Goal: Task Accomplishment & Management: Complete application form

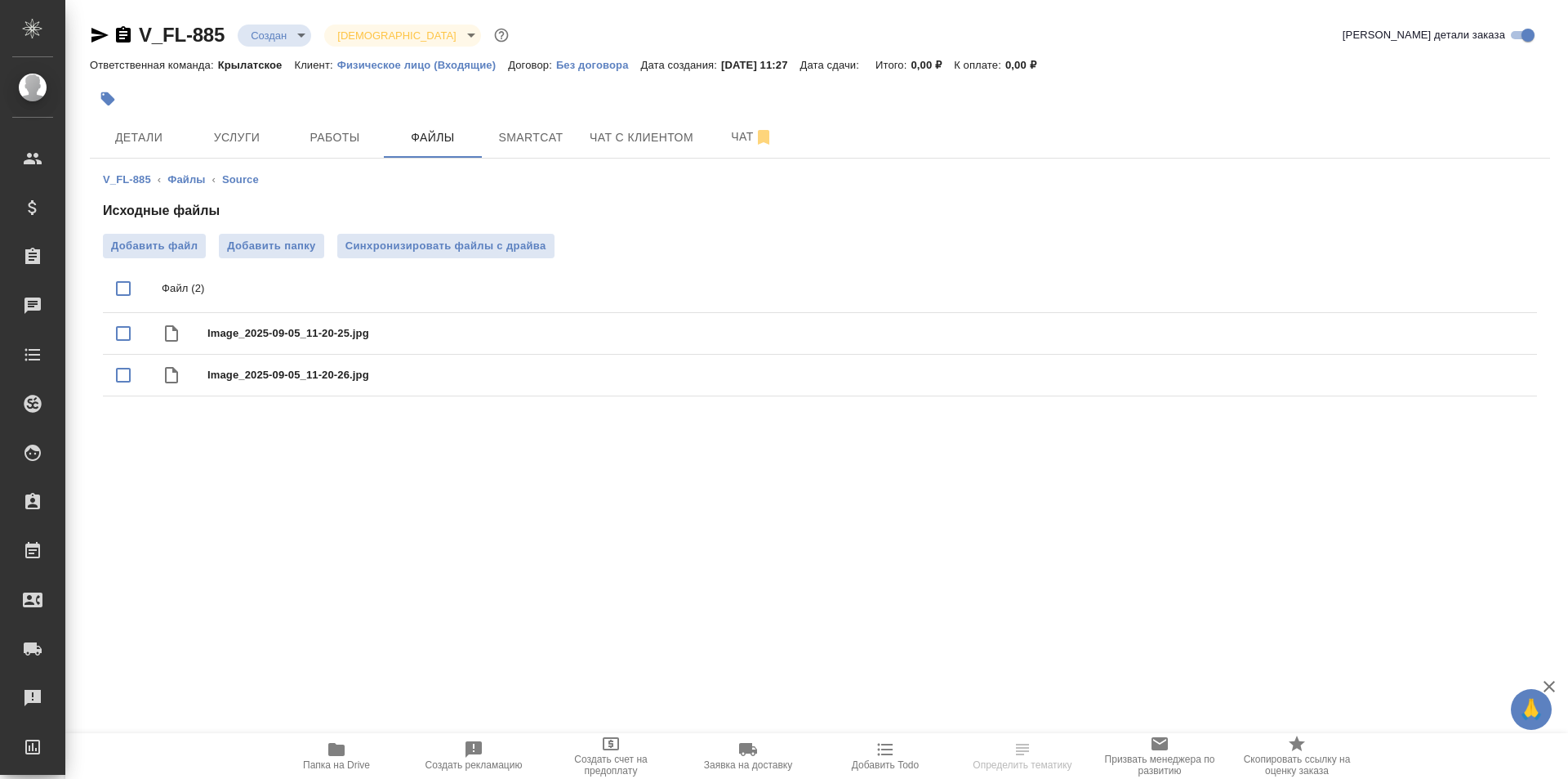
drag, startPoint x: 319, startPoint y: 720, endPoint x: 325, endPoint y: 749, distance: 29.6
click at [319, 723] on div ".cls-1 fill:#fff; AWATERA [PERSON_NAME] Спецификации Заказы Чаты Todo Проекты S…" at bounding box center [784, 389] width 1568 height 779
drag, startPoint x: 325, startPoint y: 749, endPoint x: 288, endPoint y: 466, distance: 285.4
click at [324, 749] on span "Папка на Drive" at bounding box center [336, 755] width 117 height 31
click at [128, 141] on span "Детали" at bounding box center [138, 138] width 78 height 20
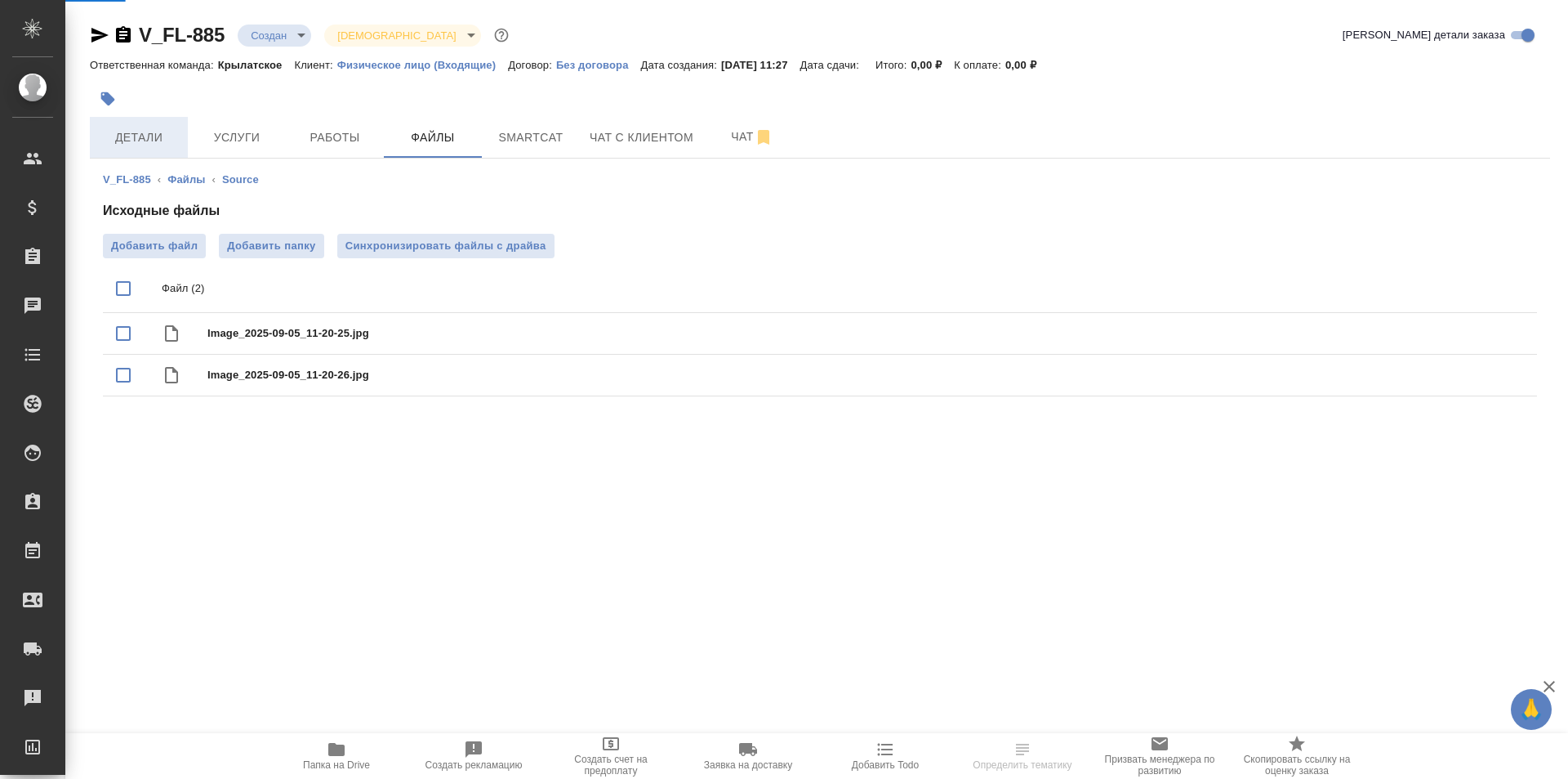
click at [135, 137] on span "Детали" at bounding box center [138, 138] width 78 height 20
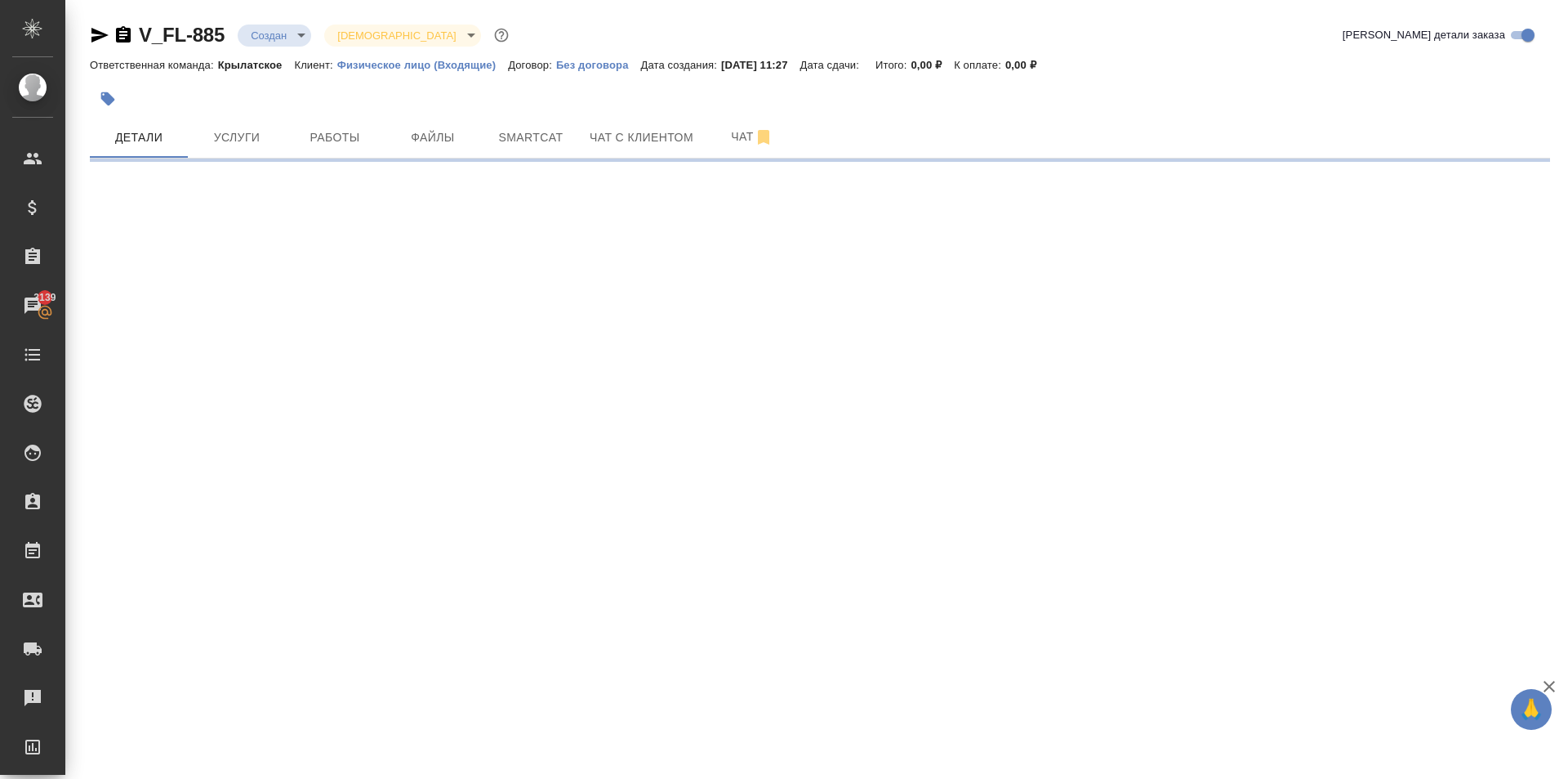
select select "RU"
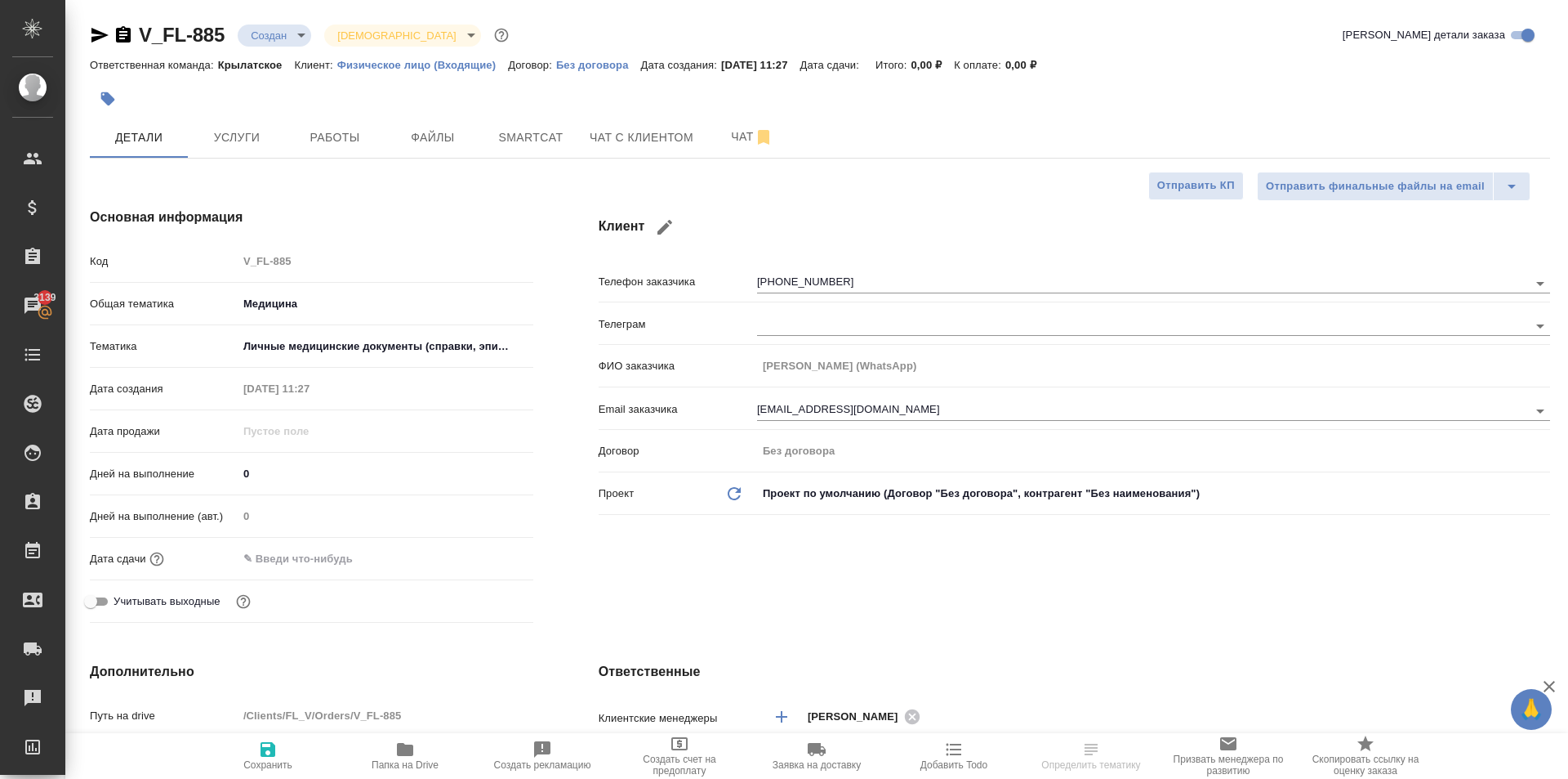
type textarea "x"
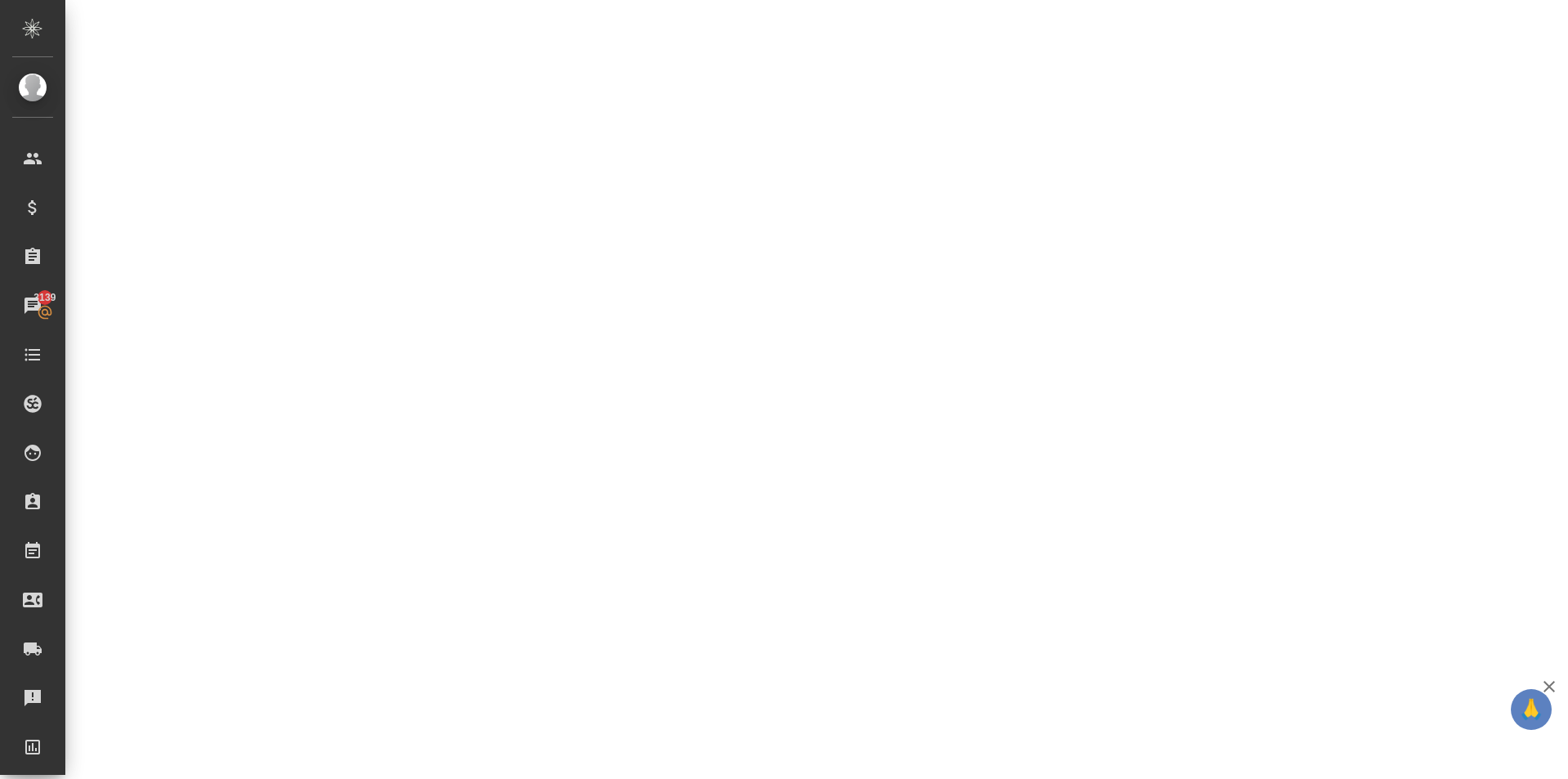
select select "RU"
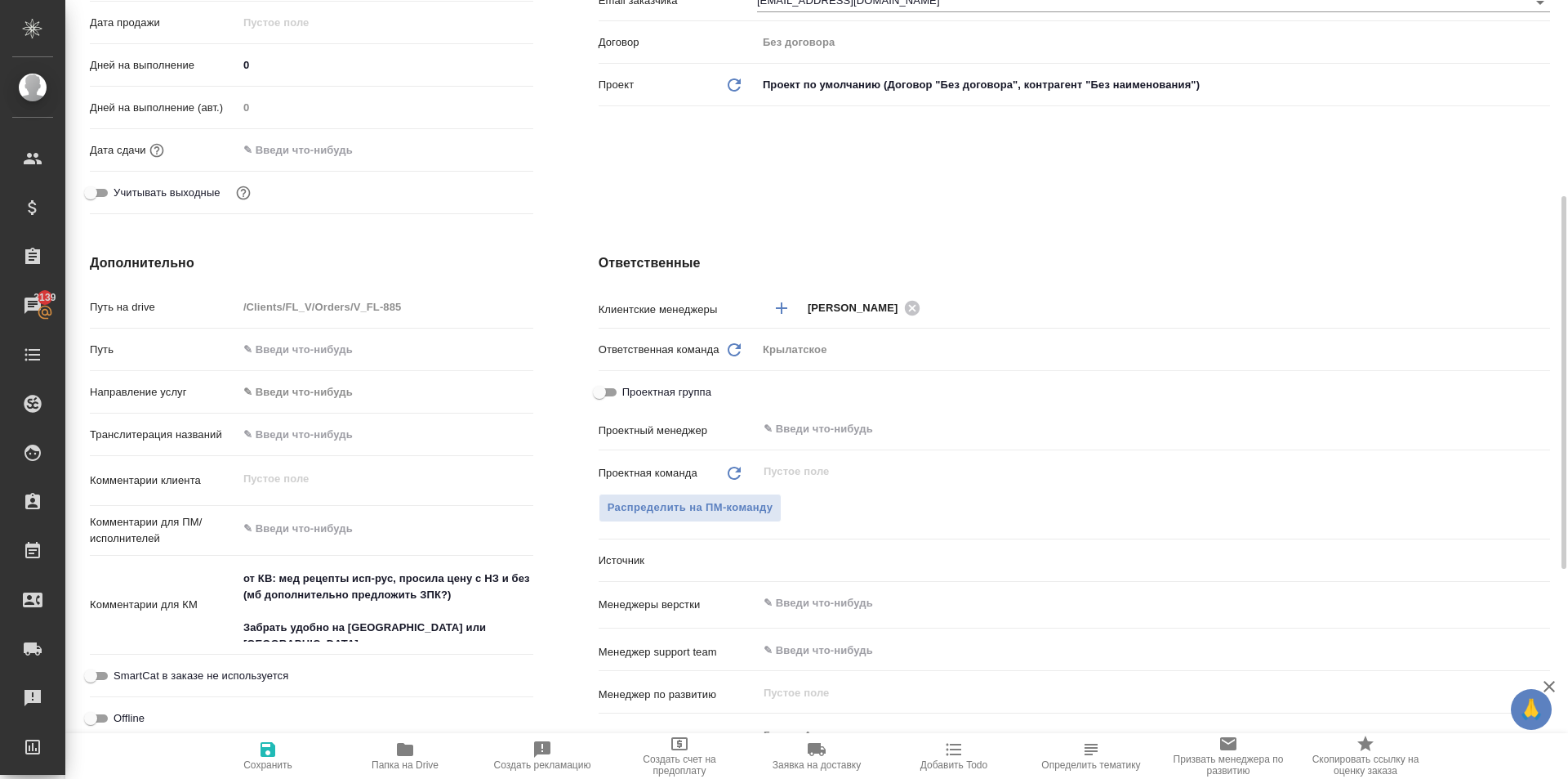
type textarea "x"
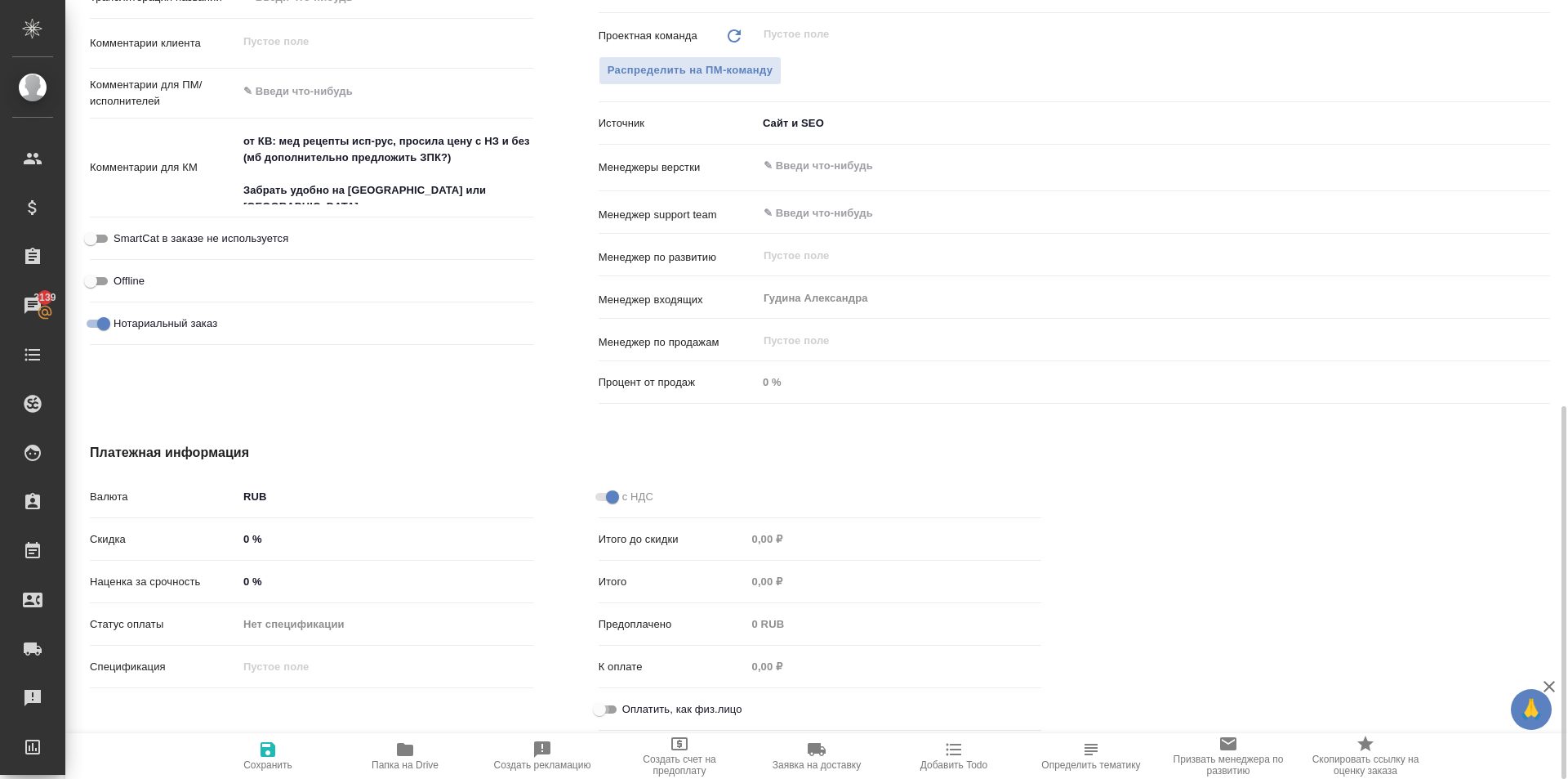
click at [608, 706] on input "Оплатить, как физ.лицо" at bounding box center [599, 710] width 59 height 20
checkbox input "true"
type textarea "x"
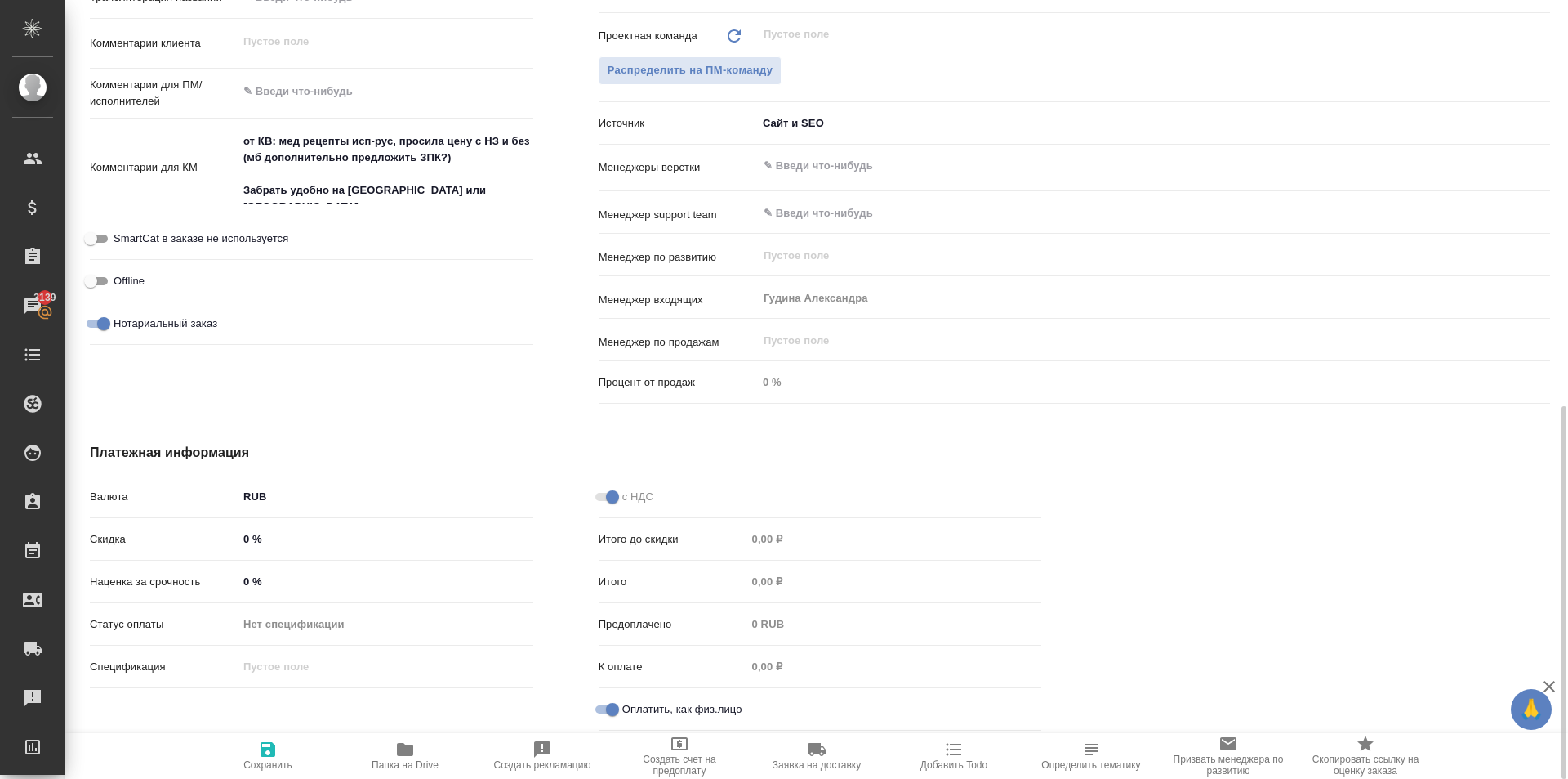
click at [257, 736] on button "Сохранить" at bounding box center [268, 755] width 137 height 46
type textarea "x"
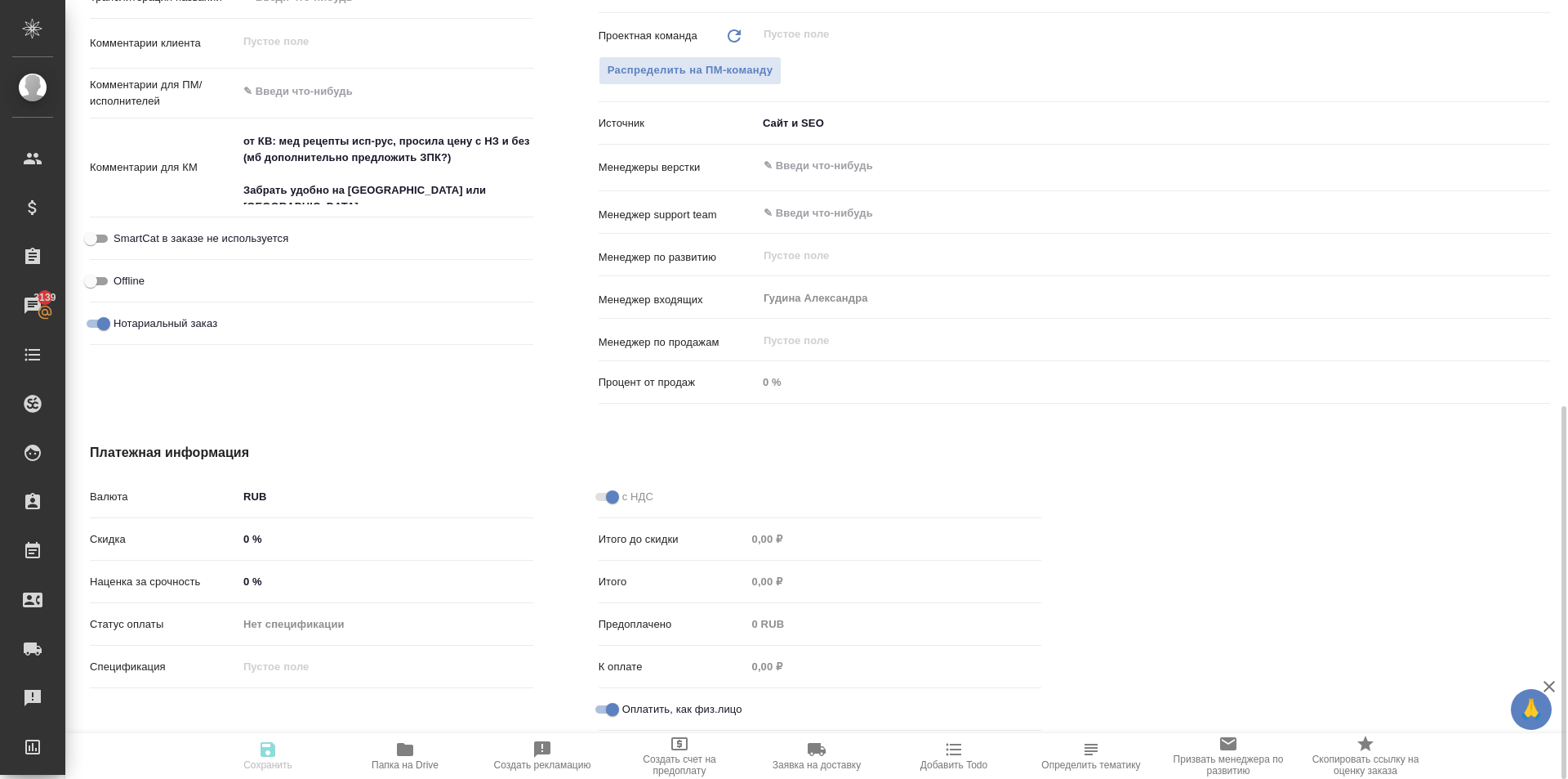
type textarea "x"
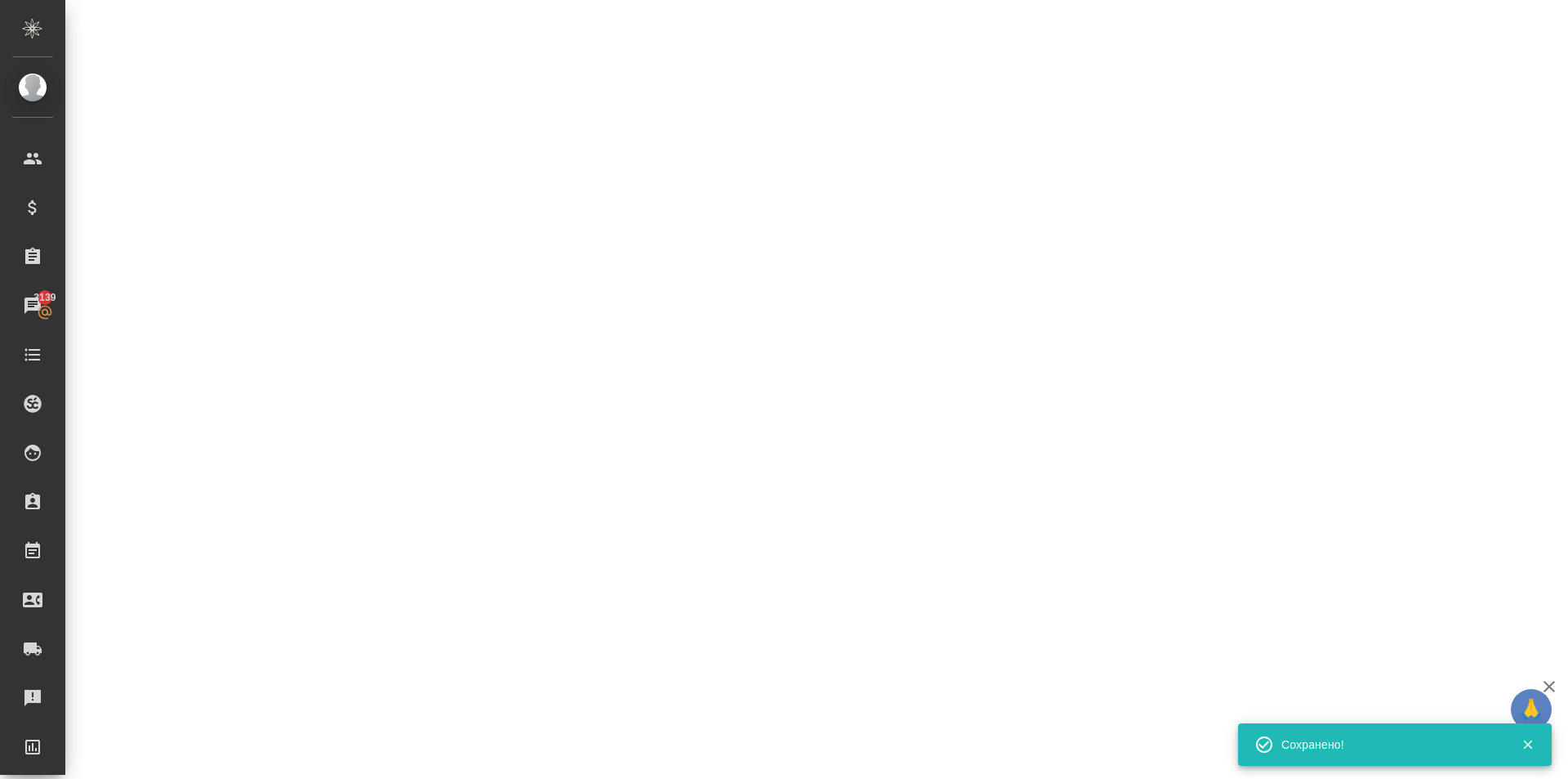
select select "RU"
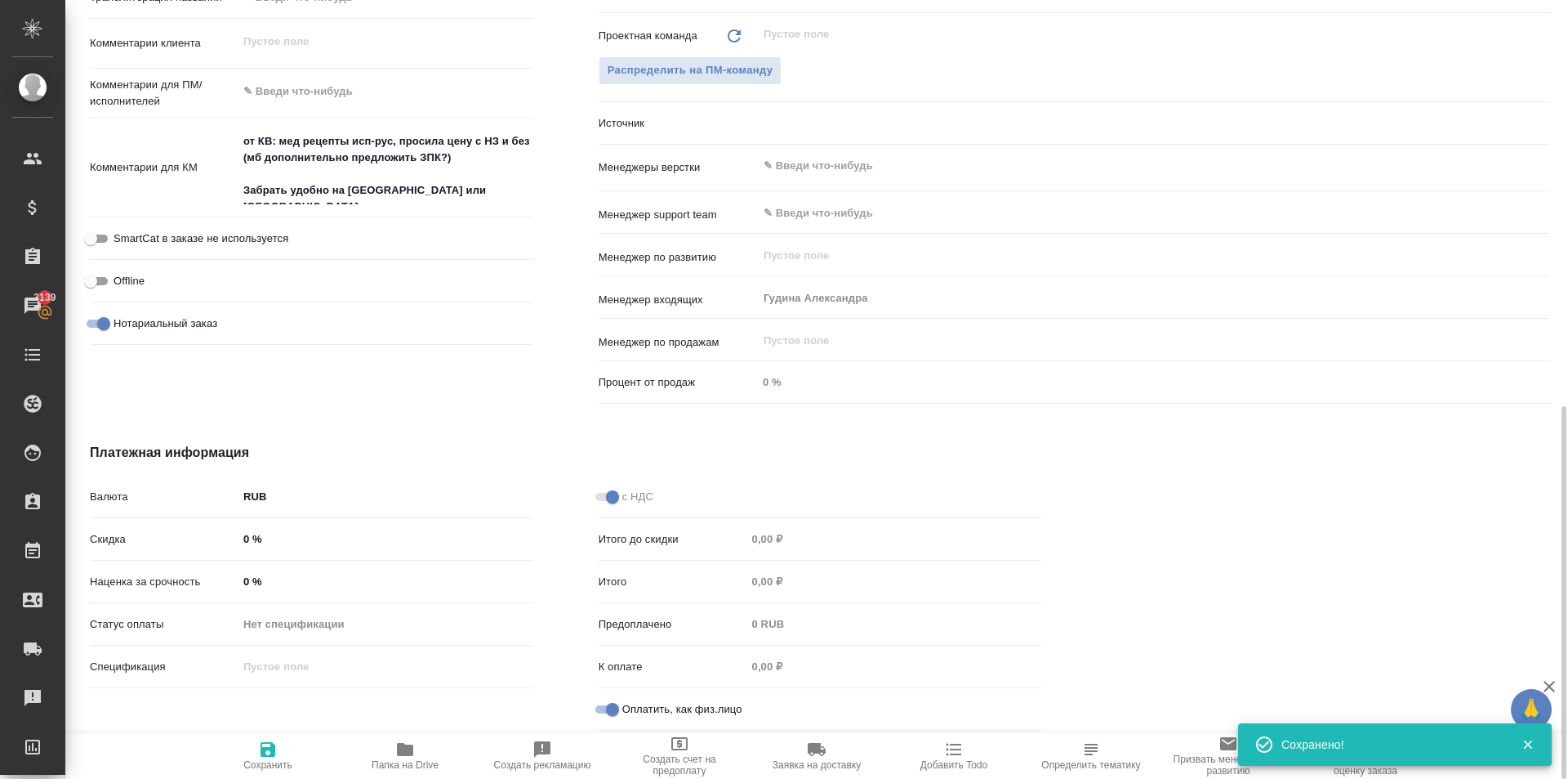
type textarea "x"
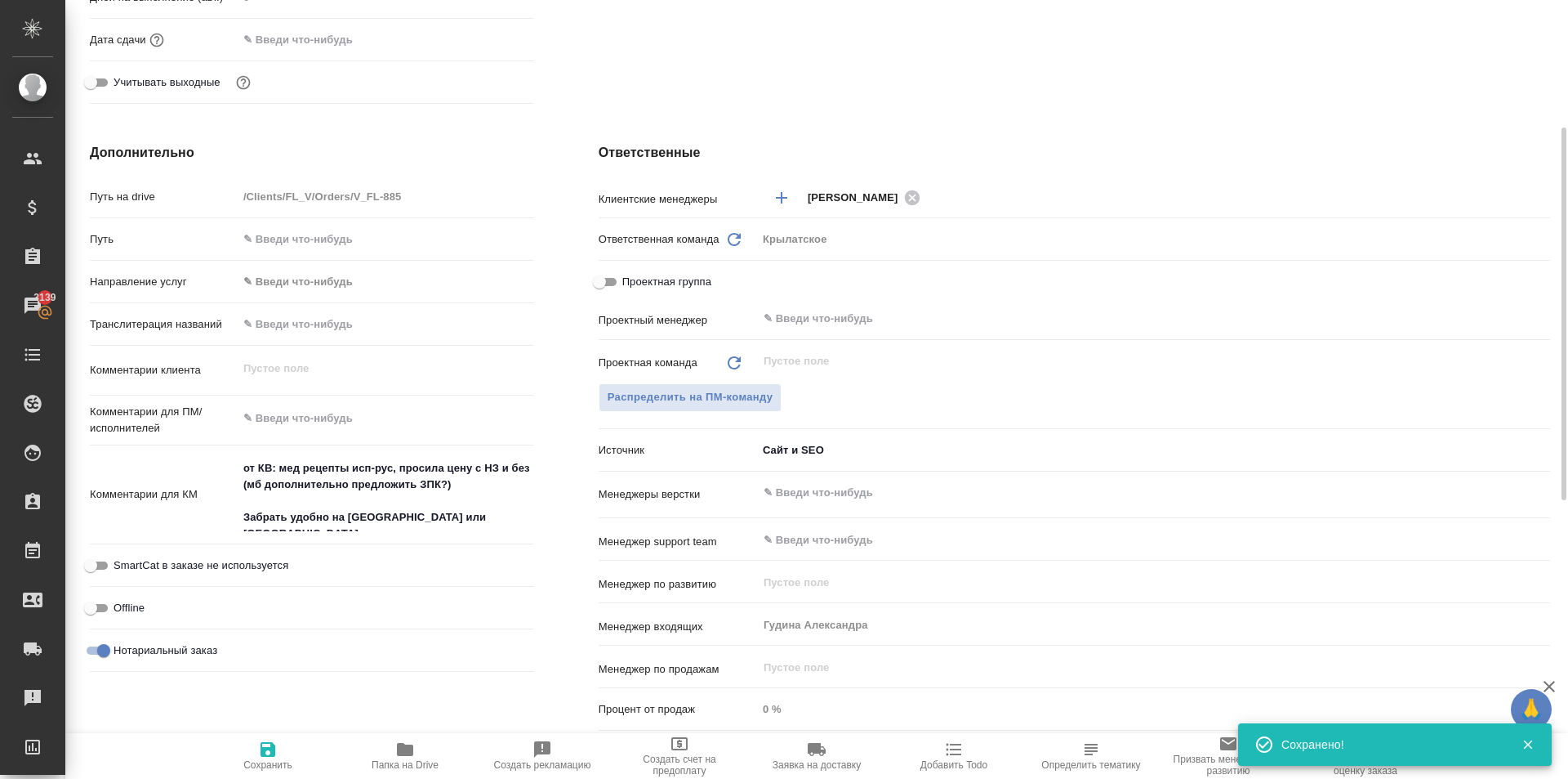
scroll to position [0, 0]
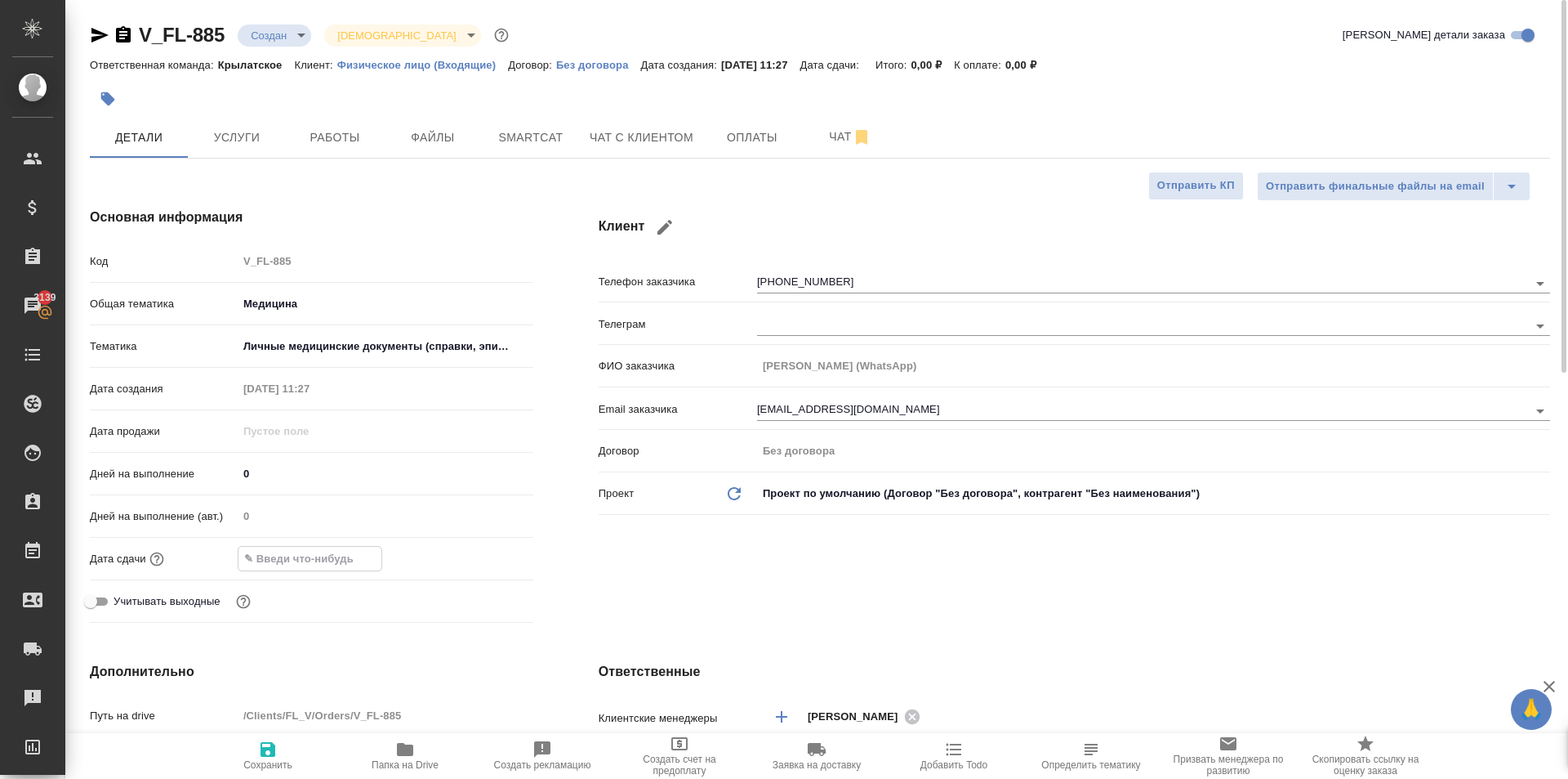
drag, startPoint x: 291, startPoint y: 558, endPoint x: 474, endPoint y: 545, distance: 183.5
click at [293, 557] on input "text" at bounding box center [310, 559] width 143 height 24
click at [479, 553] on icon "button" at bounding box center [485, 558] width 15 height 16
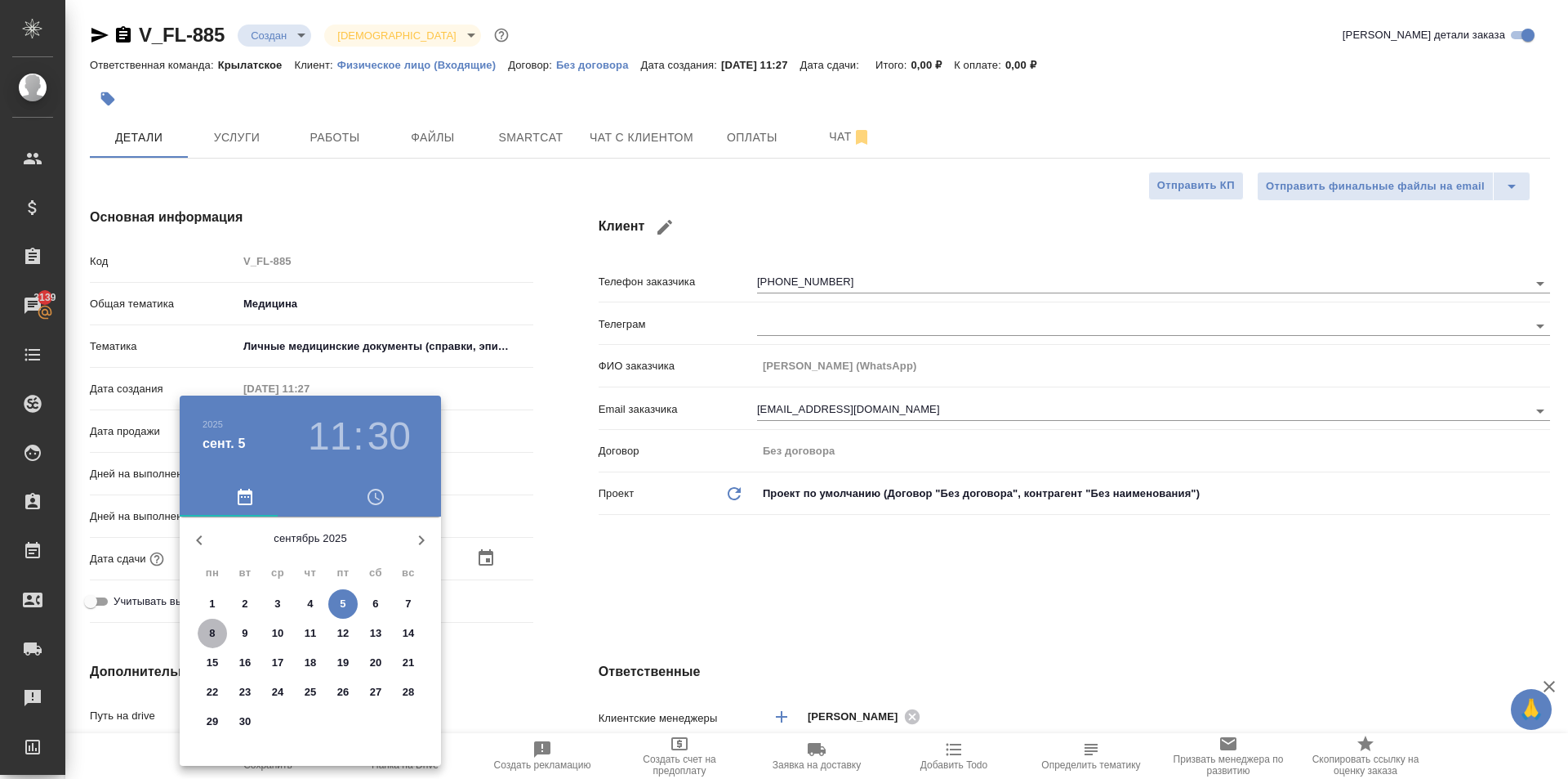
click at [208, 637] on span "8" at bounding box center [212, 633] width 29 height 16
type input "[DATE] 11:30"
type textarea "x"
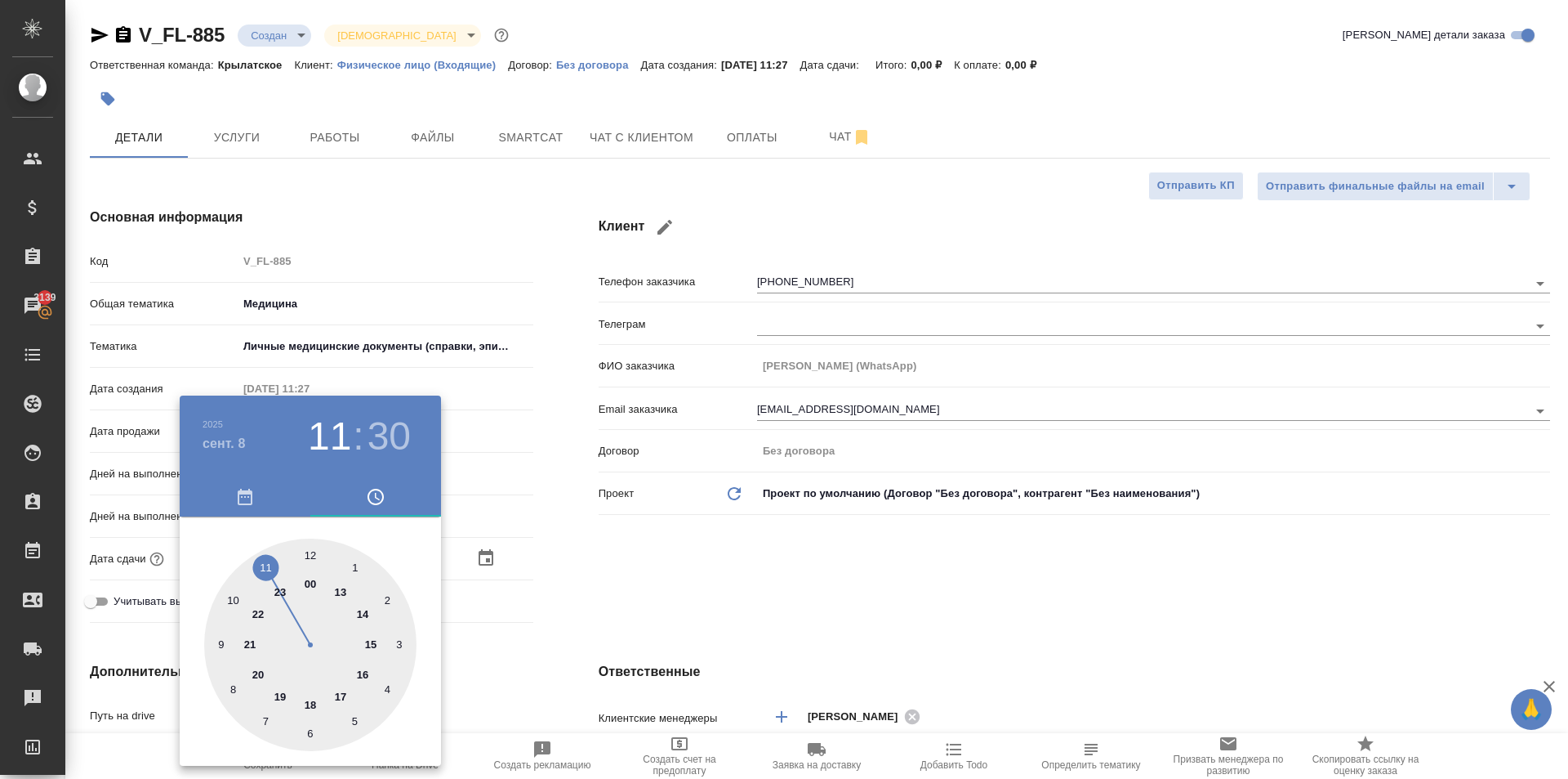
click at [313, 556] on div at bounding box center [310, 644] width 212 height 212
type input "[DATE] 12:30"
type textarea "x"
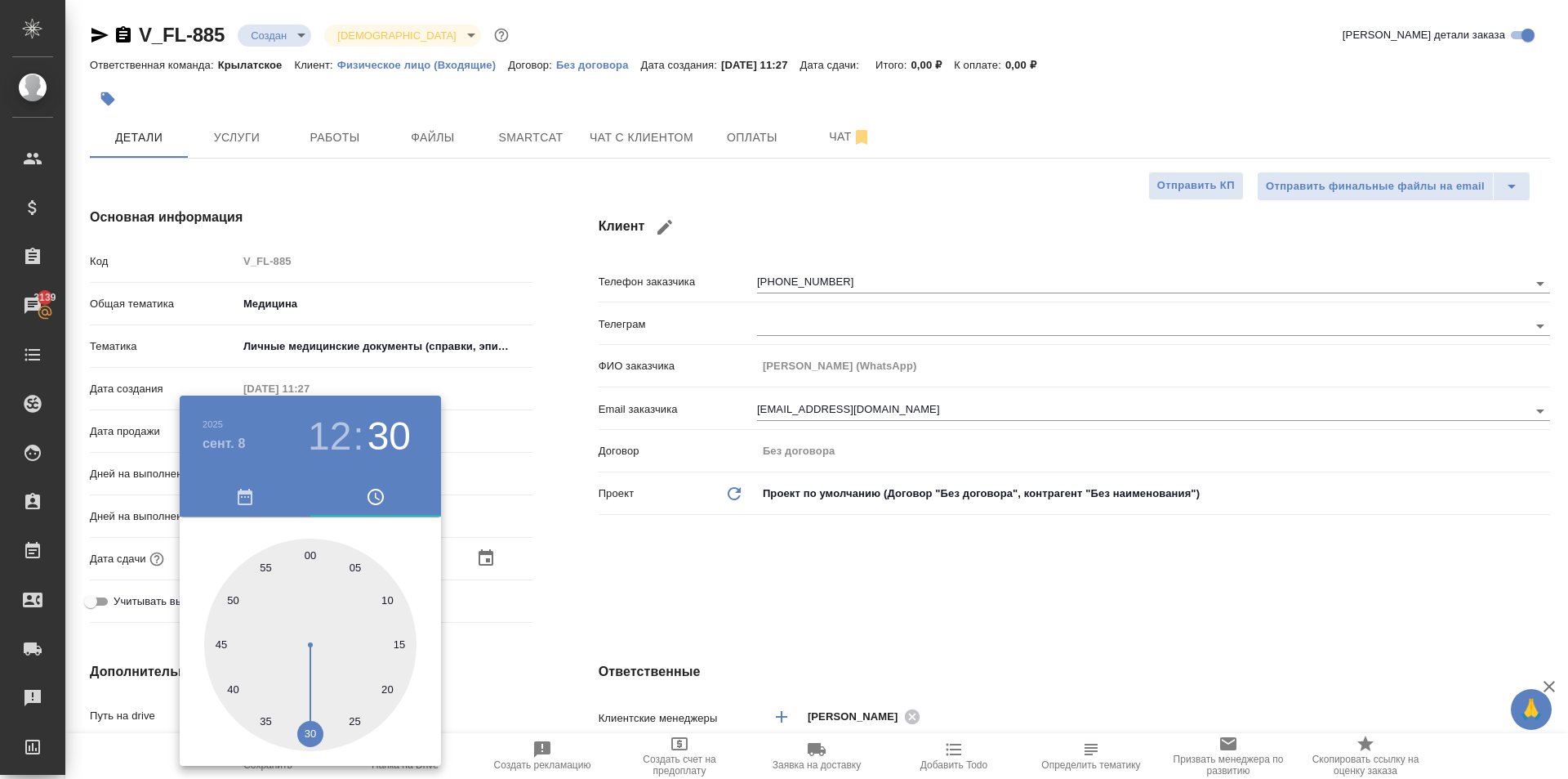
click at [313, 556] on div at bounding box center [310, 644] width 212 height 212
type input "[DATE] 12:00"
type textarea "x"
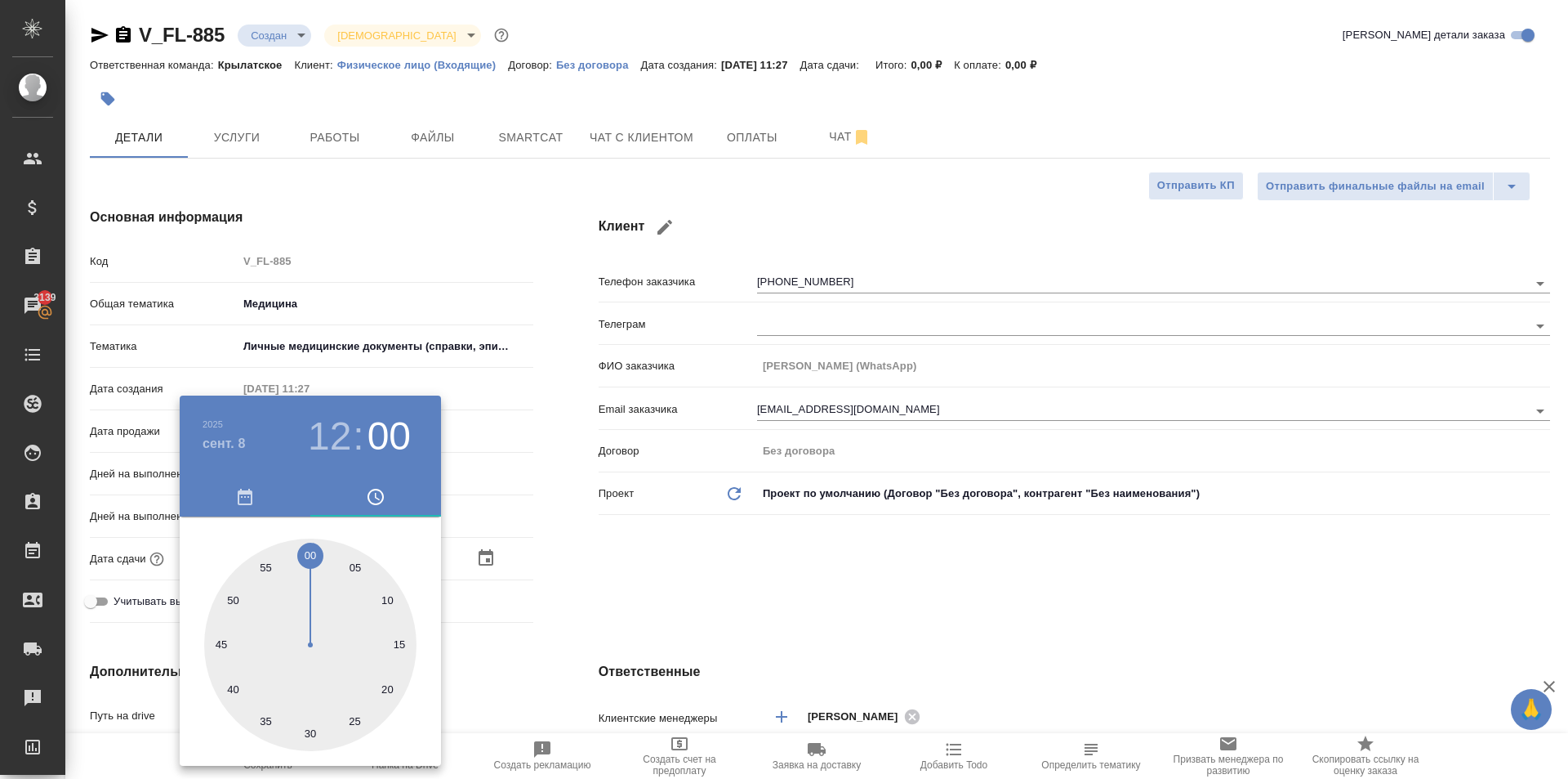
click at [313, 556] on div at bounding box center [310, 644] width 212 height 212
type textarea "x"
click at [707, 600] on div at bounding box center [784, 389] width 1568 height 779
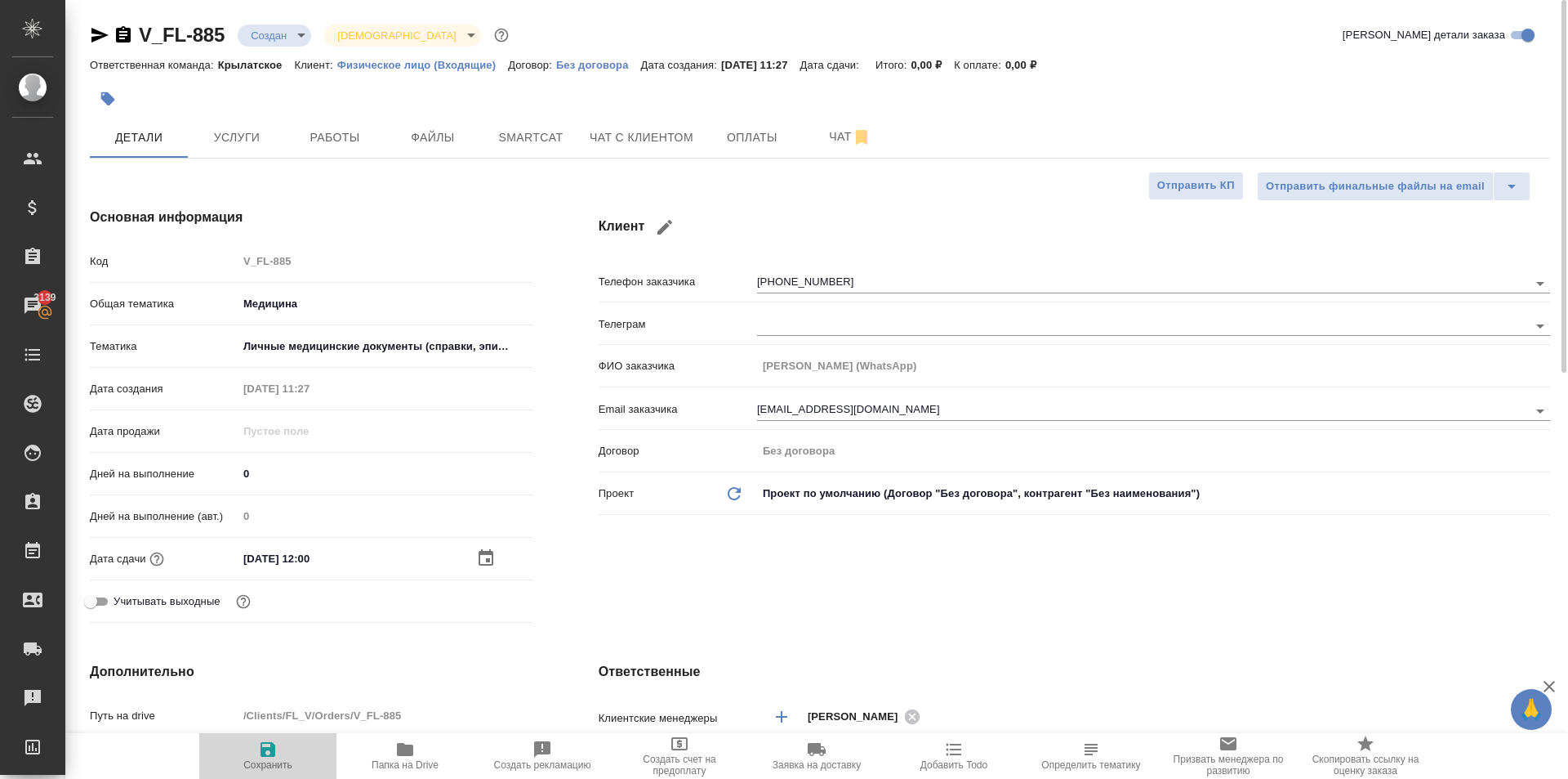
click at [285, 740] on span "Сохранить" at bounding box center [268, 755] width 117 height 31
type textarea "x"
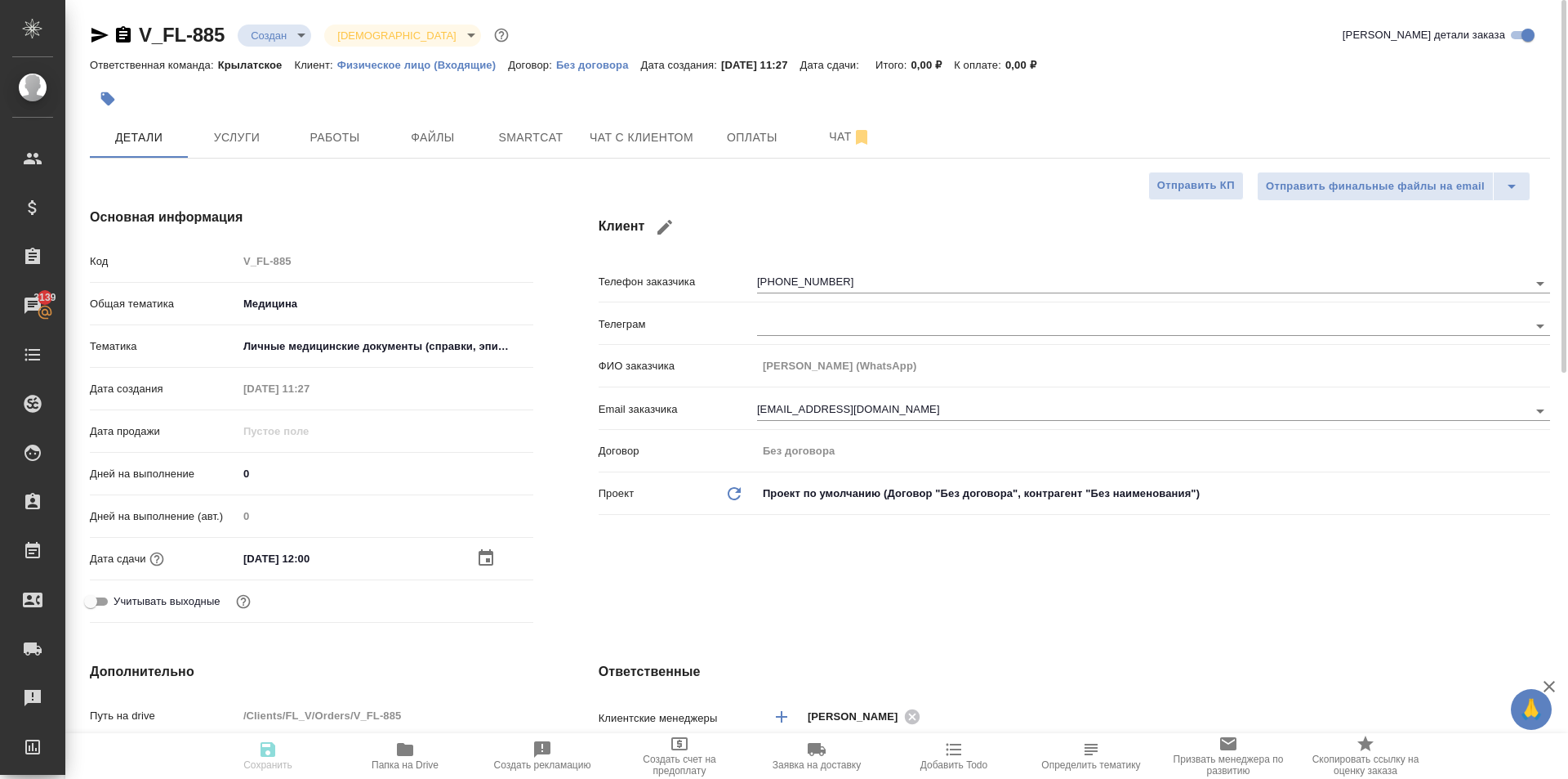
type textarea "x"
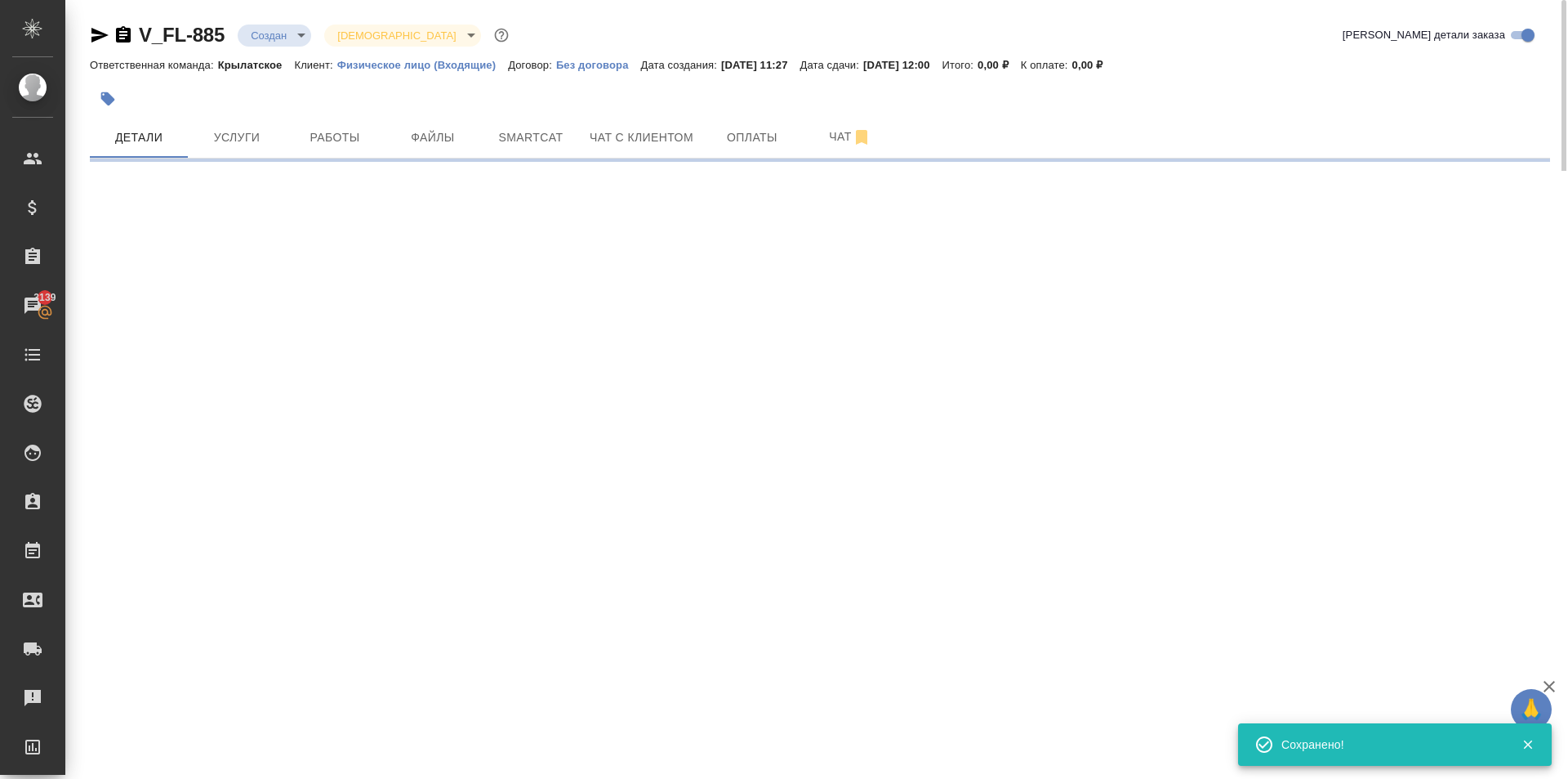
select select "RU"
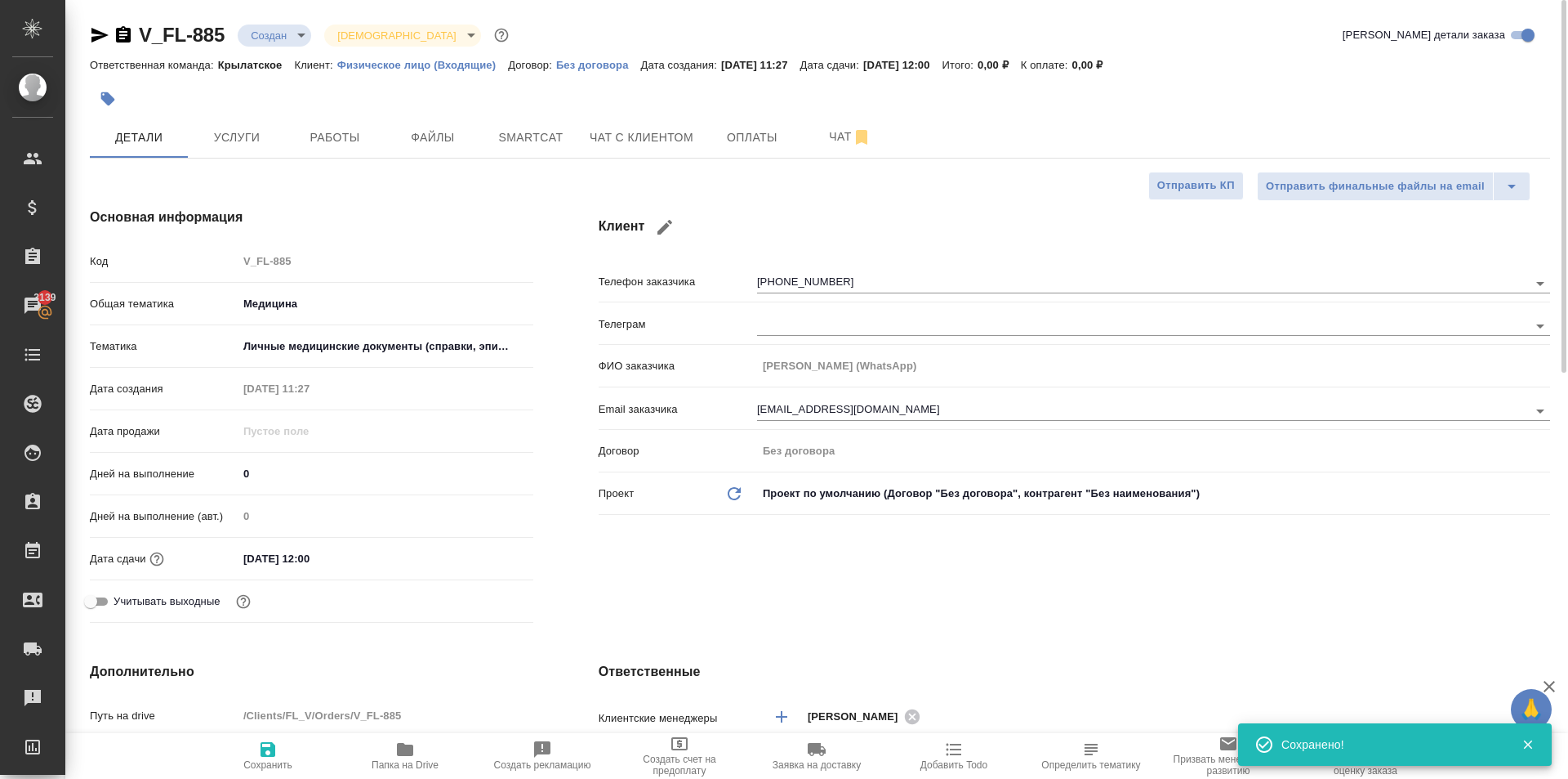
type textarea "x"
click at [235, 144] on span "Услуги" at bounding box center [237, 138] width 78 height 20
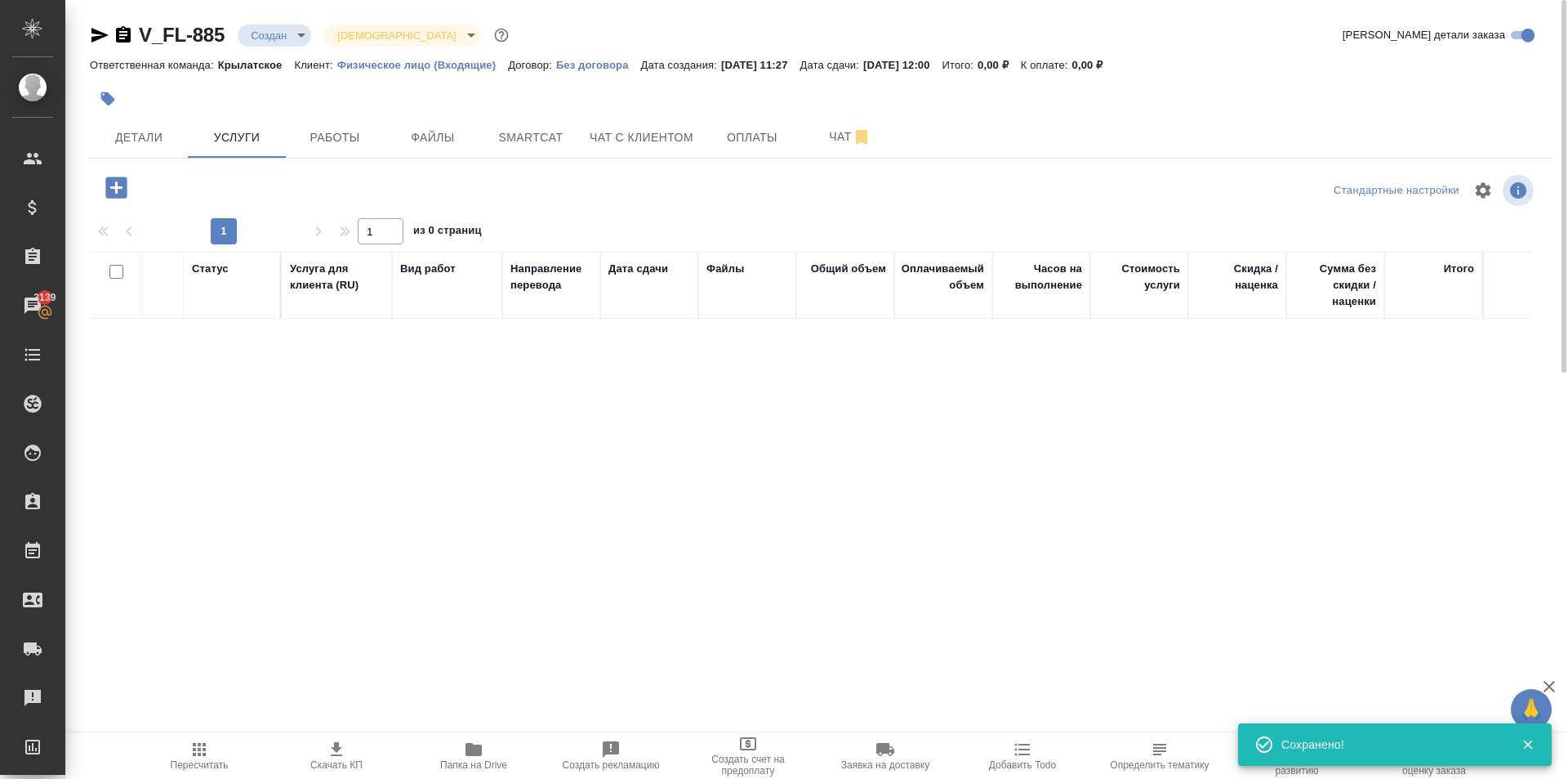
drag, startPoint x: 137, startPoint y: 178, endPoint x: 121, endPoint y: 179, distance: 16.0
click at [127, 178] on div at bounding box center [117, 187] width 43 height 34
click at [121, 179] on icon "button" at bounding box center [116, 187] width 21 height 21
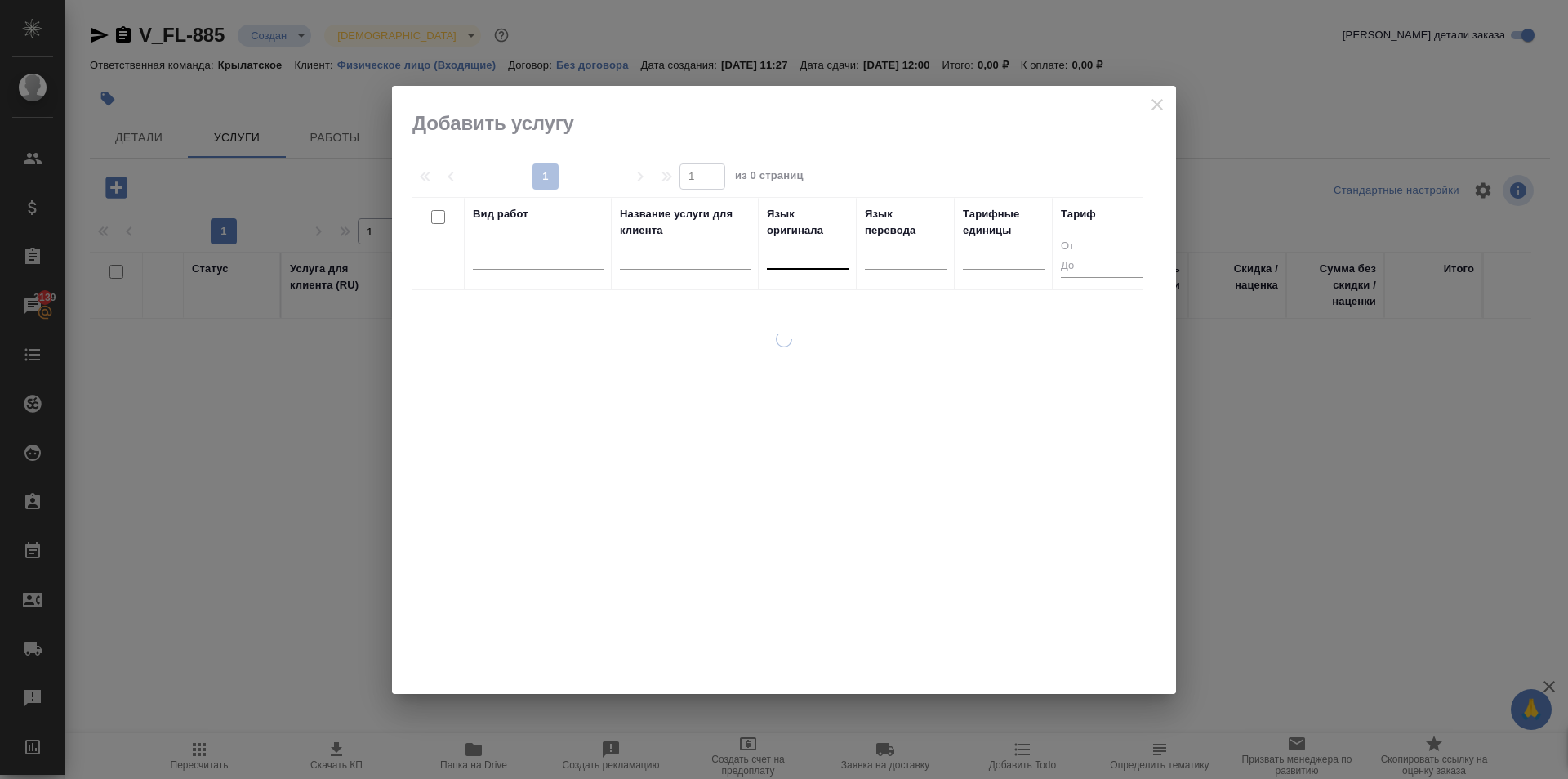
click at [810, 254] on div at bounding box center [808, 253] width 82 height 24
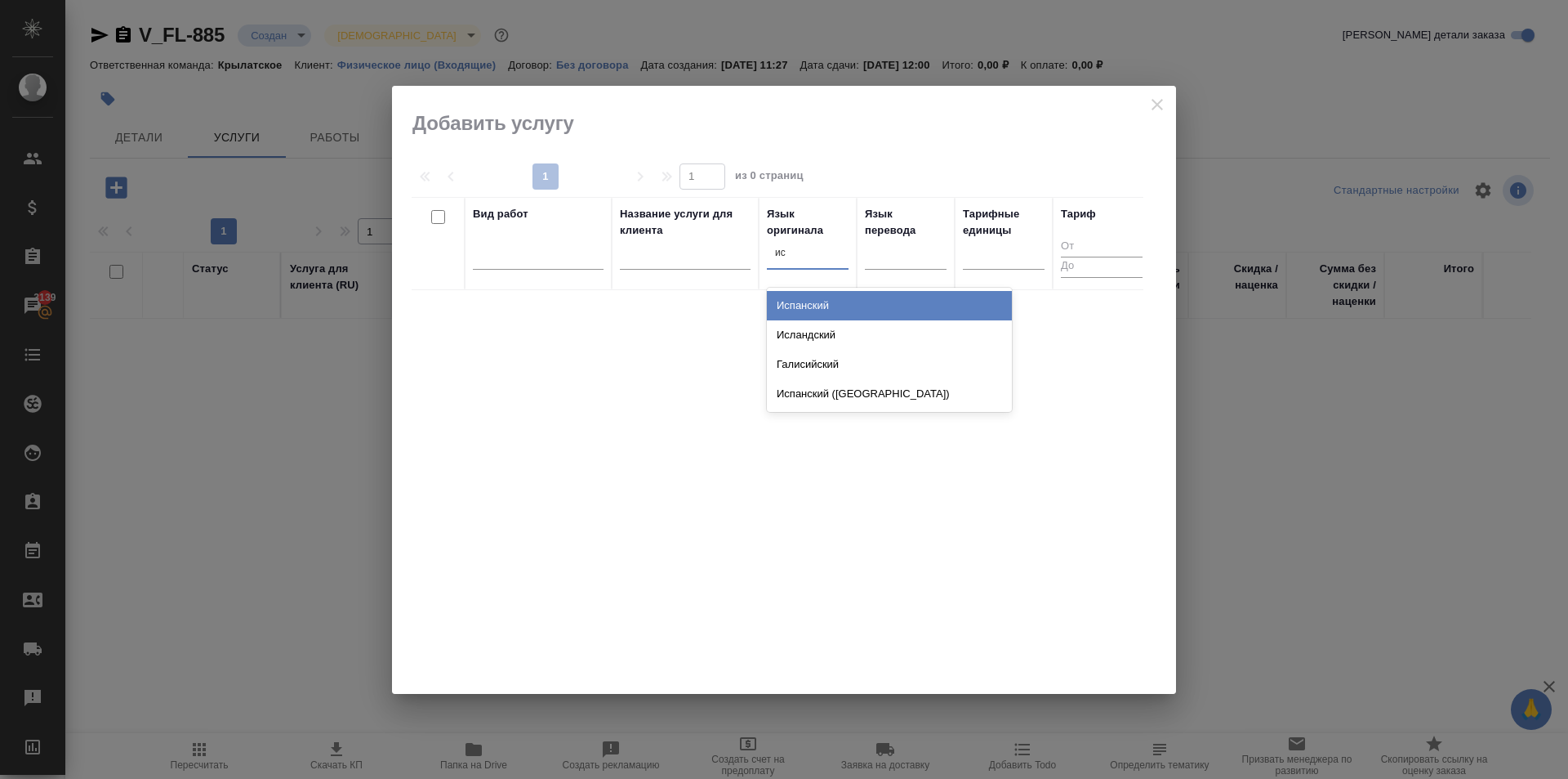
type input "исп"
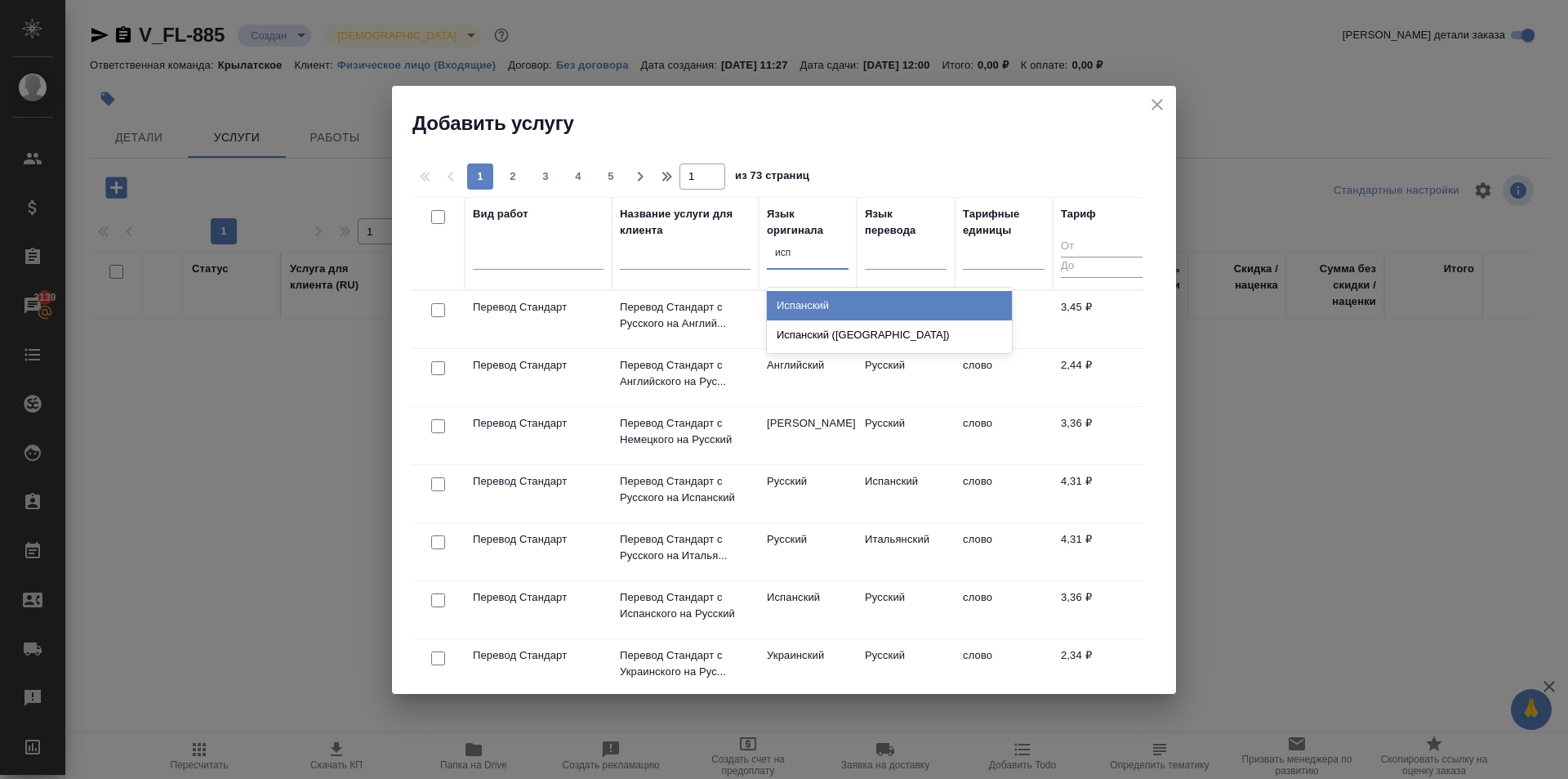
click at [855, 300] on div "Испанский" at bounding box center [889, 305] width 245 height 29
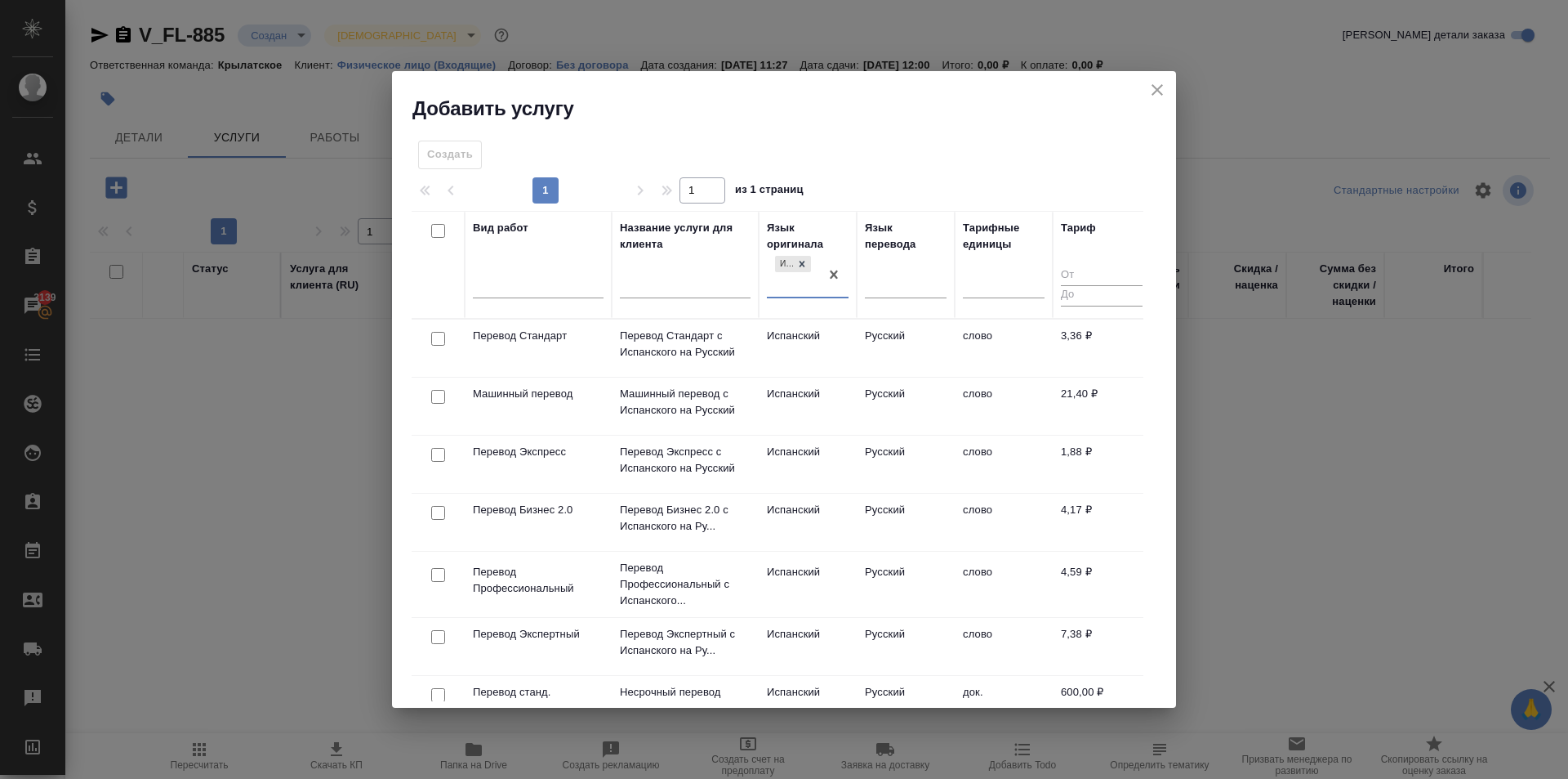
click at [850, 335] on td "Испанский" at bounding box center [808, 348] width 98 height 57
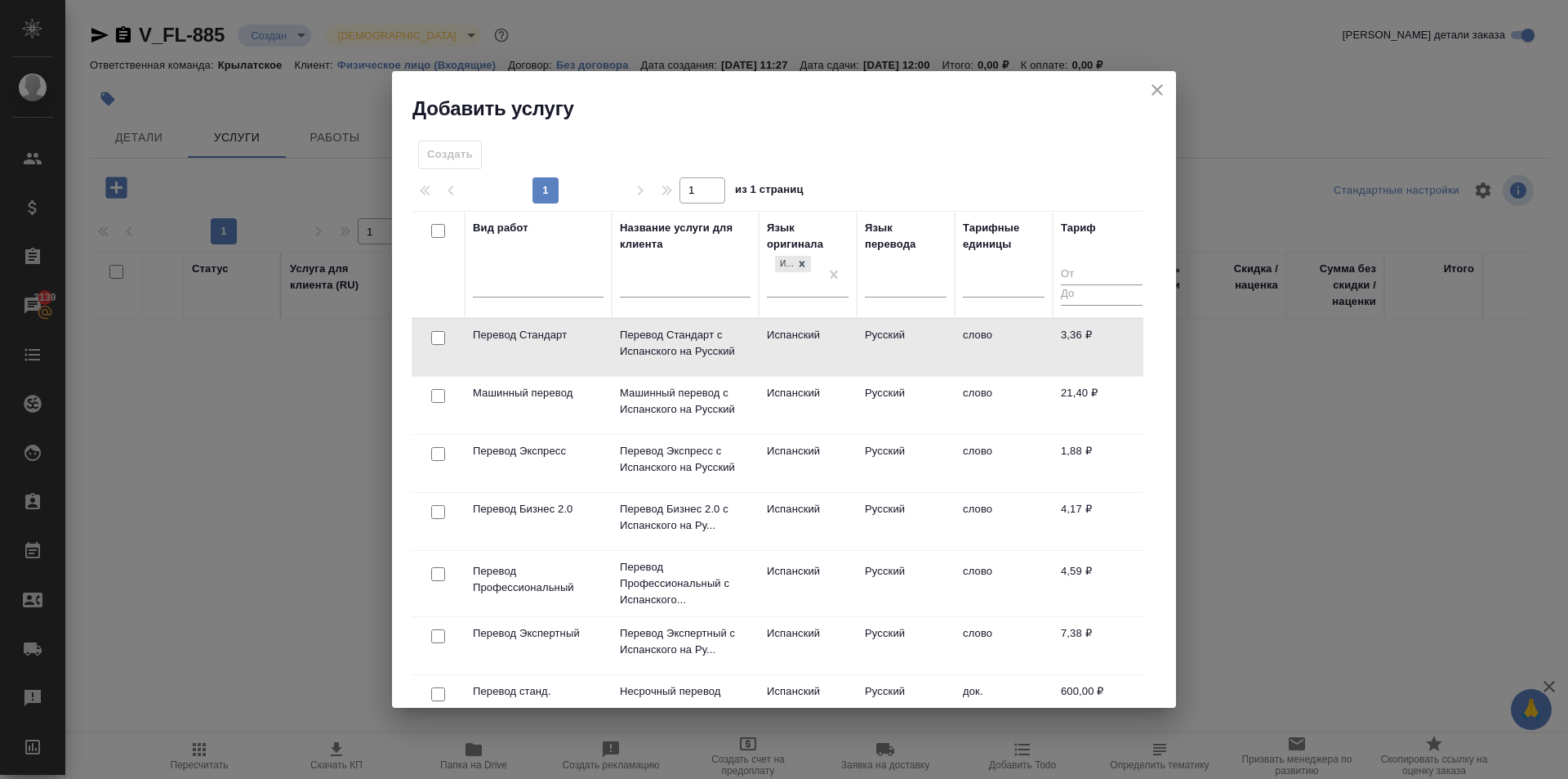
click at [850, 335] on td "Испанский" at bounding box center [808, 347] width 98 height 57
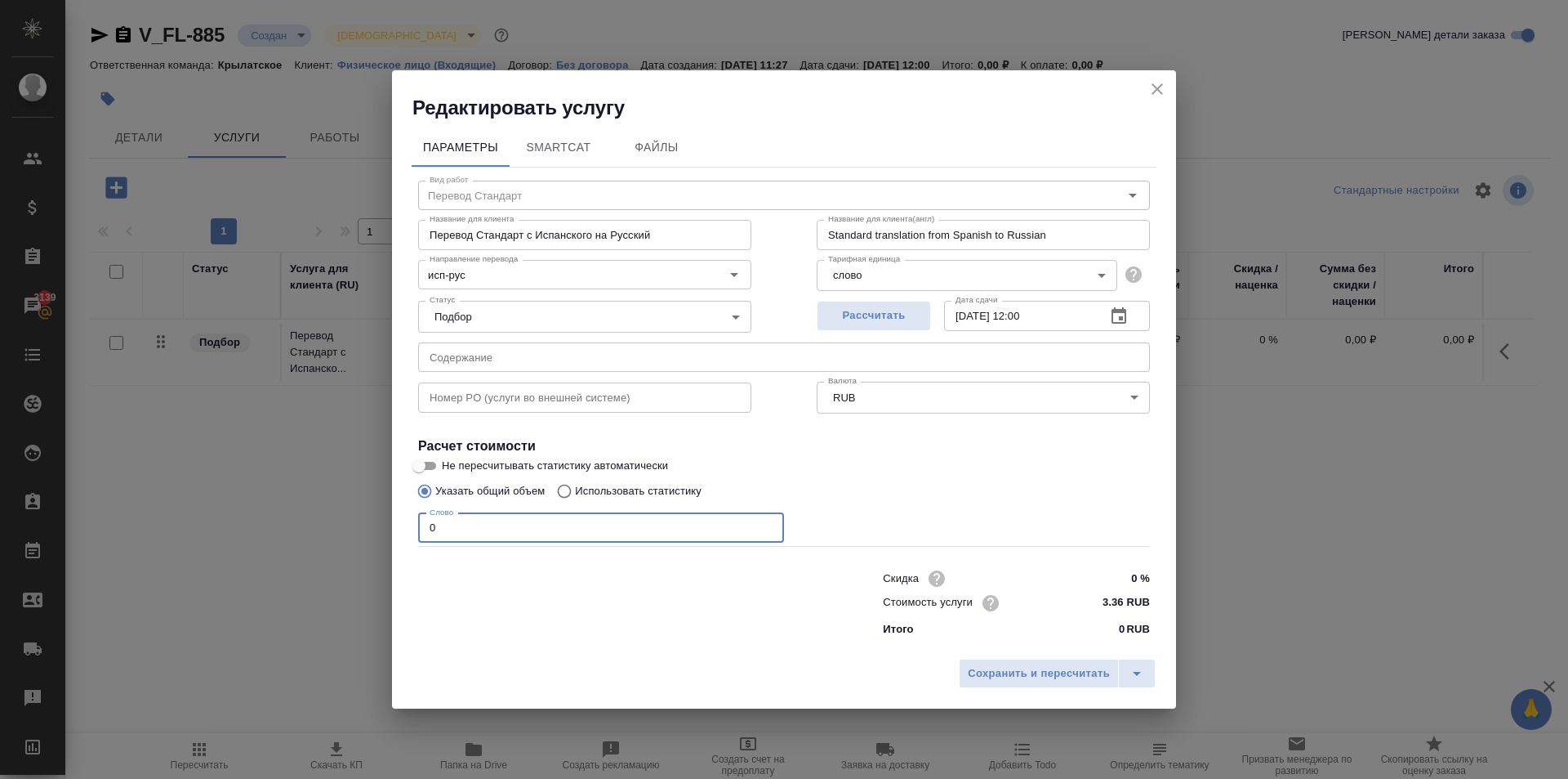
drag, startPoint x: 446, startPoint y: 528, endPoint x: 402, endPoint y: 532, distance: 44.2
click at [402, 532] on div "Параметры SmartCat Файлы Вид работ Перевод Стандарт Вид работ Название для клие…" at bounding box center [783, 385] width 784 height 529
type input "1"
click at [1035, 692] on div "Сохранить и пересчитать" at bounding box center [783, 680] width 784 height 58
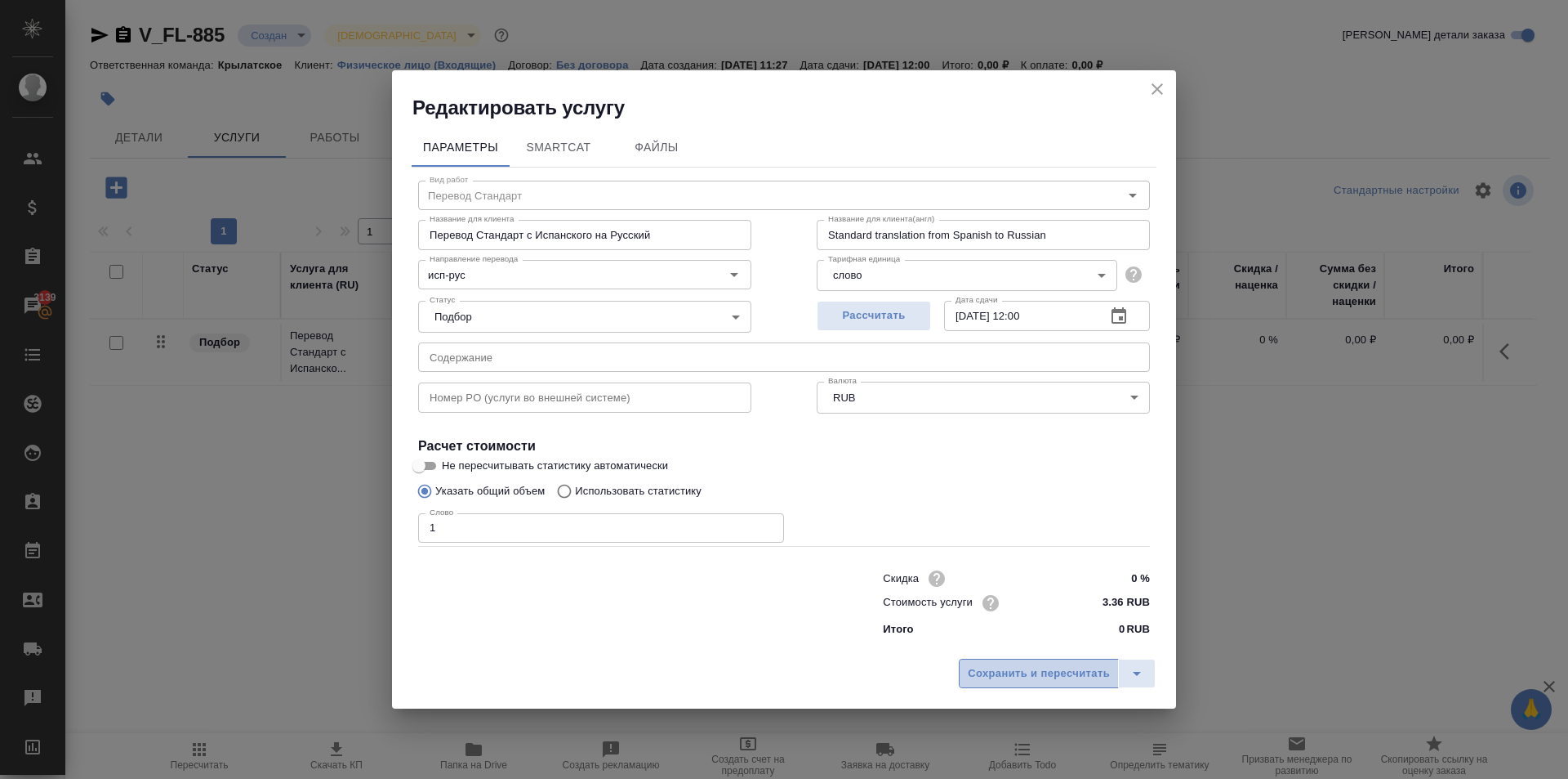
click at [1027, 679] on span "Сохранить и пересчитать" at bounding box center [1039, 673] width 142 height 19
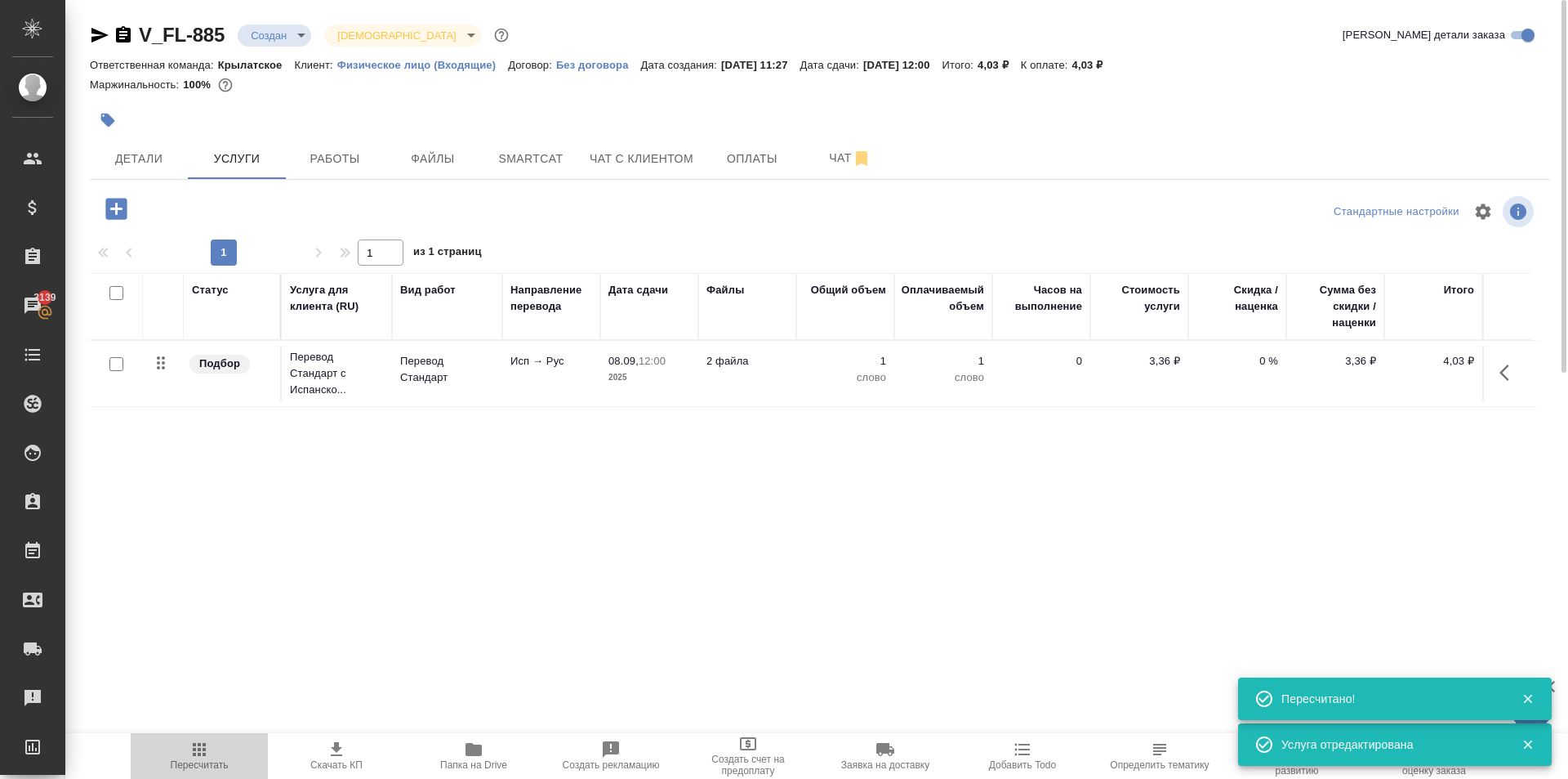
click at [185, 756] on span "Пересчитать" at bounding box center [199, 755] width 117 height 31
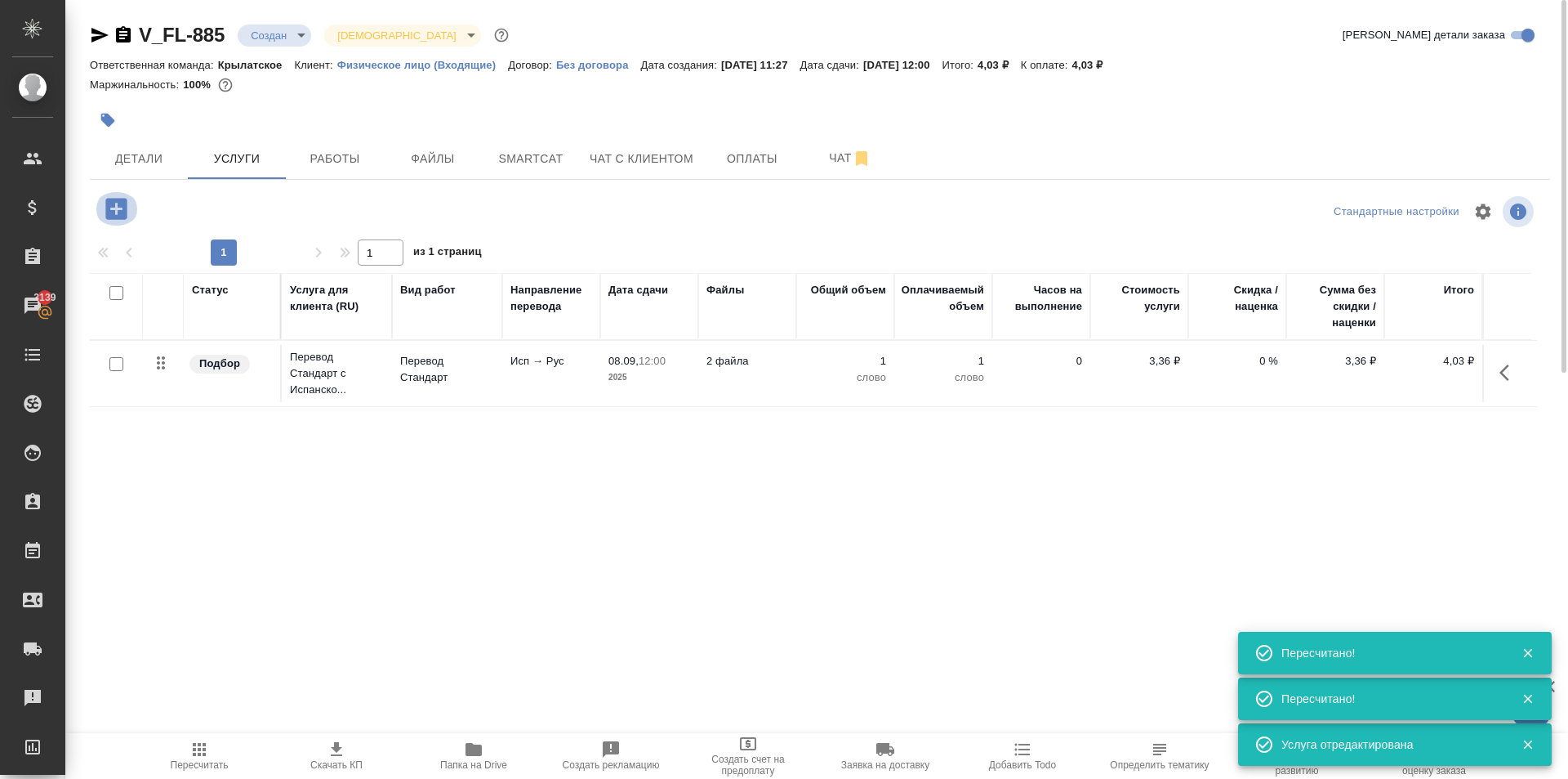
click at [120, 205] on icon "button" at bounding box center [116, 208] width 21 height 21
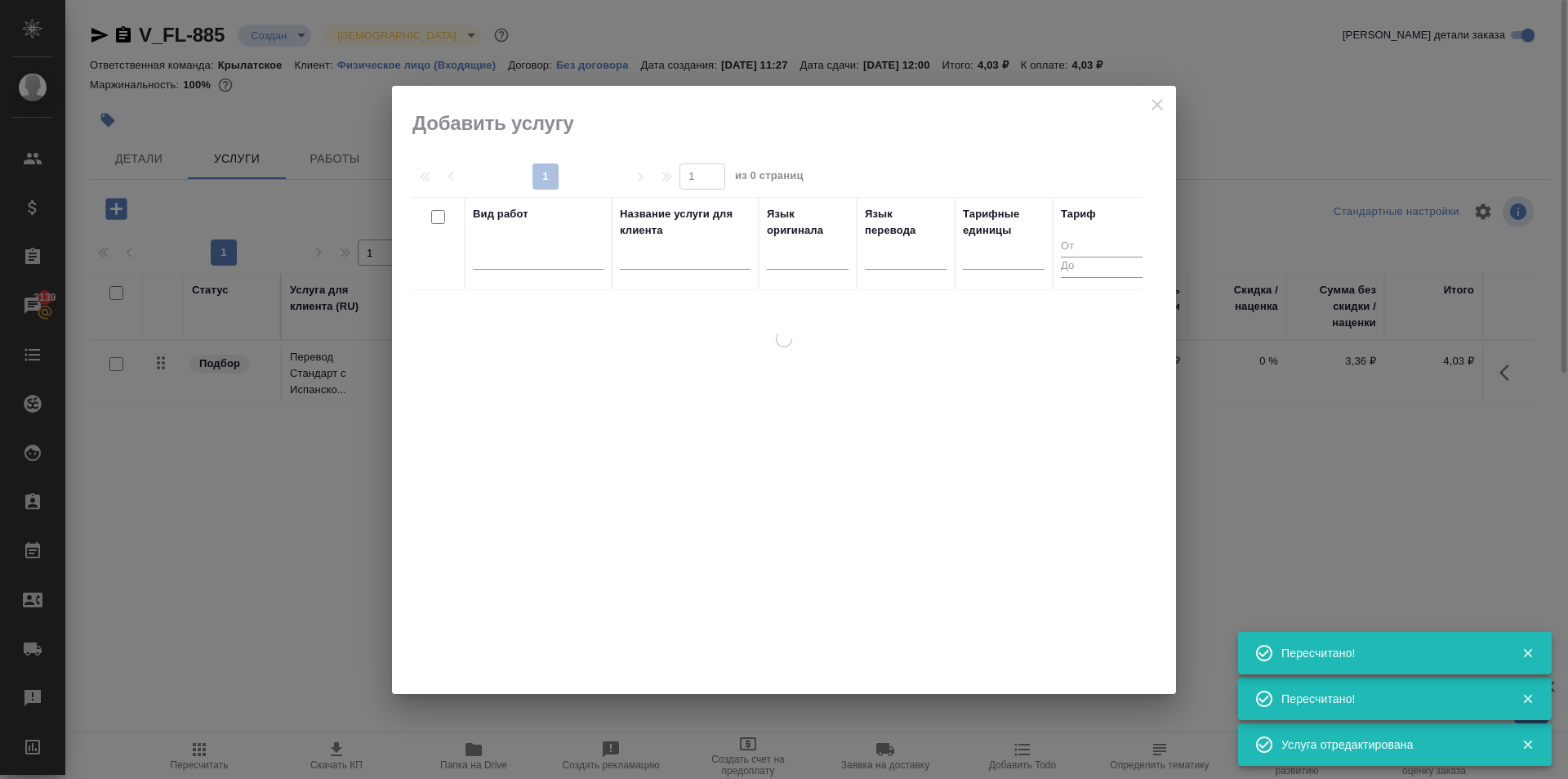
drag, startPoint x: 196, startPoint y: 256, endPoint x: 282, endPoint y: 4, distance: 266.3
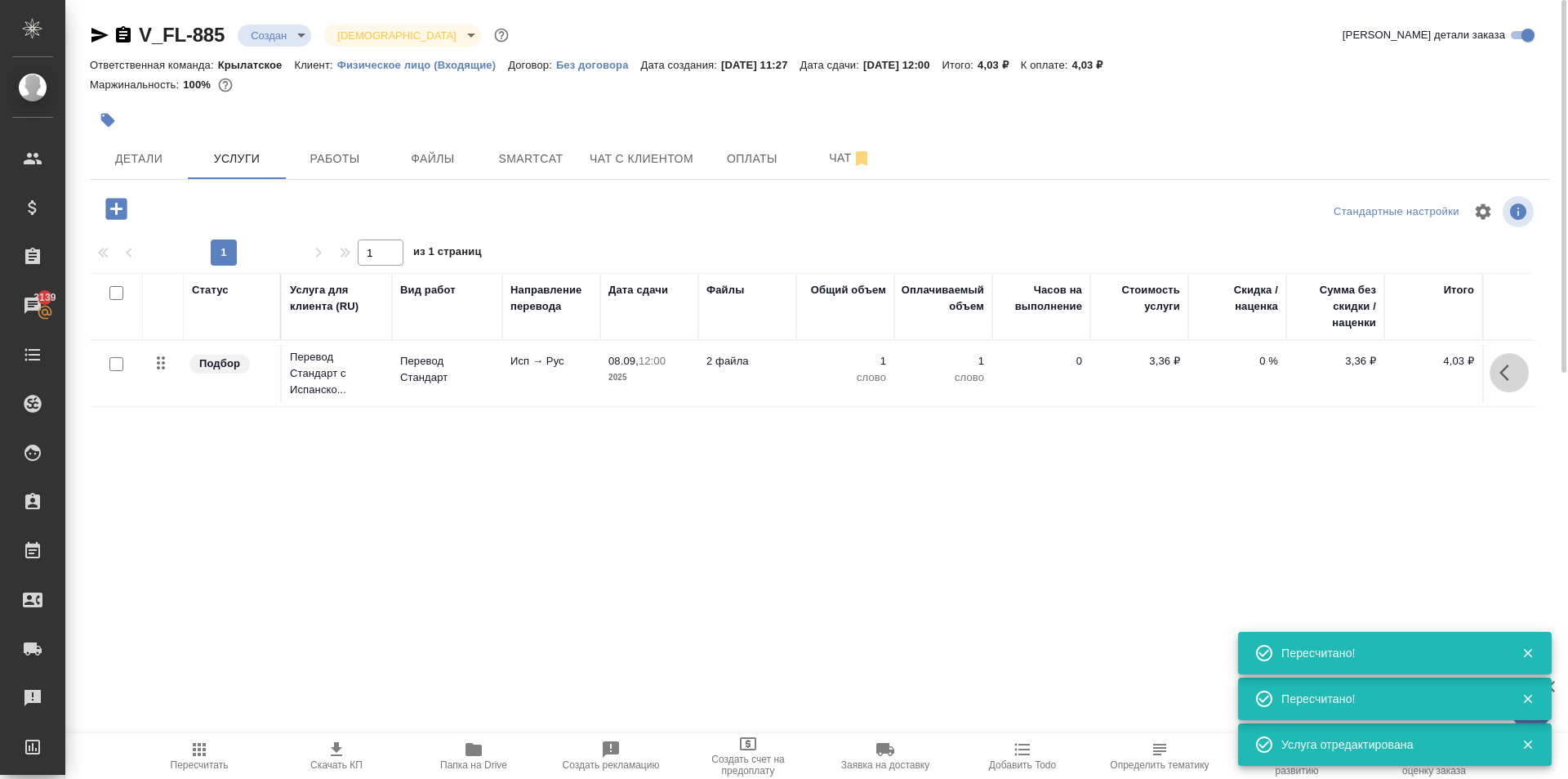
click at [1502, 377] on icon "button" at bounding box center [1509, 373] width 20 height 20
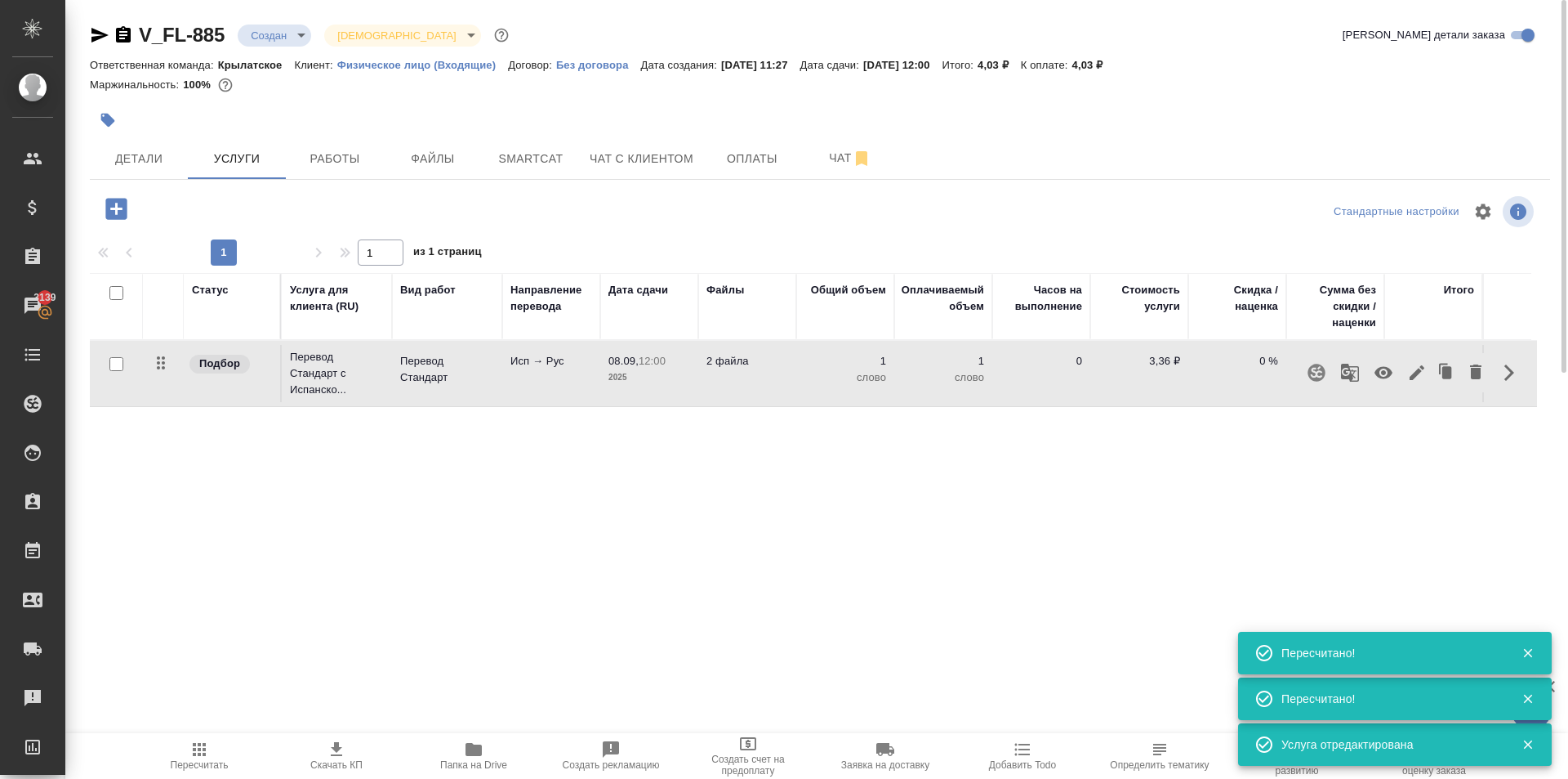
click at [1422, 369] on icon "button" at bounding box center [1417, 373] width 20 height 20
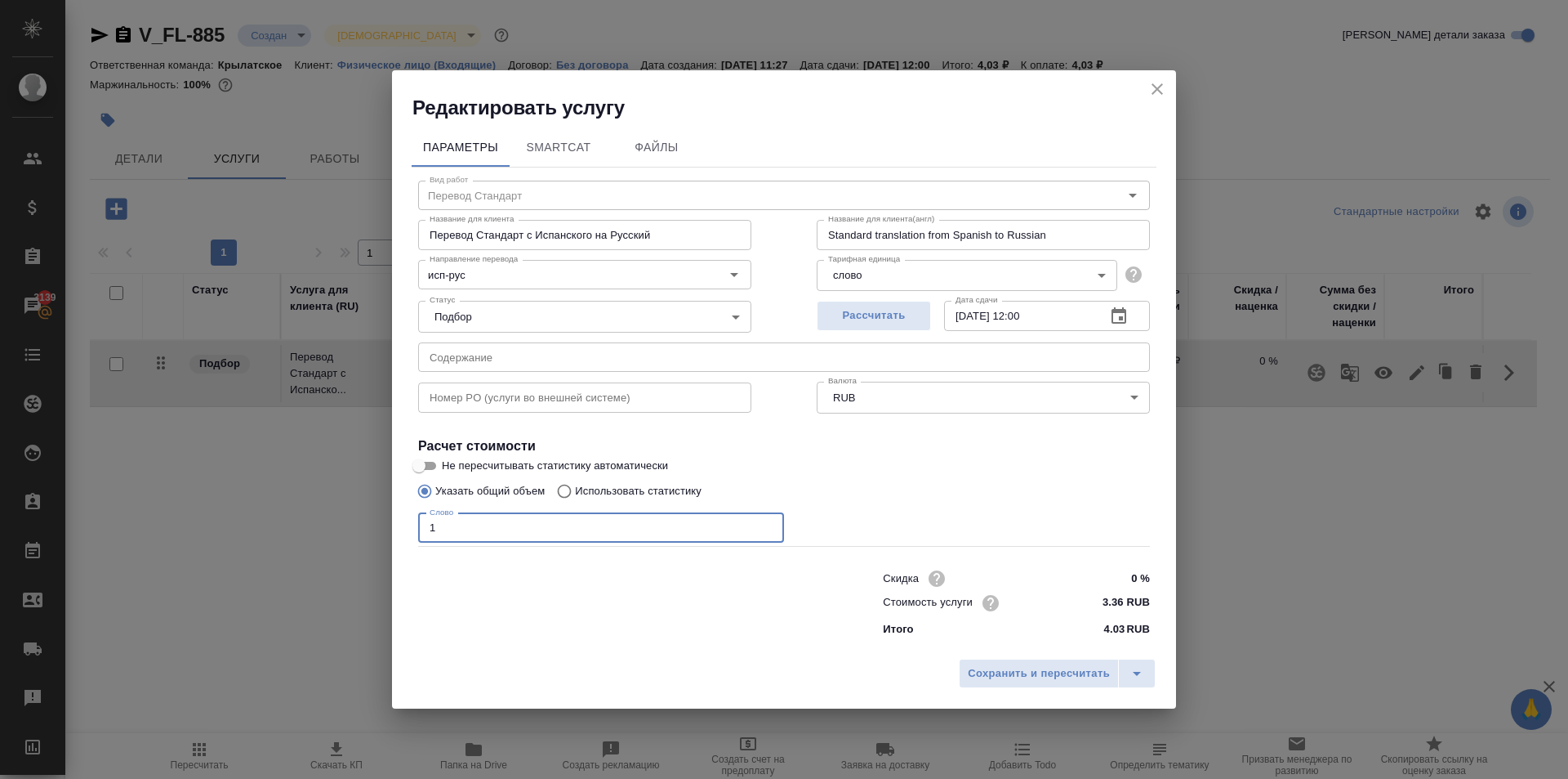
drag, startPoint x: 361, startPoint y: 520, endPoint x: 367, endPoint y: 547, distance: 27.7
click at [356, 535] on div "Редактировать услугу Параметры SmartCat Файлы Вид работ Перевод Стандарт Вид ра…" at bounding box center [784, 389] width 1568 height 779
type input "500"
click at [965, 670] on button "Сохранить и пересчитать" at bounding box center [1039, 673] width 160 height 29
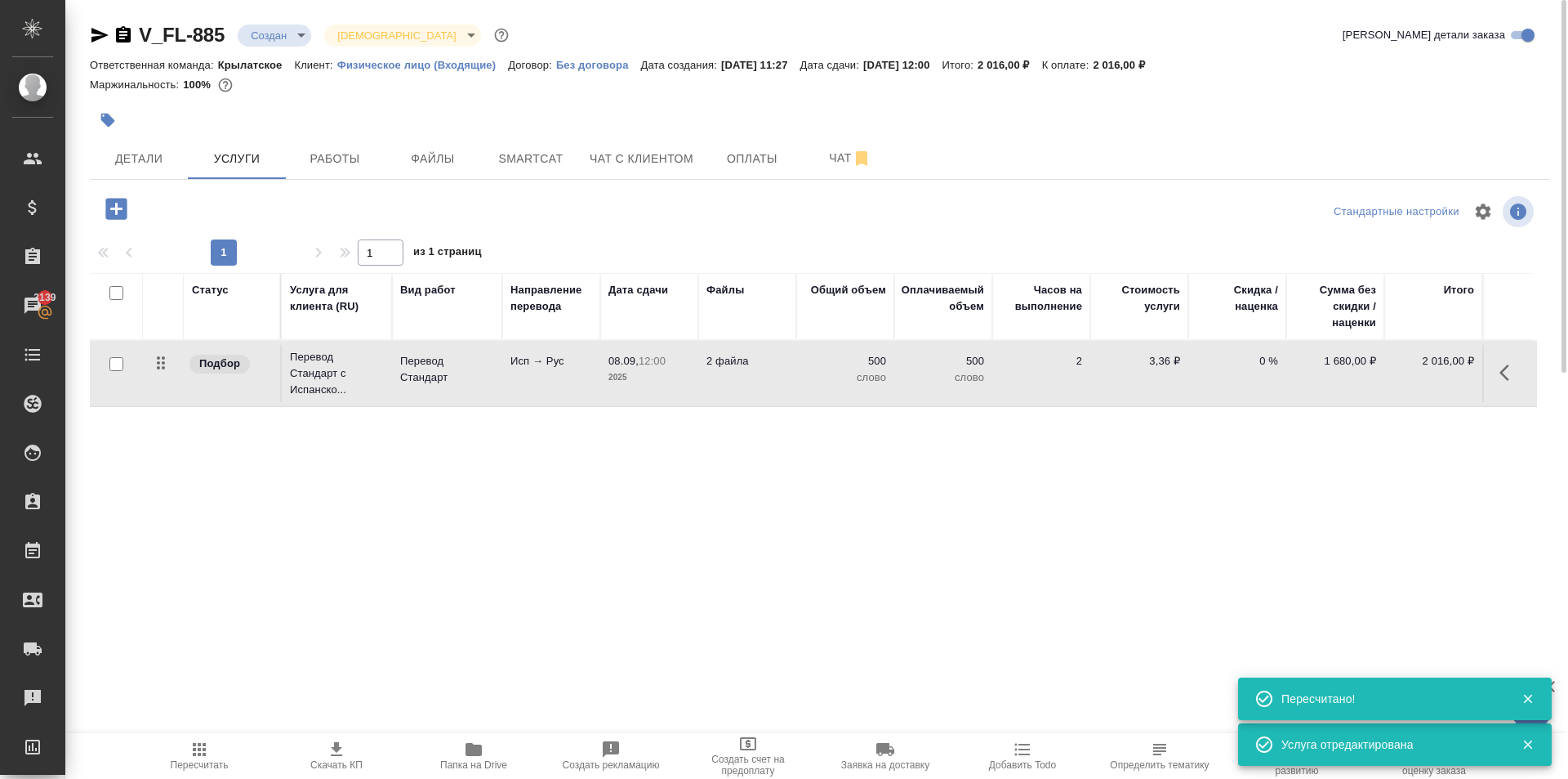
click at [121, 210] on icon "button" at bounding box center [116, 208] width 28 height 28
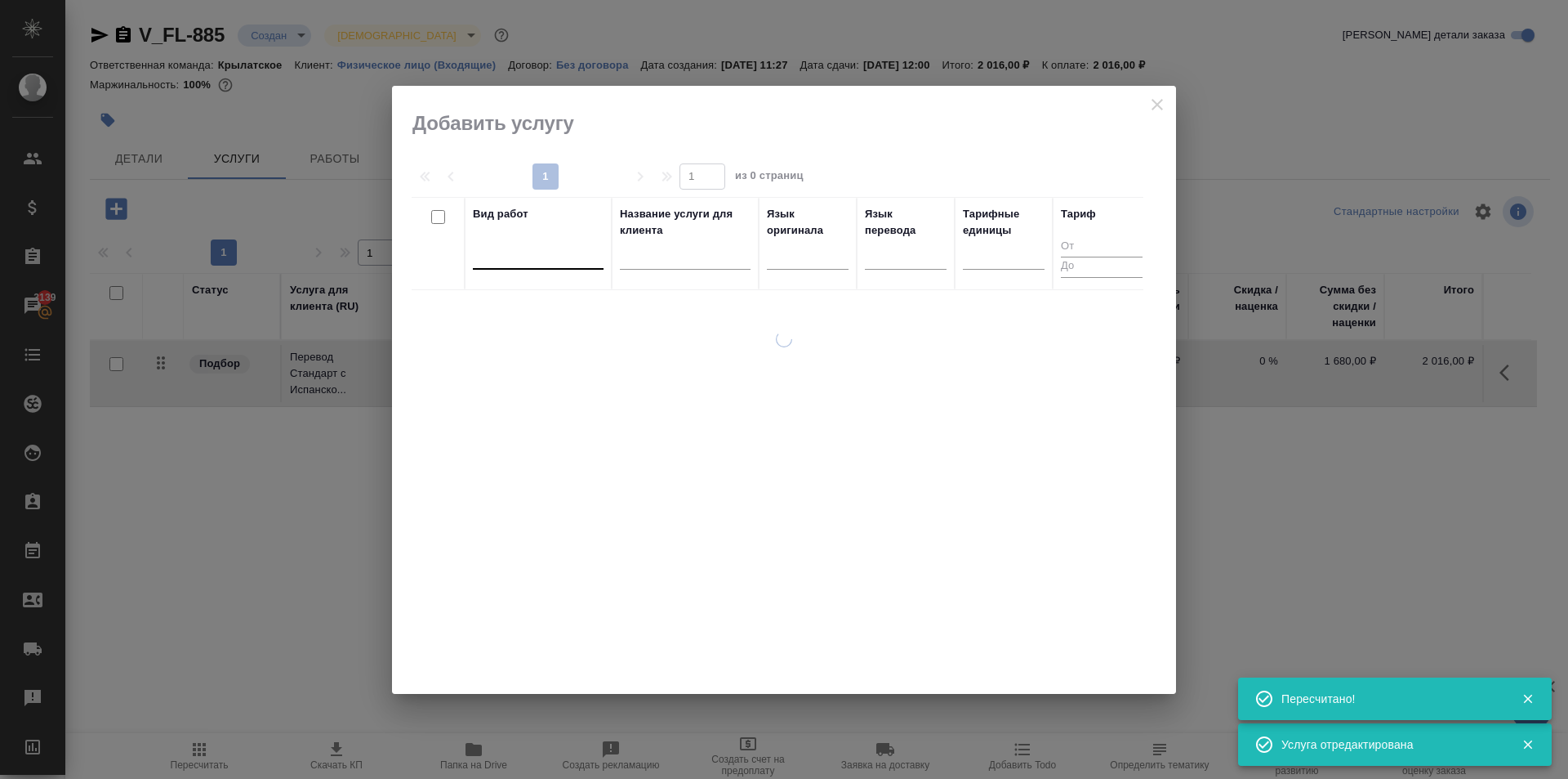
click at [543, 260] on div at bounding box center [537, 253] width 130 height 24
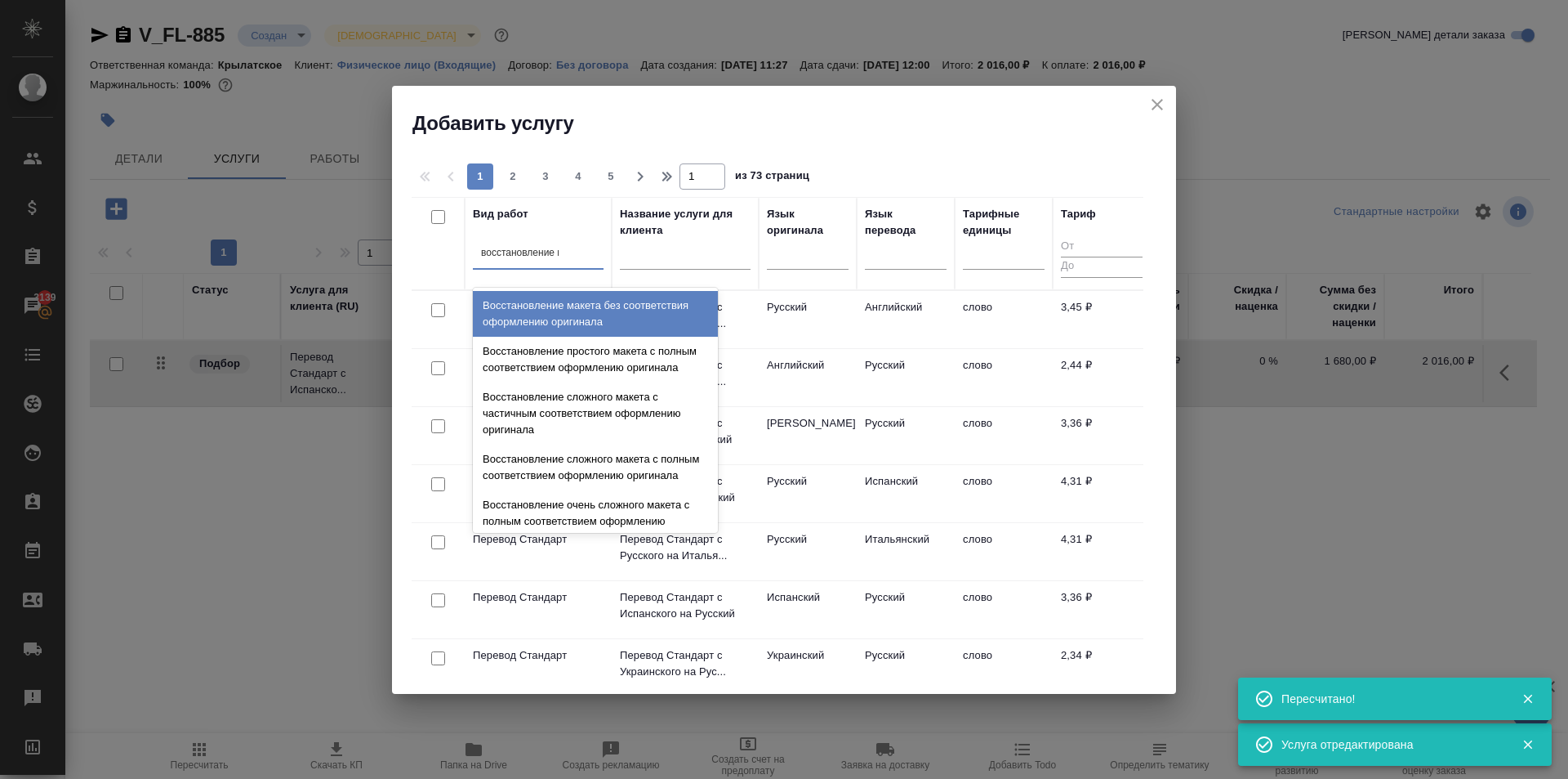
type input "восстановление ма"
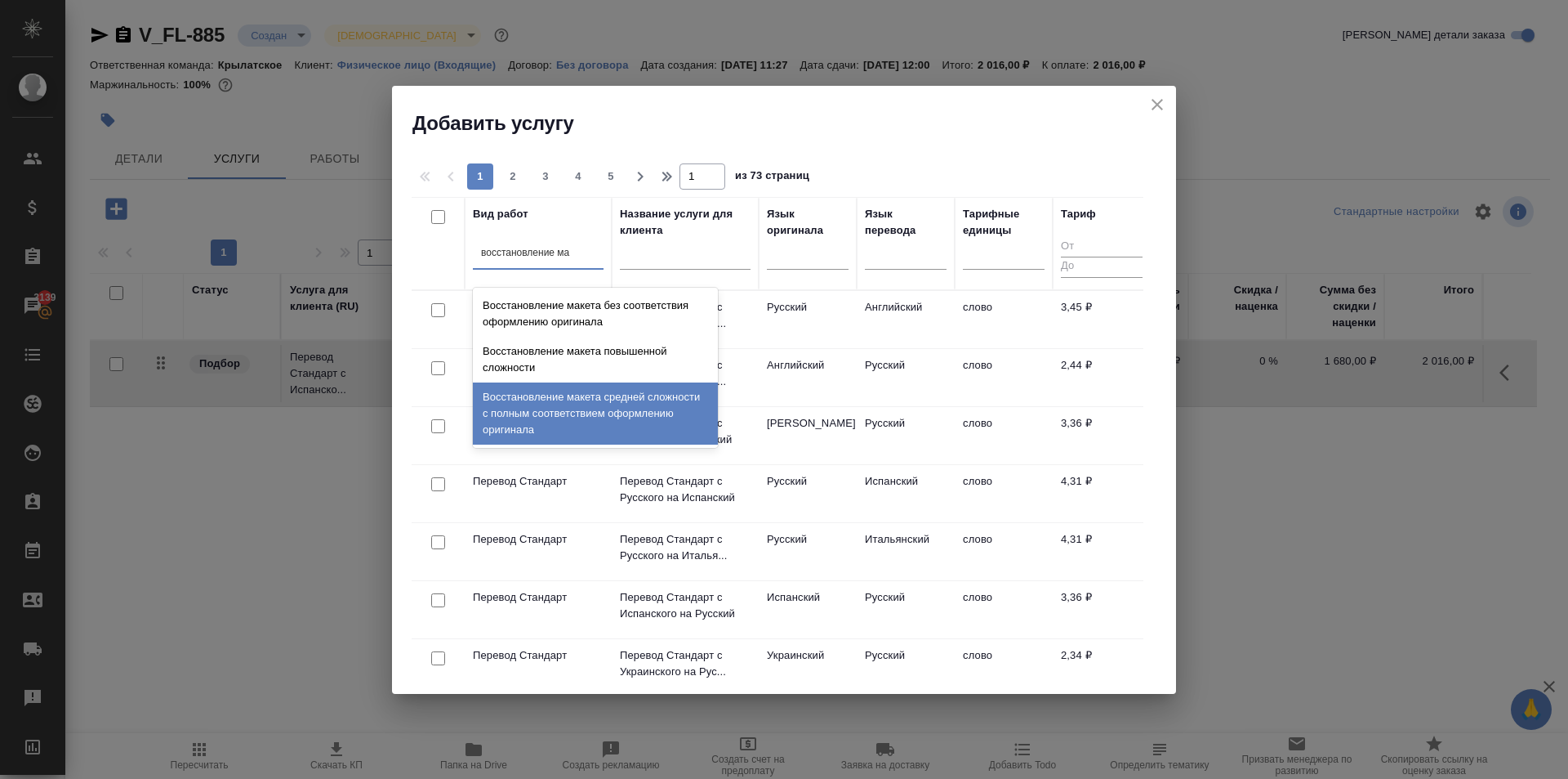
click at [613, 418] on div "Восстановление макета средней сложности с полным соответствием оформлению ориги…" at bounding box center [595, 414] width 245 height 62
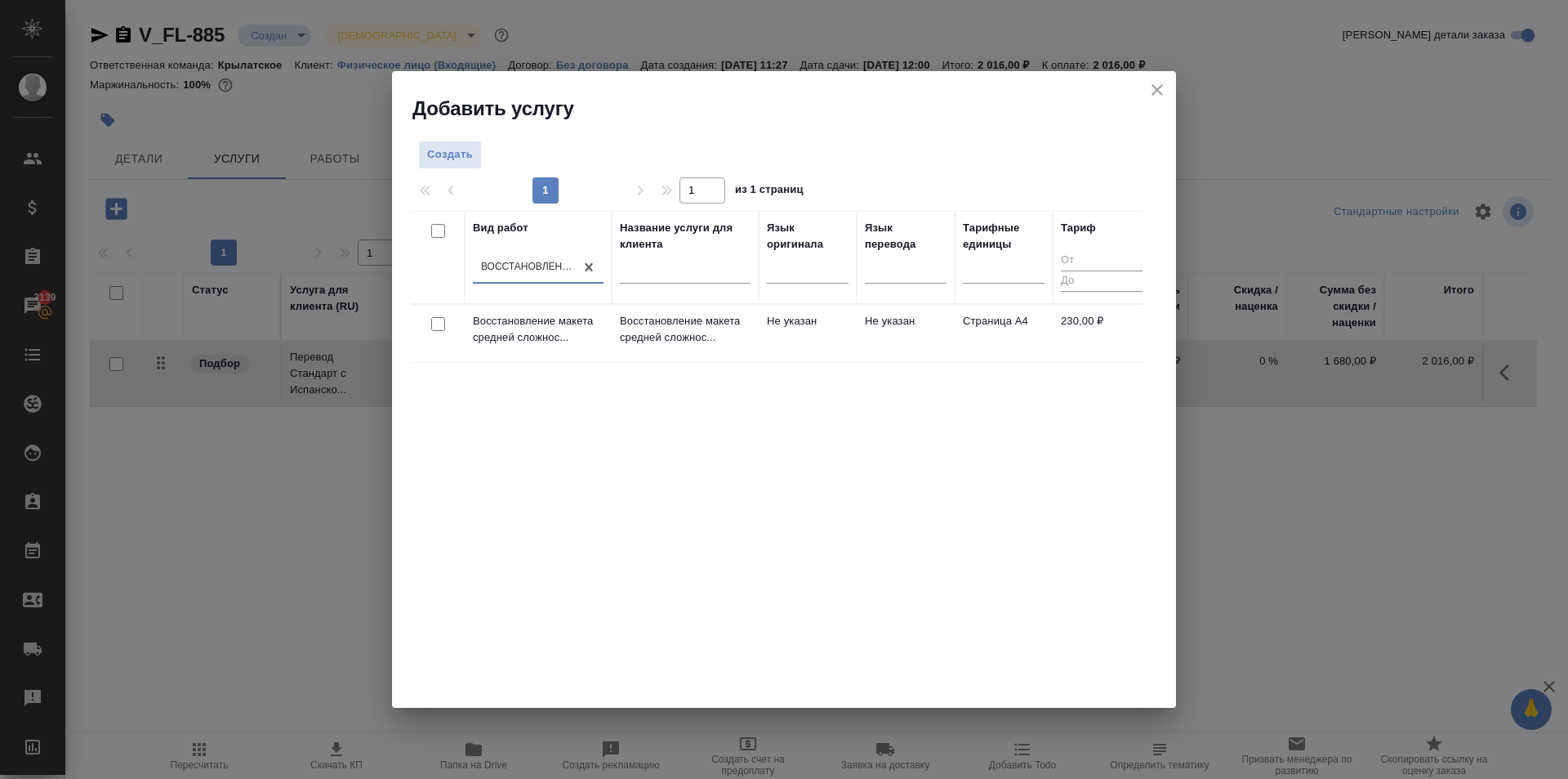
click at [714, 328] on p "Восстановление макета средней сложнос..." at bounding box center [685, 329] width 130 height 33
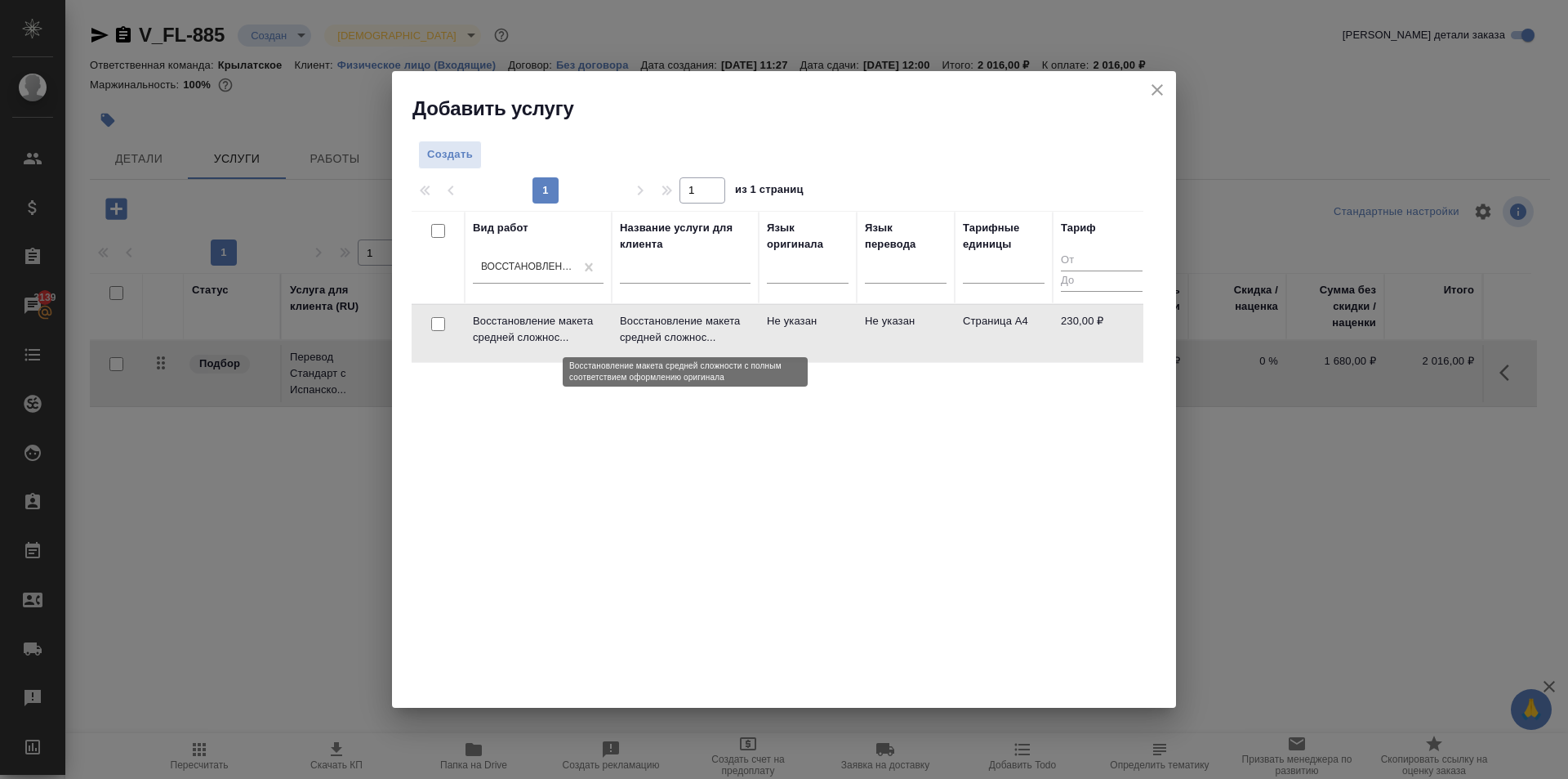
click at [714, 328] on p "Восстановление макета средней сложнос..." at bounding box center [685, 329] width 130 height 33
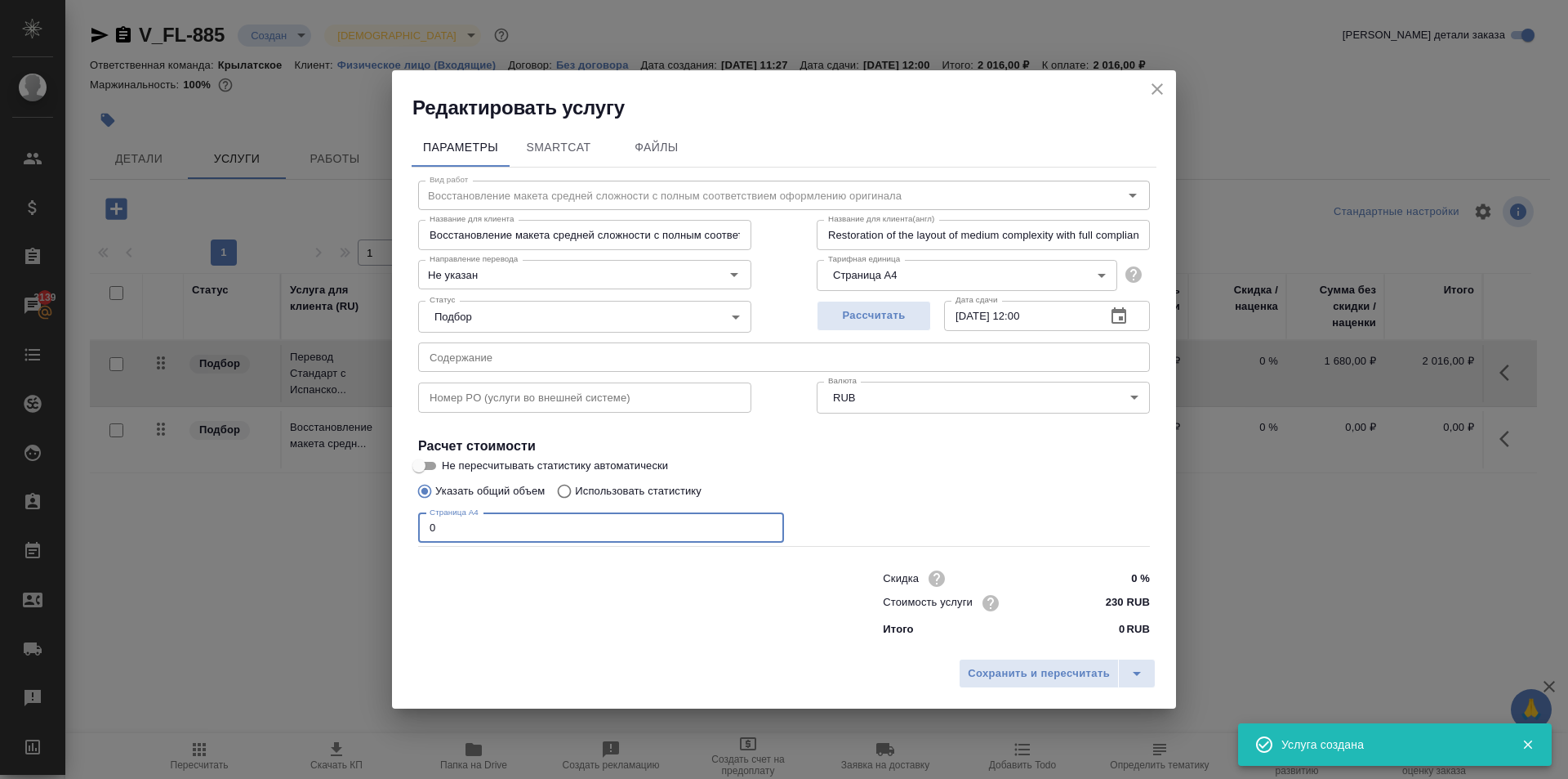
drag, startPoint x: 501, startPoint y: 530, endPoint x: 347, endPoint y: 531, distance: 154.0
click at [347, 531] on div "Редактировать услугу Параметры SmartCat Файлы Вид работ Восстановление макета с…" at bounding box center [784, 389] width 1568 height 779
type input "1"
type input "2"
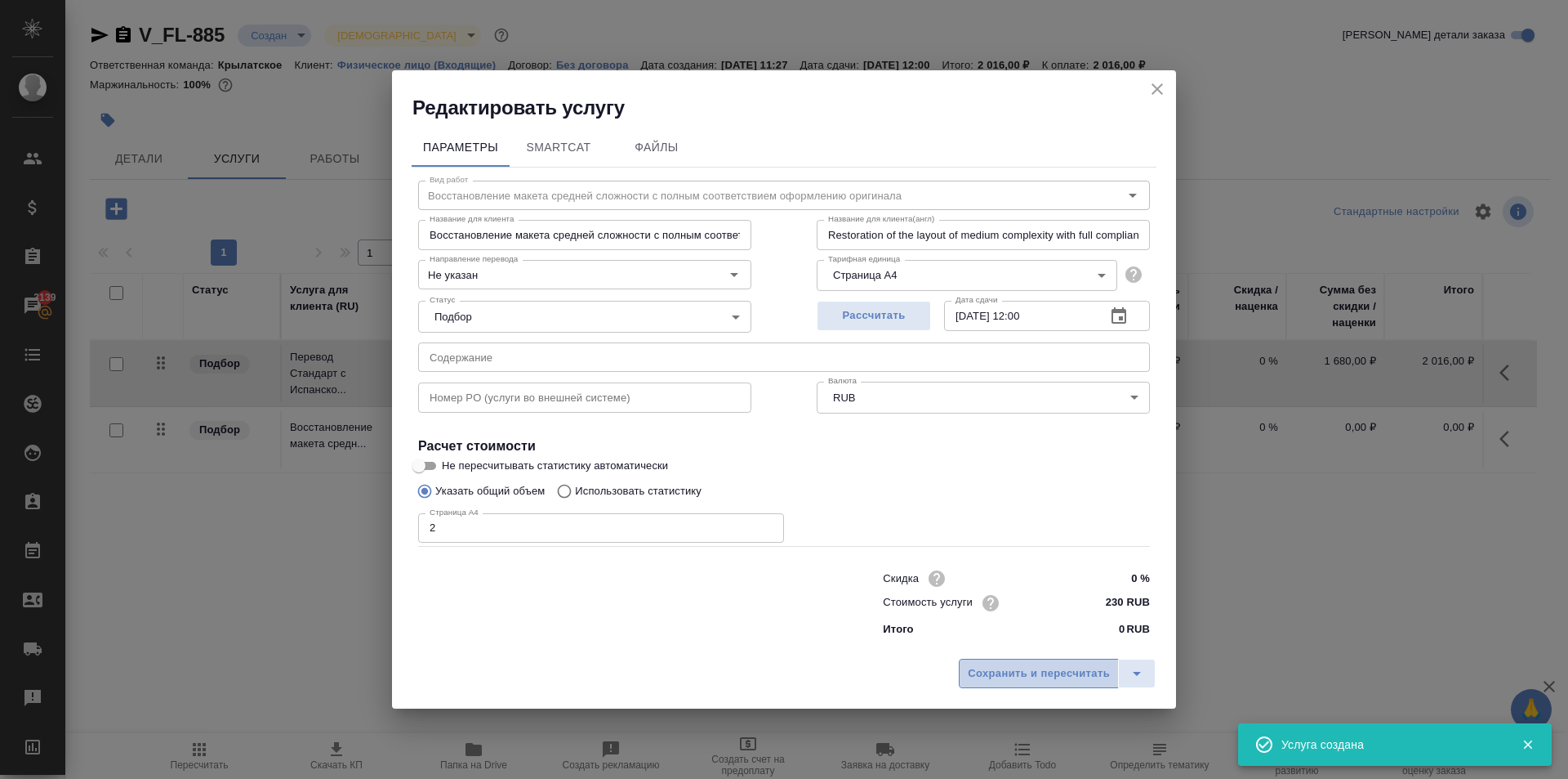
click at [1071, 664] on span "Сохранить и пересчитать" at bounding box center [1039, 673] width 142 height 19
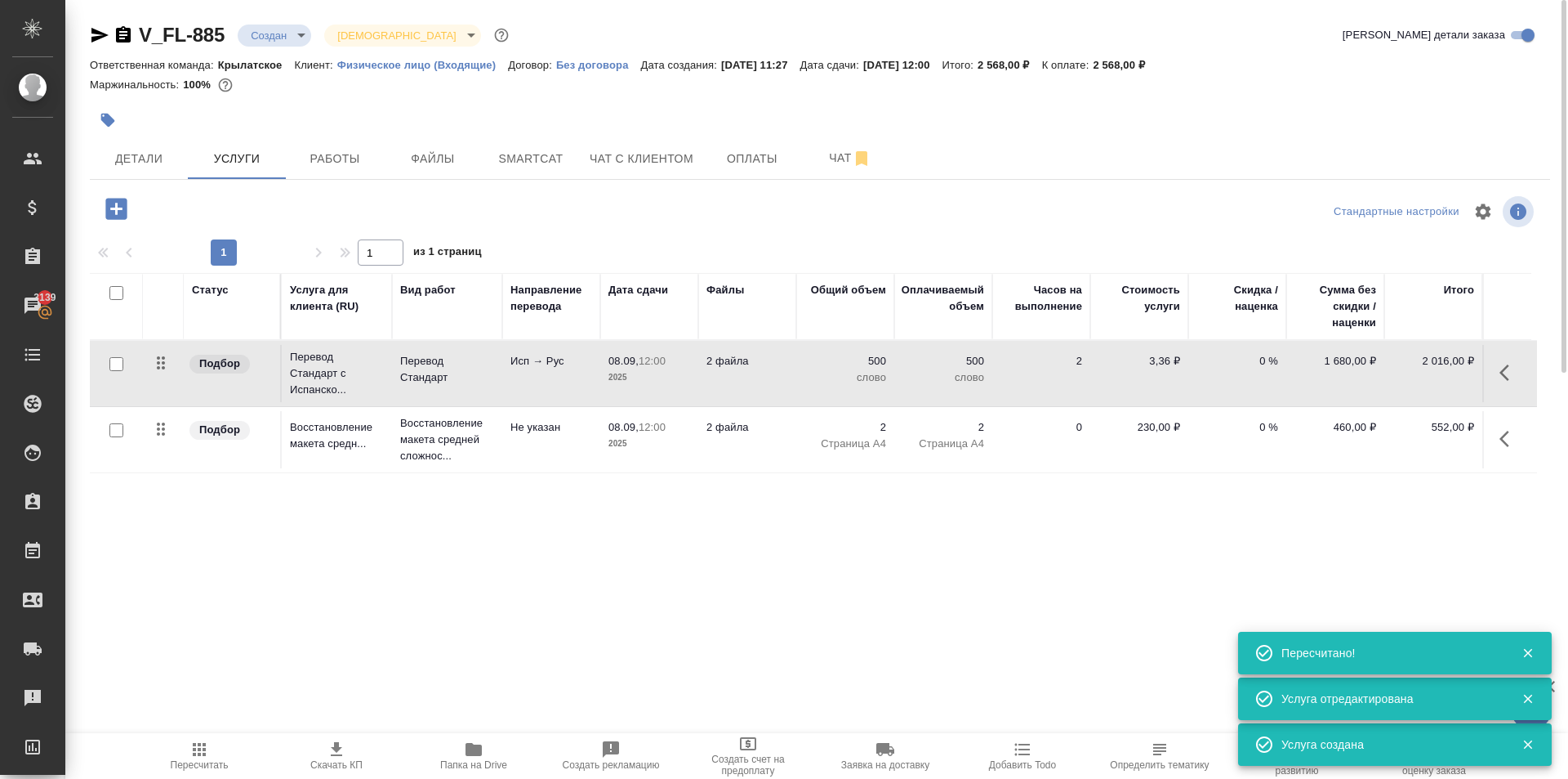
click at [197, 750] on icon "button" at bounding box center [199, 750] width 20 height 20
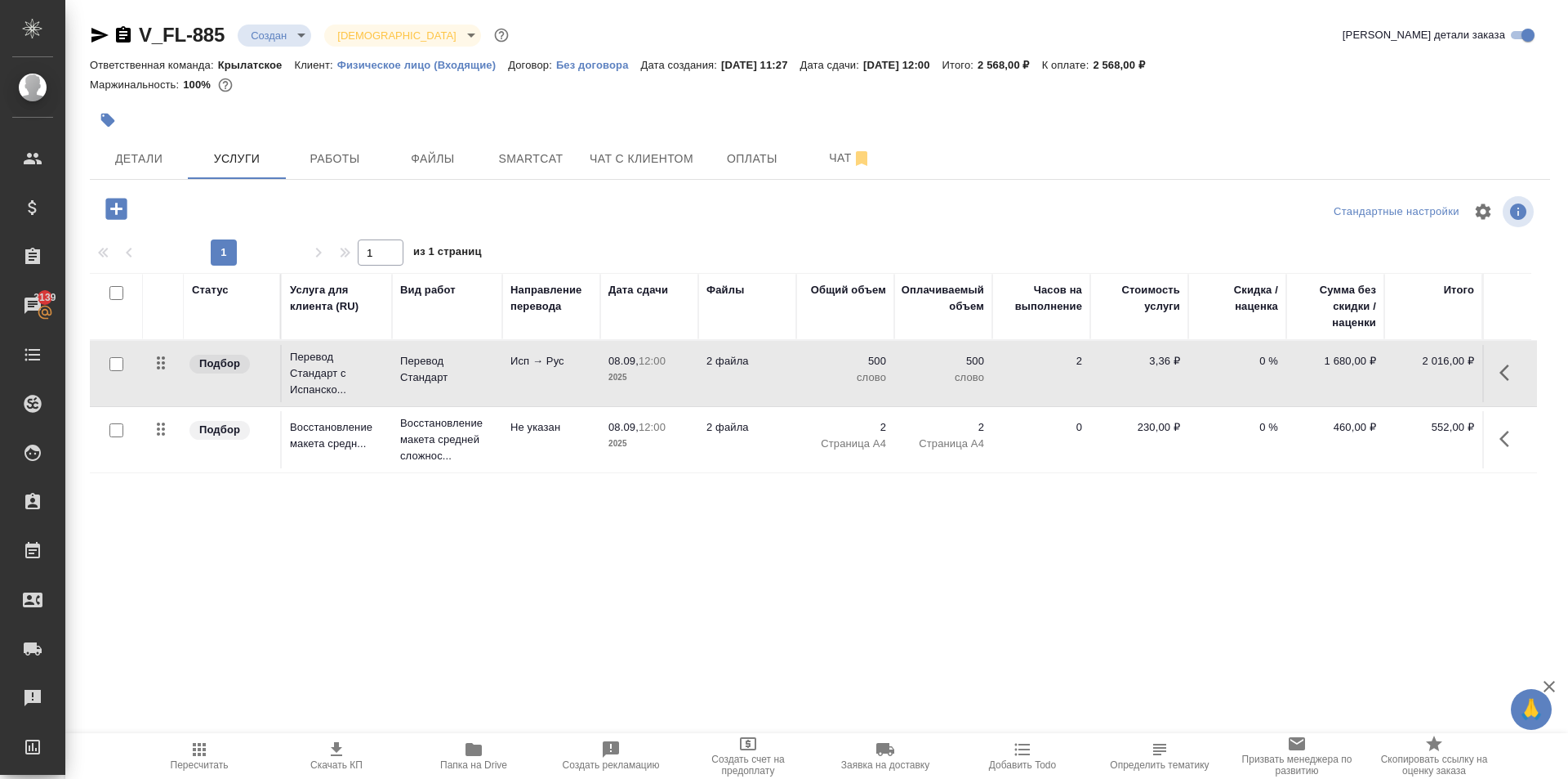
click at [182, 518] on div "Статус Услуга для клиента (RU) Вид работ Направление перевода Дата сдачи Файлы …" at bounding box center [813, 449] width 1447 height 352
click at [95, 216] on div at bounding box center [333, 209] width 486 height 34
click at [107, 209] on icon "button" at bounding box center [116, 208] width 28 height 28
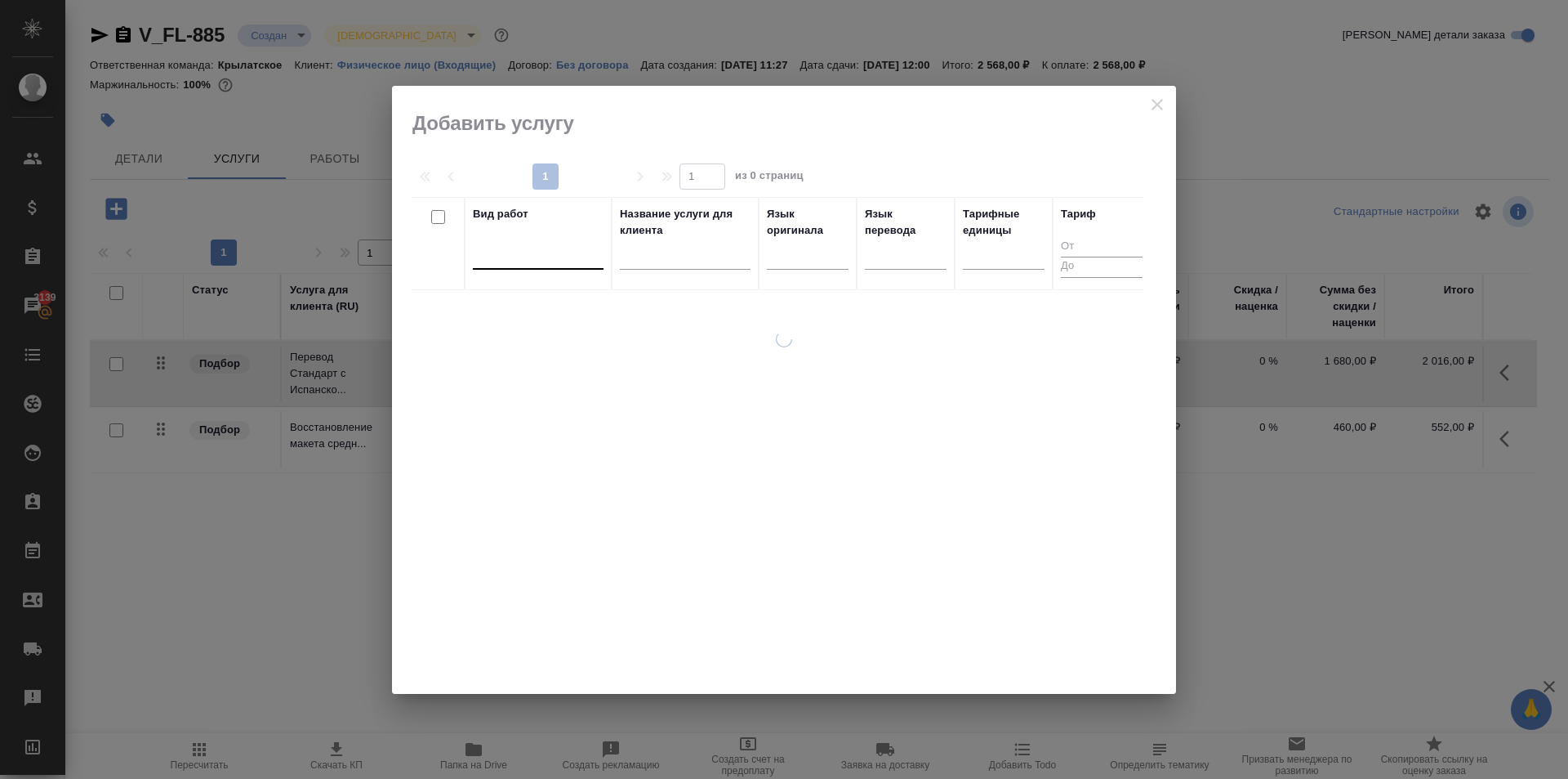
click at [524, 267] on div at bounding box center [537, 254] width 130 height 31
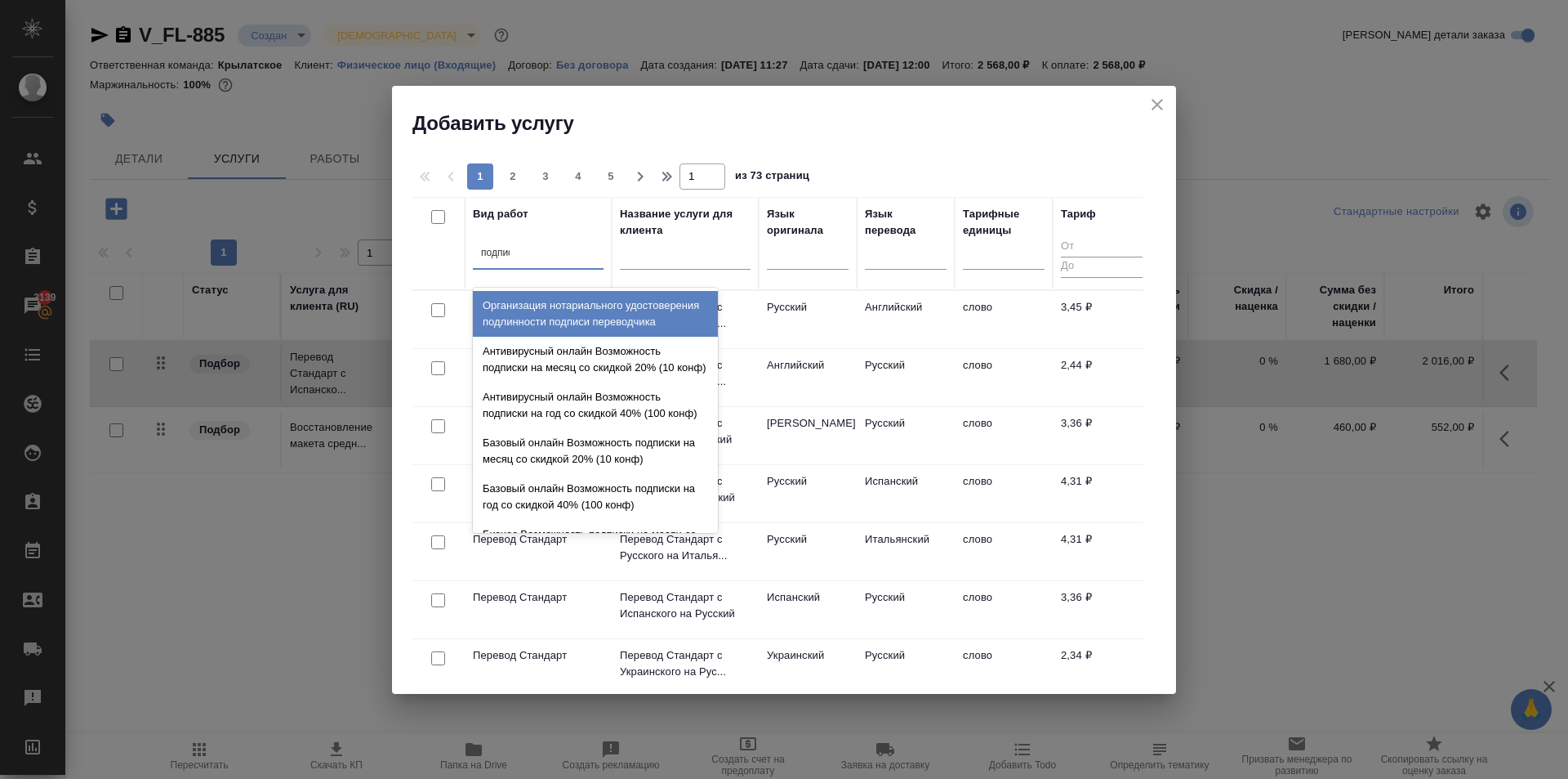
type input "подписи"
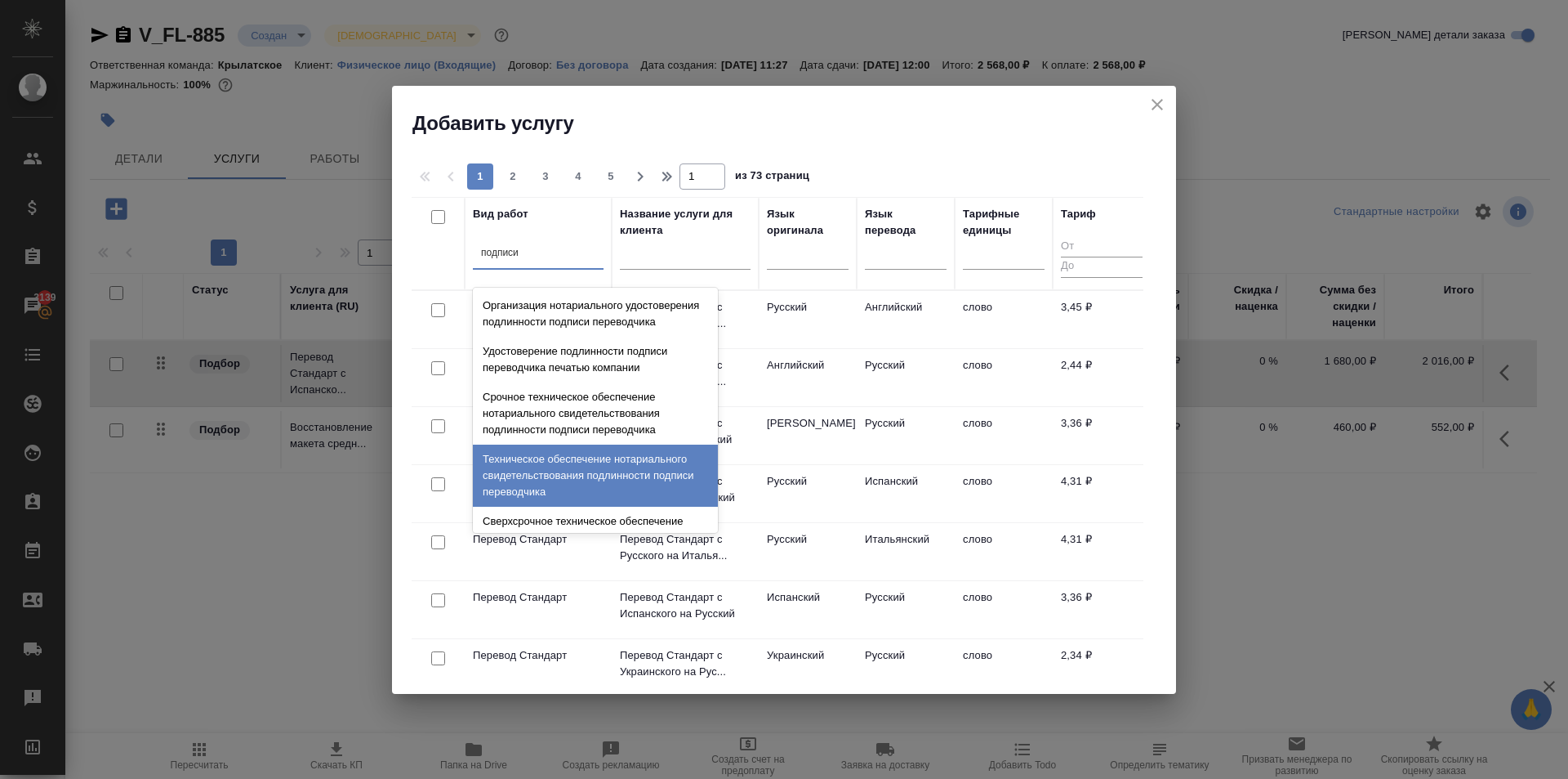
click at [663, 489] on div "Техническое обеспечение нотариального свидетельствования подлинности подписи пе…" at bounding box center [595, 476] width 245 height 62
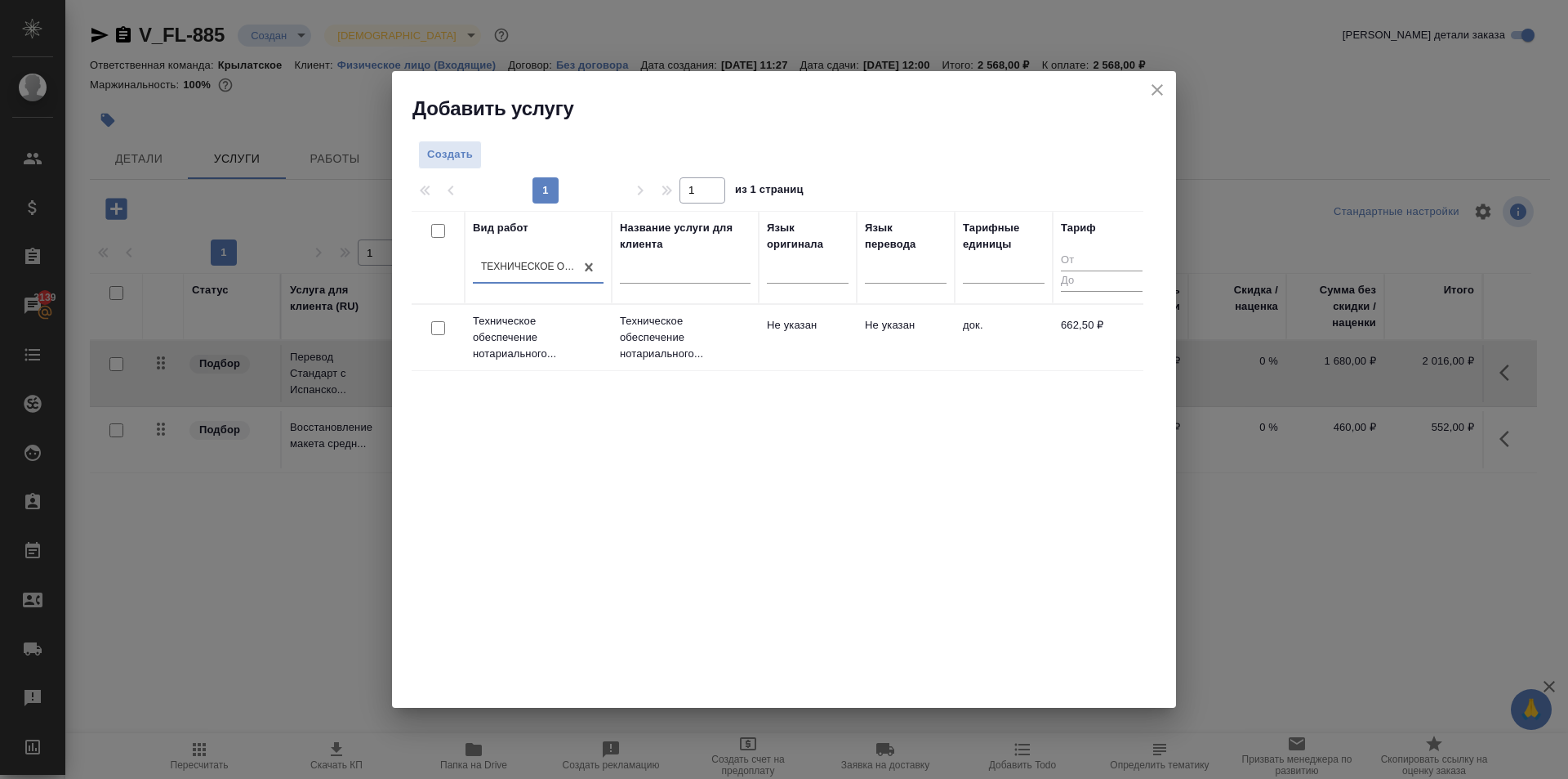
click at [827, 331] on td "Не указан" at bounding box center [808, 337] width 98 height 57
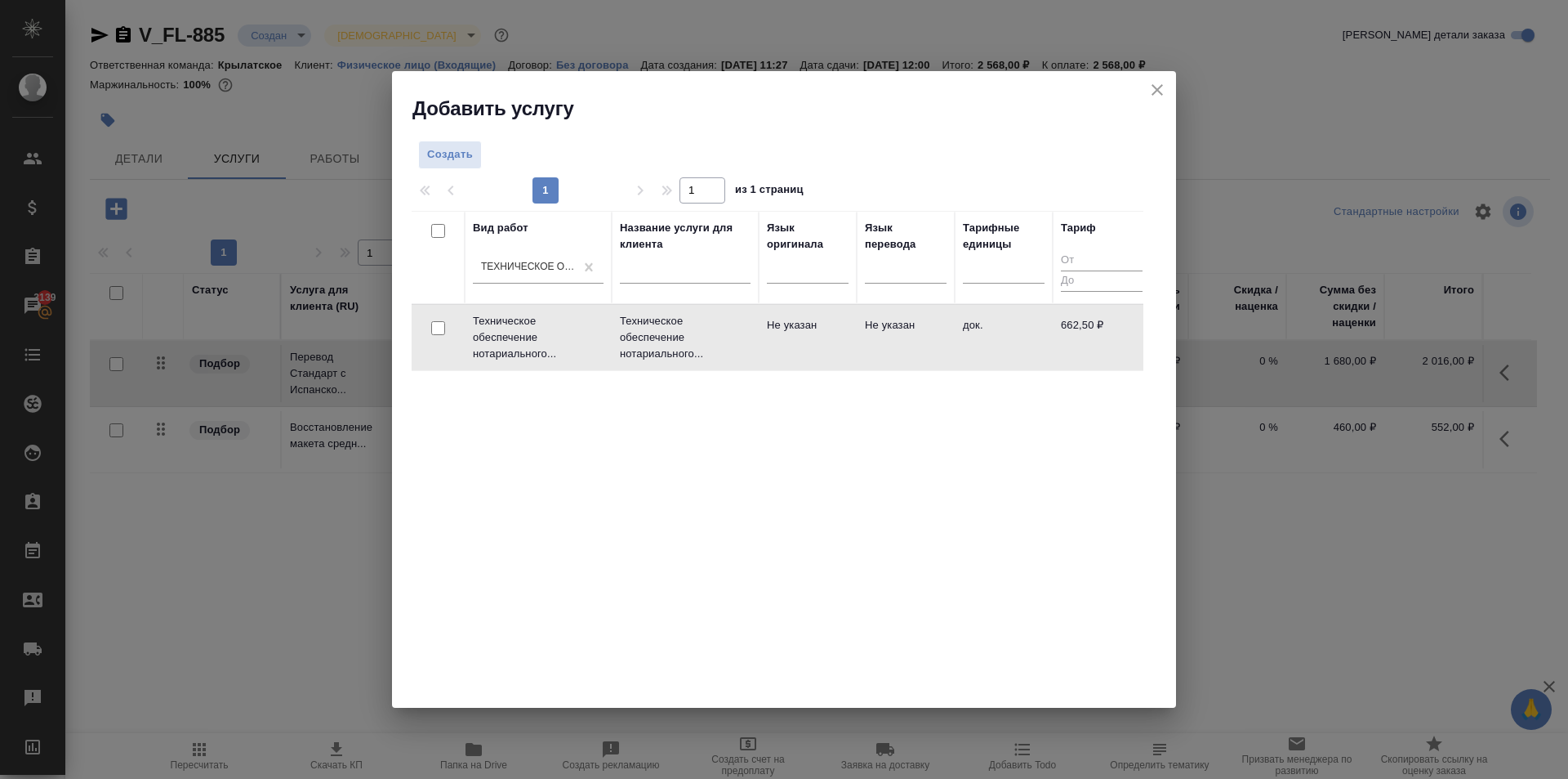
click at [827, 331] on td "Не указан" at bounding box center [808, 337] width 98 height 57
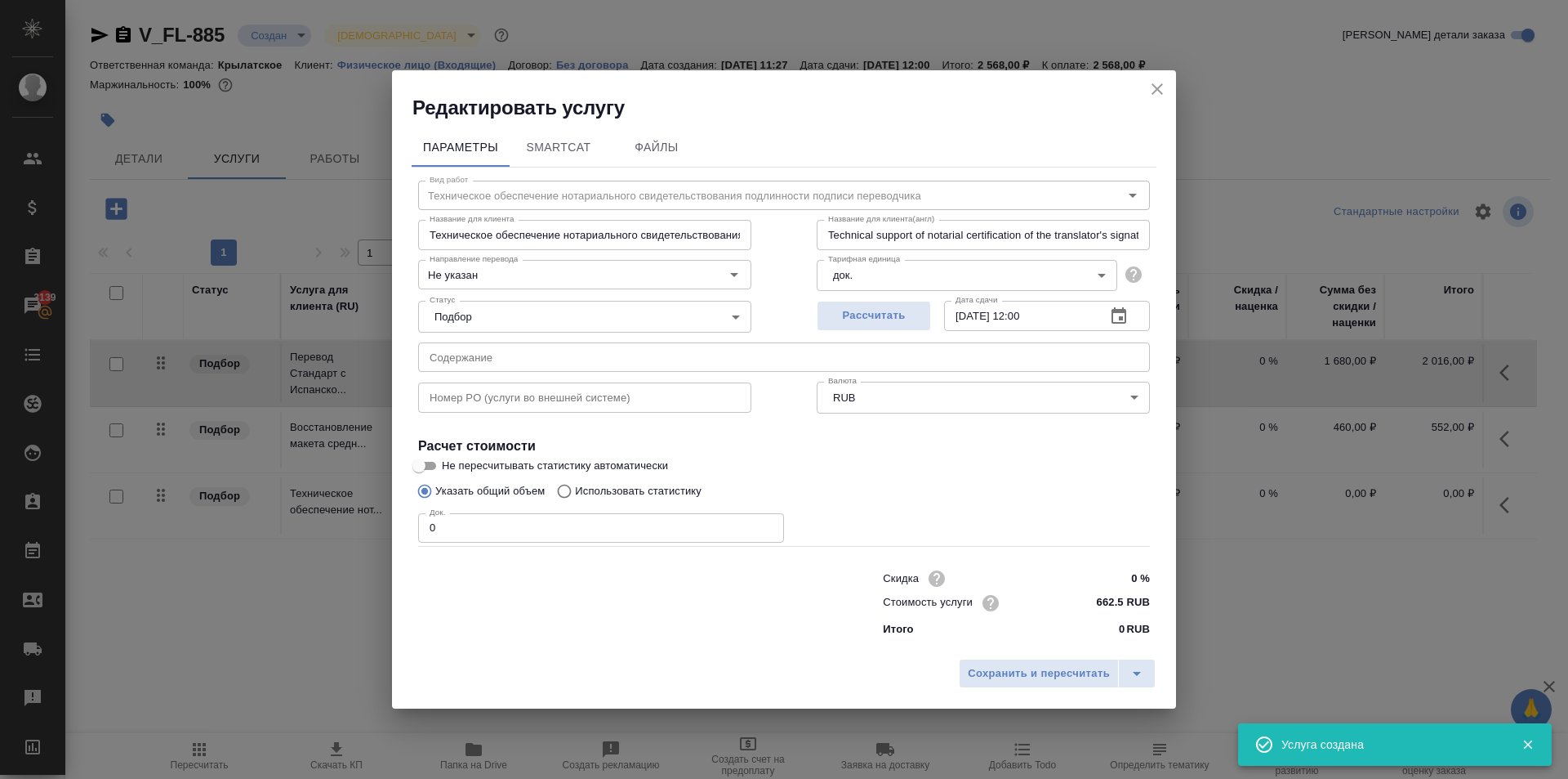
drag, startPoint x: 514, startPoint y: 529, endPoint x: 168, endPoint y: 505, distance: 346.8
click at [168, 505] on div "Редактировать услугу Параметры SmartCat Файлы Вид работ Техническое обеспечение…" at bounding box center [784, 389] width 1568 height 779
type input "2"
click at [1044, 660] on button "Сохранить и пересчитать" at bounding box center [1039, 673] width 160 height 29
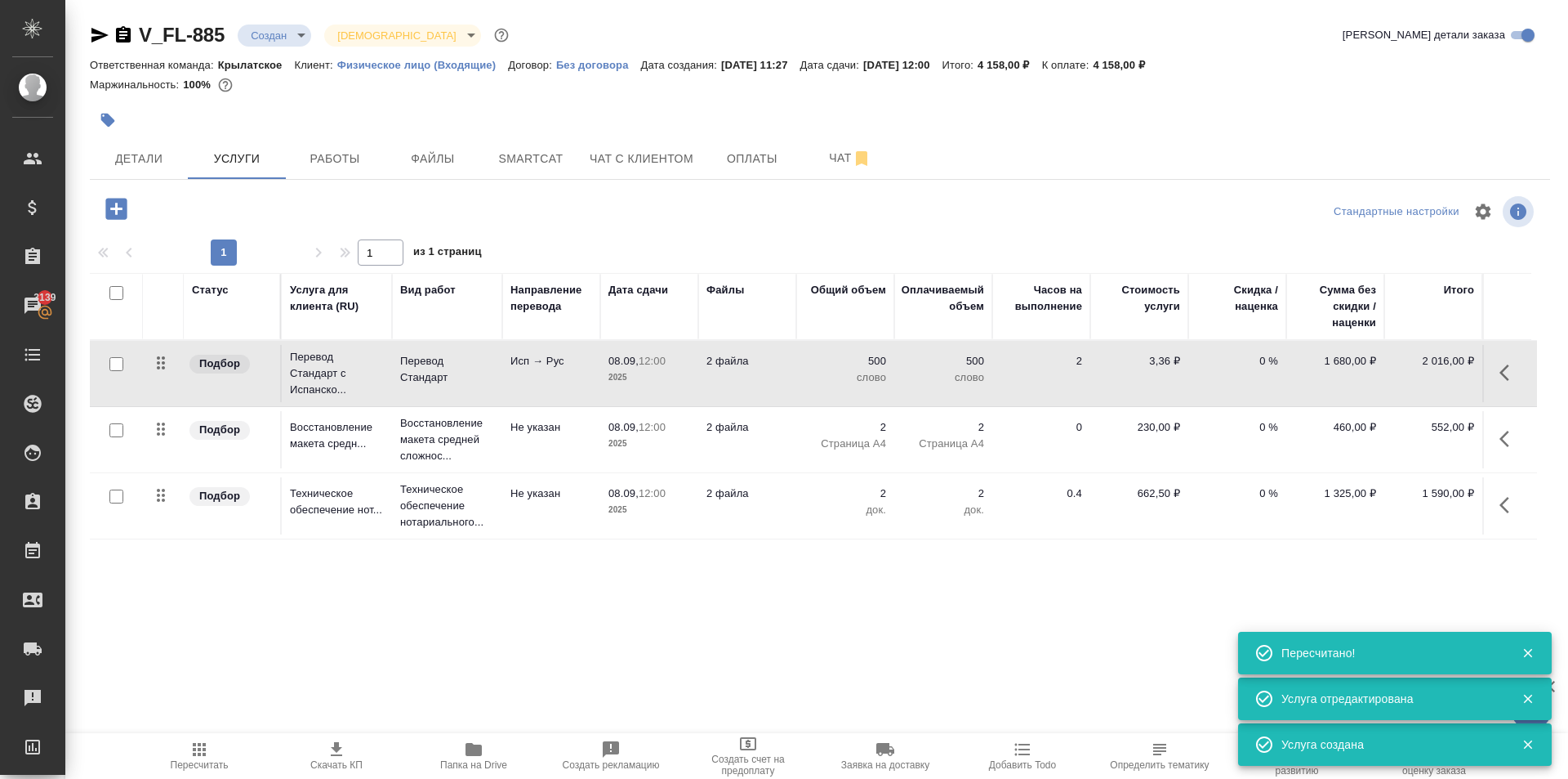
click at [125, 214] on icon "button" at bounding box center [116, 208] width 21 height 21
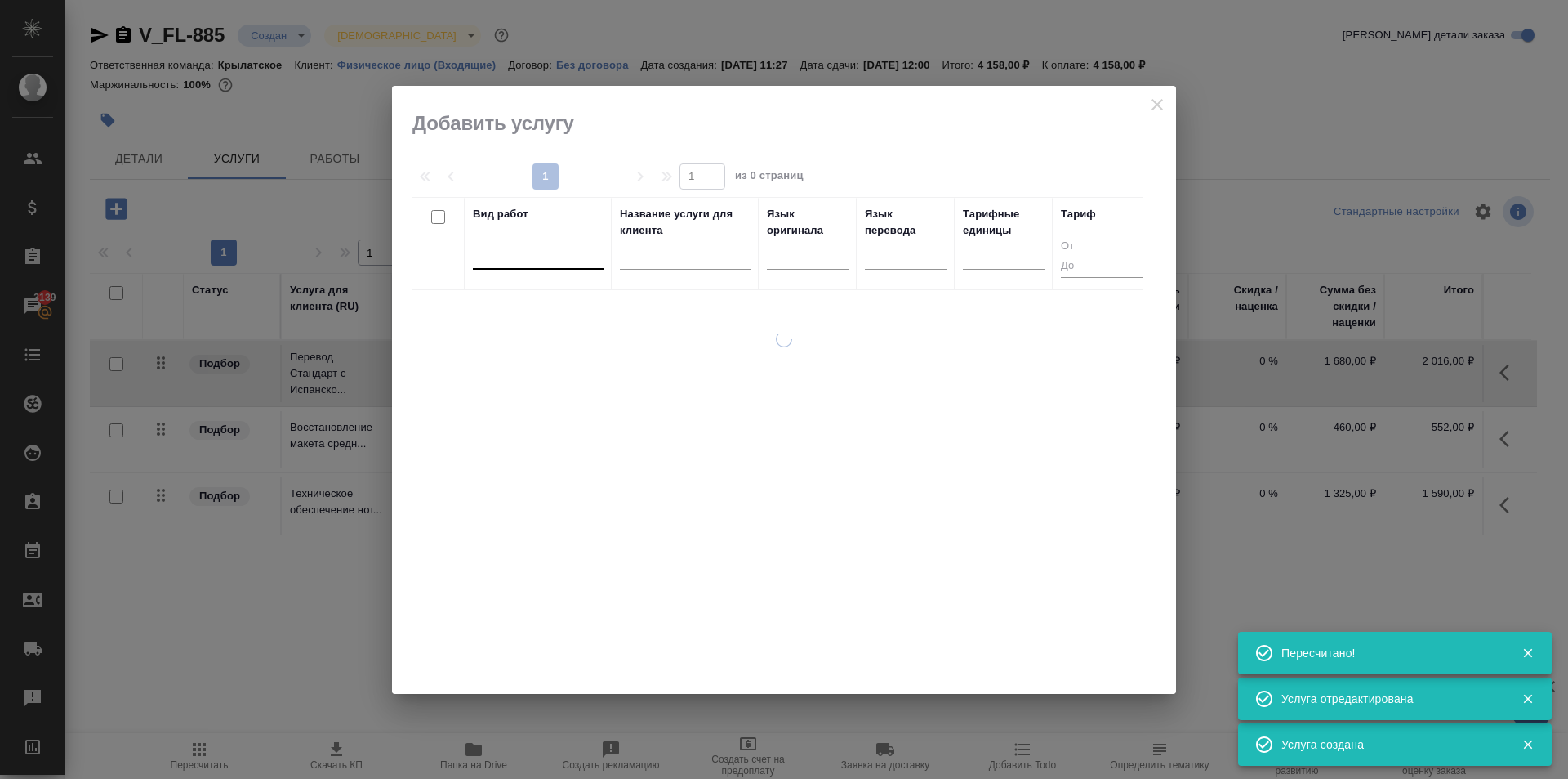
click at [575, 261] on div at bounding box center [537, 253] width 130 height 24
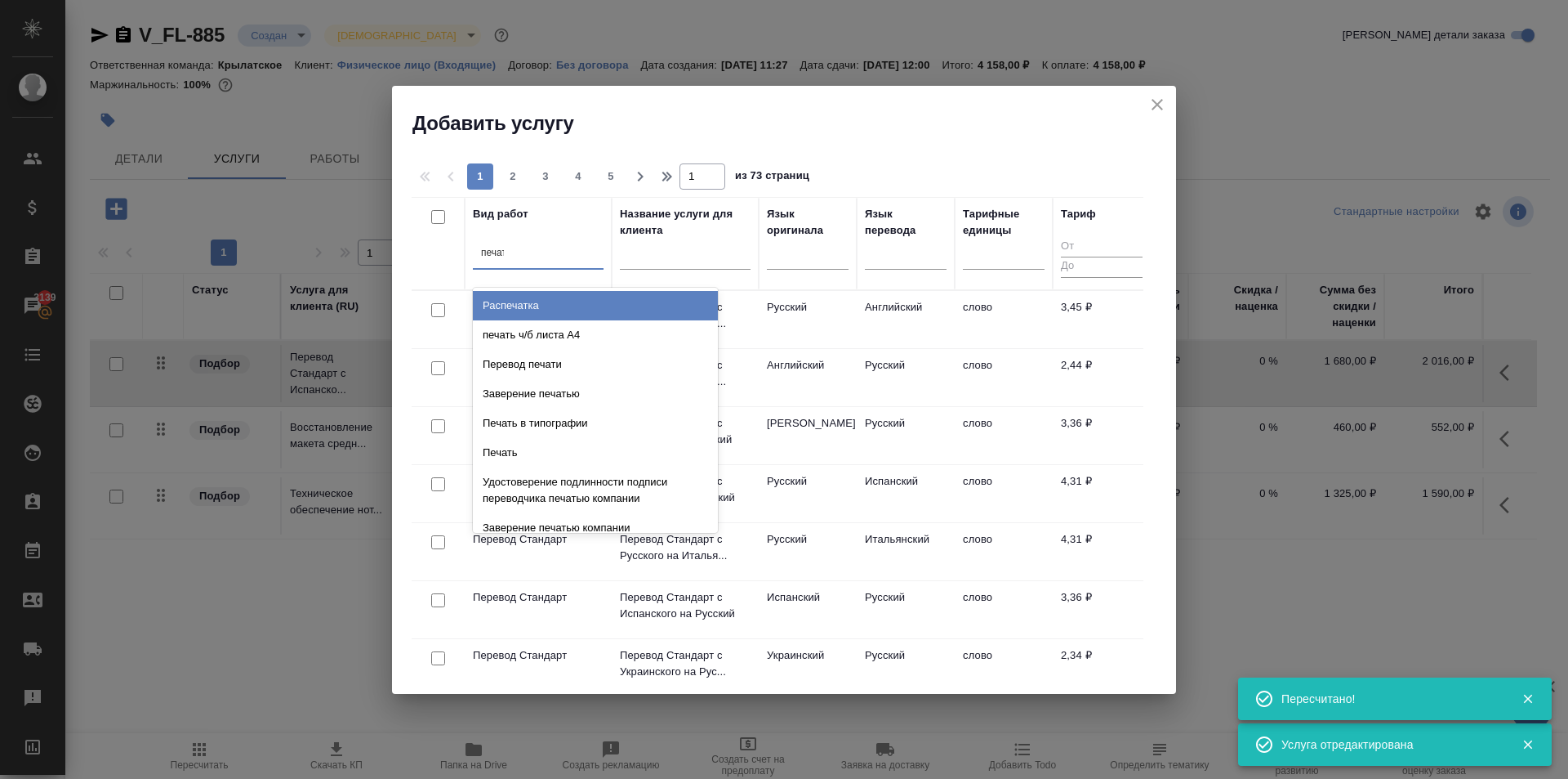
type input "печать"
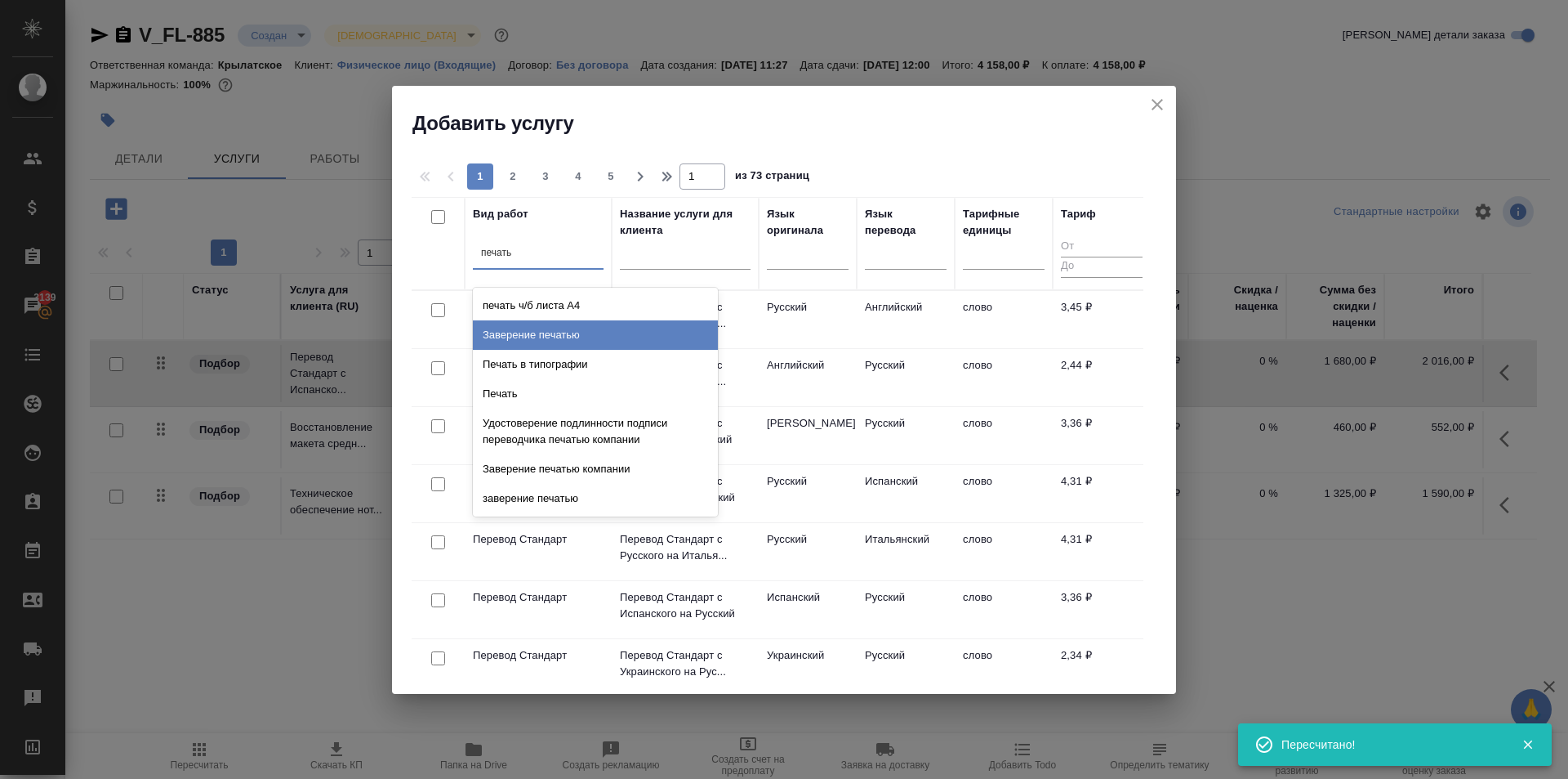
click at [583, 328] on div "Заверение печатью" at bounding box center [595, 335] width 245 height 29
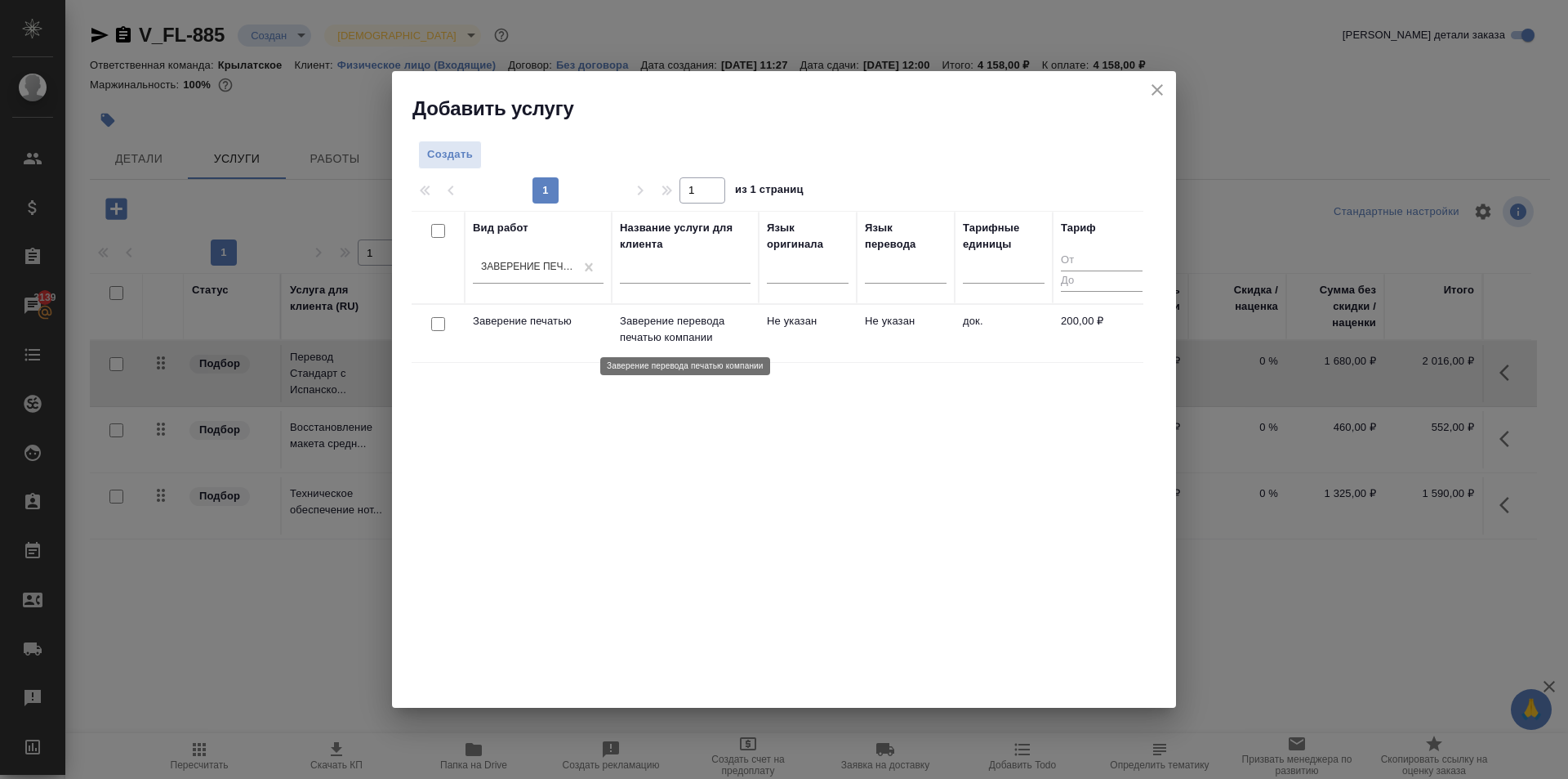
click at [698, 326] on p "Заверение перевода печатью компании" at bounding box center [685, 329] width 130 height 33
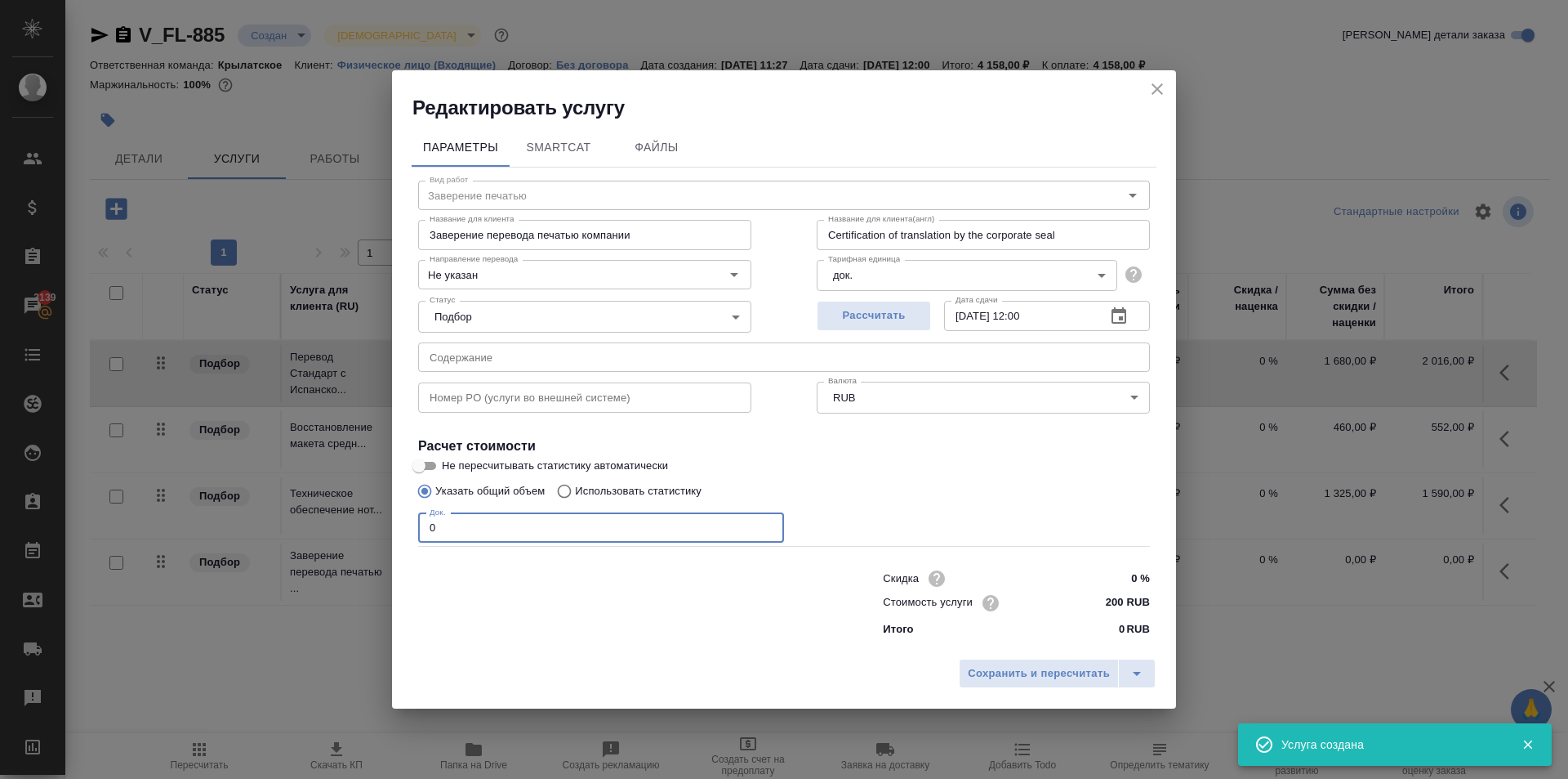
drag, startPoint x: 353, startPoint y: 518, endPoint x: 328, endPoint y: 516, distance: 25.1
click at [317, 516] on div "Редактировать услугу Параметры SmartCat Файлы Вид работ Заверение печатью Вид р…" at bounding box center [784, 389] width 1568 height 779
type input "2"
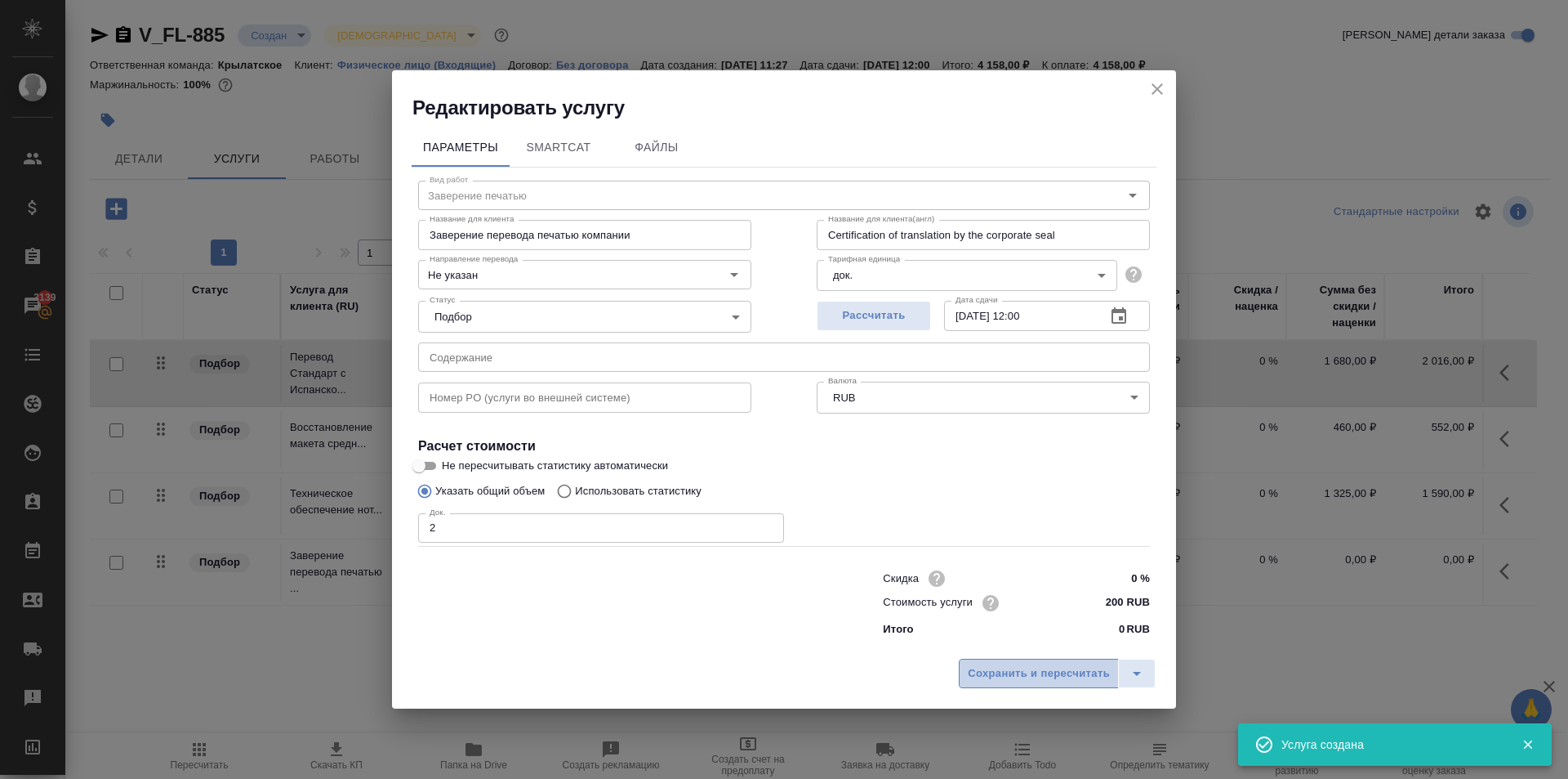
click at [1051, 681] on span "Сохранить и пересчитать" at bounding box center [1039, 673] width 142 height 19
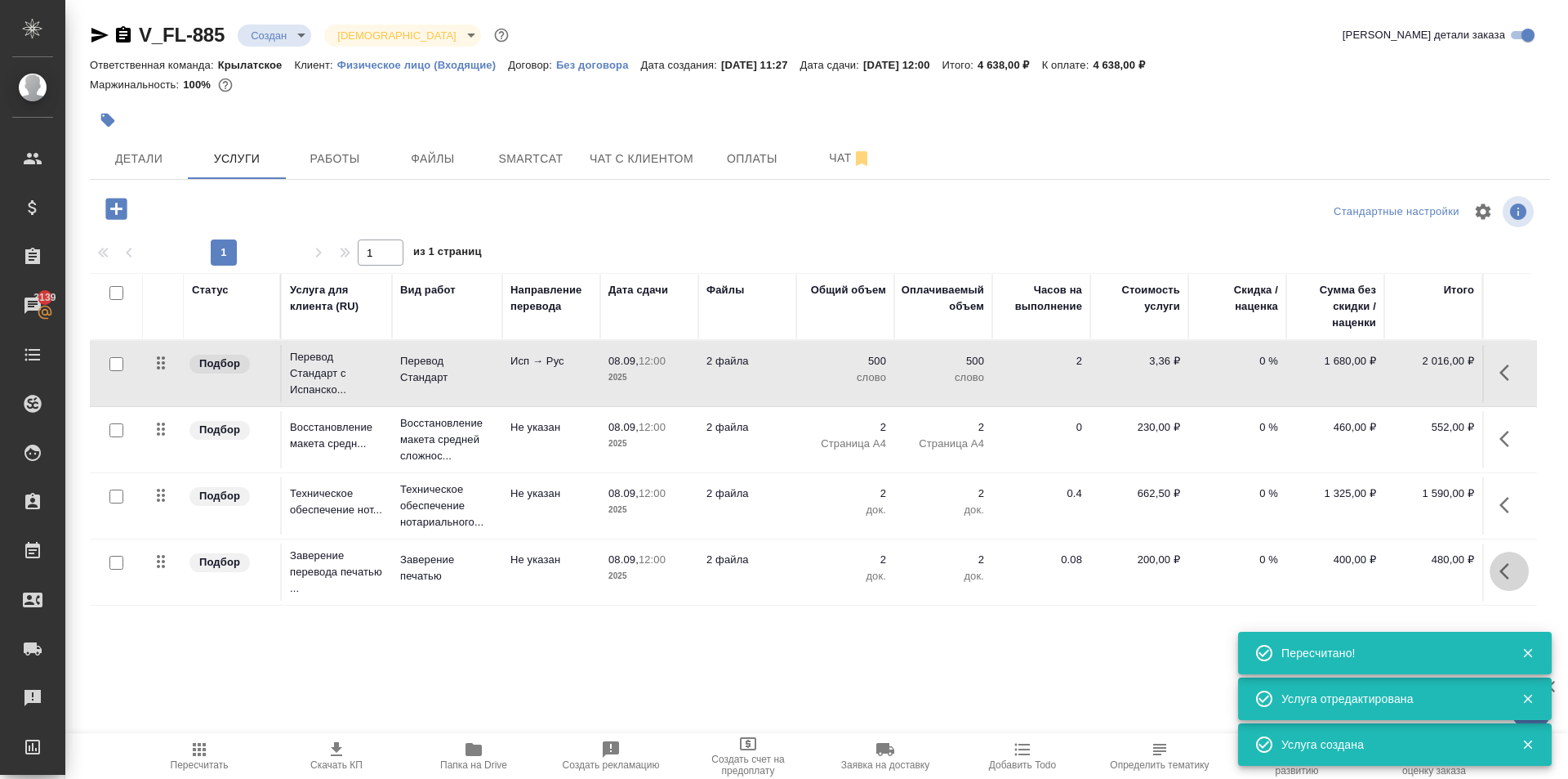
click at [1512, 575] on icon "button" at bounding box center [1509, 571] width 20 height 20
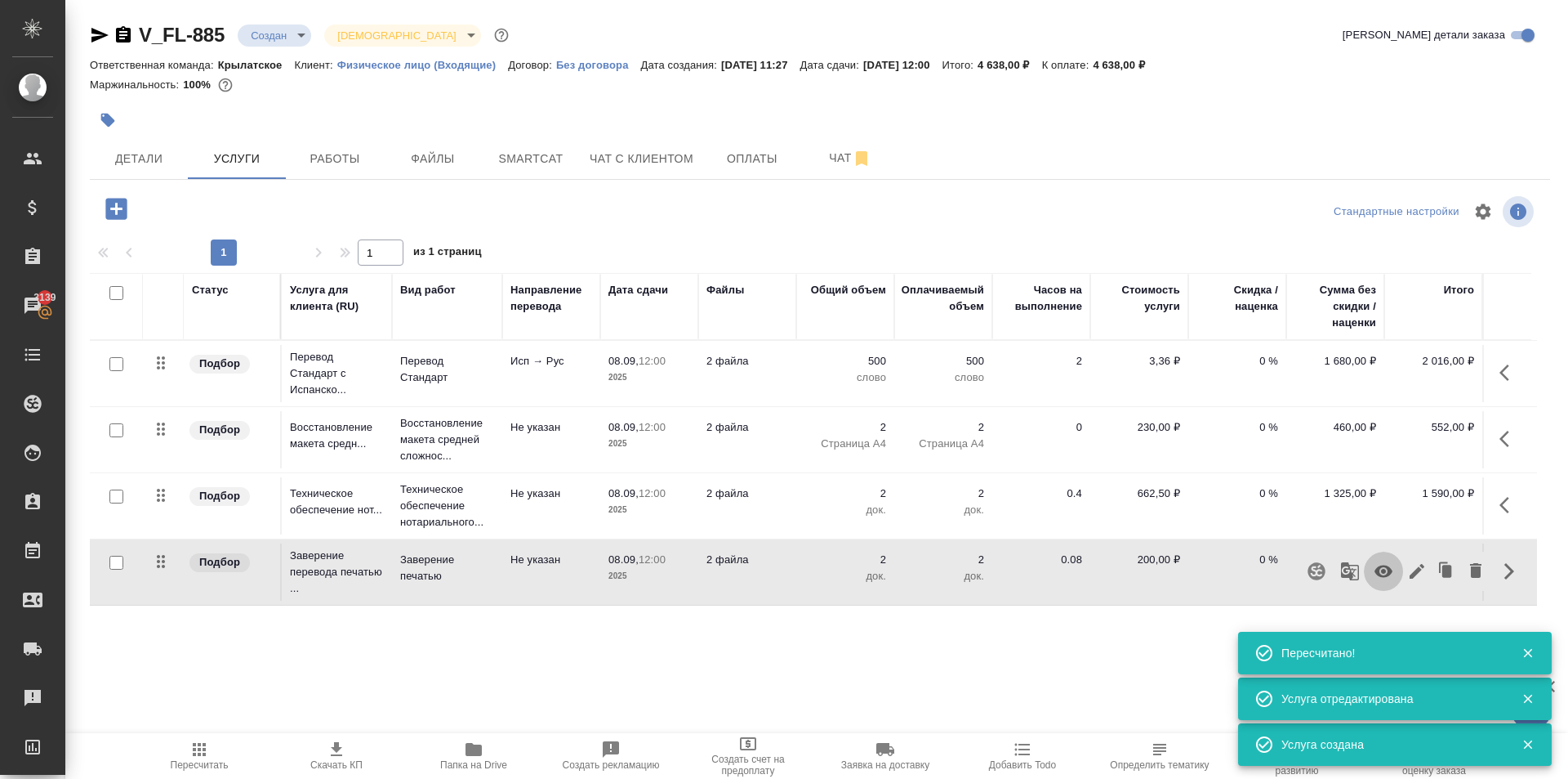
click at [1386, 571] on icon "button" at bounding box center [1383, 571] width 18 height 12
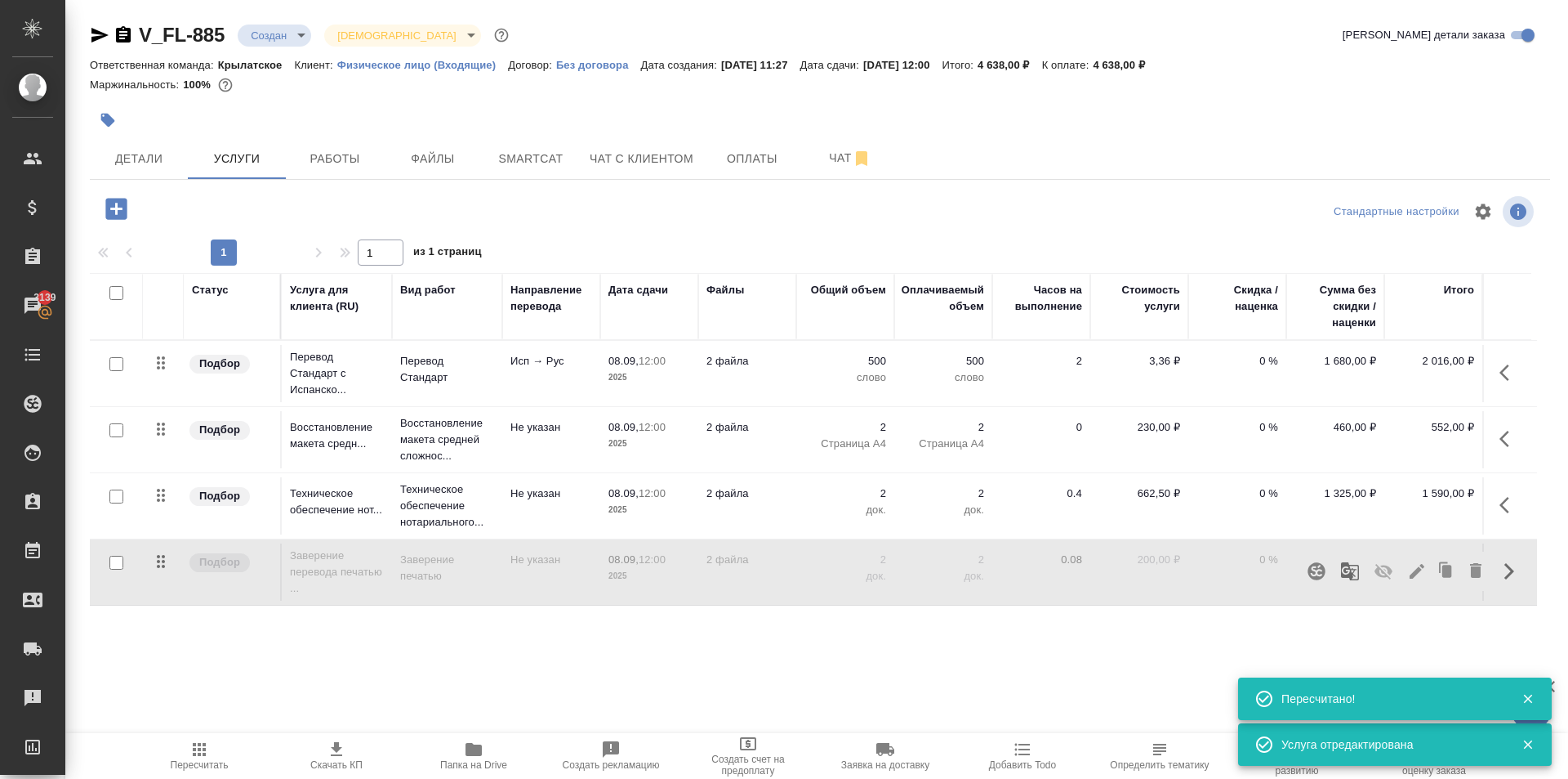
click at [210, 750] on span "Пересчитать" at bounding box center [199, 755] width 117 height 31
click at [210, 729] on div ".cls-1 fill:#fff; AWATERA [PERSON_NAME] Спецификации Заказы 3139 Чаты Todo Прое…" at bounding box center [784, 389] width 1568 height 779
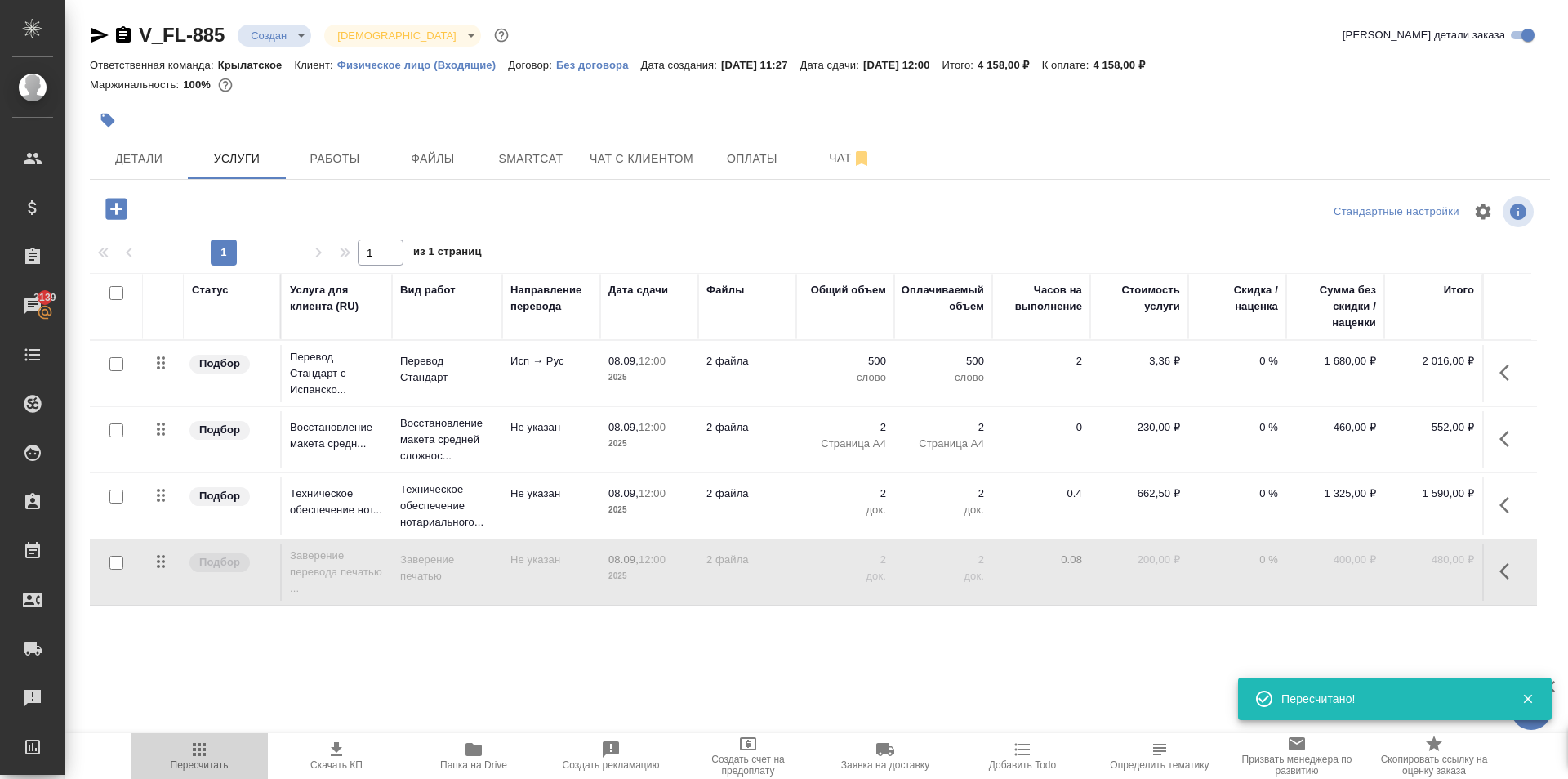
click at [210, 737] on button "Пересчитать" at bounding box center [199, 755] width 137 height 46
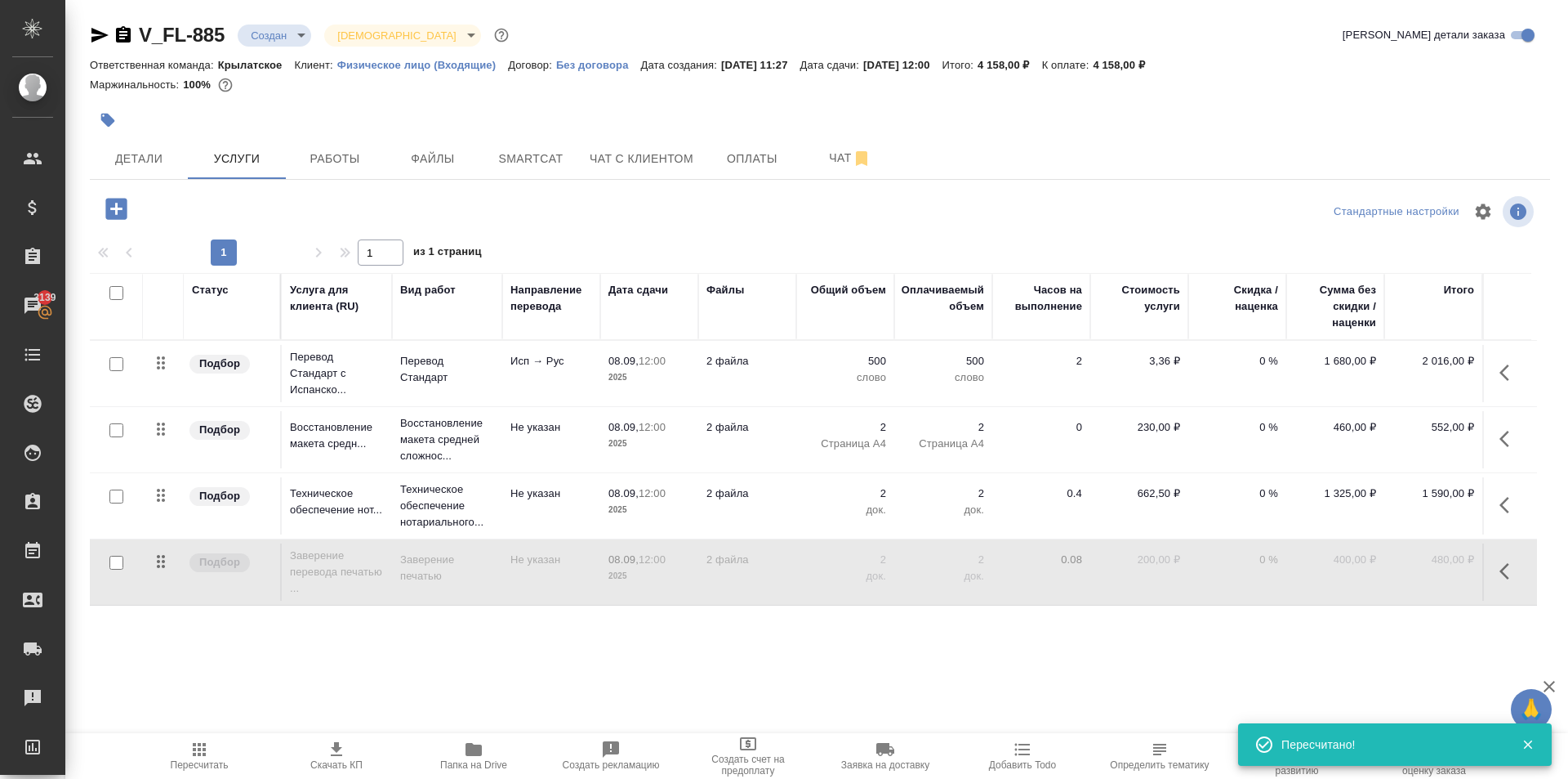
click at [175, 748] on span "Пересчитать" at bounding box center [199, 755] width 117 height 31
click at [1506, 501] on icon "button" at bounding box center [1509, 505] width 20 height 20
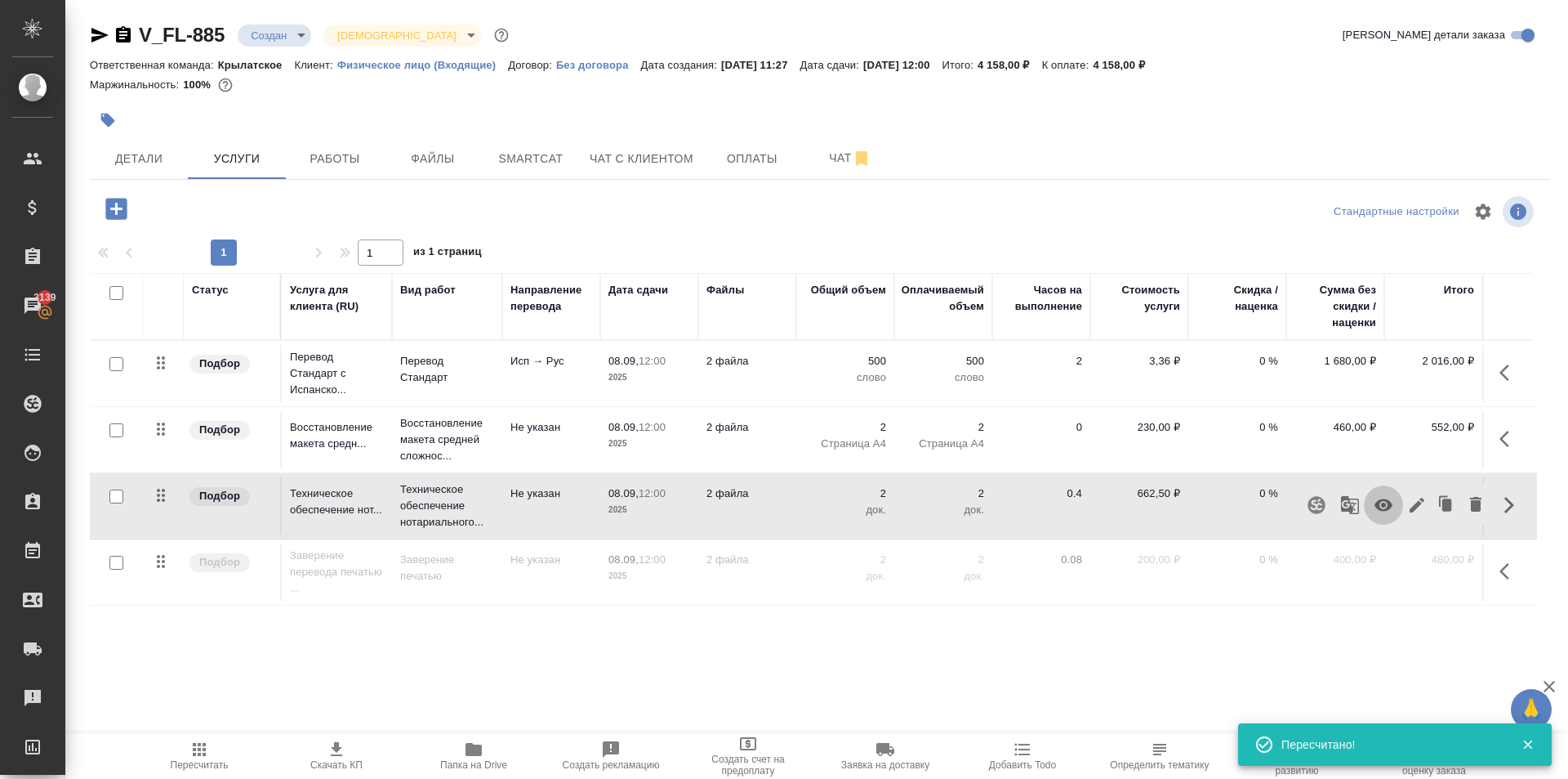
click at [1388, 502] on icon "button" at bounding box center [1383, 505] width 18 height 12
click at [1515, 571] on icon "button" at bounding box center [1509, 571] width 20 height 20
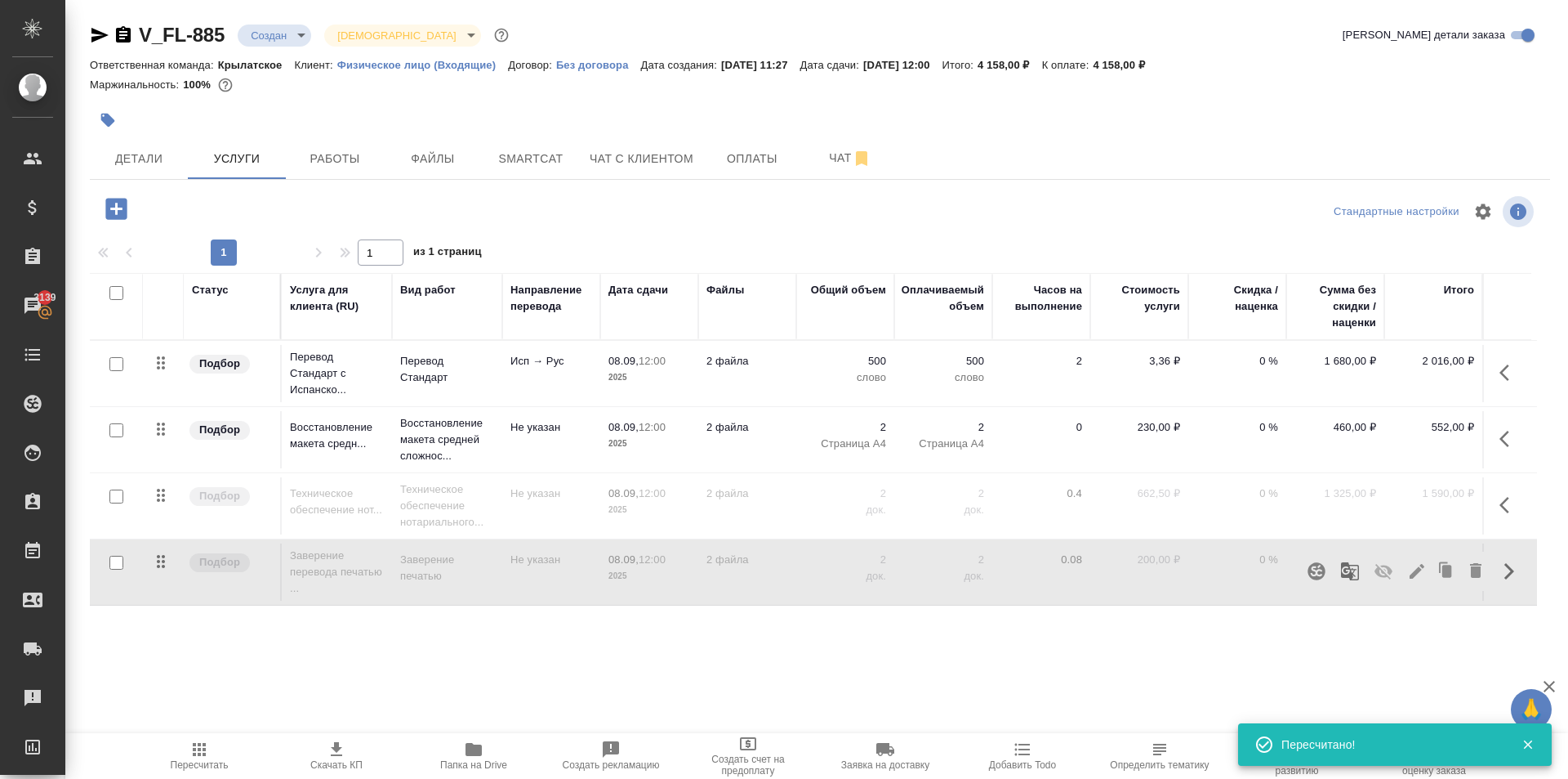
drag, startPoint x: 1382, startPoint y: 569, endPoint x: 1379, endPoint y: 580, distance: 11.4
click at [1382, 570] on icon "button" at bounding box center [1383, 571] width 20 height 20
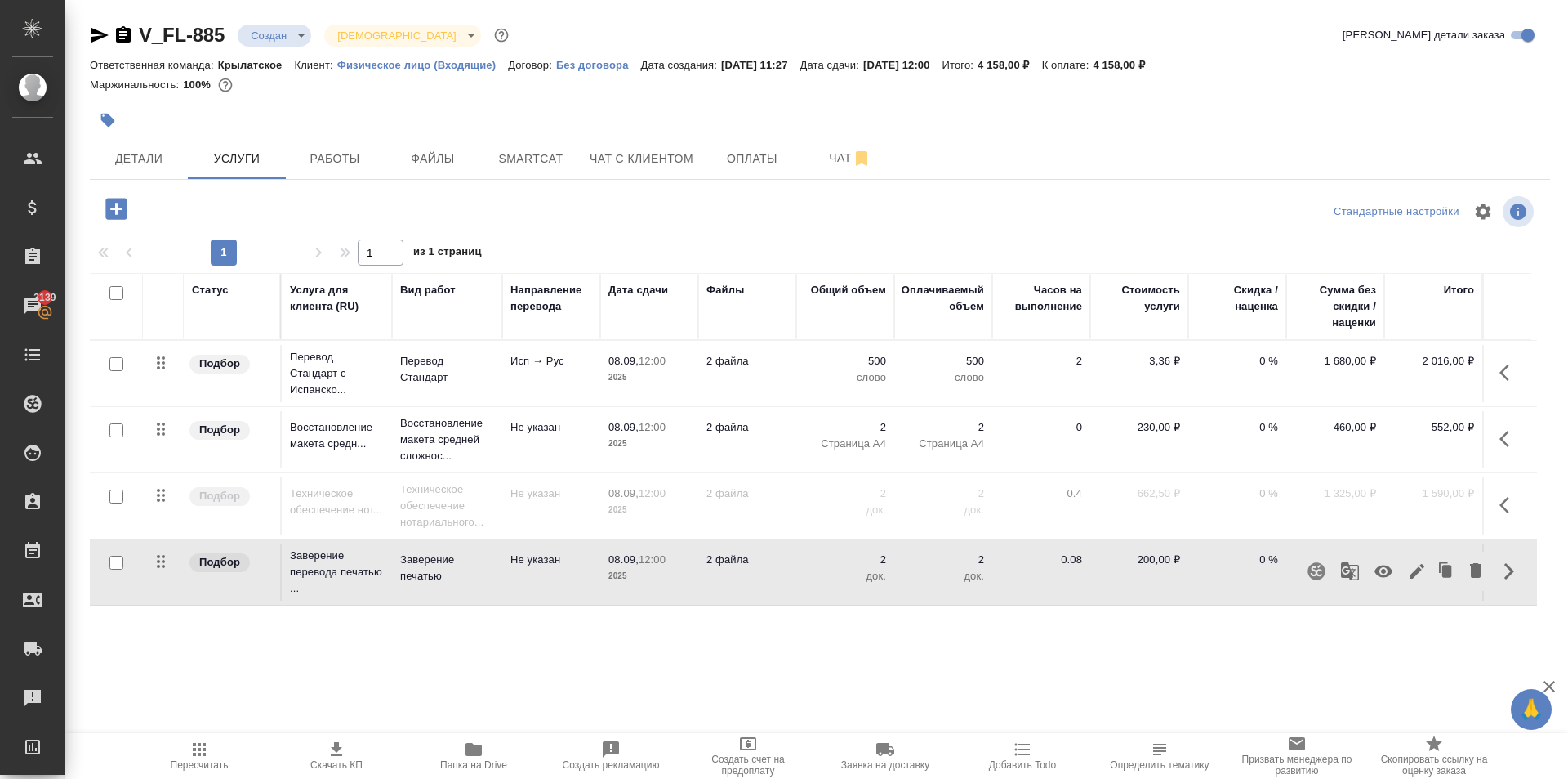
click at [755, 669] on div ".cls-1 fill:#fff; AWATERA [PERSON_NAME] Спецификации Заказы 3139 Чаты Todo Прое…" at bounding box center [784, 389] width 1568 height 779
click at [201, 751] on icon "button" at bounding box center [199, 749] width 13 height 13
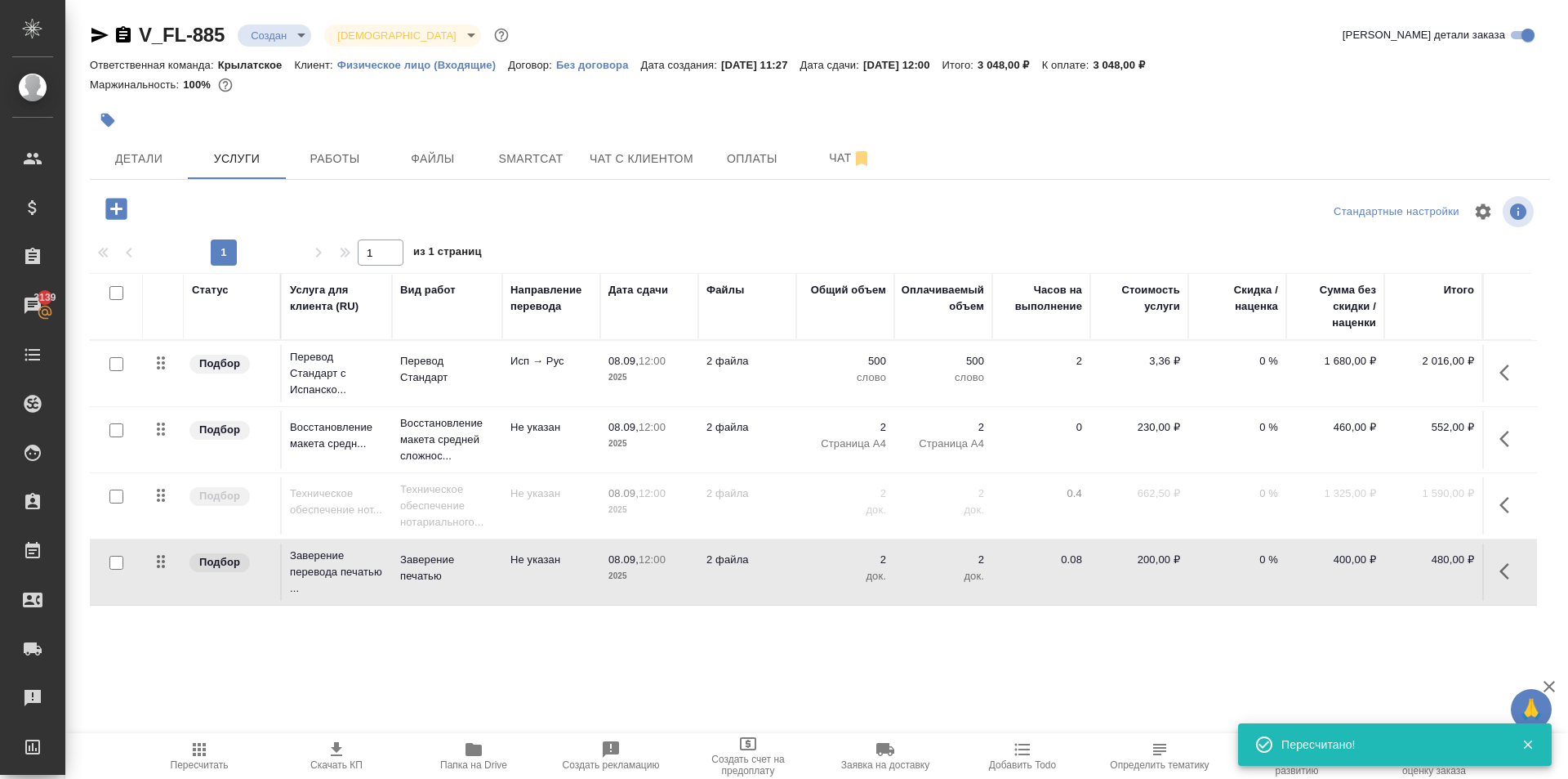
click at [199, 761] on span "Пересчитать" at bounding box center [199, 764] width 58 height 12
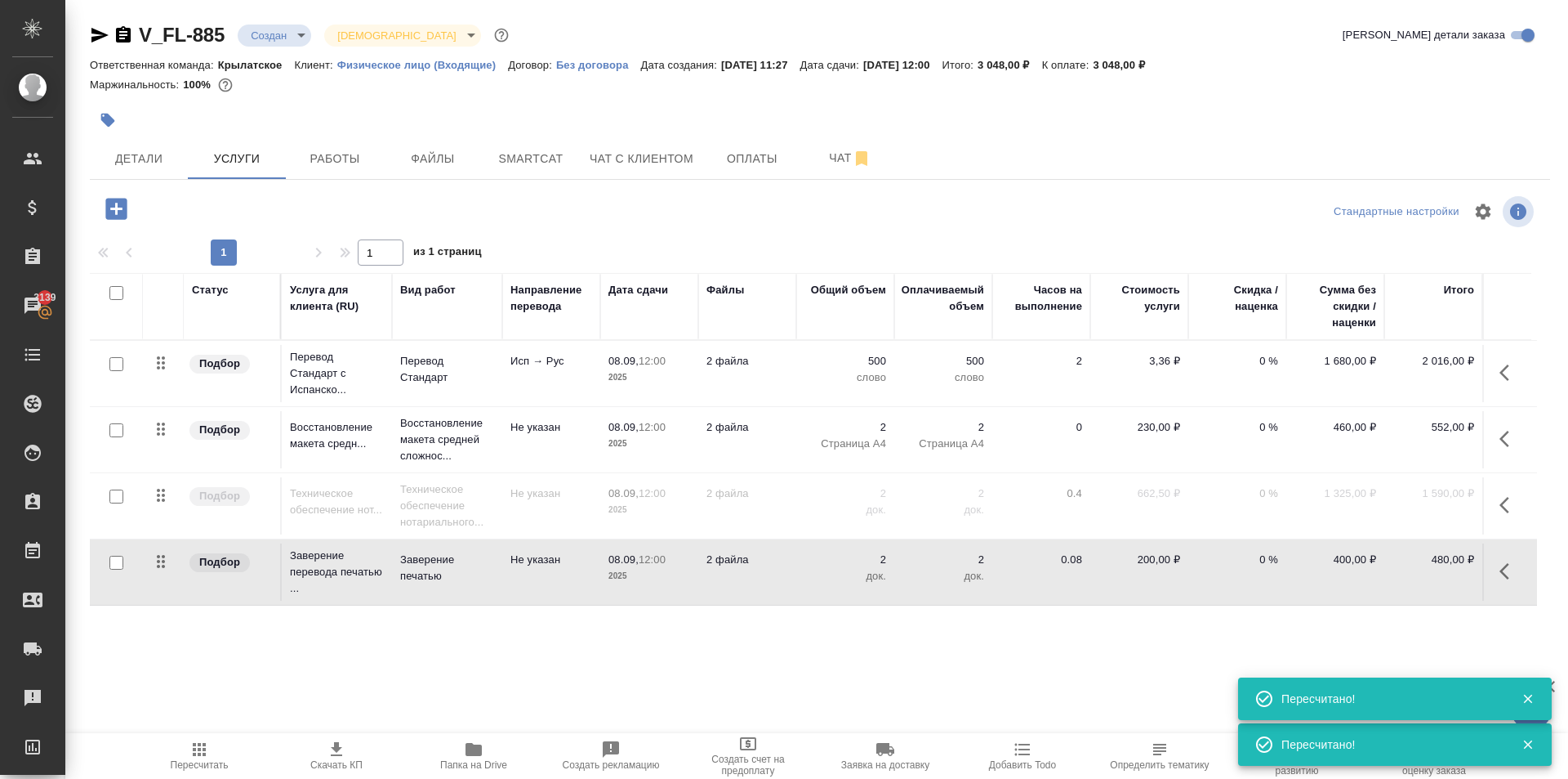
click at [149, 233] on div at bounding box center [820, 235] width 1460 height 8
click at [589, 168] on button "Чат с клиентом" at bounding box center [641, 159] width 123 height 41
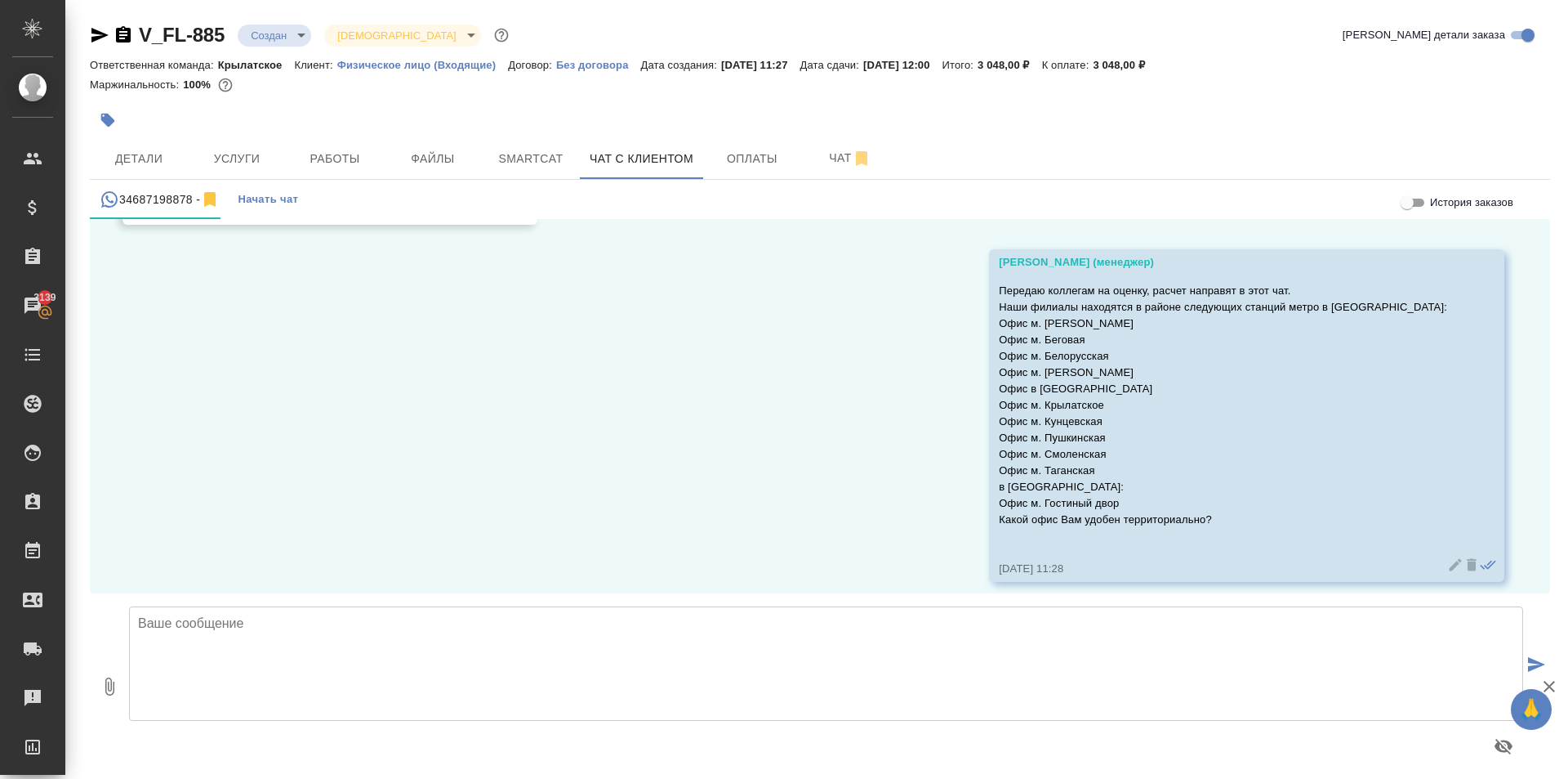
scroll to position [1590, 0]
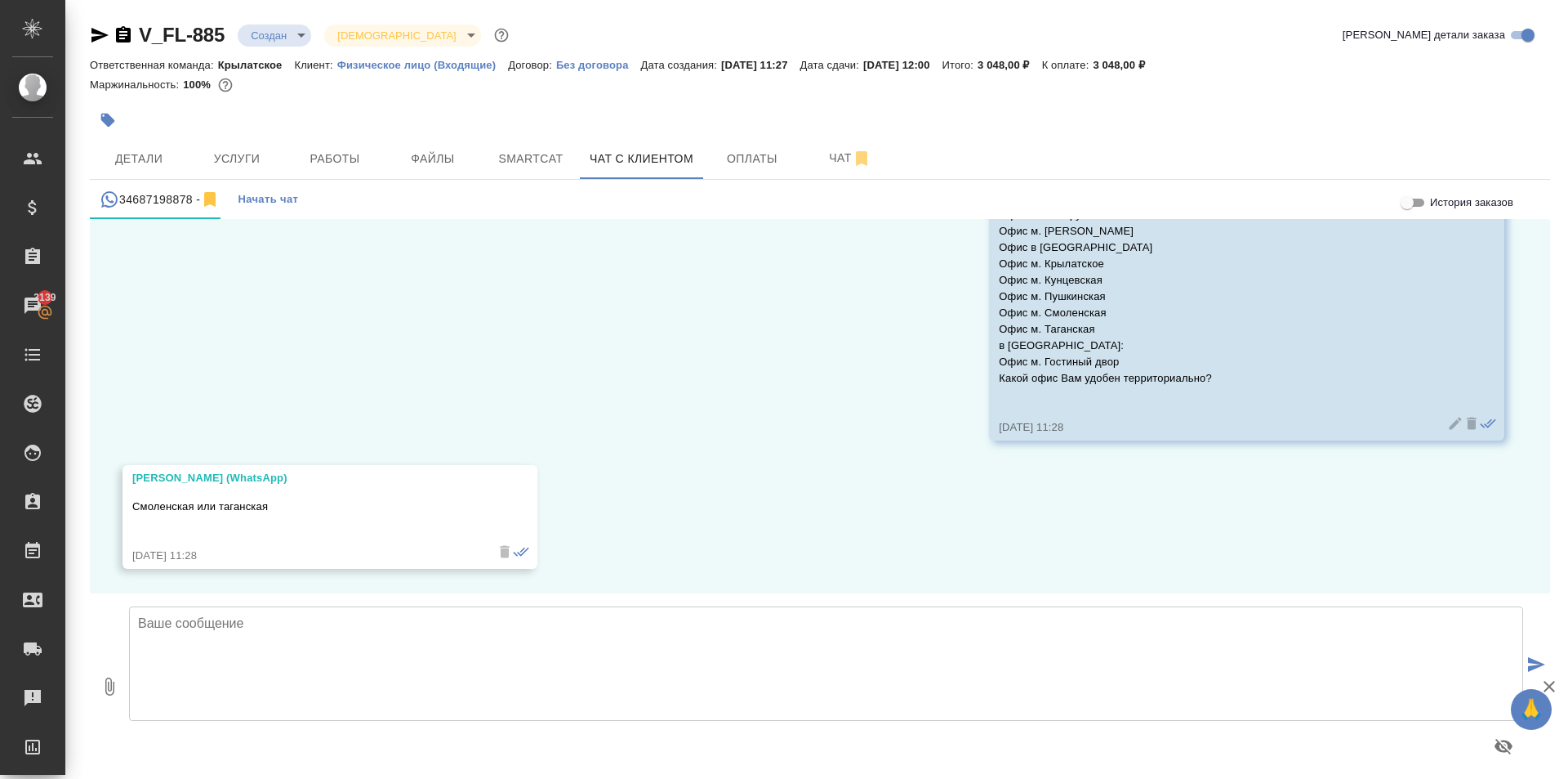
click at [284, 654] on textarea at bounding box center [826, 663] width 1394 height 115
paste textarea "Направляем расчёт стоимости по Вашему запросу. Срок исполнения: 2 рабочих дня. …"
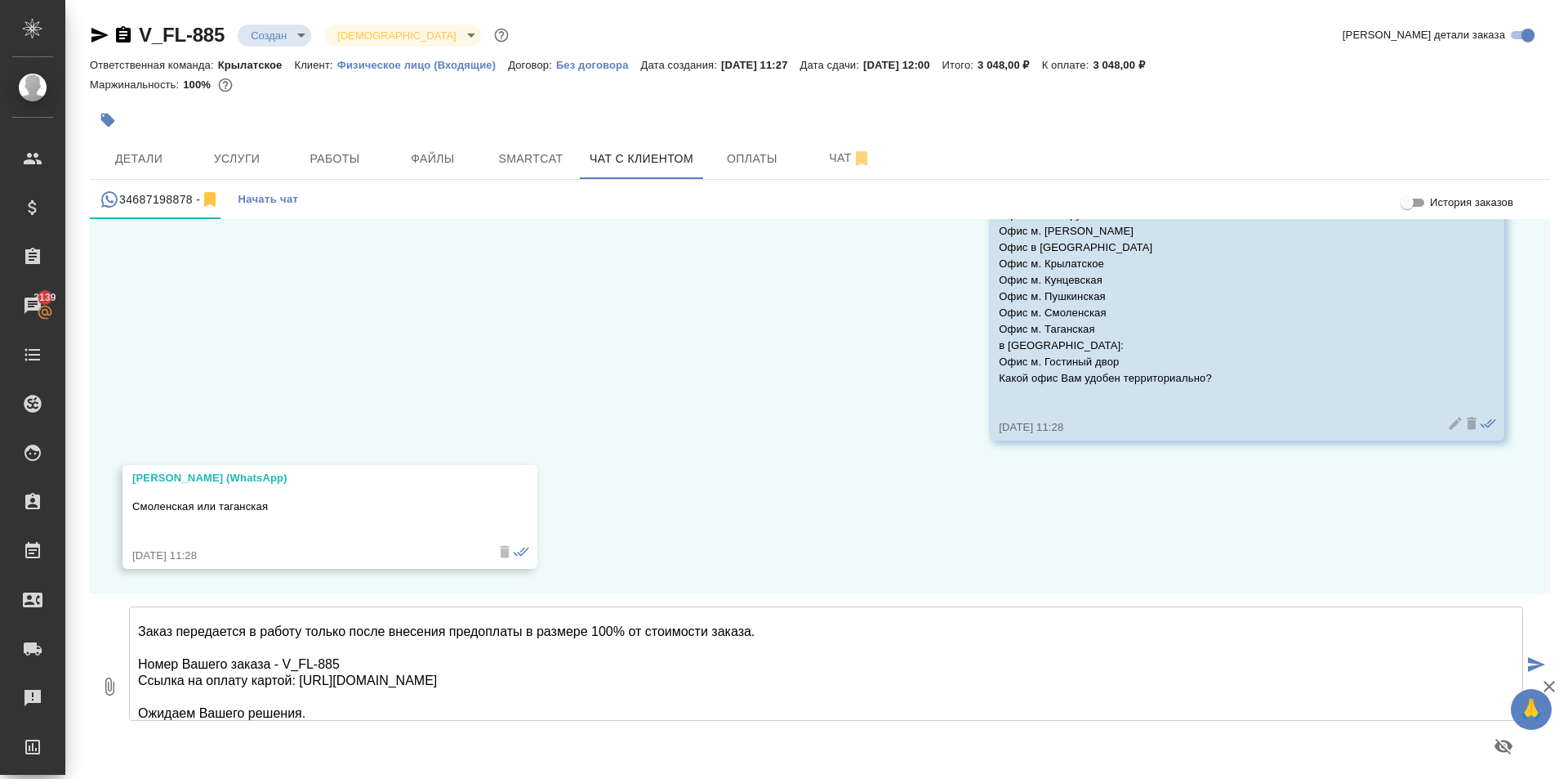
scroll to position [0, 0]
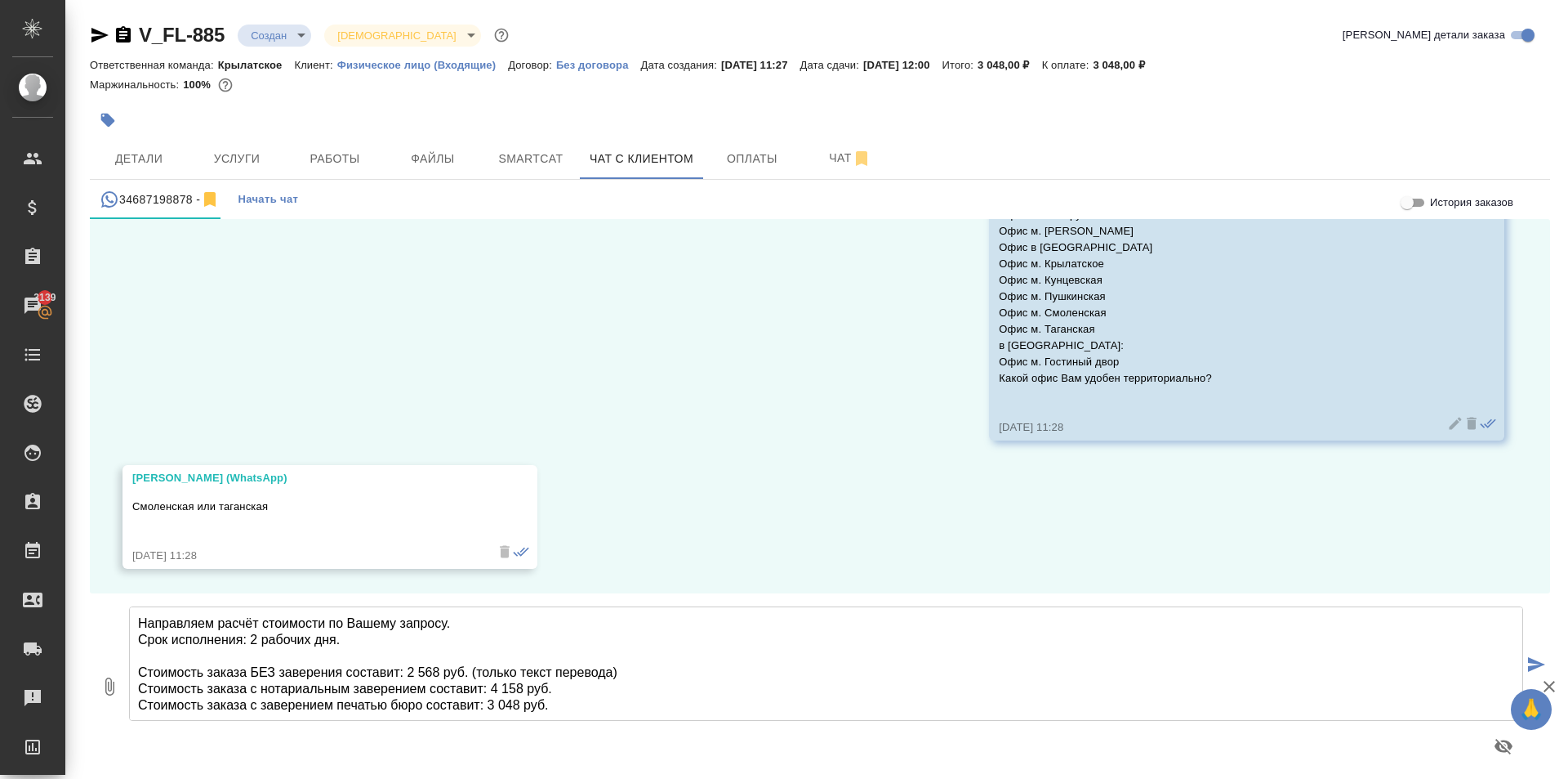
click at [311, 643] on textarea "Направляем расчёт стоимости по Вашему запросу. Срок исполнения: 2 рабочих дня. …" at bounding box center [826, 663] width 1394 height 115
click at [260, 641] on textarea "Направляем расчёт стоимости по Вашему запросу. Срок исполнения: 2 рабочих* дня.…" at bounding box center [826, 663] width 1394 height 115
click at [1503, 750] on icon "button" at bounding box center [1503, 746] width 18 height 15
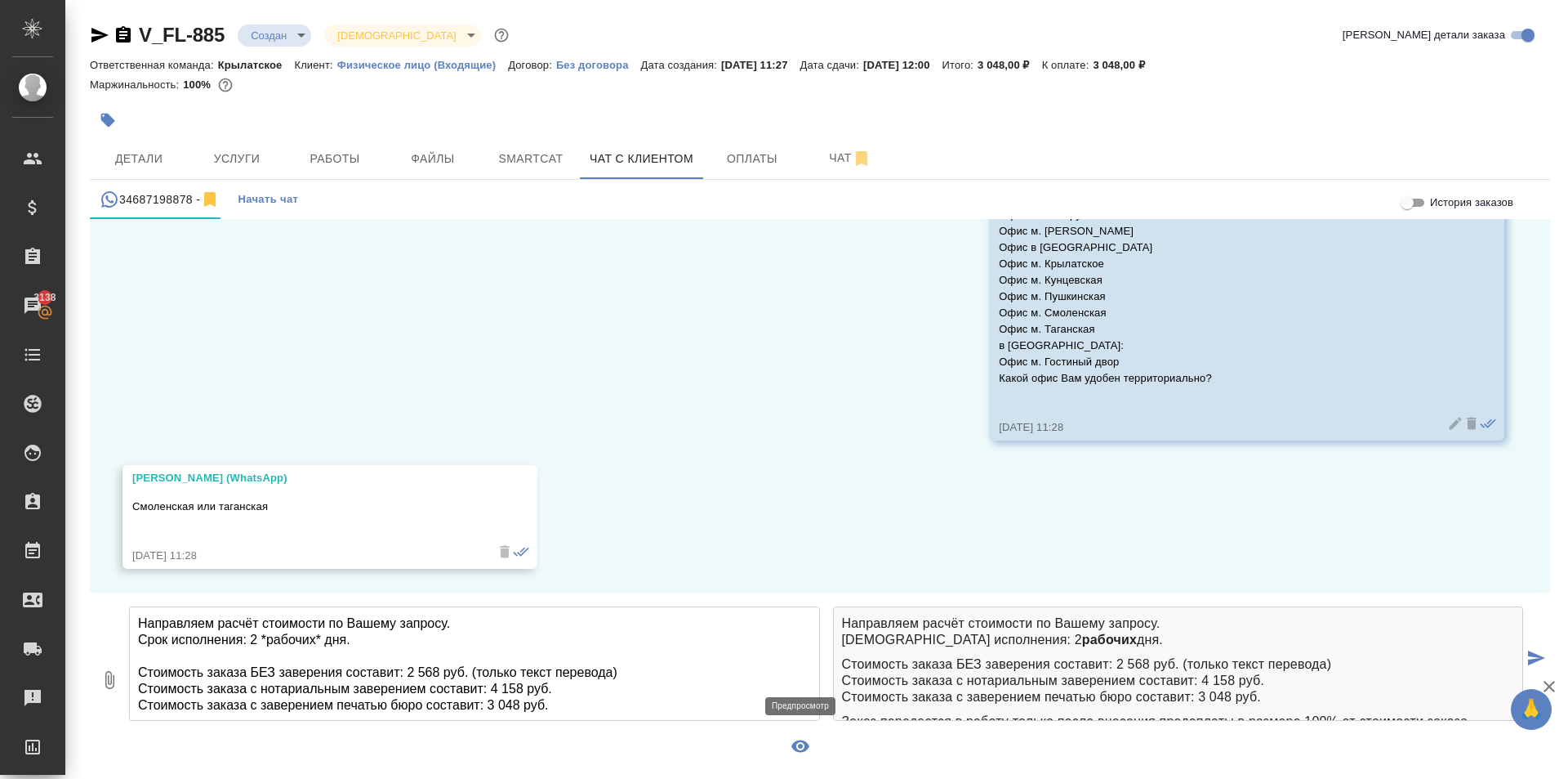
click at [509, 666] on textarea "Направляем расчёт стоимости по Вашему запросу. Срок исполнения: 2 *рабочих* дня…" at bounding box center [474, 663] width 691 height 115
drag, startPoint x: 626, startPoint y: 671, endPoint x: 657, endPoint y: 685, distance: 34.0
click at [626, 672] on textarea "Направляем расчёт стоимости по Вашему запросу. Срок исполнения: 2 *рабочих* дня…" at bounding box center [474, 663] width 691 height 115
click at [473, 671] on textarea "Направляем расчёт стоимости по Вашему запросу. Срок исполнения: 2 *рабочих* дня…" at bounding box center [474, 663] width 691 height 115
click at [555, 692] on textarea "Направляем расчёт стоимости по Вашему запросу. Срок исполнения: 2 *рабочих* дня…" at bounding box center [474, 663] width 691 height 115
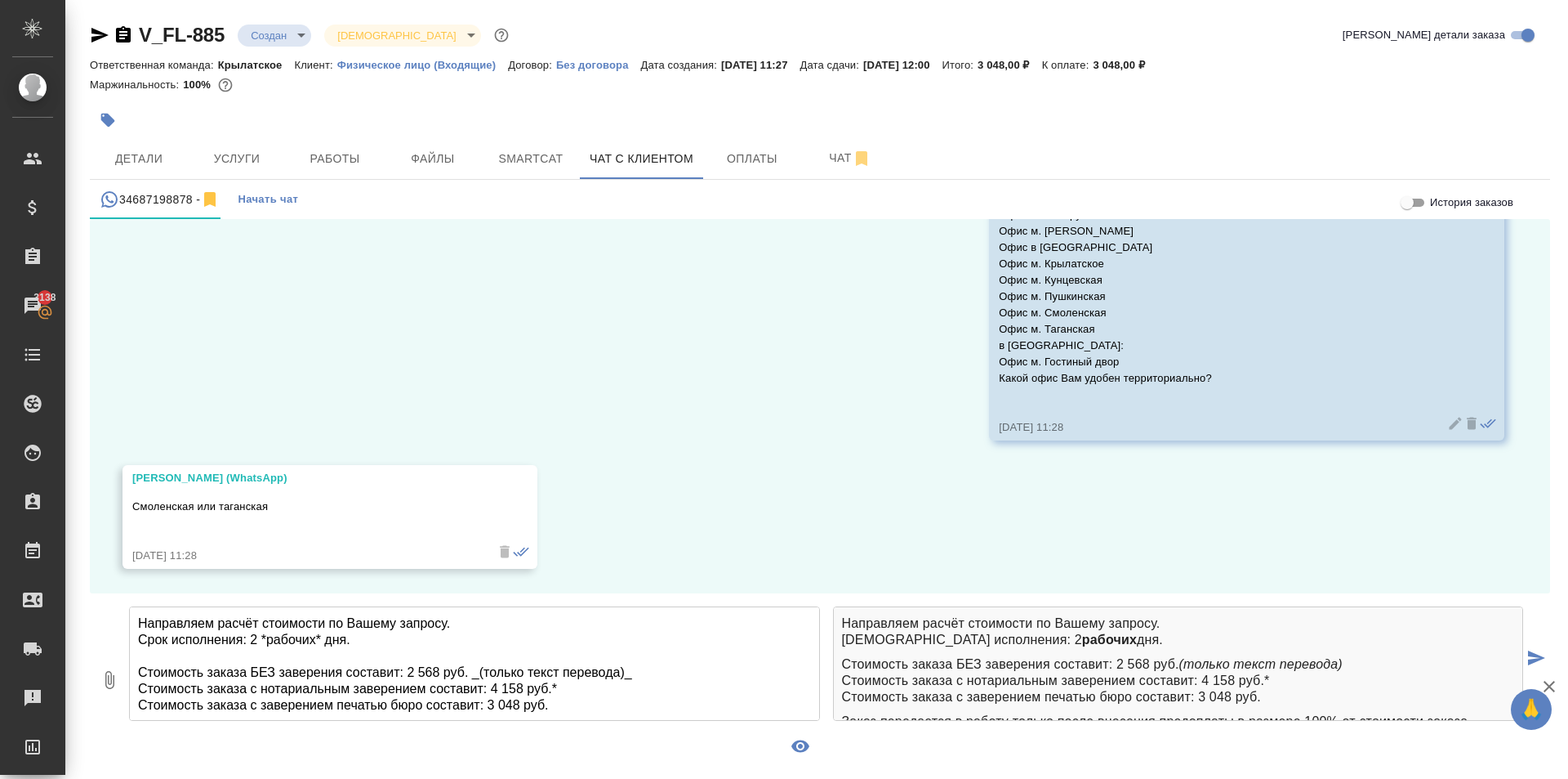
click at [489, 689] on textarea "Направляем расчёт стоимости по Вашему запросу. Срок исполнения: 2 *рабочих* дня…" at bounding box center [474, 663] width 691 height 115
click at [463, 674] on textarea "Направляем расчёт стоимости по Вашему запросу. Срок исполнения: 2 *рабочих* дня…" at bounding box center [474, 663] width 691 height 115
click at [410, 673] on textarea "Направляем расчёт стоимости по Вашему запросу. Срок исполнения: 2 *рабочих* дня…" at bounding box center [474, 663] width 691 height 115
click at [251, 669] on textarea "Направляем расчёт стоимости по Вашему запросу. Срок исполнения: 2 *рабочих* дня…" at bounding box center [474, 663] width 691 height 115
click at [344, 673] on textarea "Направляем расчёт стоимости по Вашему запросу. Срок исполнения: 2 *рабочих* дня…" at bounding box center [474, 663] width 691 height 115
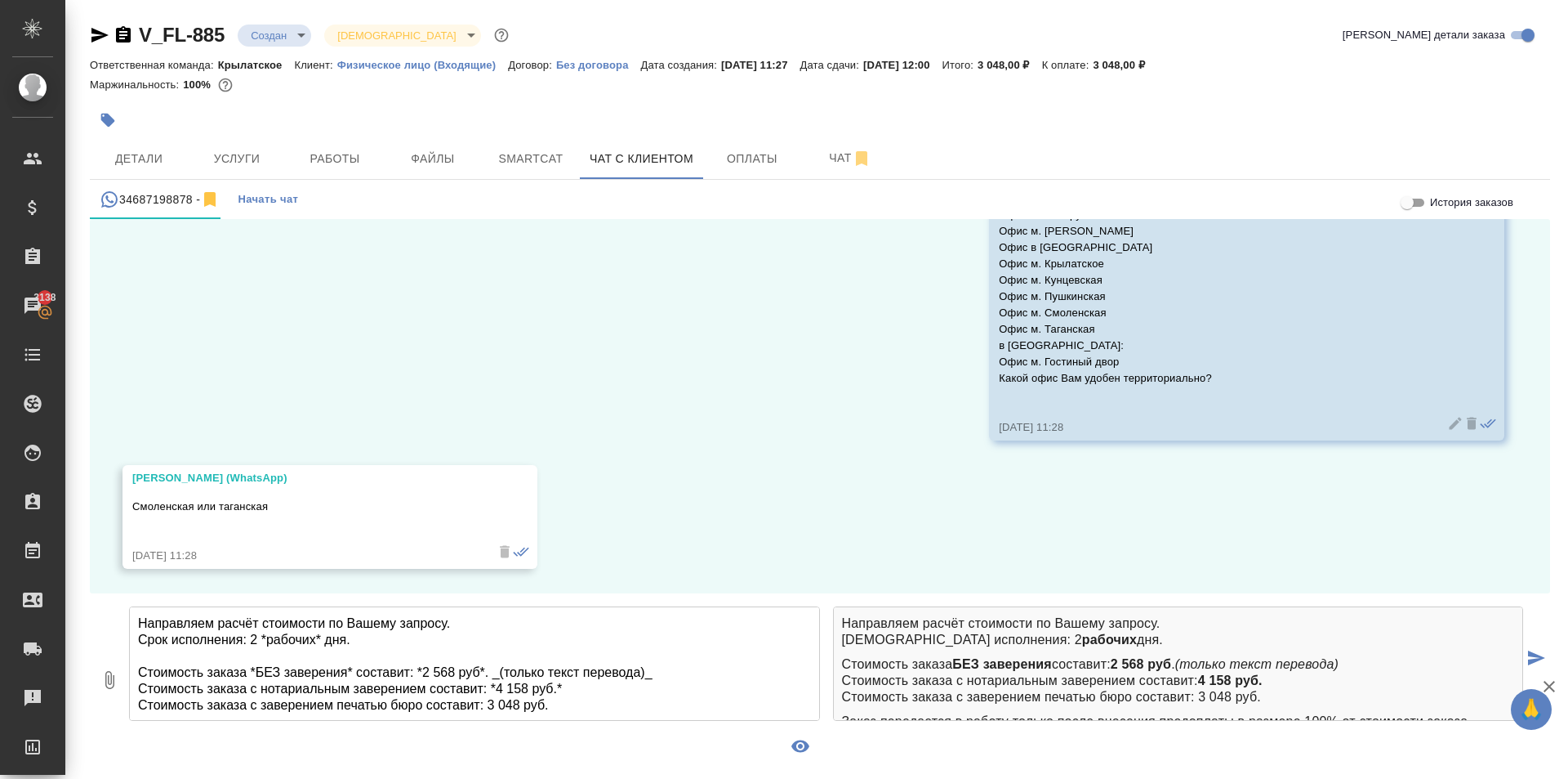
click at [249, 691] on textarea "Направляем расчёт стоимости по Вашему запросу. Срок исполнения: 2 *рабочих* дня…" at bounding box center [474, 663] width 691 height 115
click at [352, 682] on textarea "Направляем расчёт стоимости по Вашему запросу. Срок исполнения: 2 *рабочих* дня…" at bounding box center [474, 663] width 691 height 115
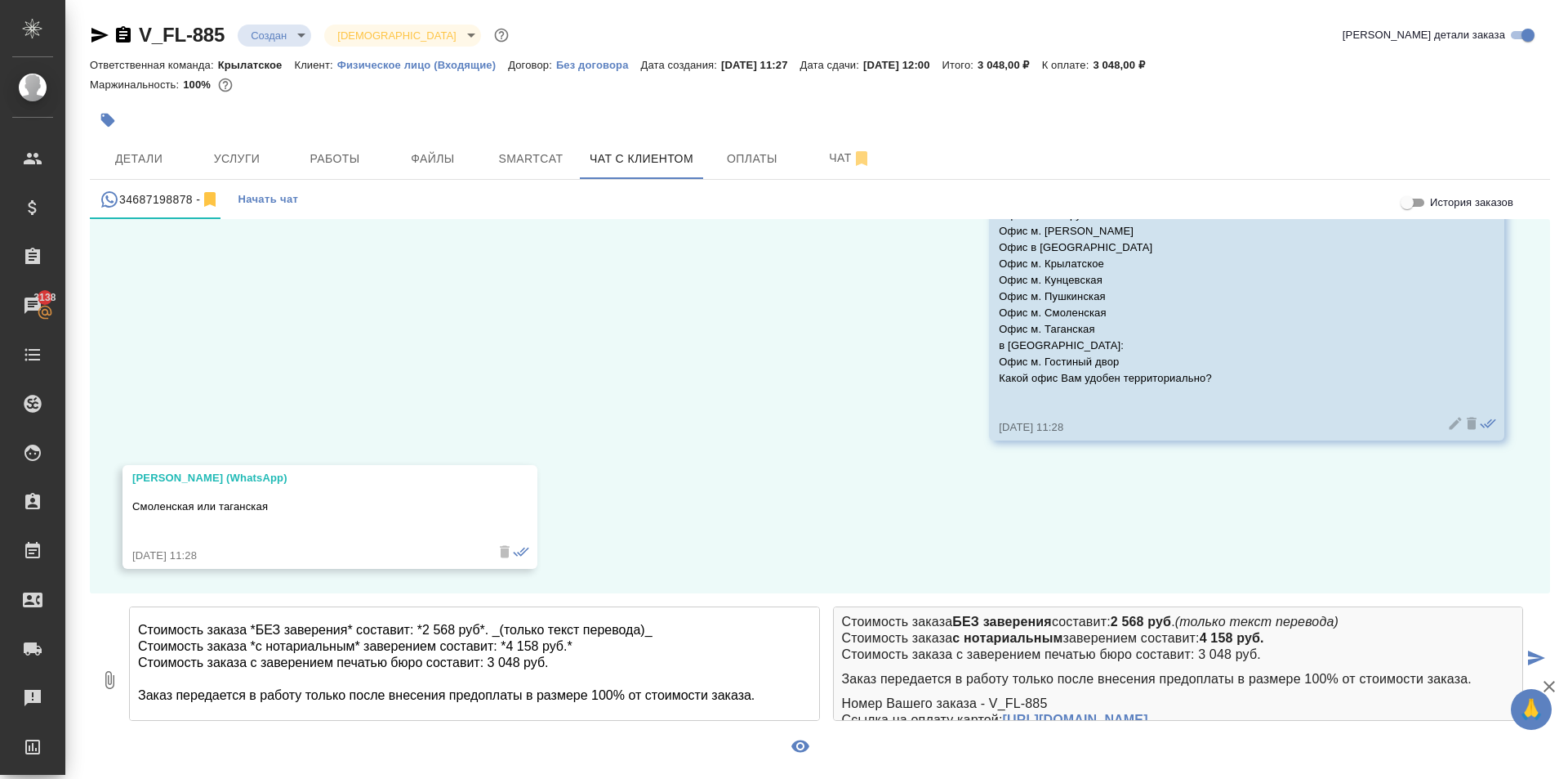
scroll to position [82, 0]
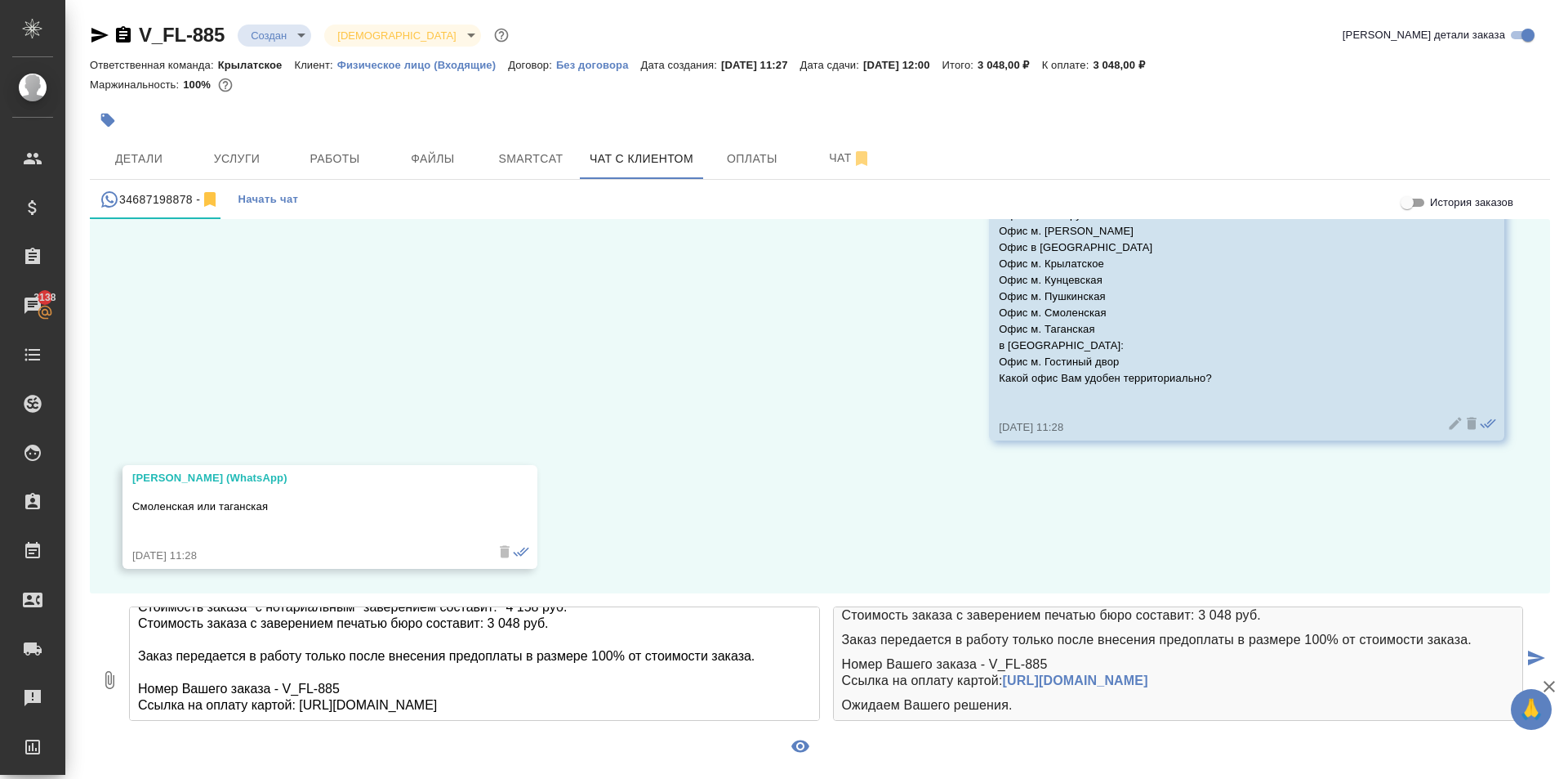
click at [264, 626] on textarea "Направляем расчёт стоимости по Вашему запросу. Срок исполнения: 2 *рабочих* дня…" at bounding box center [474, 663] width 691 height 115
click at [261, 626] on textarea "Направляем расчёт стоимости по Вашему запросу. Срок исполнения: 2 *рабочих* дня…" at bounding box center [474, 663] width 691 height 115
click at [423, 624] on textarea "Направляем расчёт стоимости по Вашему запросу. Срок исполнения: 2 *рабочих* дня…" at bounding box center [474, 663] width 691 height 115
click at [430, 629] on textarea "Направляем расчёт стоимости по Вашему запросу. Срок исполнения: 2 *рабочих* дня…" at bounding box center [474, 663] width 691 height 115
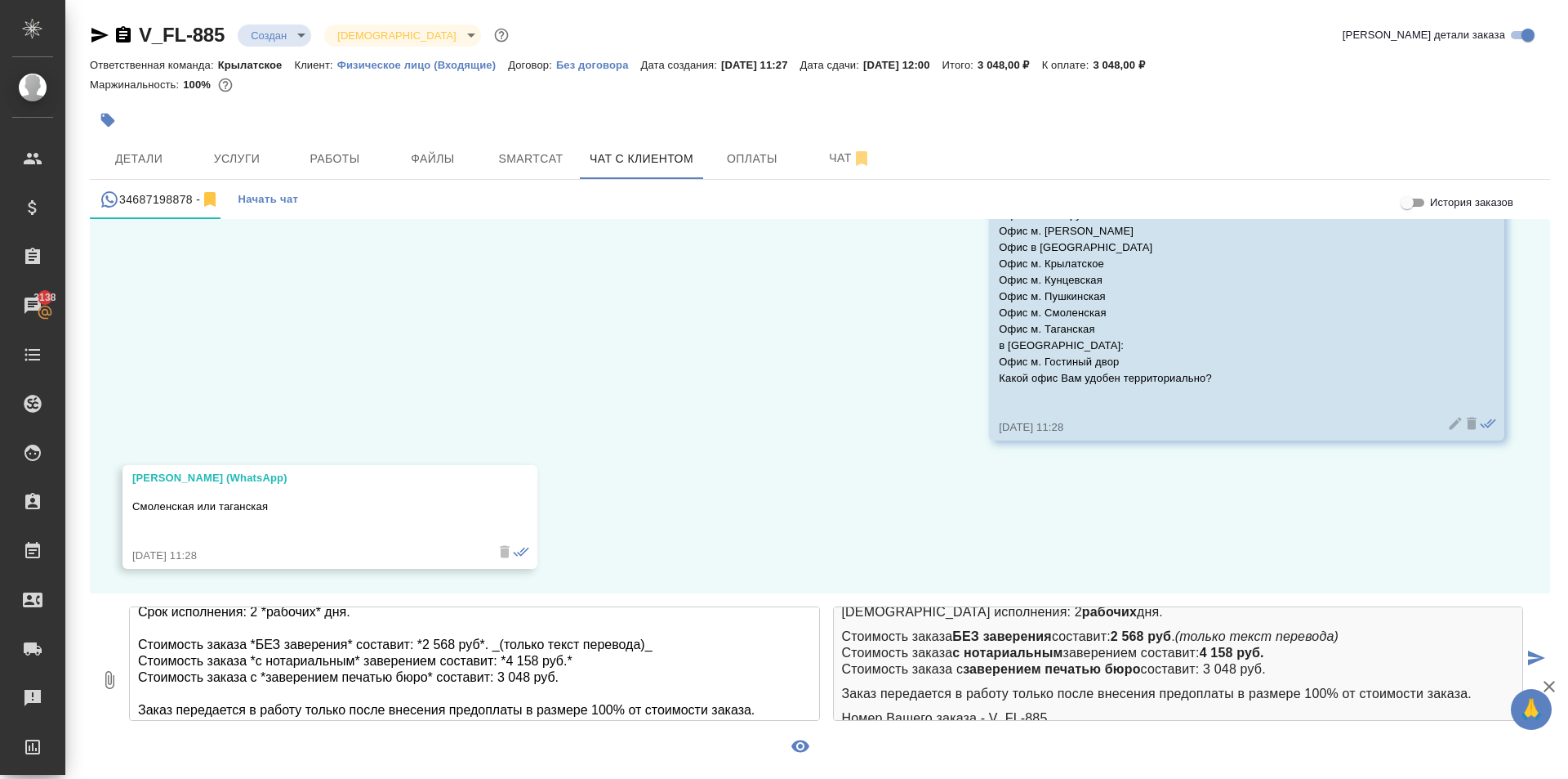
scroll to position [0, 0]
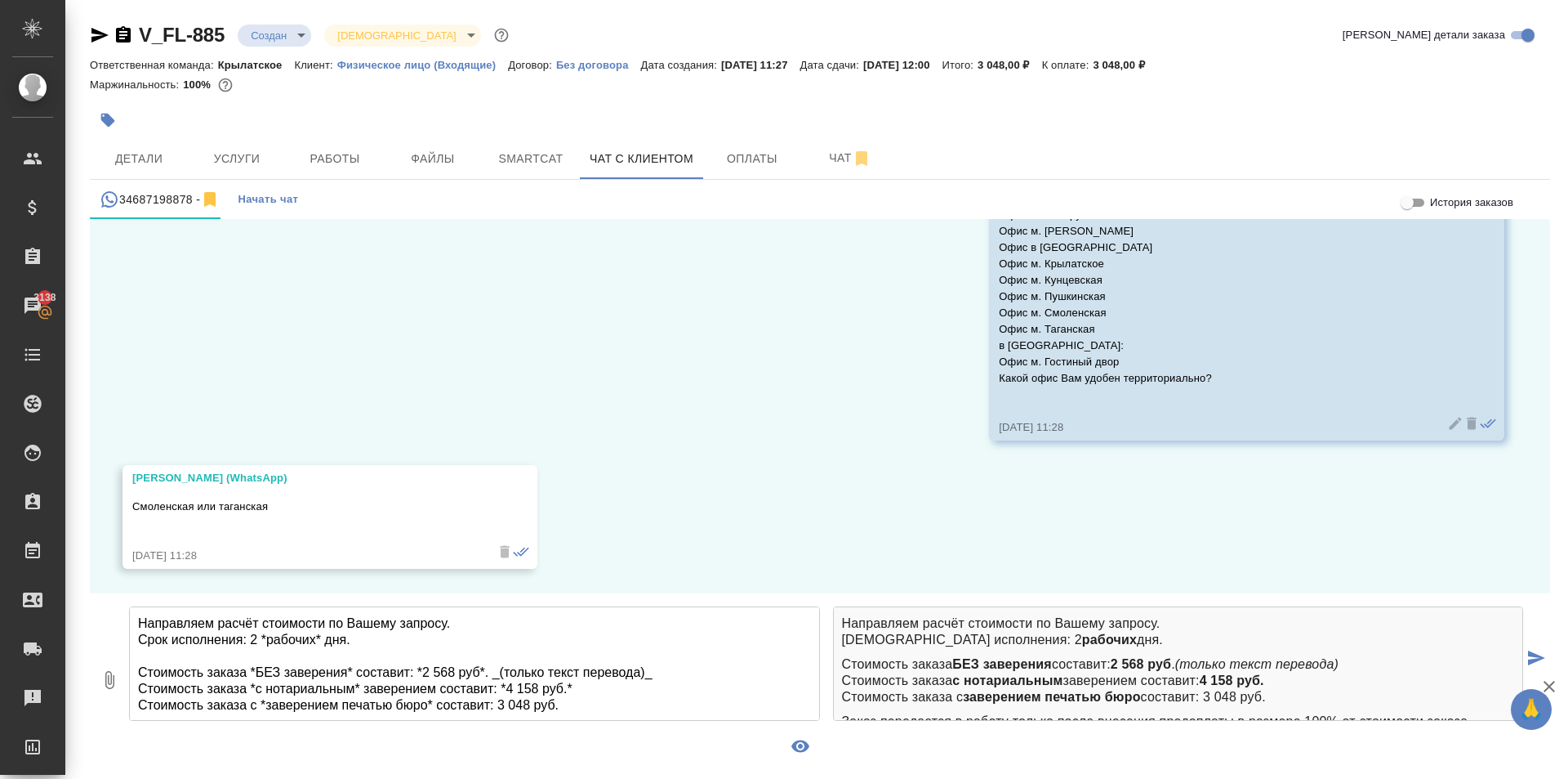
click at [560, 704] on textarea "Направляем расчёт стоимости по Вашему запросу. Срок исполнения: 2 *рабочих* дня…" at bounding box center [474, 663] width 691 height 115
click at [497, 705] on textarea "Направляем расчёт стоимости по Вашему запросу. Срок исполнения: 2 *рабочих* дня…" at bounding box center [474, 663] width 691 height 115
click at [668, 673] on textarea "Направляем расчёт стоимости по Вашему запросу. Срок исполнения: 2 *рабочих* дня…" at bounding box center [474, 663] width 691 height 115
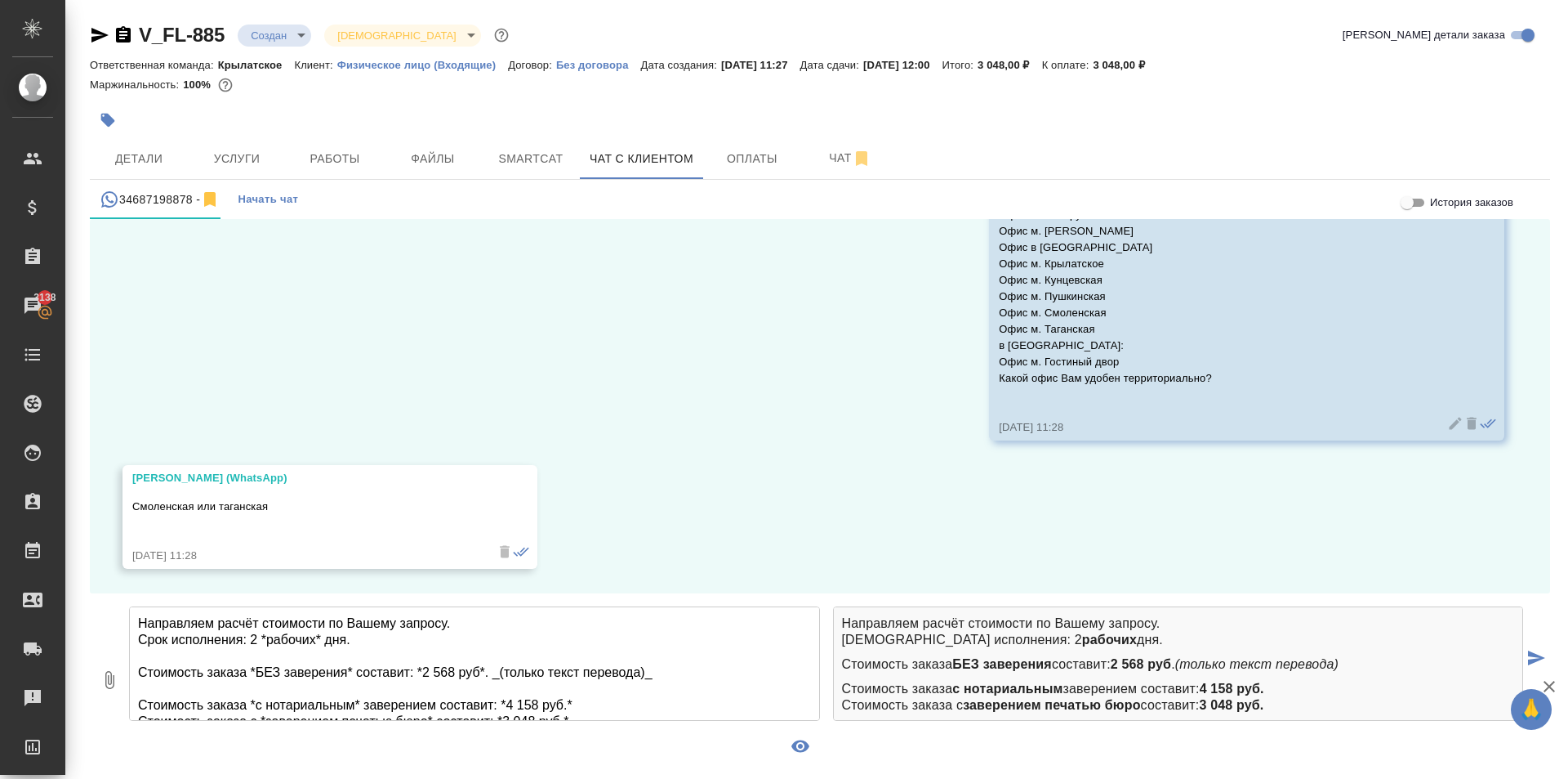
click at [606, 702] on textarea "Направляем расчёт стоимости по Вашему запросу. Срок исполнения: 2 *рабочих* дня…" at bounding box center [474, 663] width 691 height 115
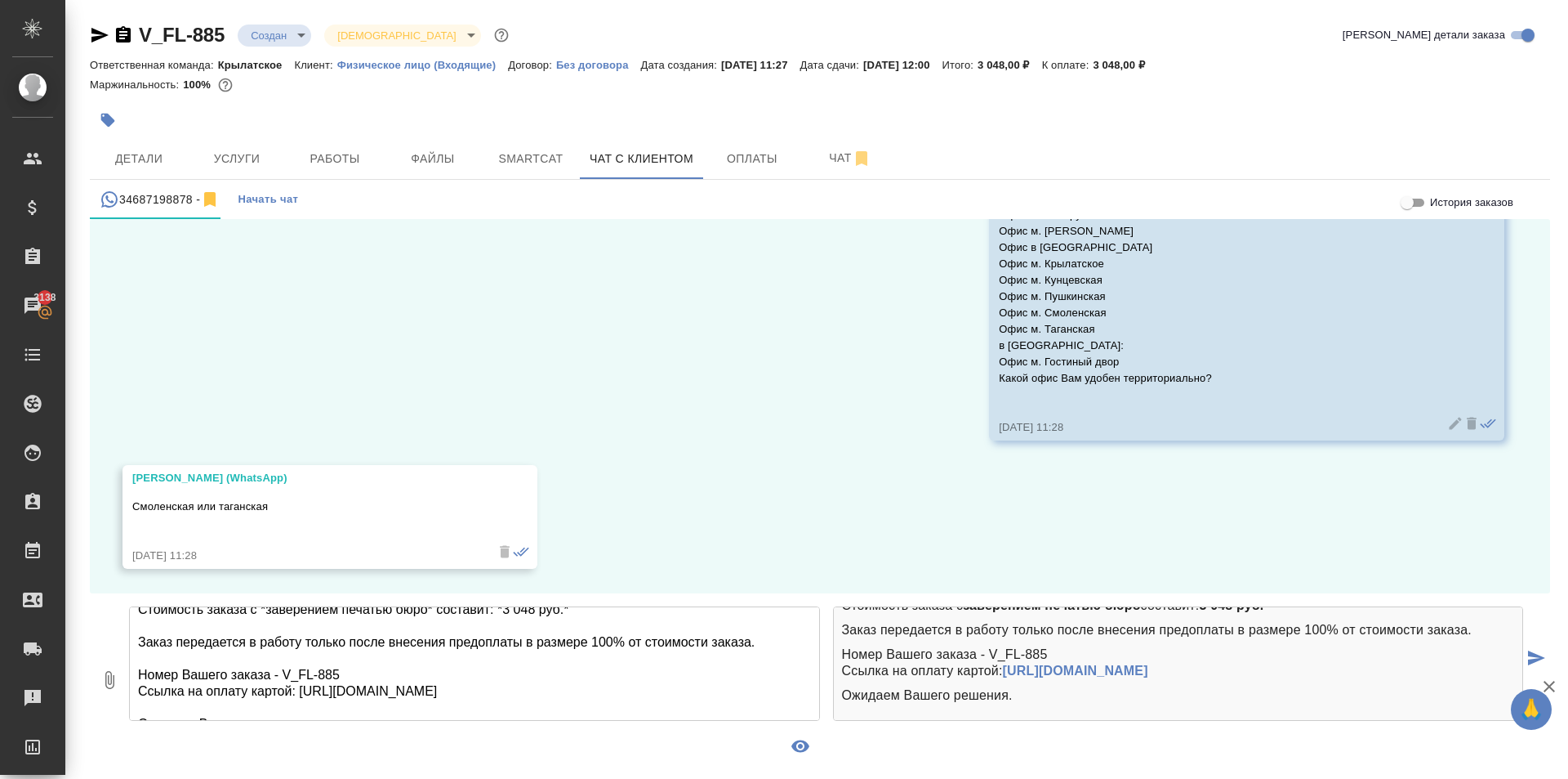
scroll to position [149, 0]
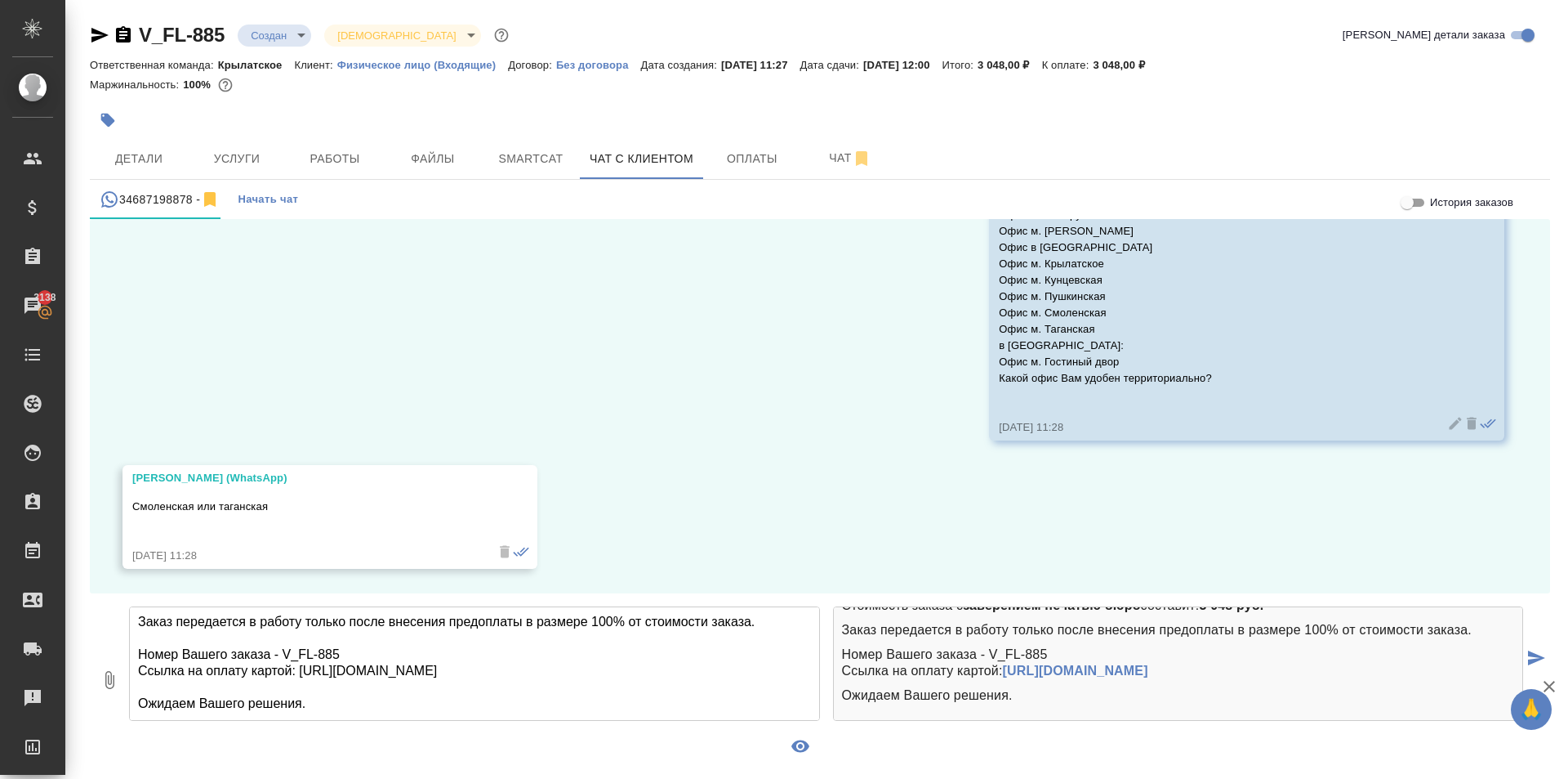
click at [376, 703] on textarea "Направляем расчёт стоимости по Вашему запросу. Срок исполнения: 2 *рабочих* дня…" at bounding box center [474, 663] width 691 height 115
click at [356, 648] on textarea "Направляем расчёт стоимости по Вашему запросу. Срок исполнения: 2 *рабочих* дня…" at bounding box center [474, 663] width 691 height 115
click at [285, 657] on textarea "Направляем расчёт стоимости по Вашему запросу. Срок исполнения: 2 *рабочих* дня…" at bounding box center [474, 663] width 691 height 115
click at [382, 713] on textarea "Направляем расчёт стоимости по Вашему запросу. Срок исполнения: 2 *рабочих* дня…" at bounding box center [474, 663] width 691 height 115
type textarea "Направляем расчёт стоимости по Вашему запросу. Срок исполнения: 2 *рабочих* дня…"
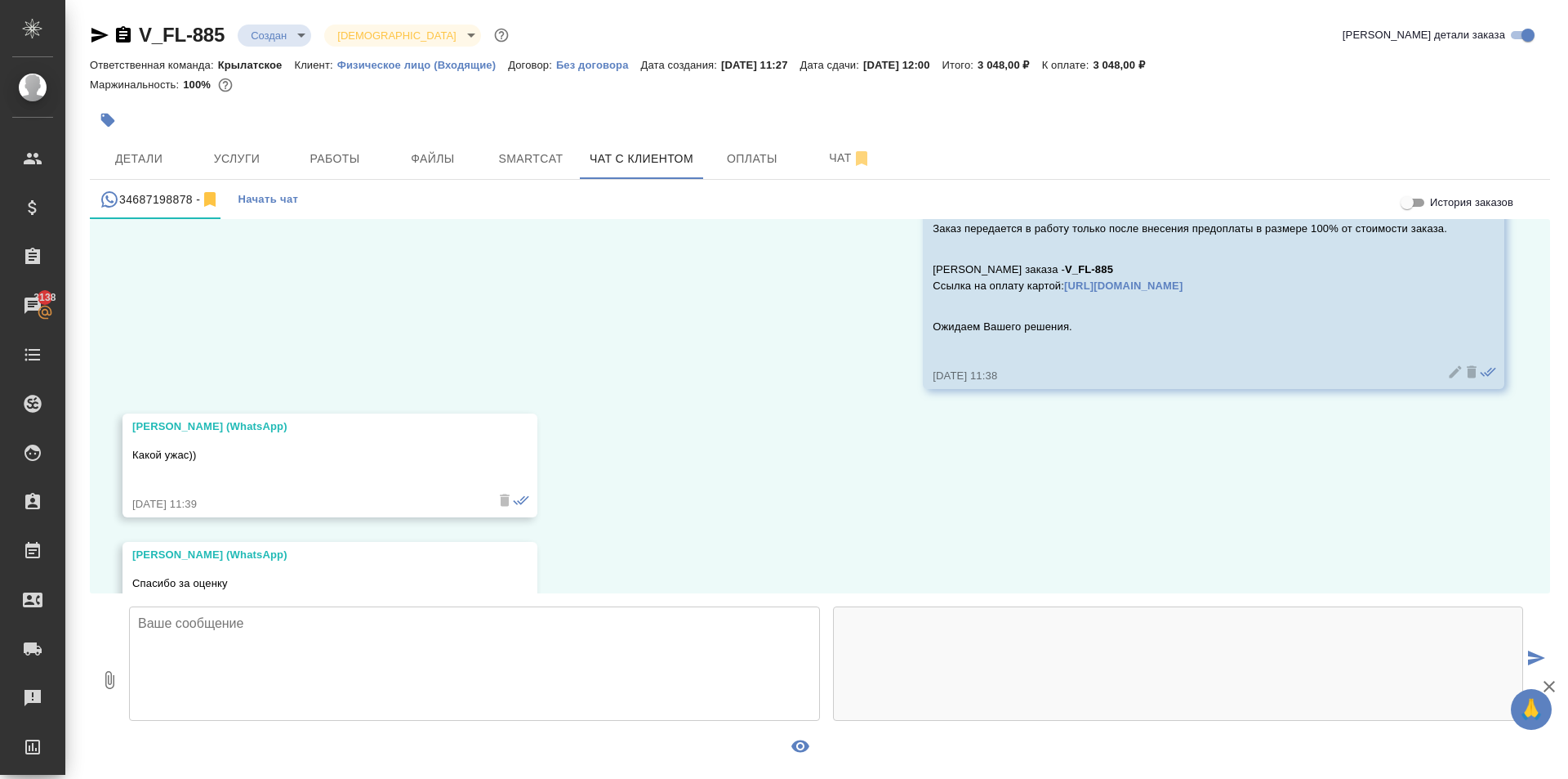
scroll to position [2252, 0]
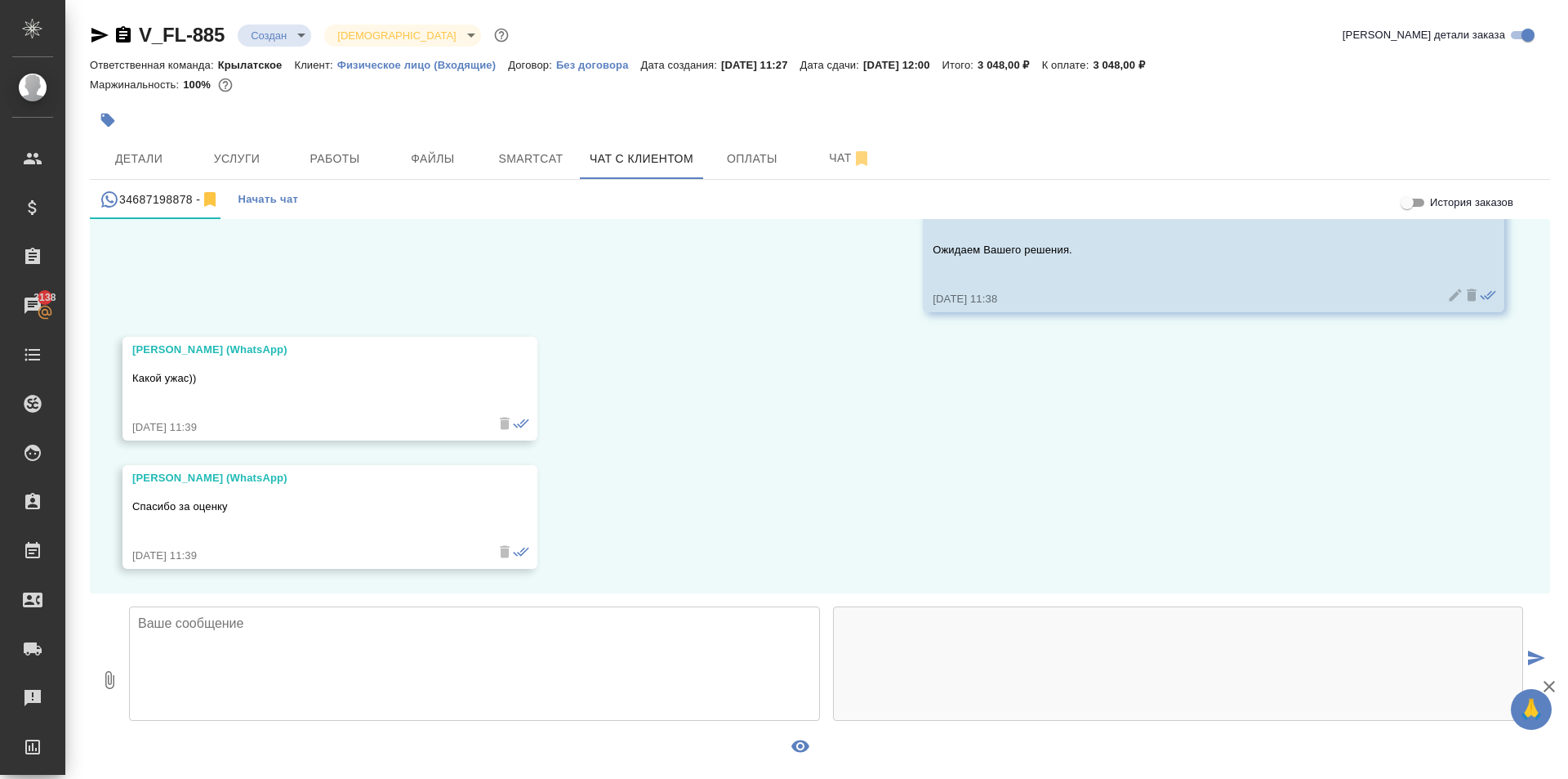
click at [297, 39] on body "🙏 .cls-1 fill:#fff; AWATERA [PERSON_NAME] Спецификации Заказы 3138 Чаты Todo Пр…" at bounding box center [784, 389] width 1568 height 779
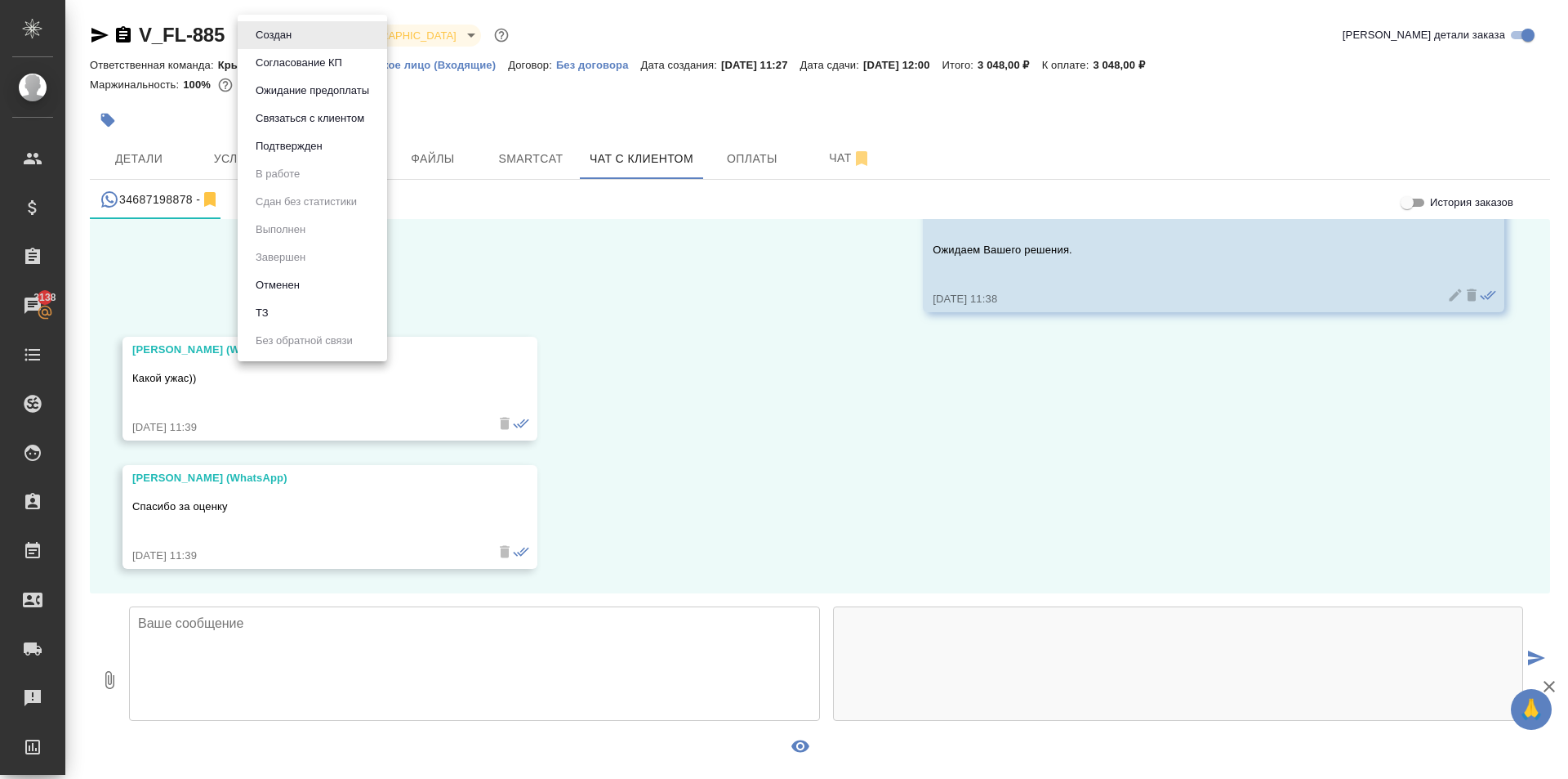
click at [486, 223] on div at bounding box center [784, 389] width 1568 height 779
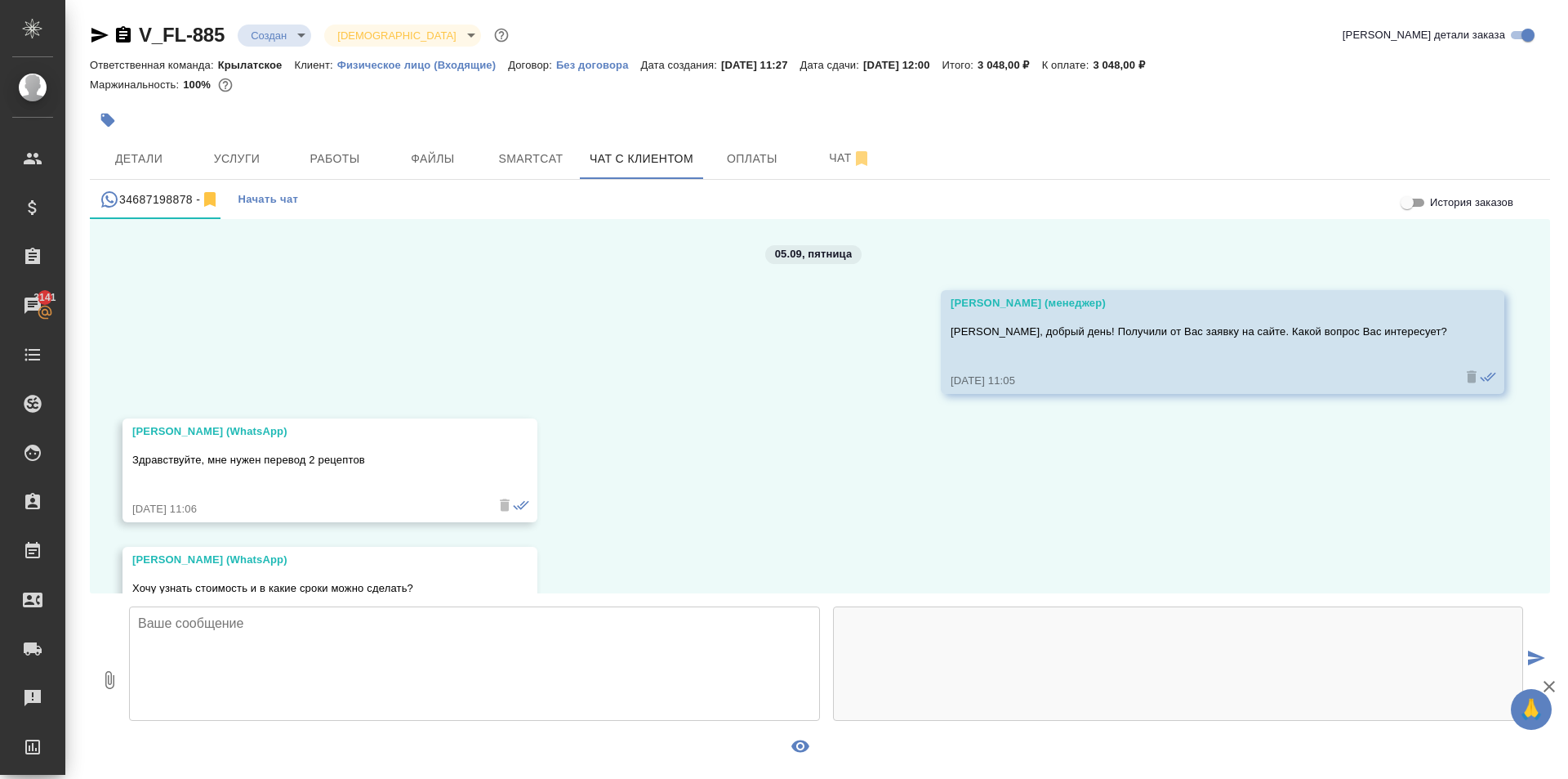
scroll to position [2252, 0]
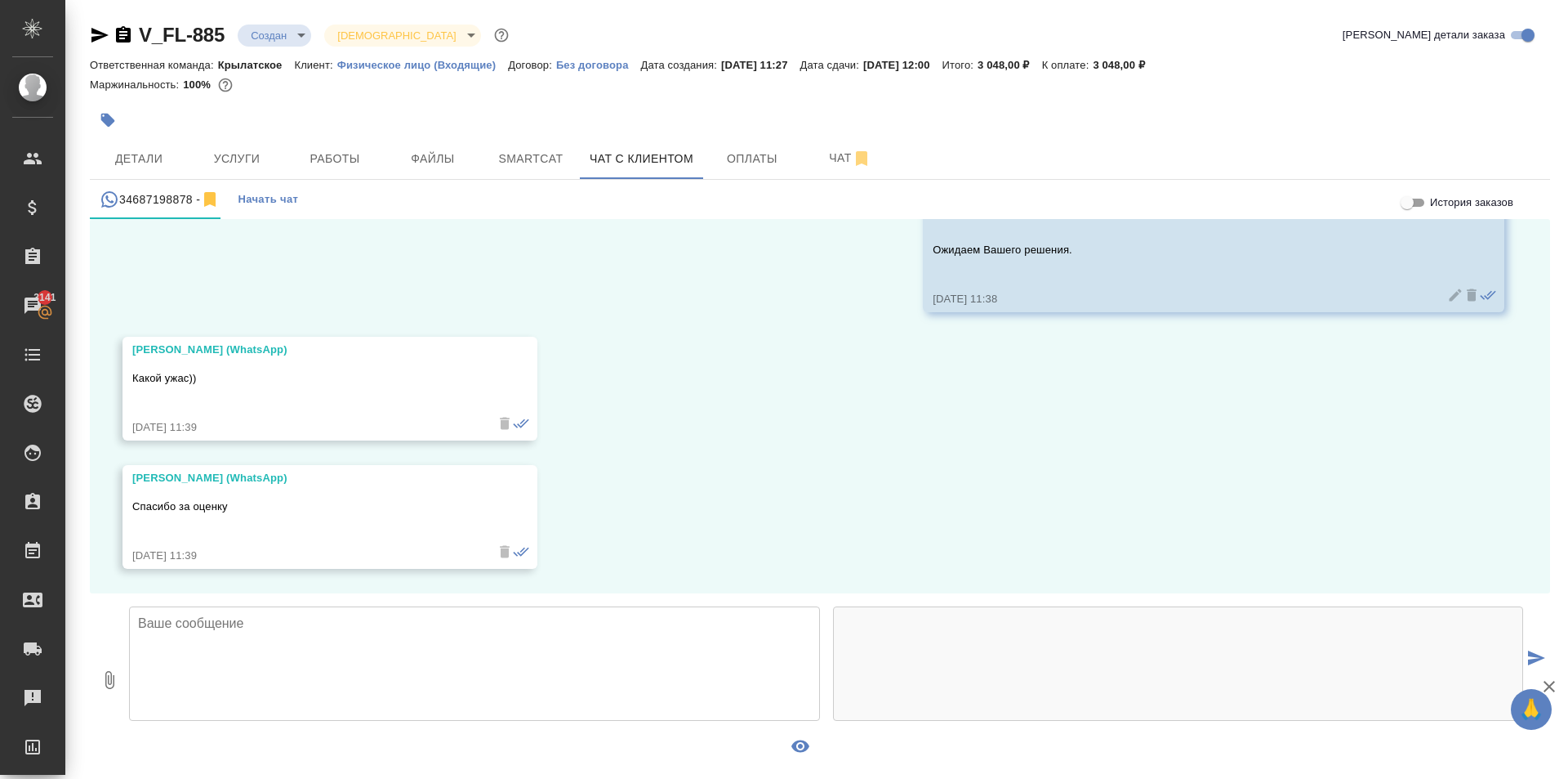
click at [423, 706] on textarea at bounding box center [474, 663] width 691 height 115
type textarea "Анастасия, подскажите, что именно Вам не подошло? (цена\срок)"
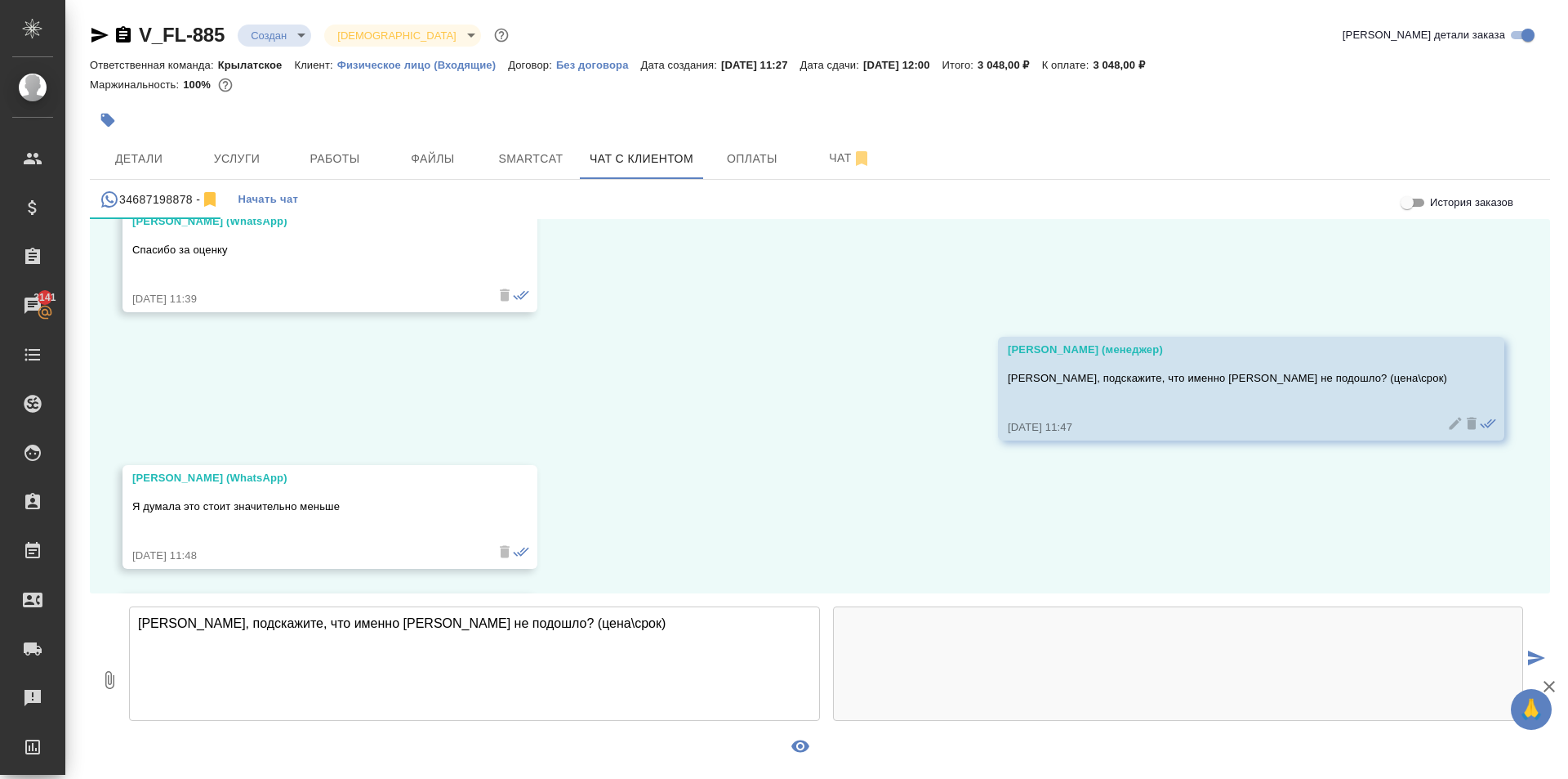
scroll to position [2638, 0]
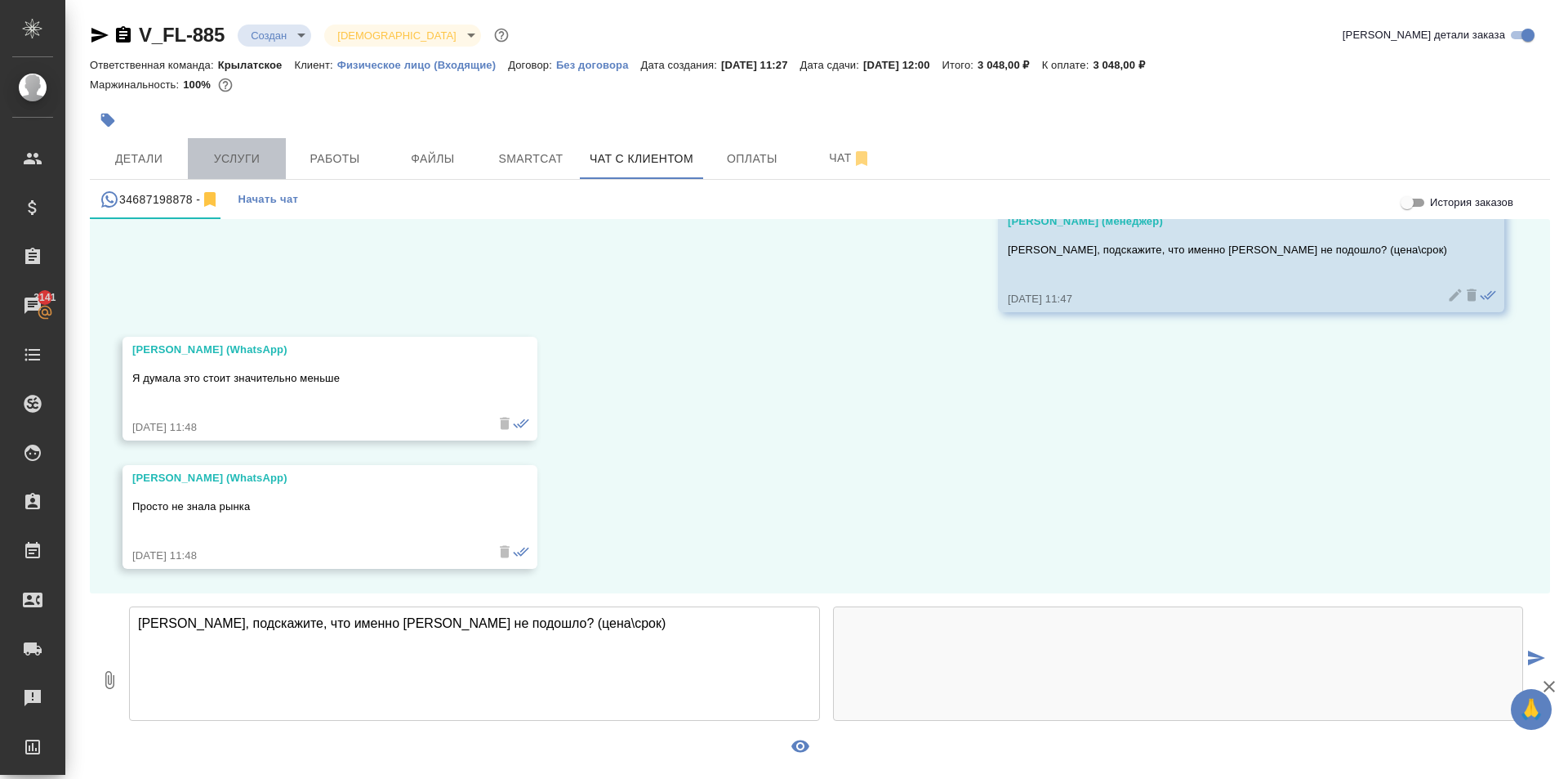
click at [241, 163] on span "Услуги" at bounding box center [237, 159] width 78 height 20
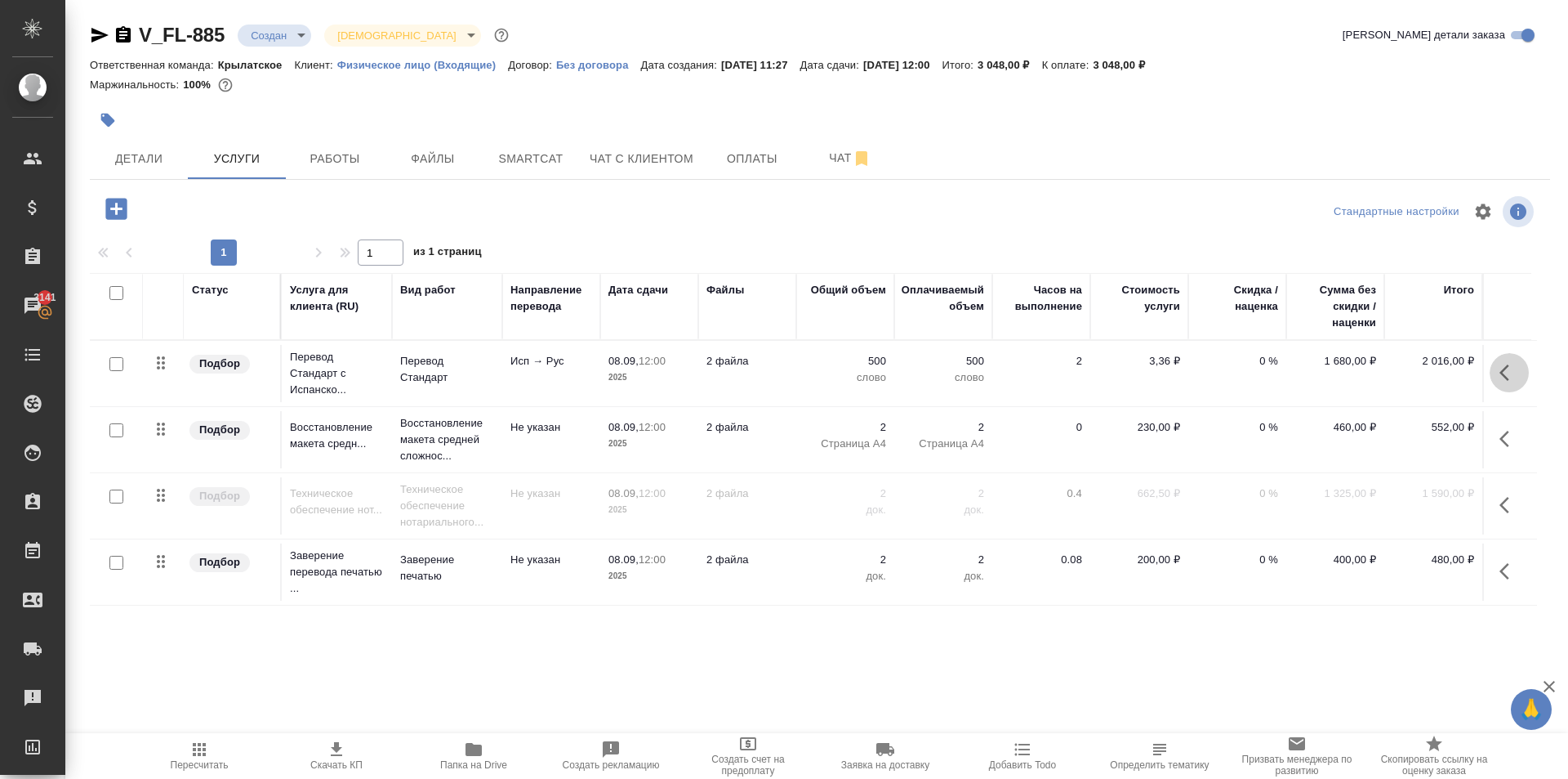
click at [1505, 364] on icon "button" at bounding box center [1509, 373] width 20 height 20
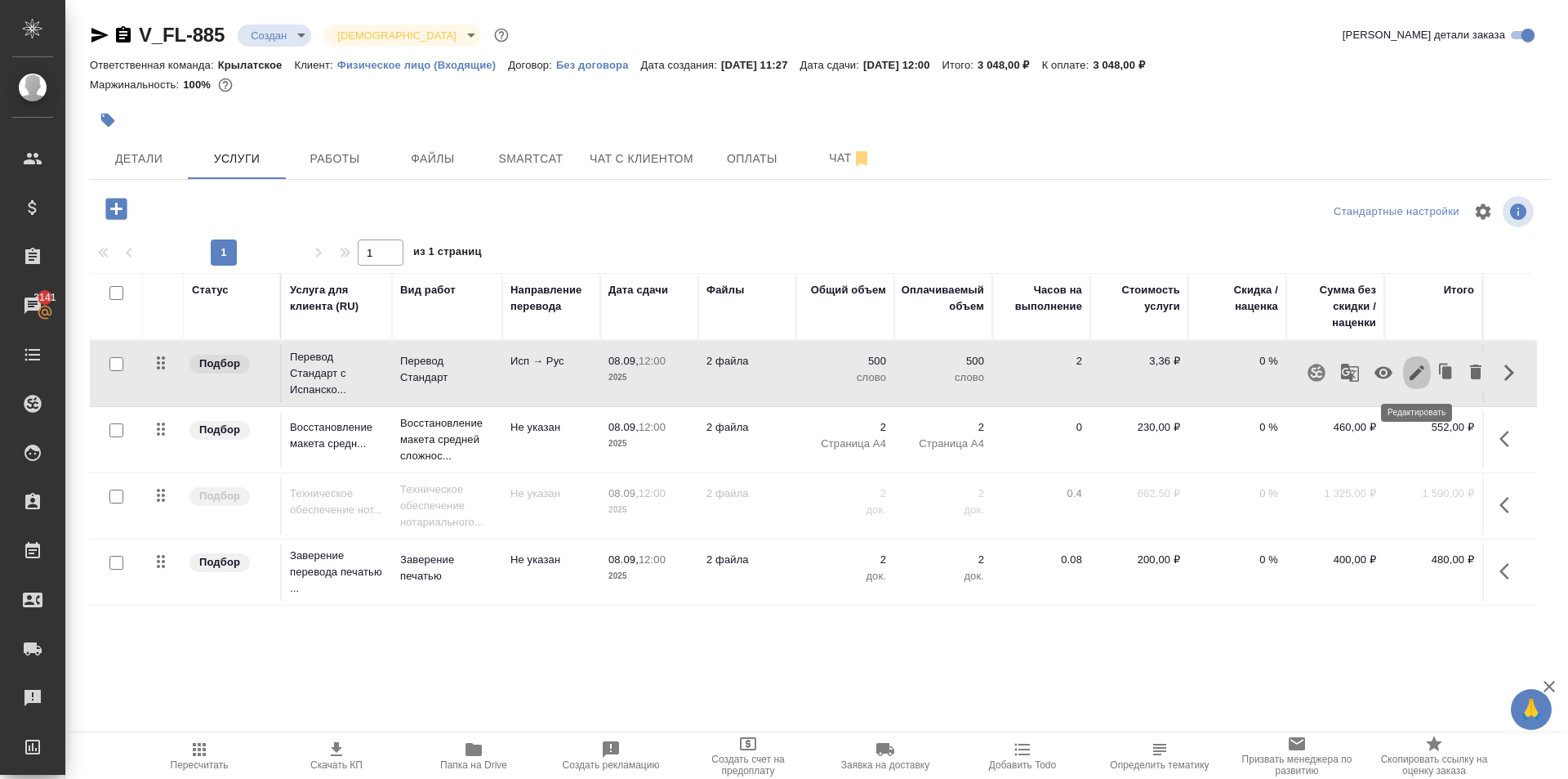
click at [1420, 373] on icon "button" at bounding box center [1417, 373] width 20 height 20
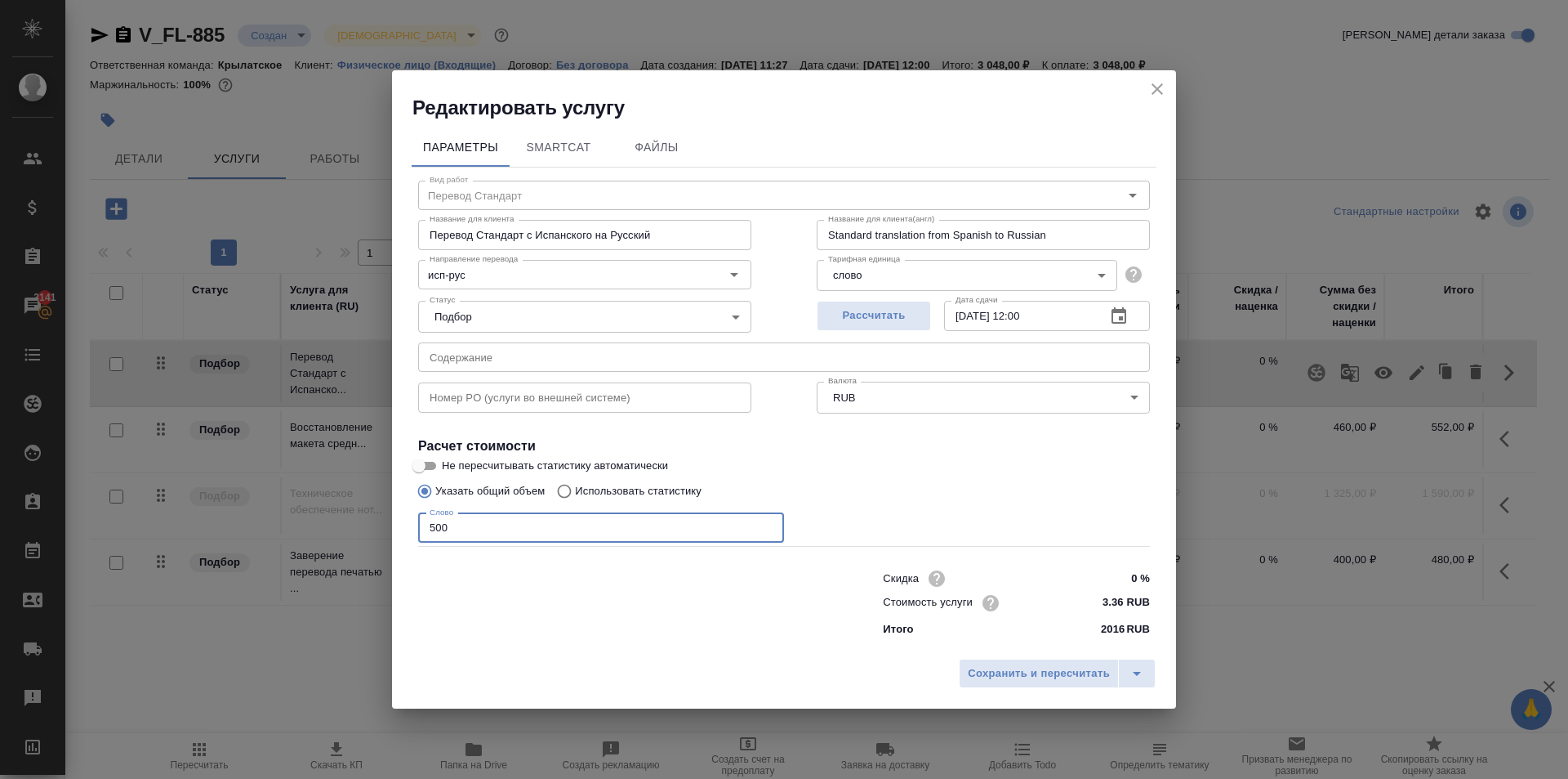
drag, startPoint x: 504, startPoint y: 530, endPoint x: 402, endPoint y: 548, distance: 103.6
click at [402, 548] on div "Параметры SmartCat Файлы Вид работ Перевод Стандарт Вид работ Название для клие…" at bounding box center [783, 385] width 784 height 529
type input "400"
click at [994, 677] on span "Сохранить и пересчитать" at bounding box center [1039, 673] width 142 height 19
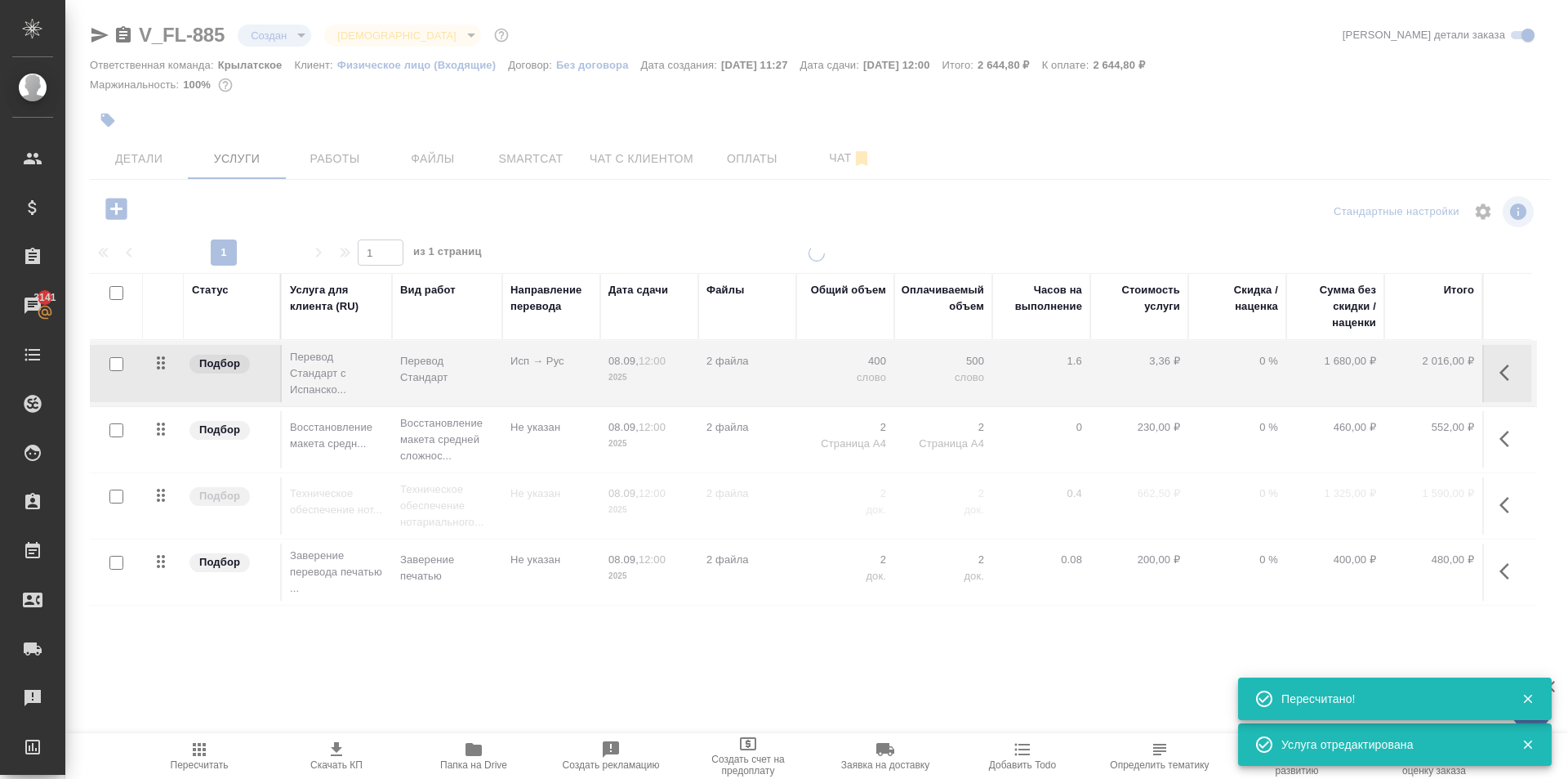
click at [186, 762] on span "Пересчитать" at bounding box center [199, 764] width 58 height 12
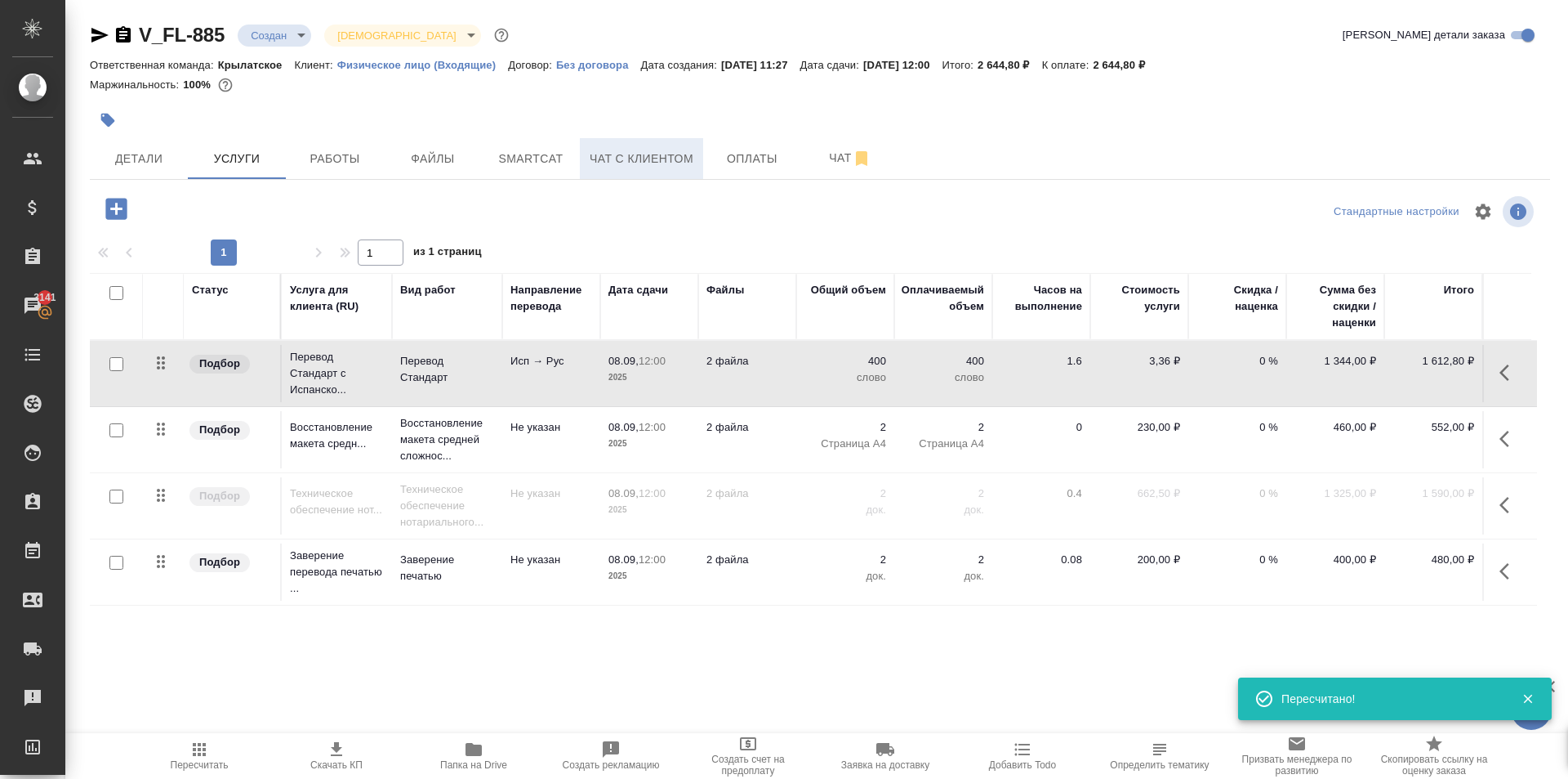
click at [652, 171] on button "Чат с клиентом" at bounding box center [641, 159] width 123 height 41
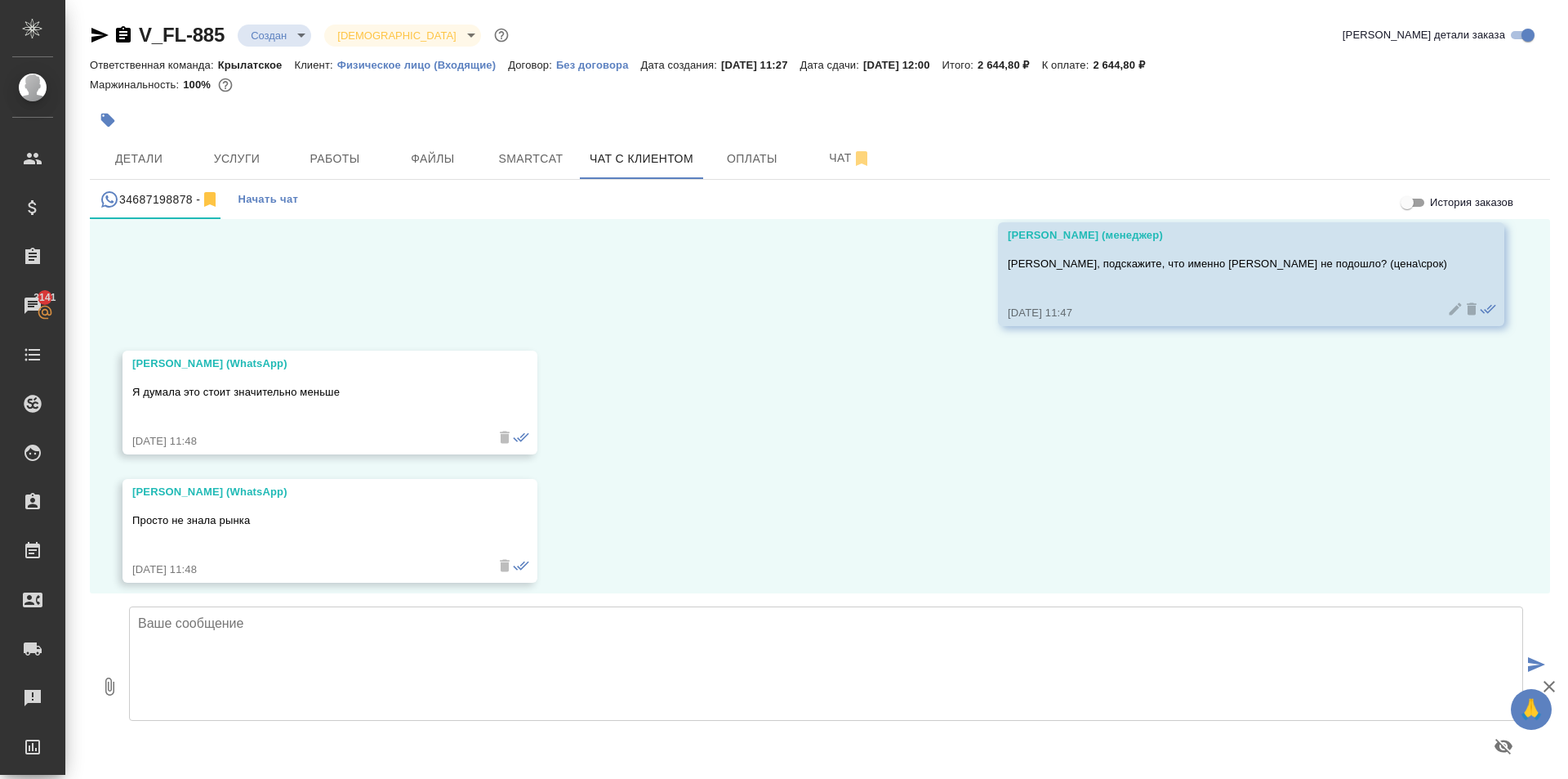
scroll to position [2638, 0]
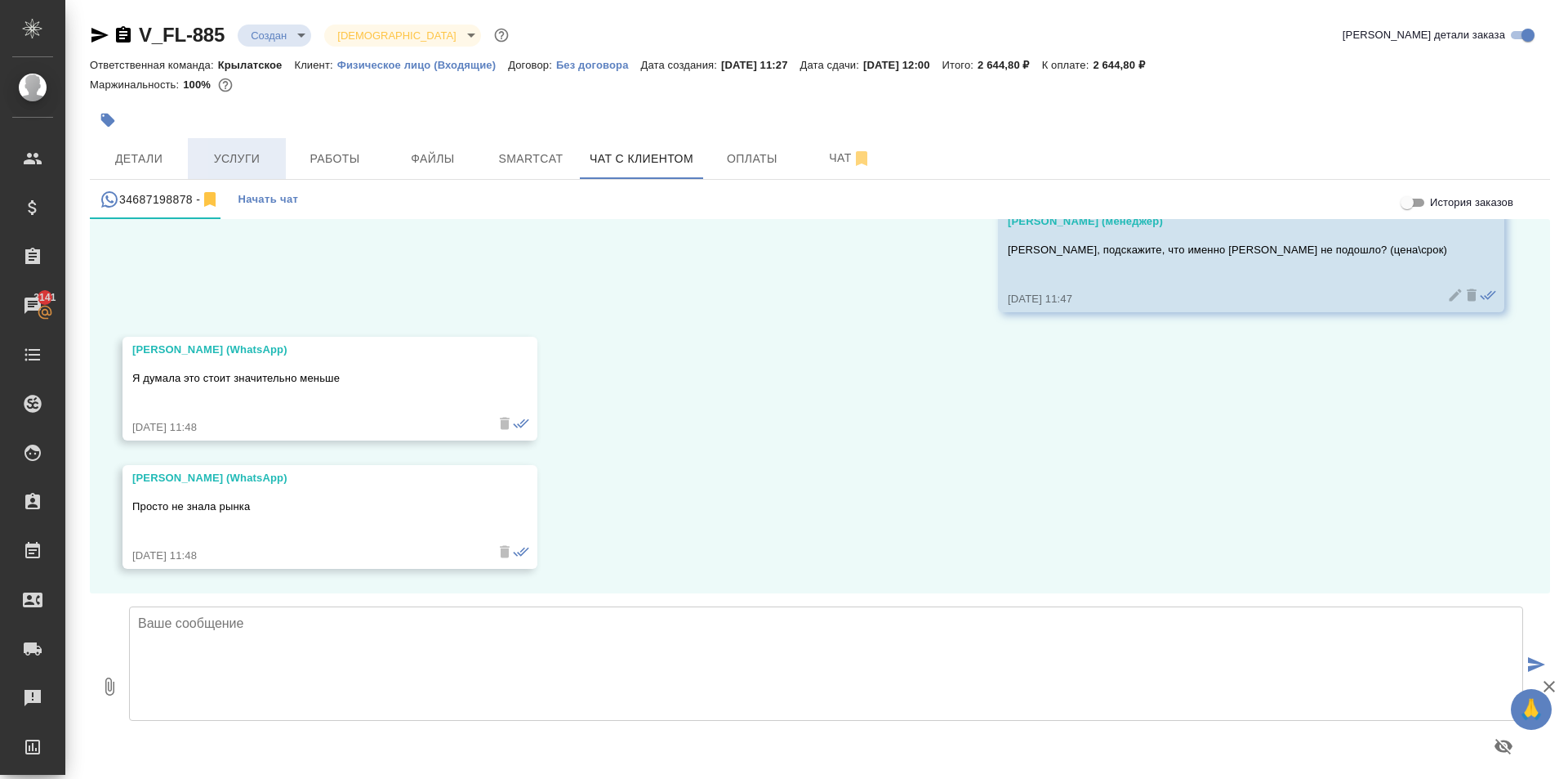
click at [234, 153] on span "Услуги" at bounding box center [237, 159] width 78 height 20
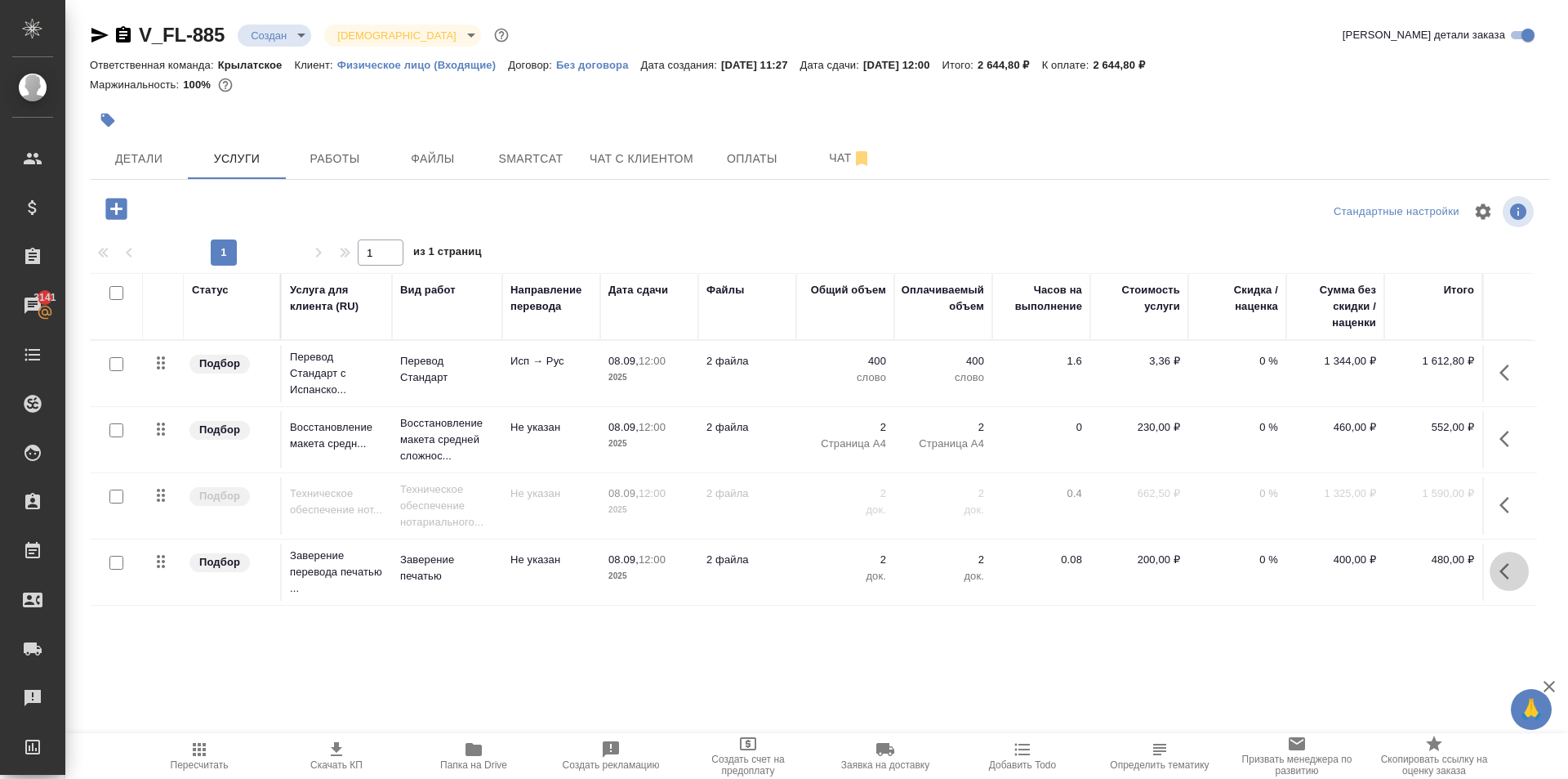
click at [1509, 577] on icon "button" at bounding box center [1509, 571] width 20 height 20
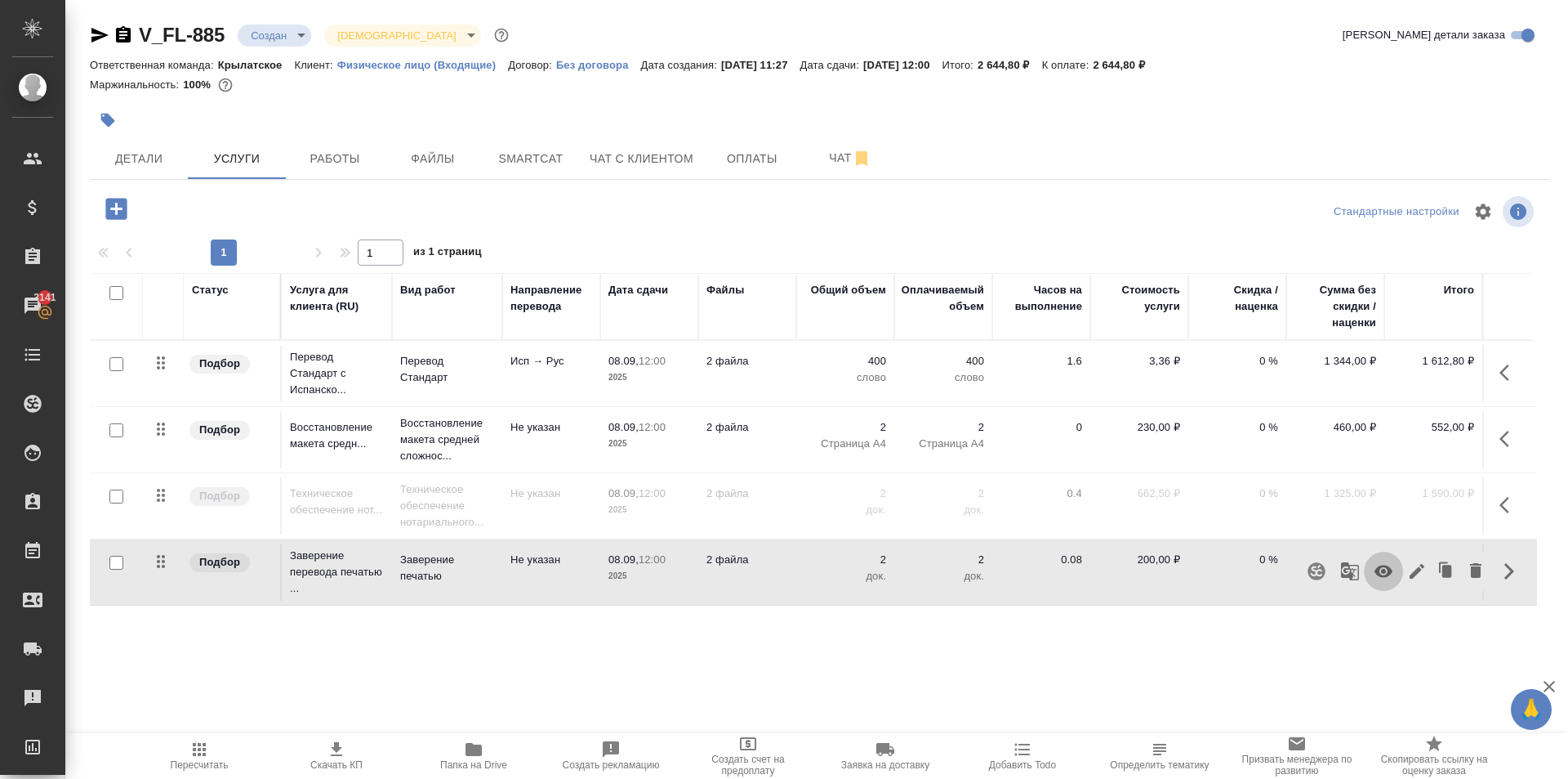
drag, startPoint x: 1386, startPoint y: 574, endPoint x: 1308, endPoint y: 603, distance: 83.2
click at [1385, 574] on icon "button" at bounding box center [1383, 571] width 20 height 20
click at [219, 765] on span "Пересчитать" at bounding box center [199, 764] width 58 height 12
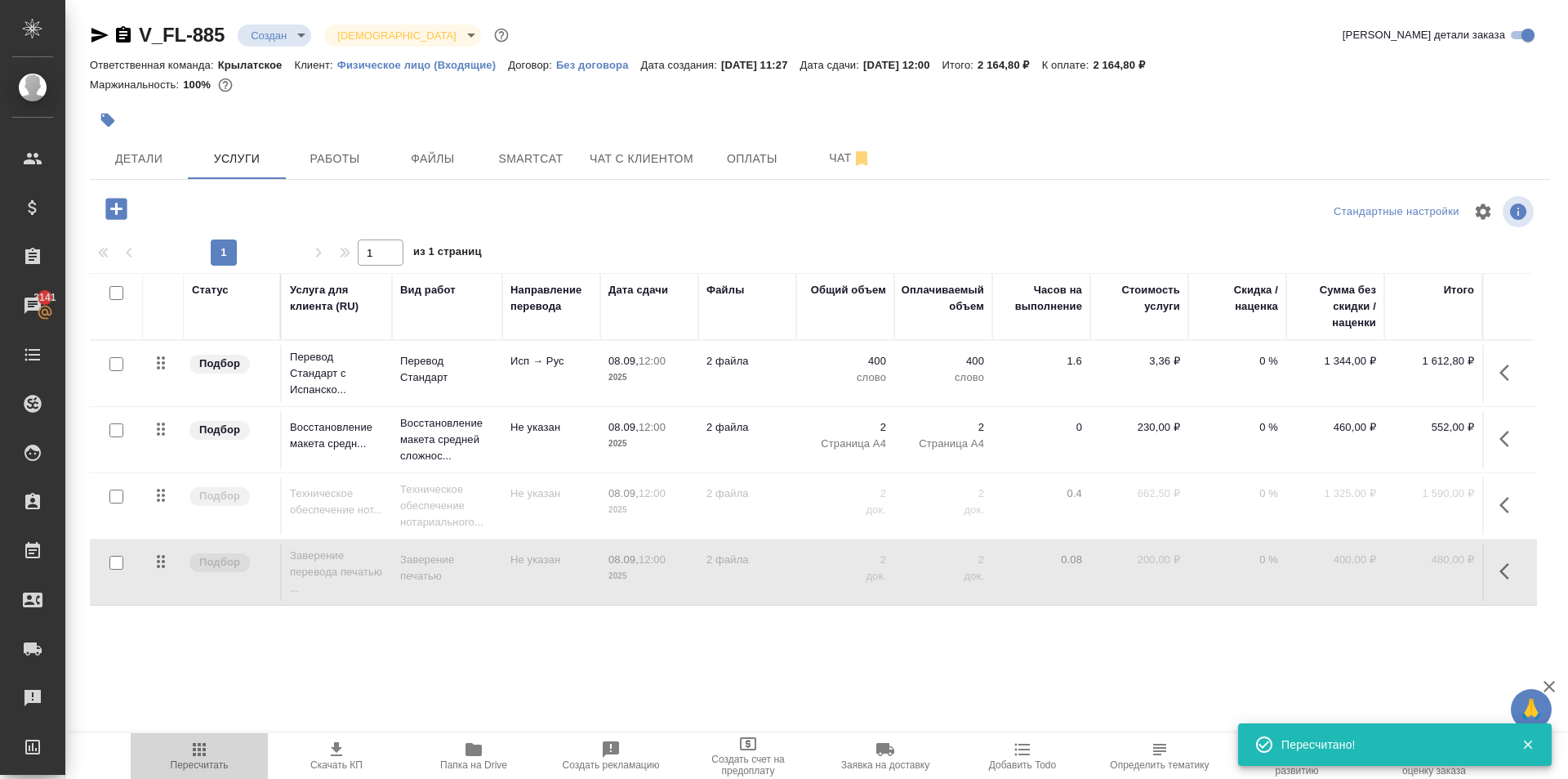
click at [216, 761] on span "Пересчитать" at bounding box center [199, 764] width 58 height 12
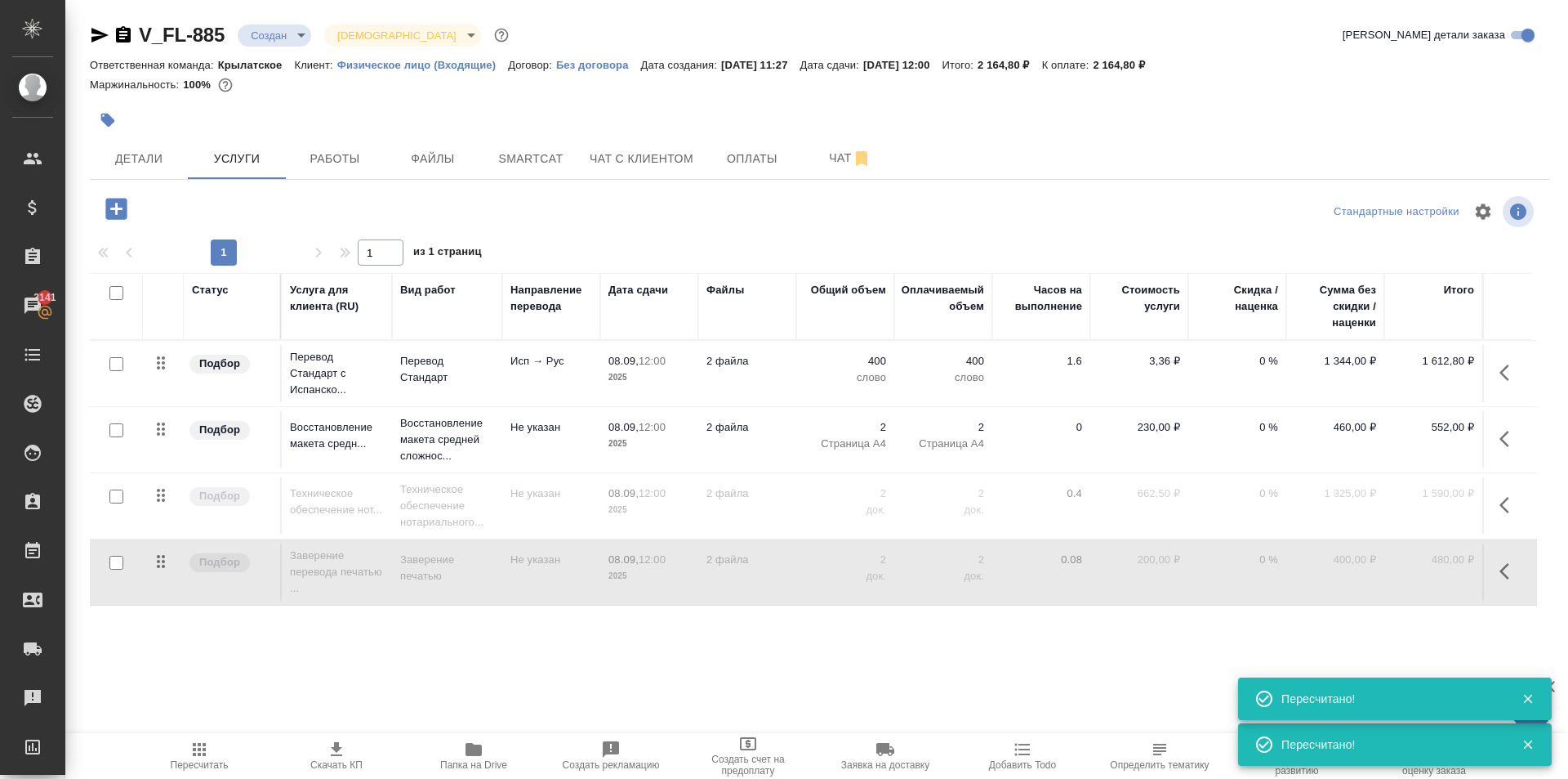
click at [225, 733] on button "Пересчитать" at bounding box center [199, 755] width 137 height 46
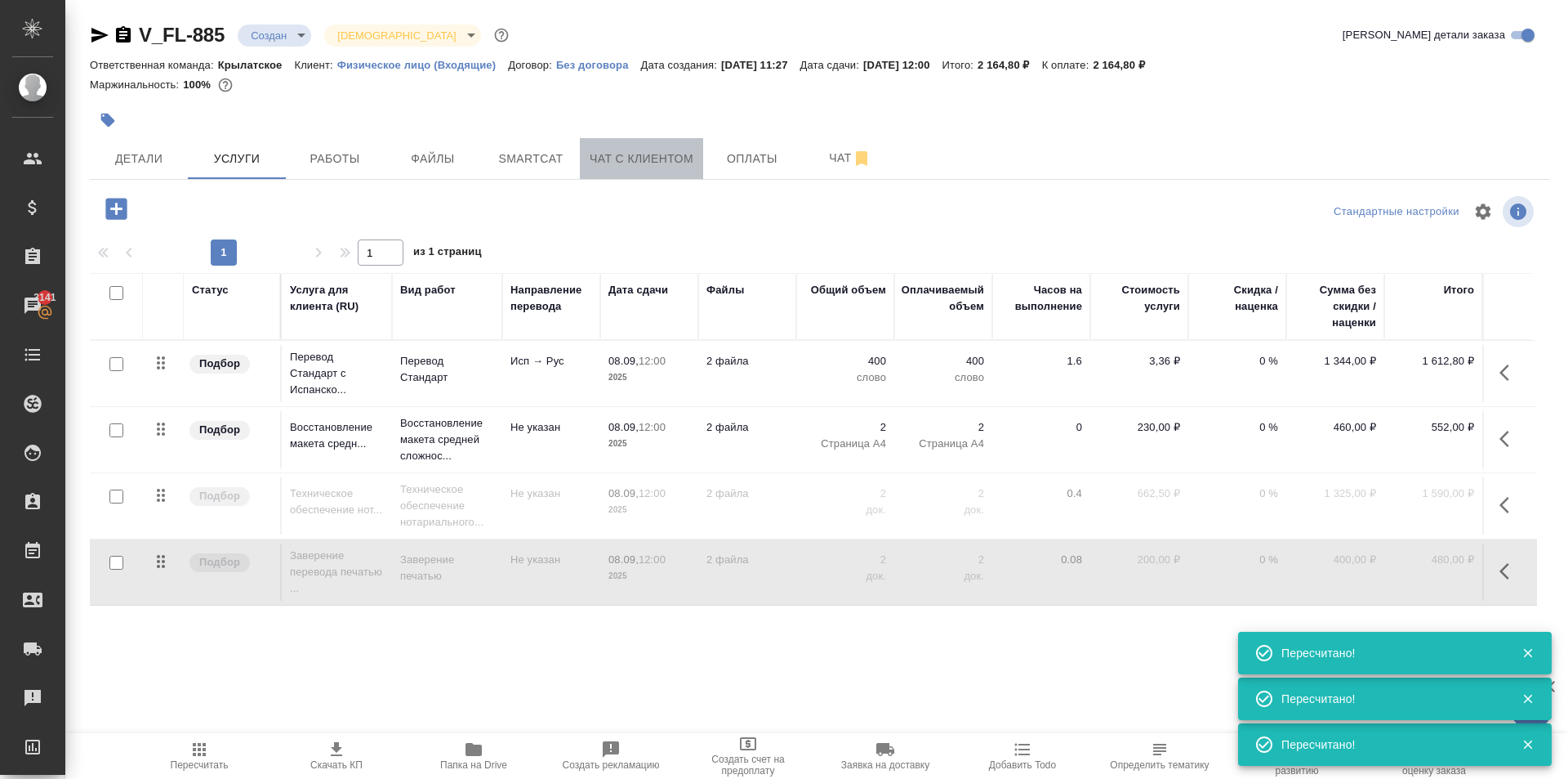
click at [603, 155] on span "Чат с клиентом" at bounding box center [641, 159] width 104 height 20
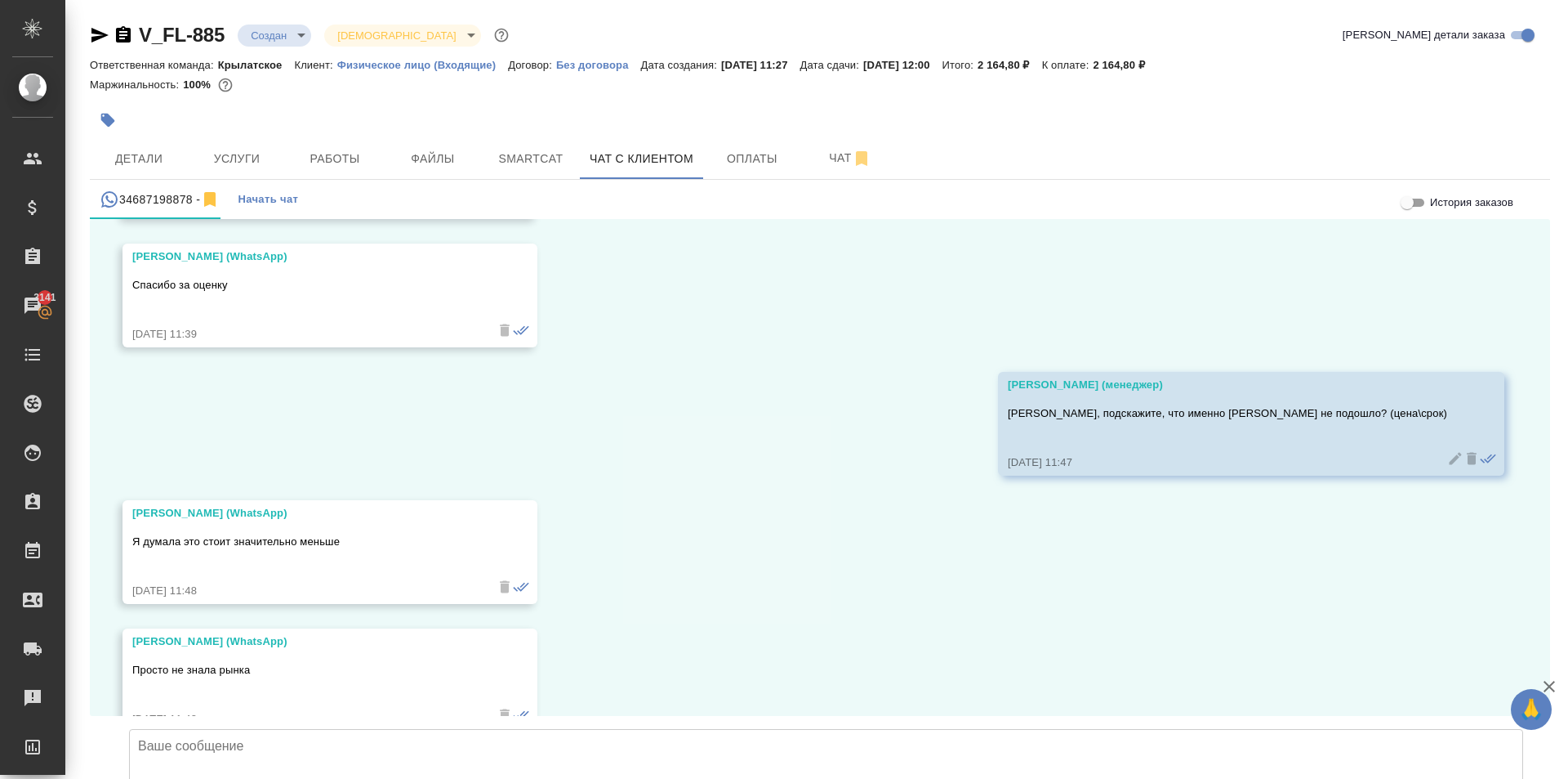
scroll to position [2638, 0]
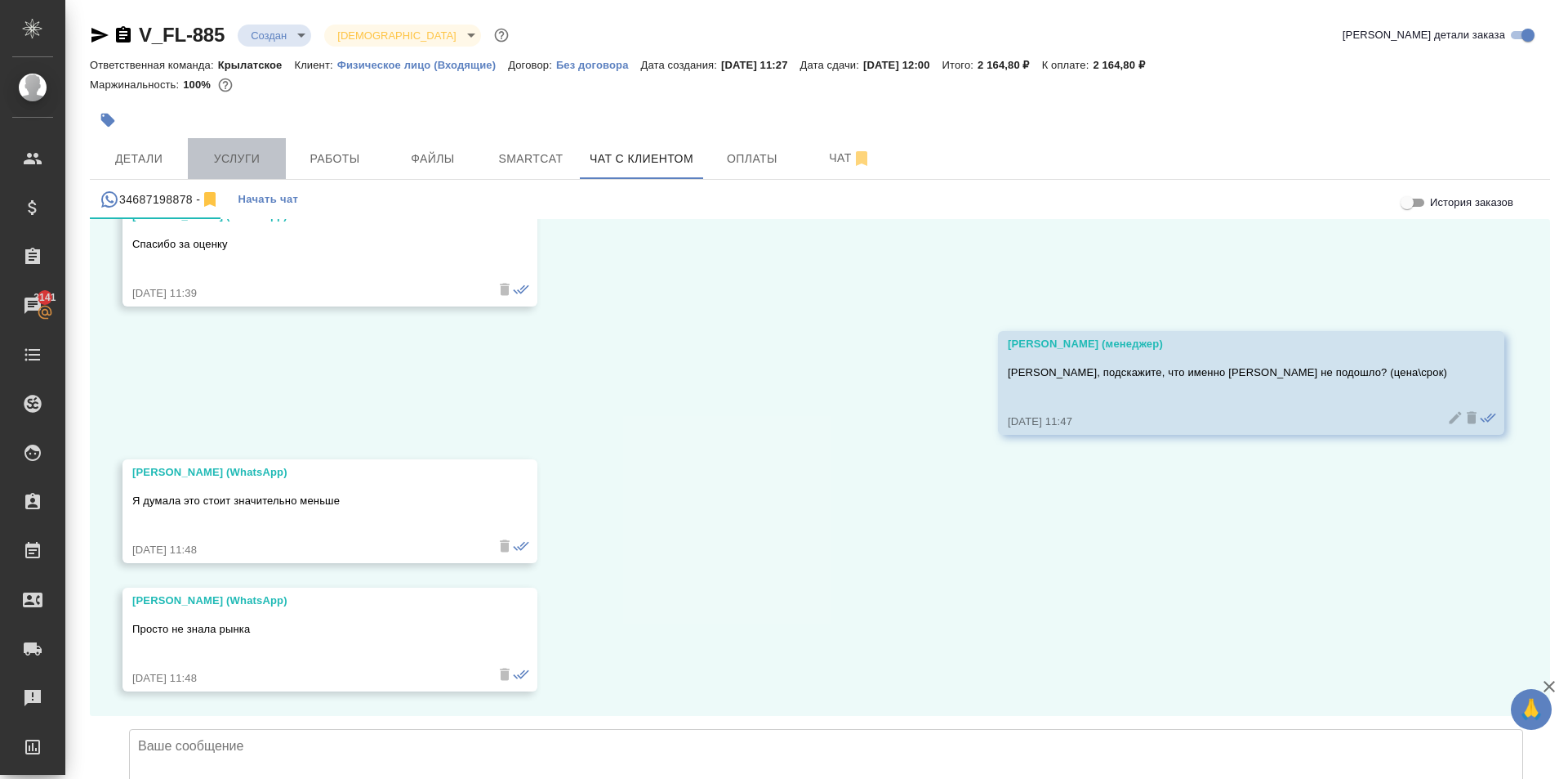
click at [272, 159] on span "Услуги" at bounding box center [237, 159] width 78 height 20
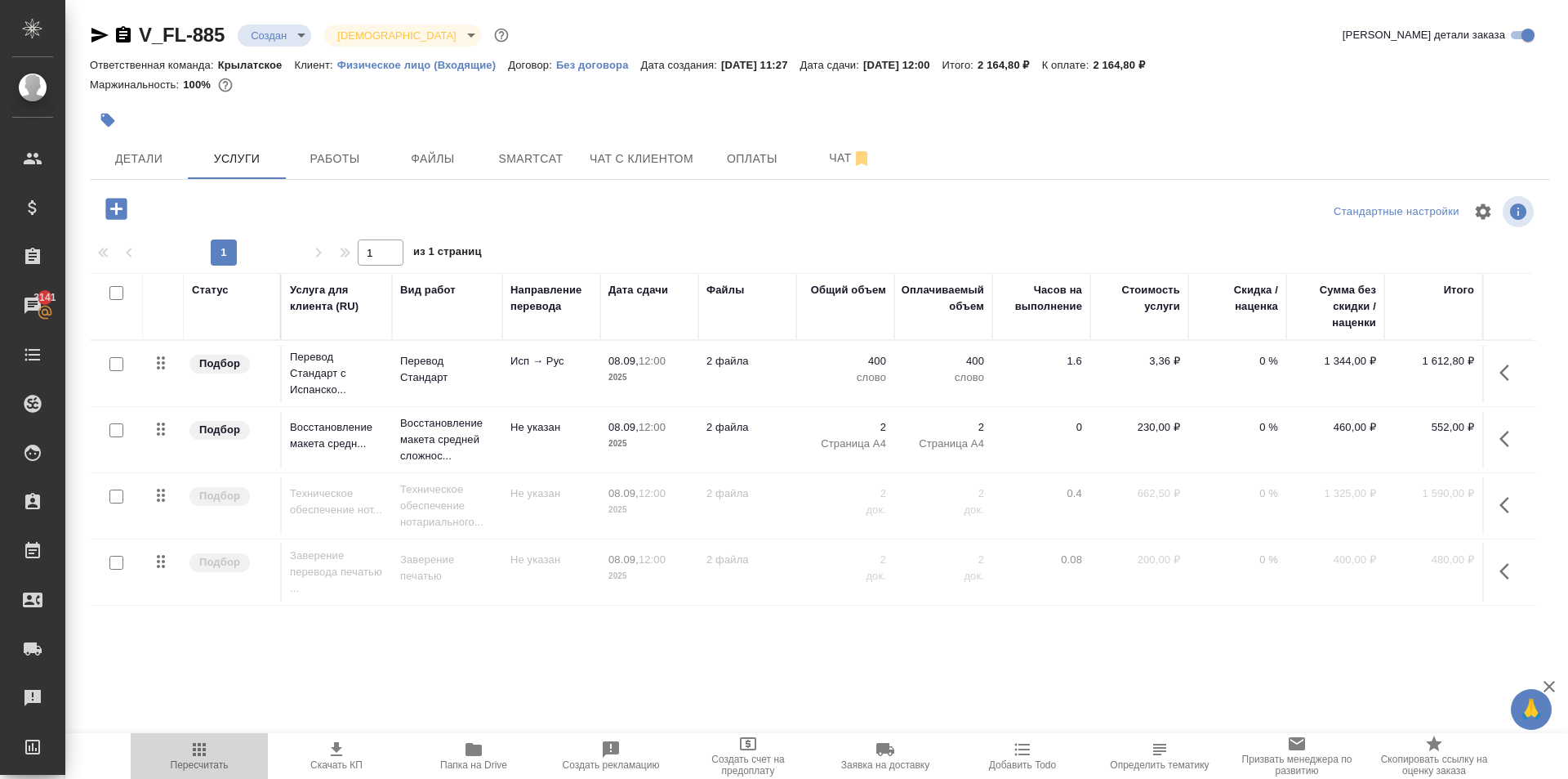
click at [214, 762] on span "Пересчитать" at bounding box center [199, 764] width 58 height 12
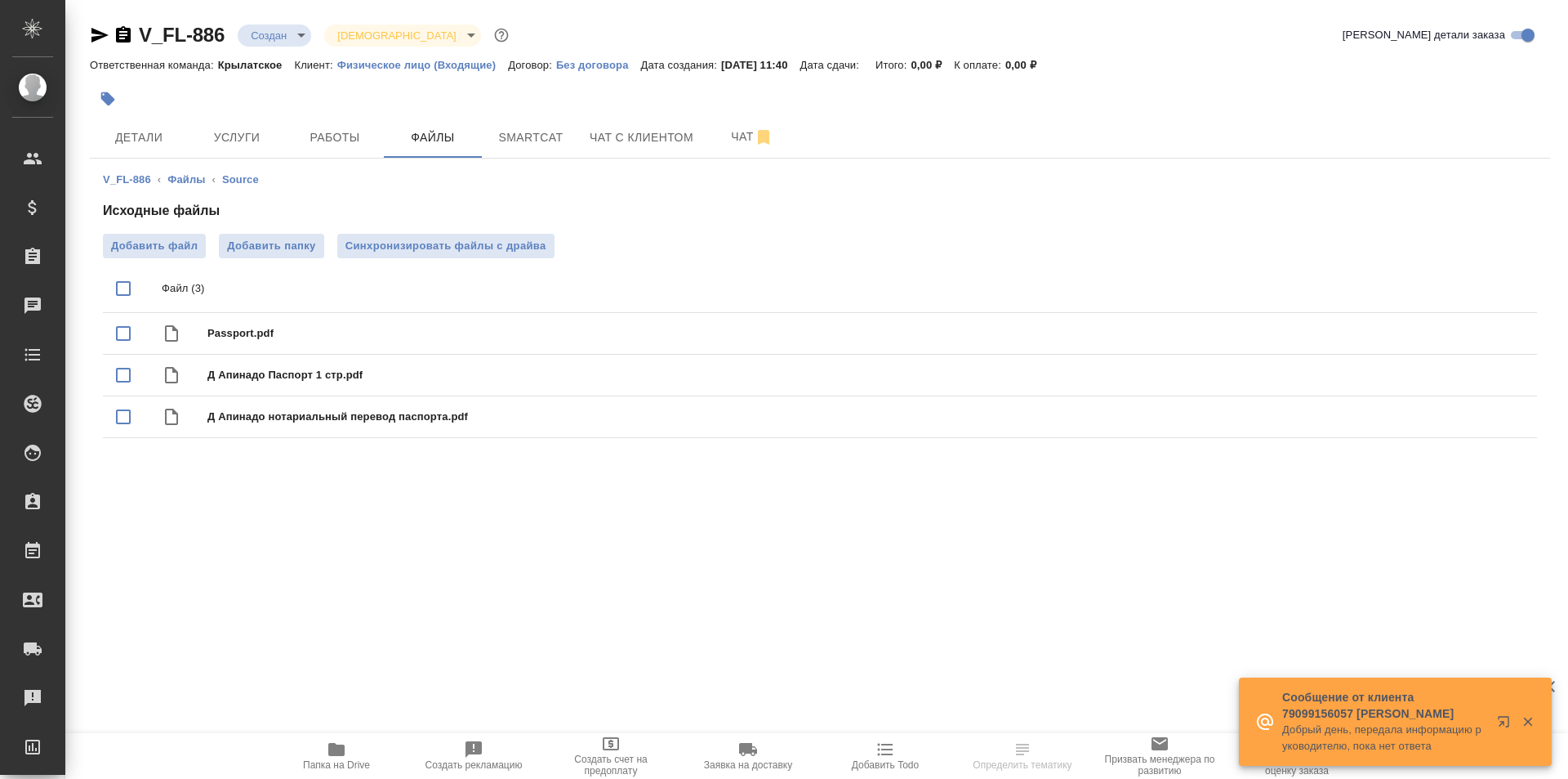
drag, startPoint x: 150, startPoint y: 103, endPoint x: 161, endPoint y: 128, distance: 27.3
click at [156, 115] on div at bounding box center [576, 98] width 973 height 36
click at [161, 128] on span "Детали" at bounding box center [138, 138] width 78 height 20
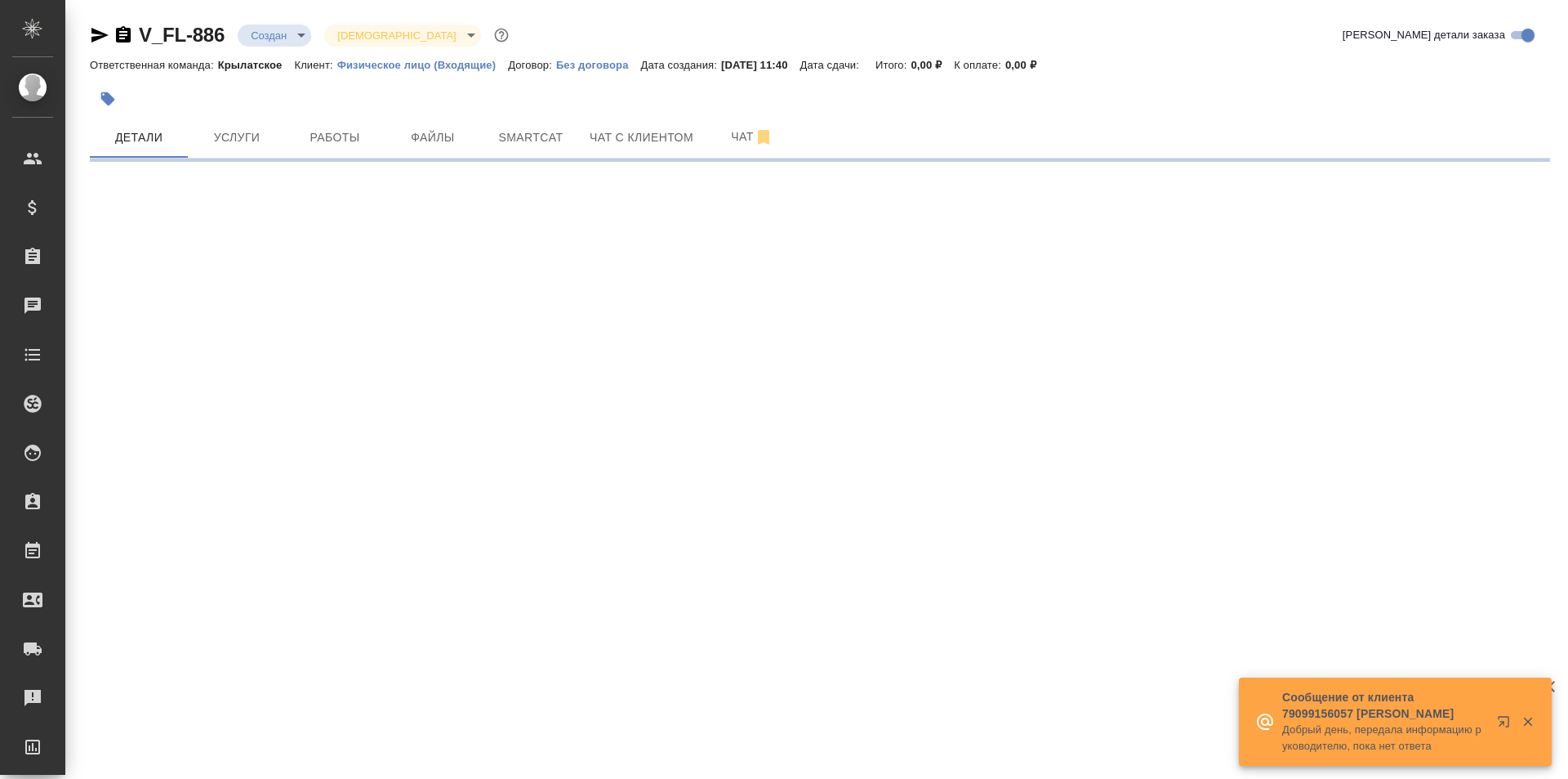
select select "RU"
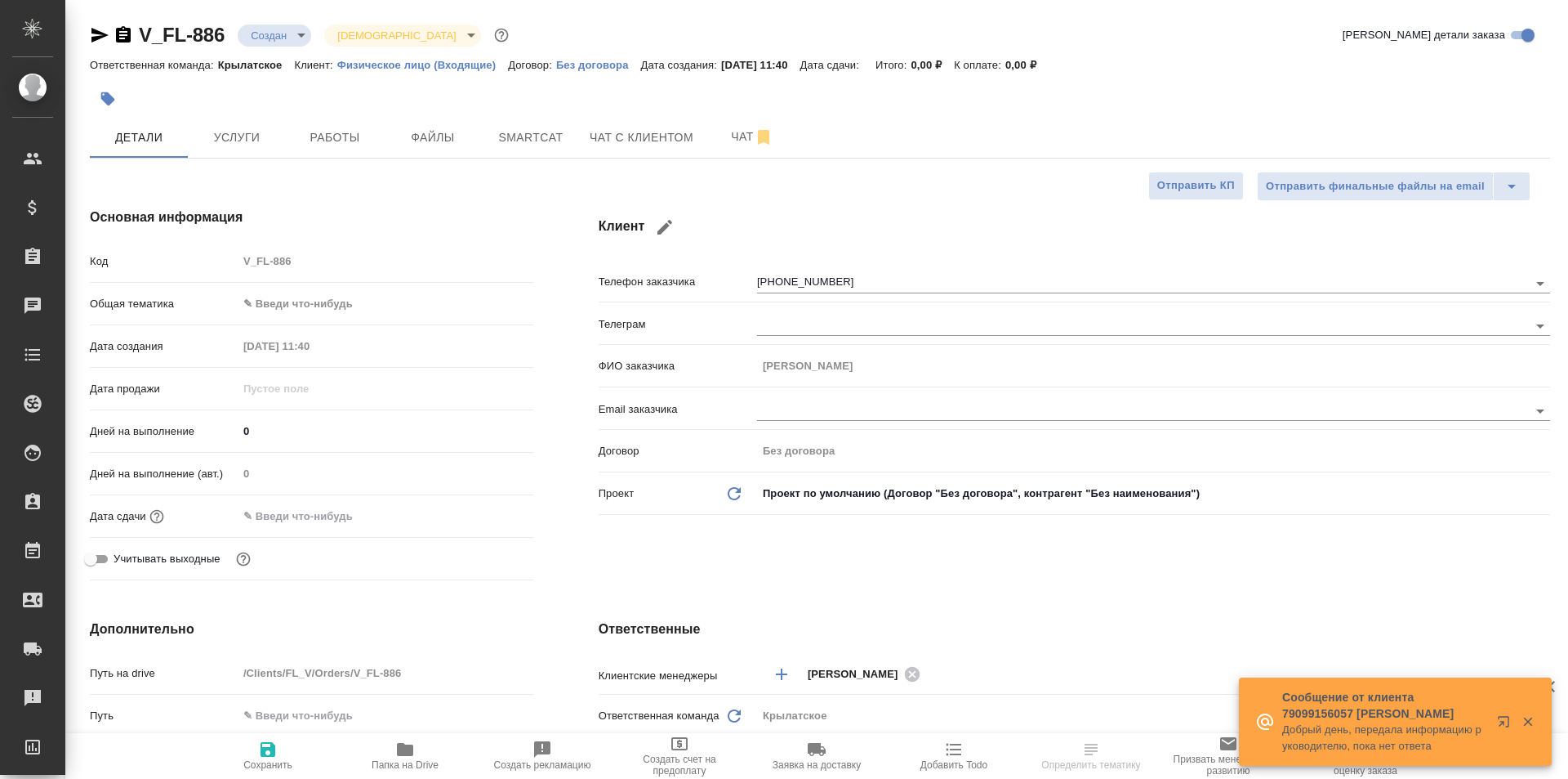
type textarea "x"
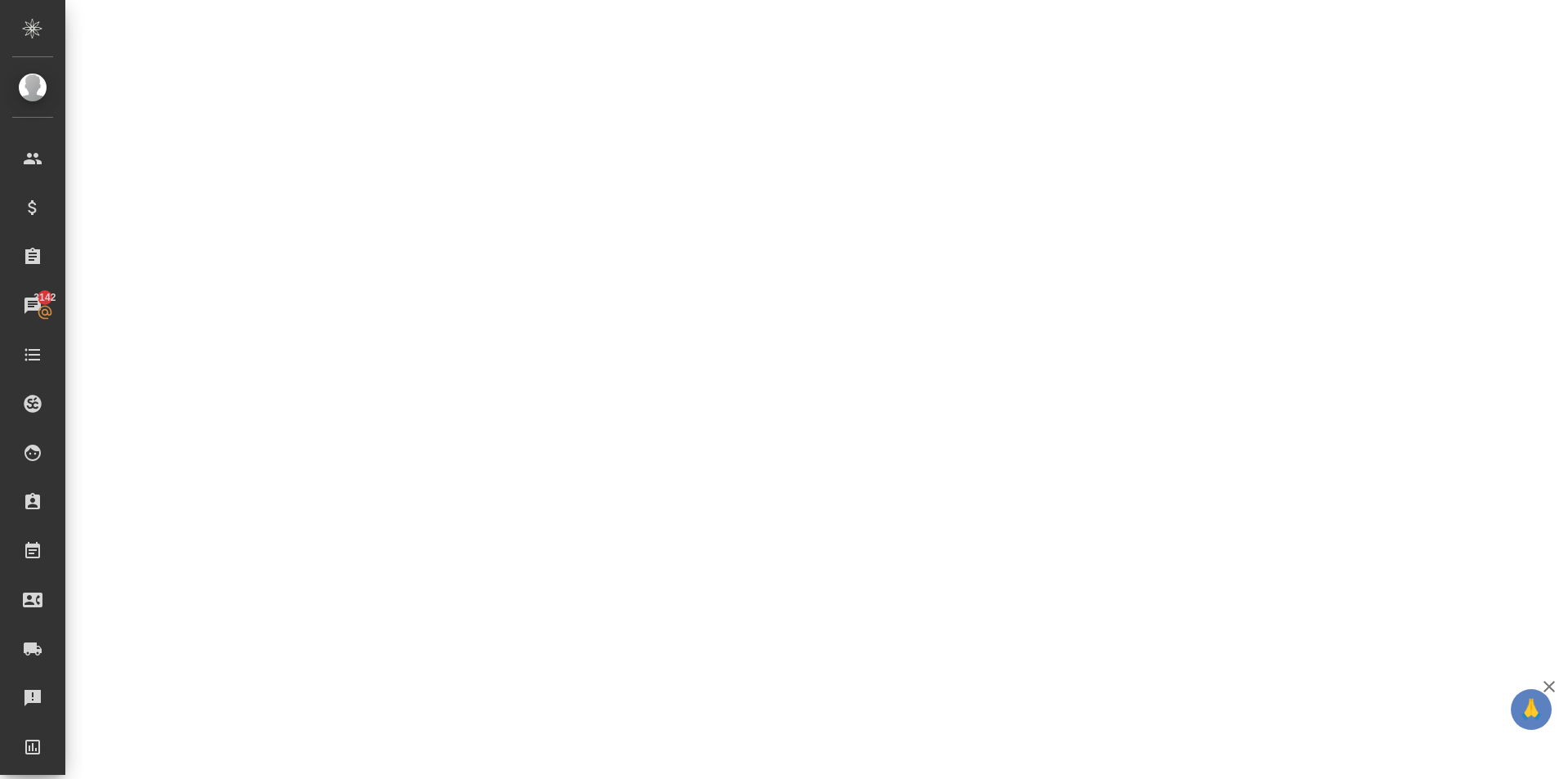
select select "RU"
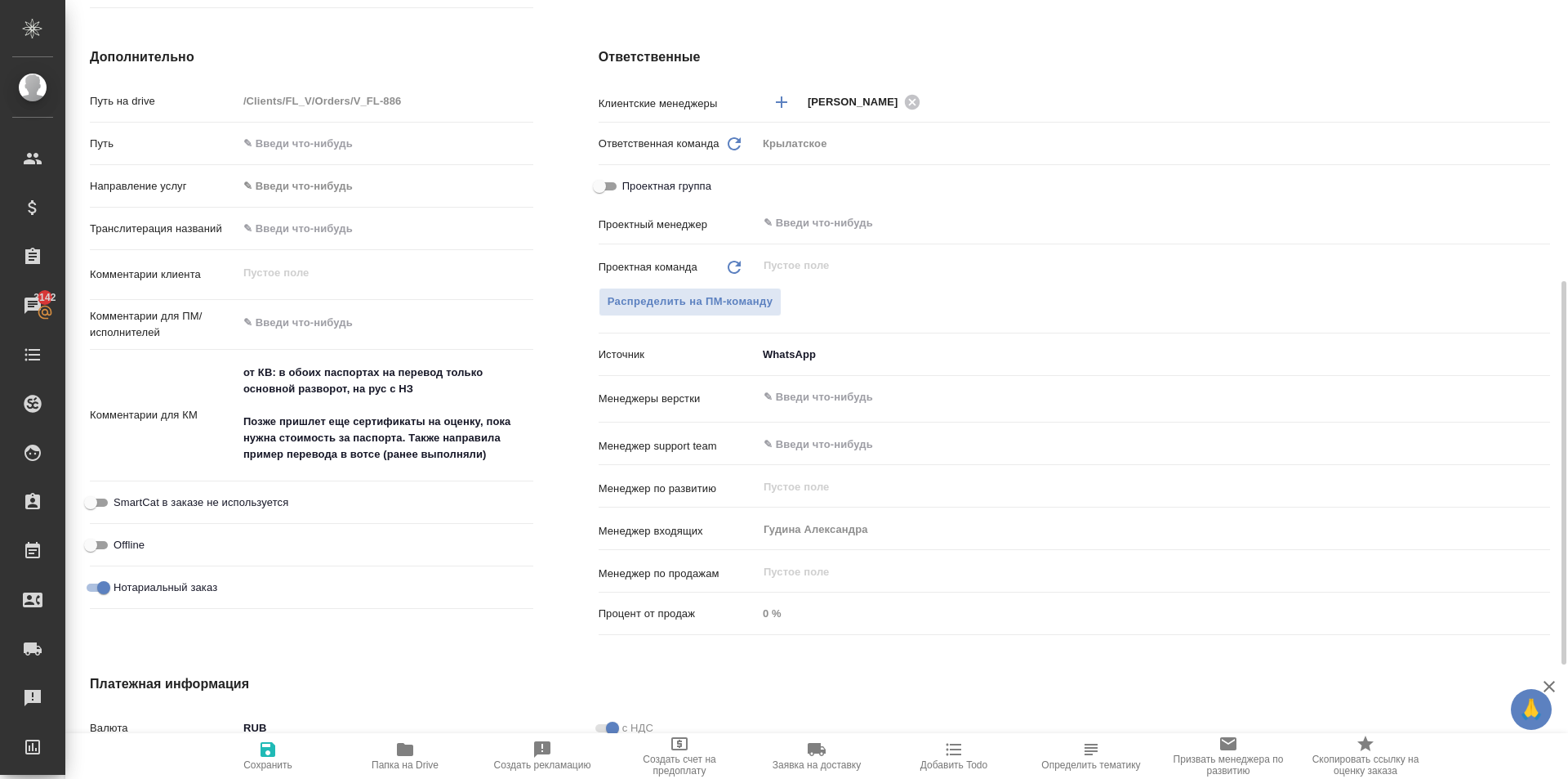
type textarea "x"
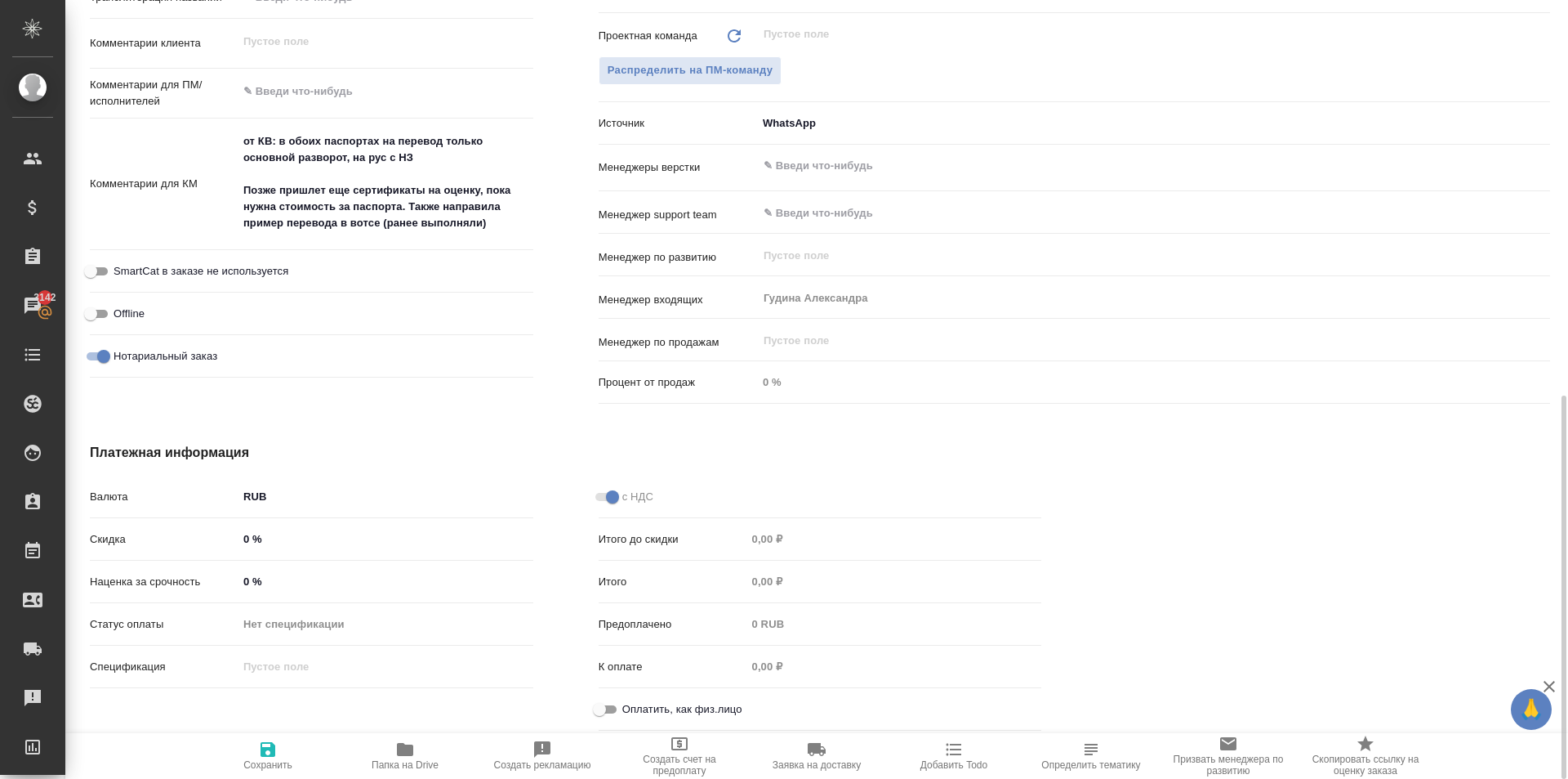
drag, startPoint x: 607, startPoint y: 704, endPoint x: 585, endPoint y: 696, distance: 23.4
click at [606, 704] on input "Оплатить, как физ.лицо" at bounding box center [599, 710] width 59 height 20
checkbox input "true"
type textarea "x"
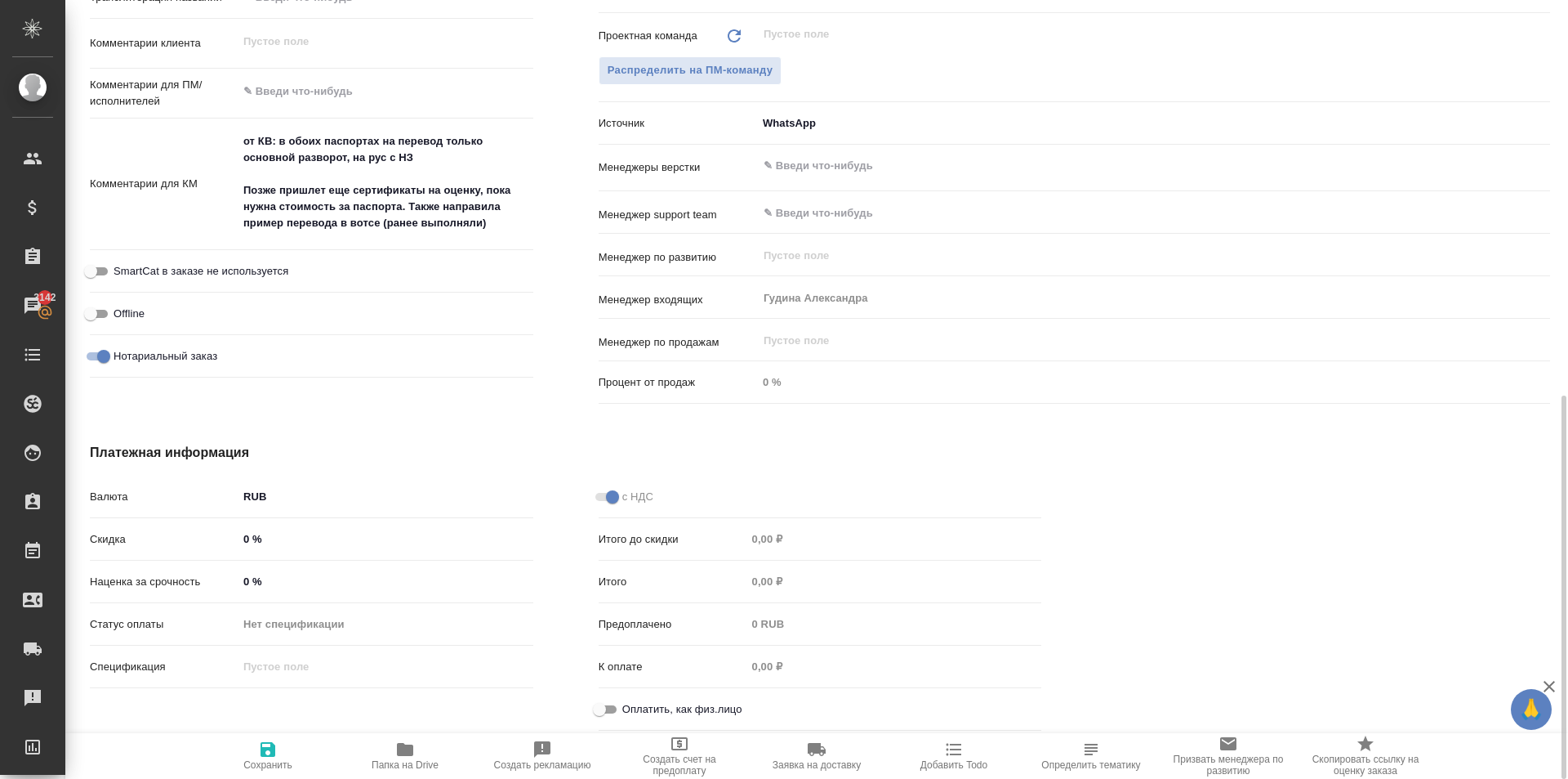
type textarea "x"
click at [215, 261] on label "SmartCat в заказе не используется" at bounding box center [185, 272] width 208 height 20
click at [120, 261] on input "SmartCat в заказе не используется" at bounding box center [90, 272] width 59 height 20
checkbox input "true"
type textarea "x"
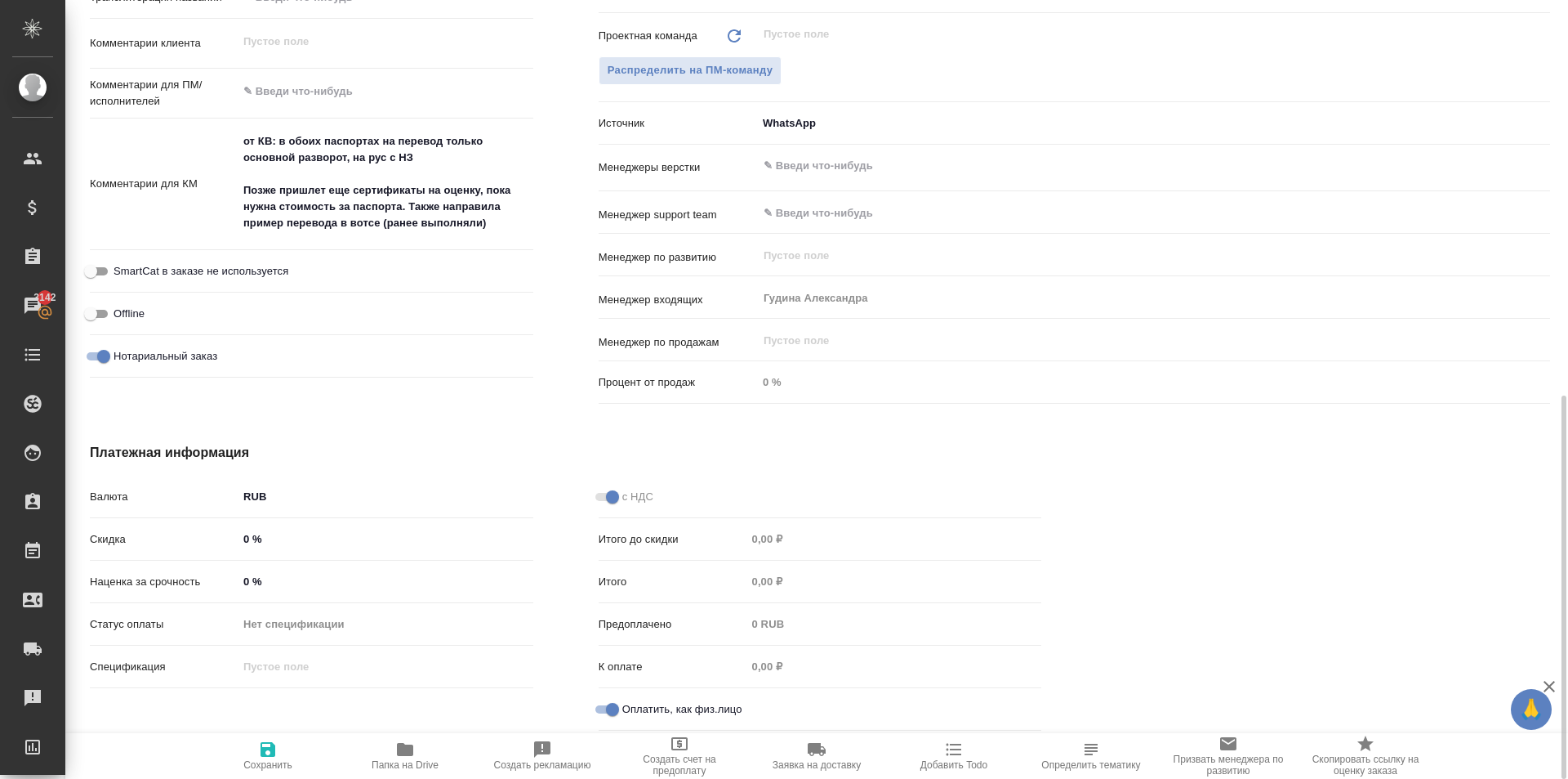
type textarea "x"
click at [290, 758] on span "Сохранить" at bounding box center [268, 755] width 117 height 31
type textarea "x"
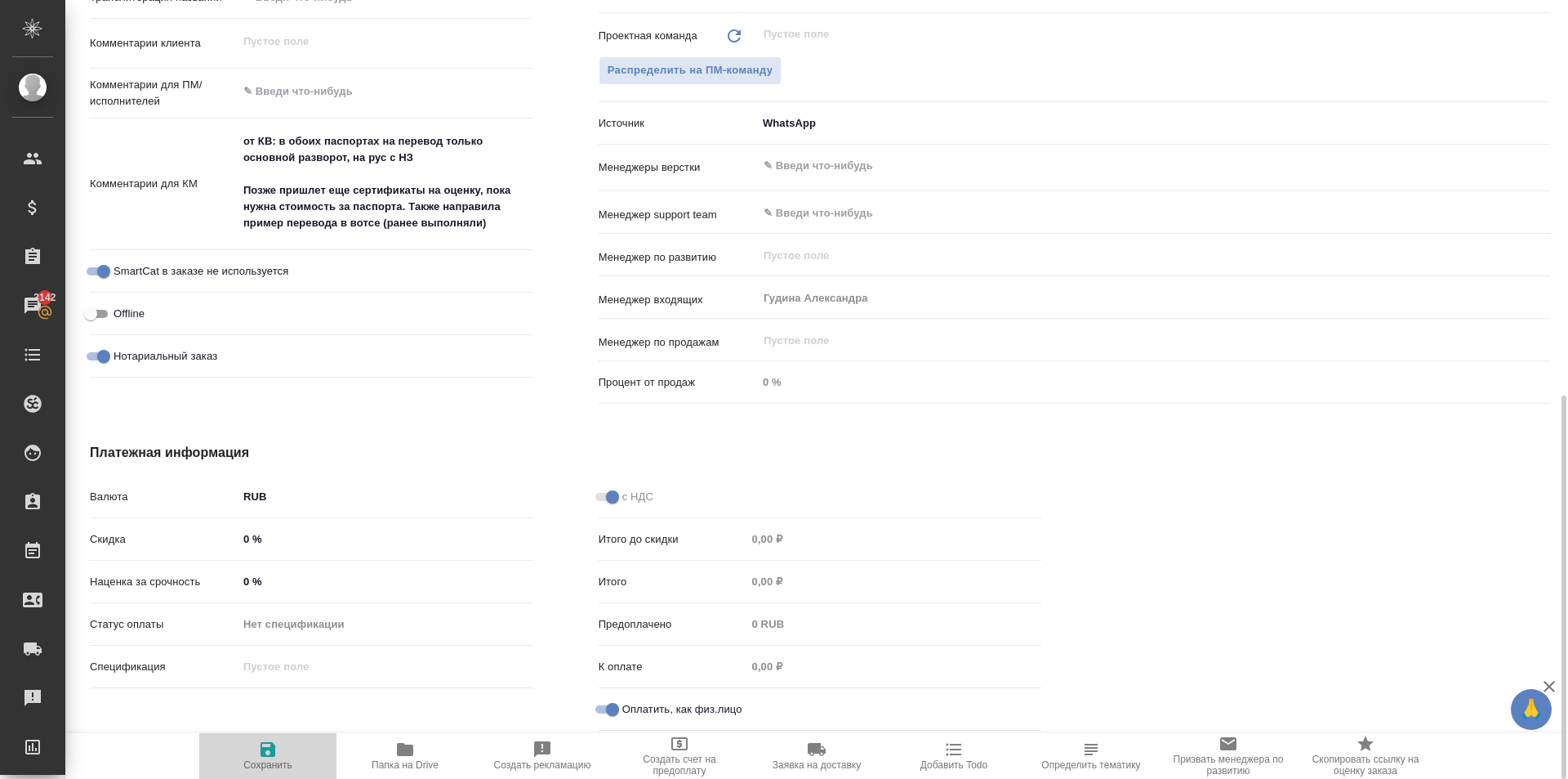
type textarea "x"
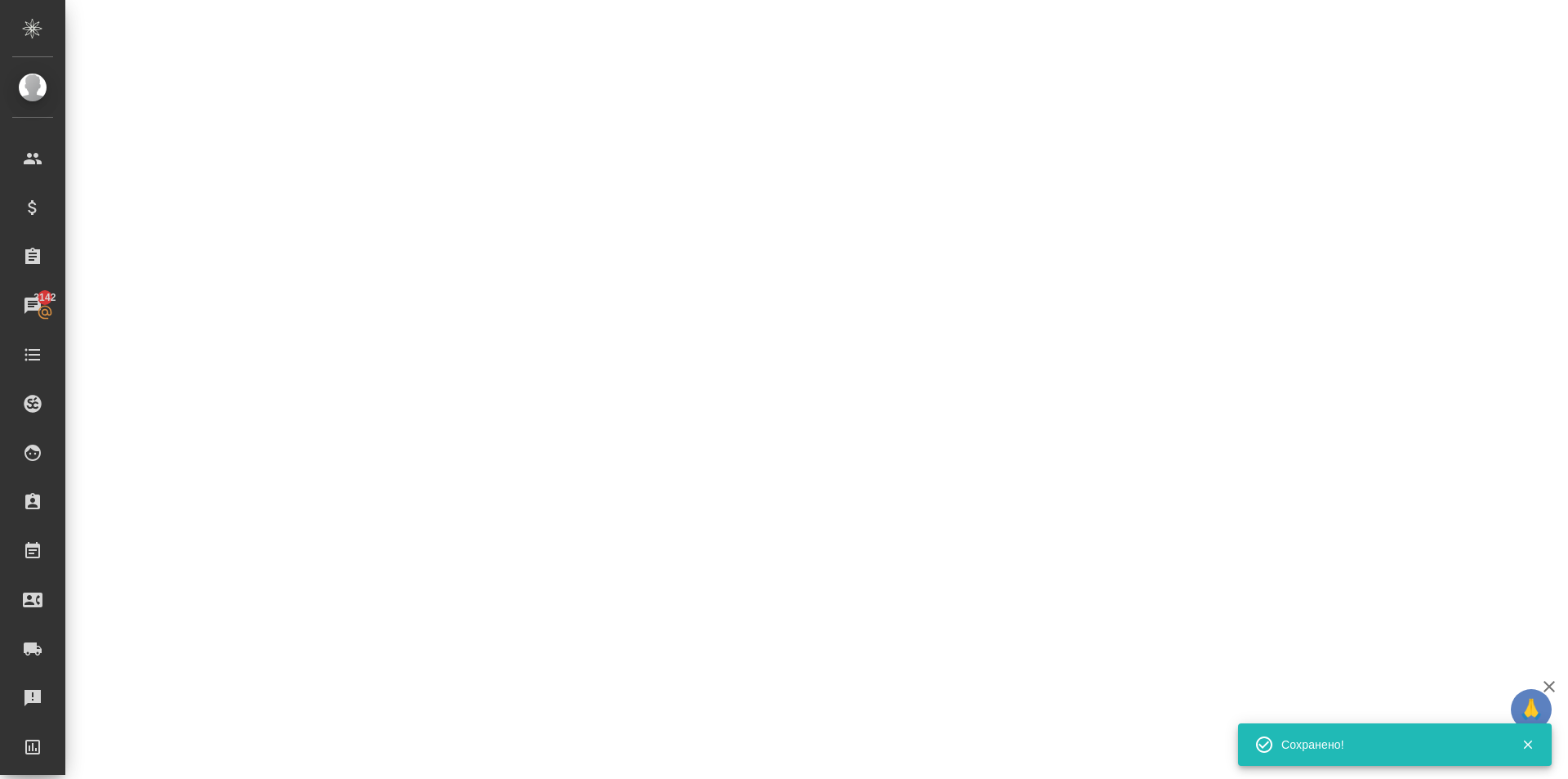
select select "RU"
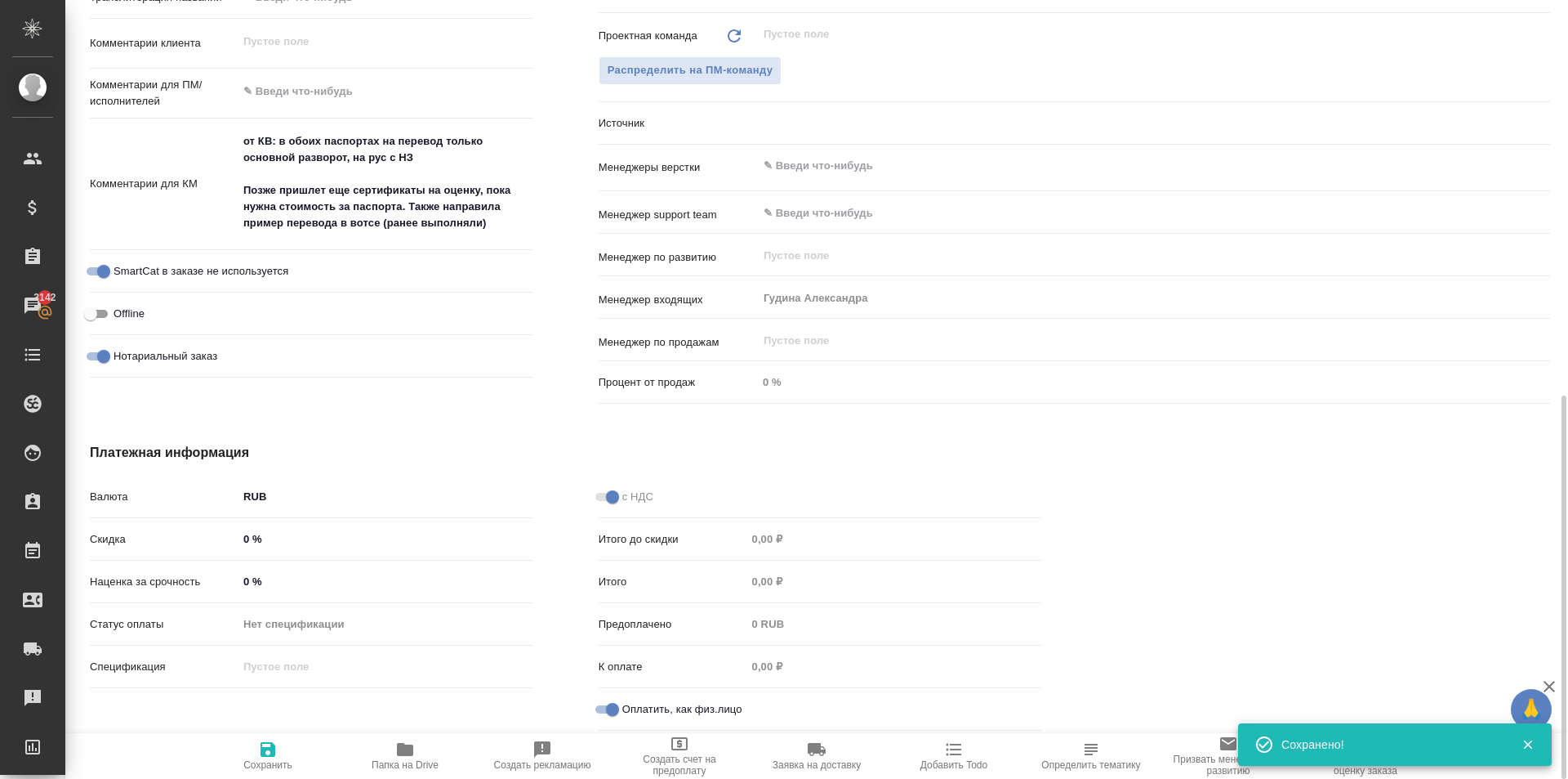
type textarea "x"
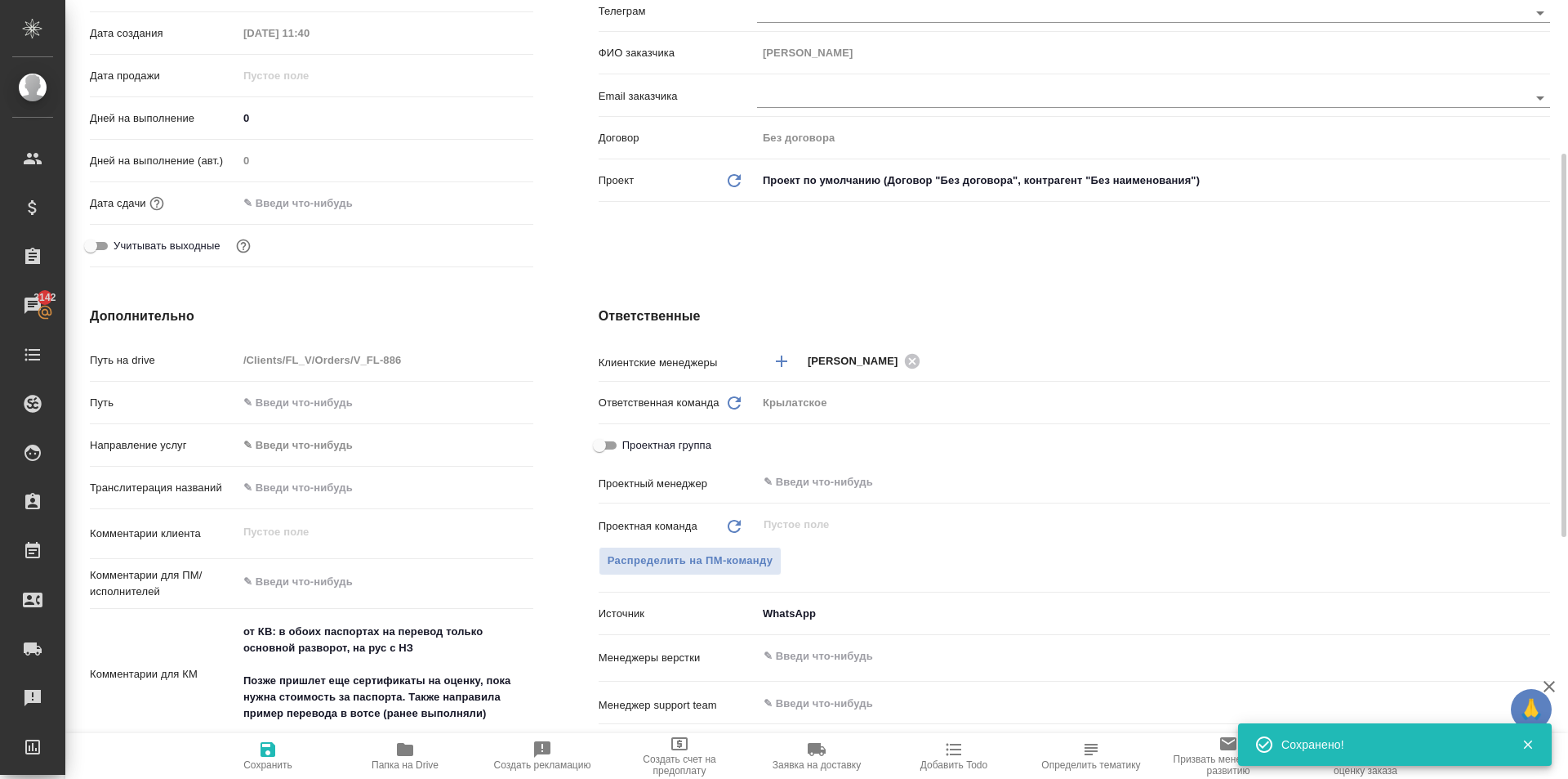
click at [327, 449] on body "🙏 .cls-1 fill:#fff; AWATERA Kasymov Timur Клиенты Спецификации Заказы 3142 Чаты…" at bounding box center [784, 389] width 1568 height 779
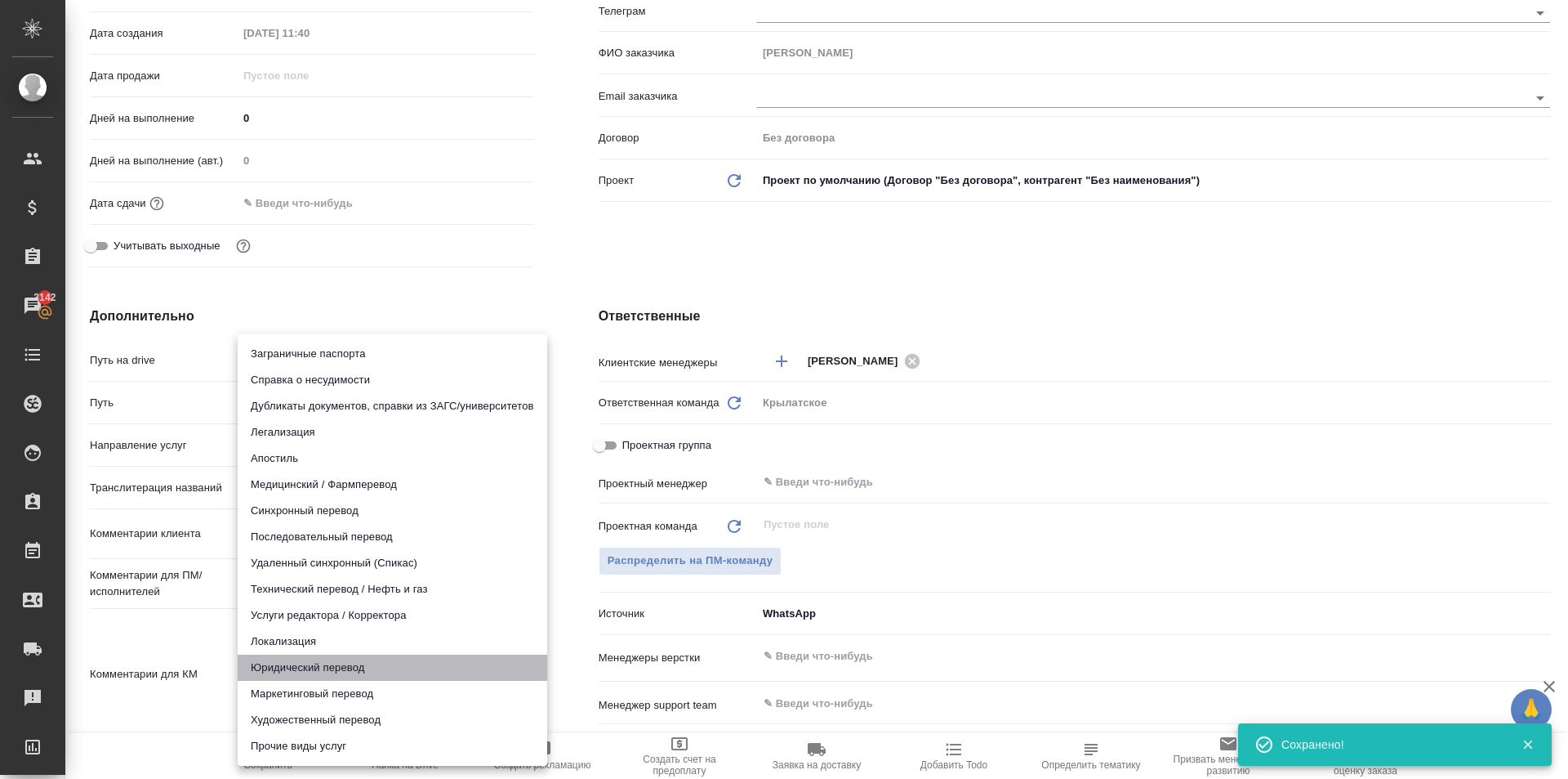
click at [298, 671] on li "Юридический перевод" at bounding box center [392, 667] width 310 height 26
type input "legalTranslation"
type textarea "x"
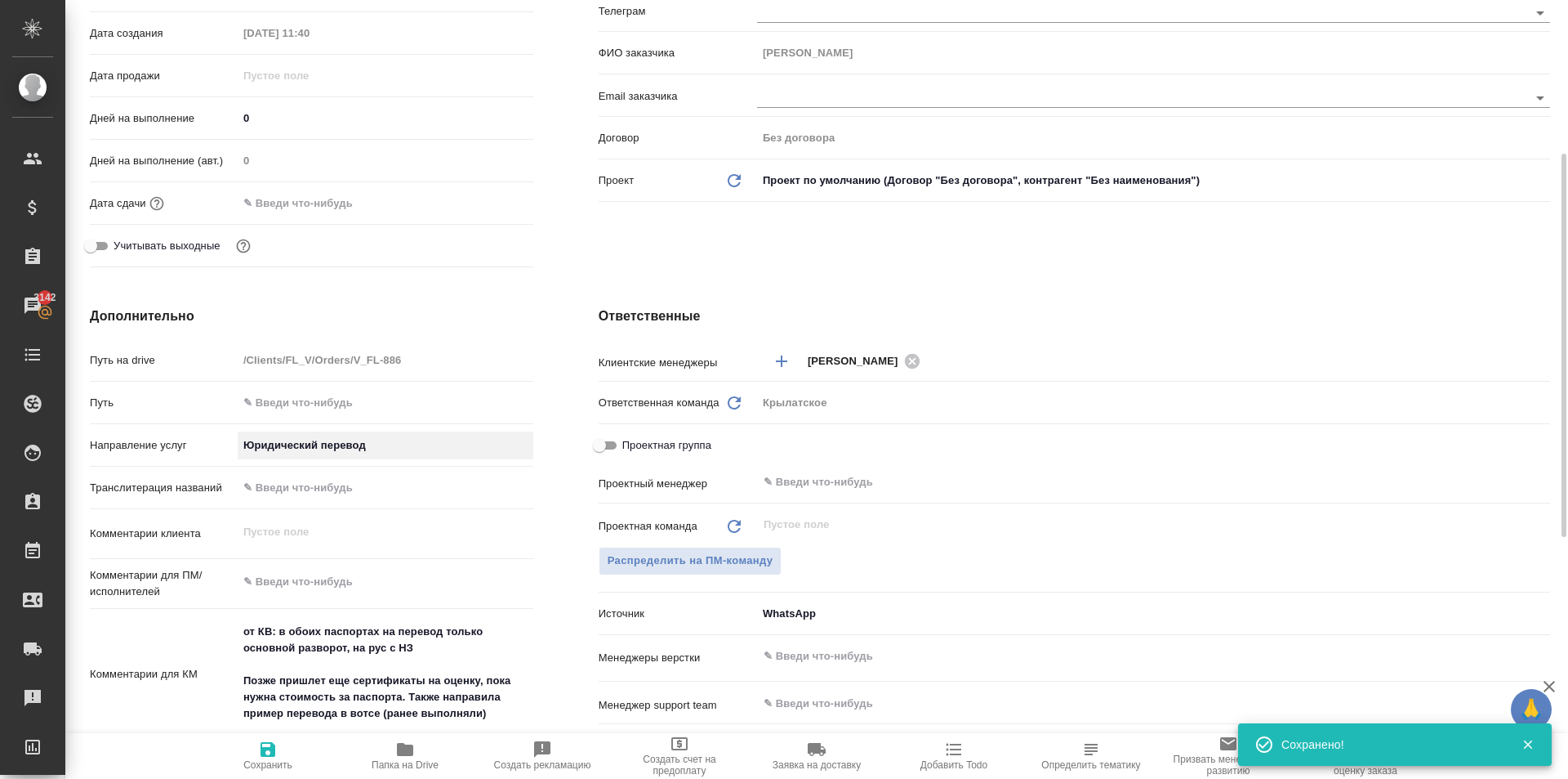
scroll to position [0, 0]
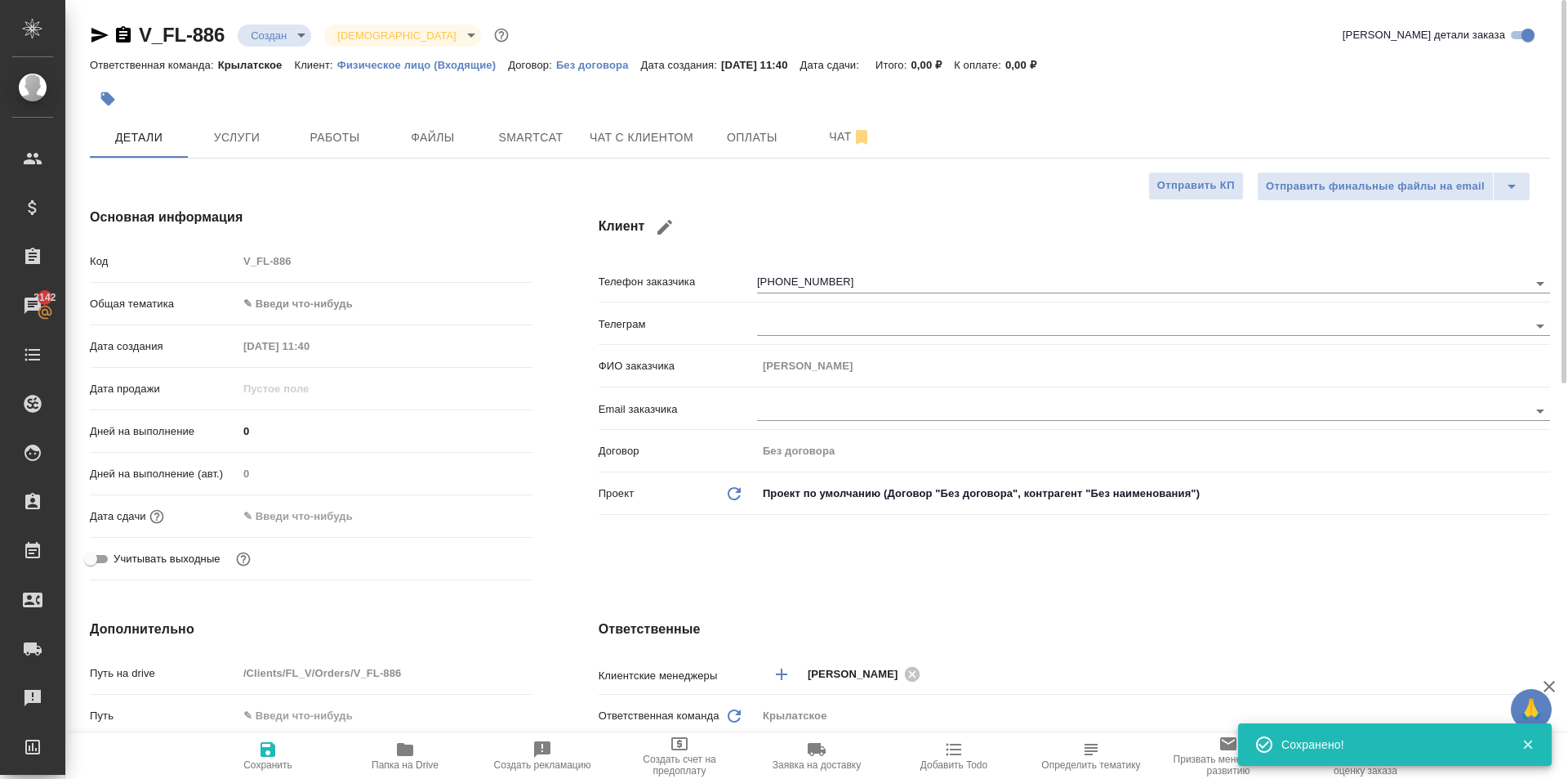
click at [334, 300] on body "🙏 .cls-1 fill:#fff; AWATERA Kasymov Timur Клиенты Спецификации Заказы 3142 Чаты…" at bounding box center [784, 389] width 1568 height 779
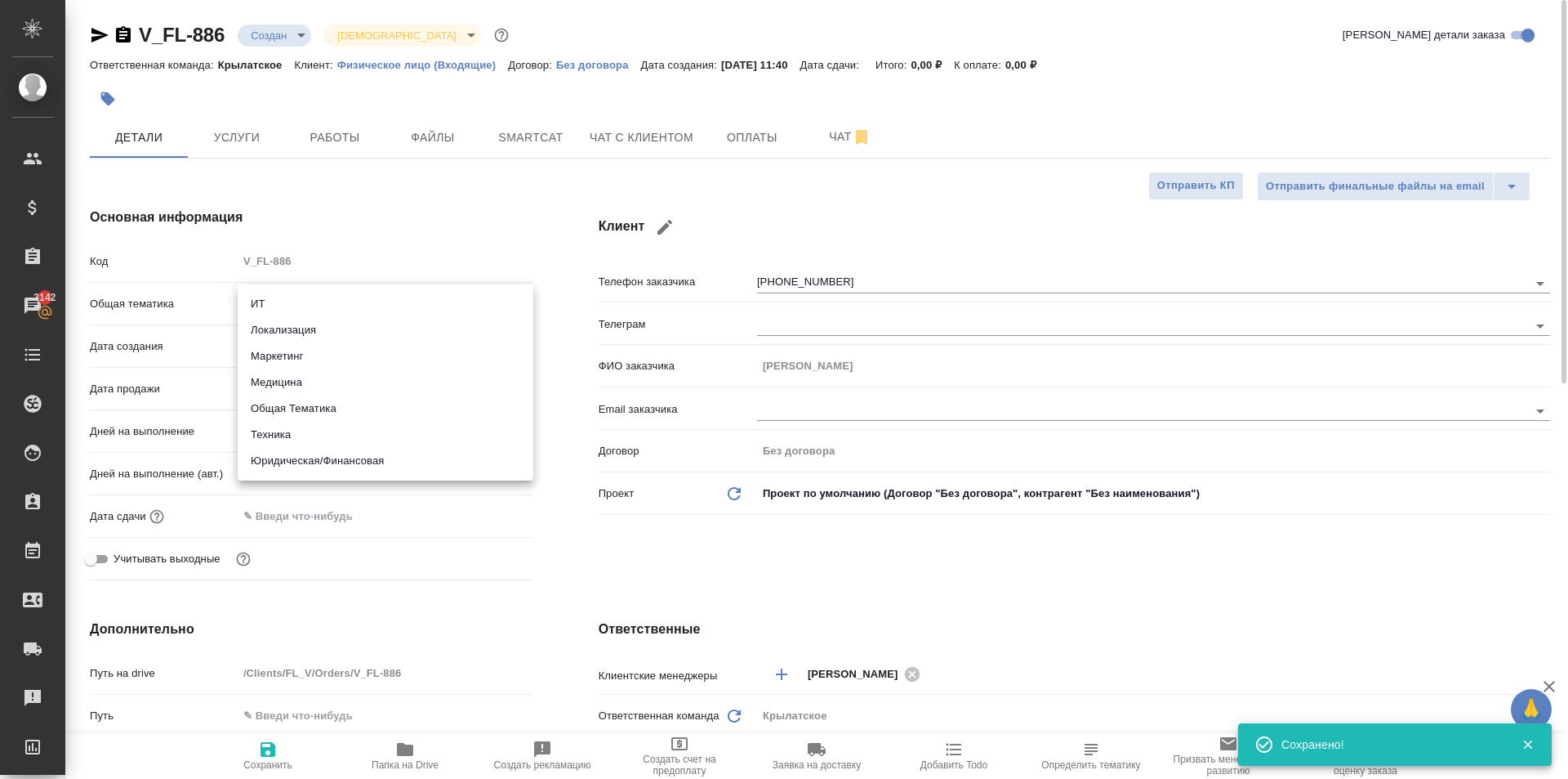
click at [321, 456] on li "Юридическая/Финансовая" at bounding box center [385, 460] width 296 height 26
type input "yr-fn"
type textarea "x"
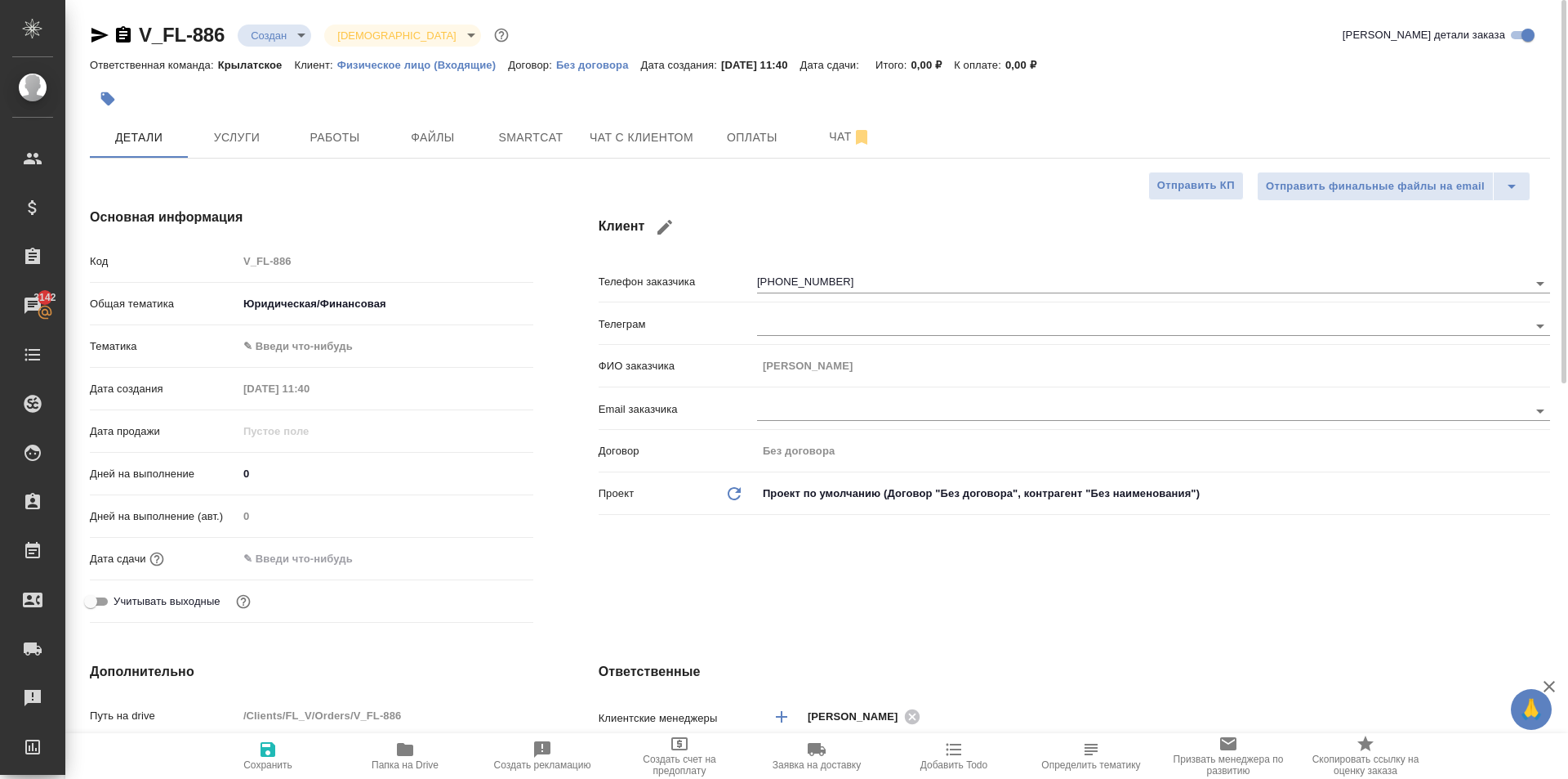
click at [296, 365] on div "Тематика ✎ Введи что-нибудь" at bounding box center [311, 353] width 443 height 43
click at [296, 356] on body "🙏 .cls-1 fill:#fff; AWATERA Kasymov Timur Клиенты Спецификации Заказы 3142 Чаты…" at bounding box center [784, 389] width 1568 height 779
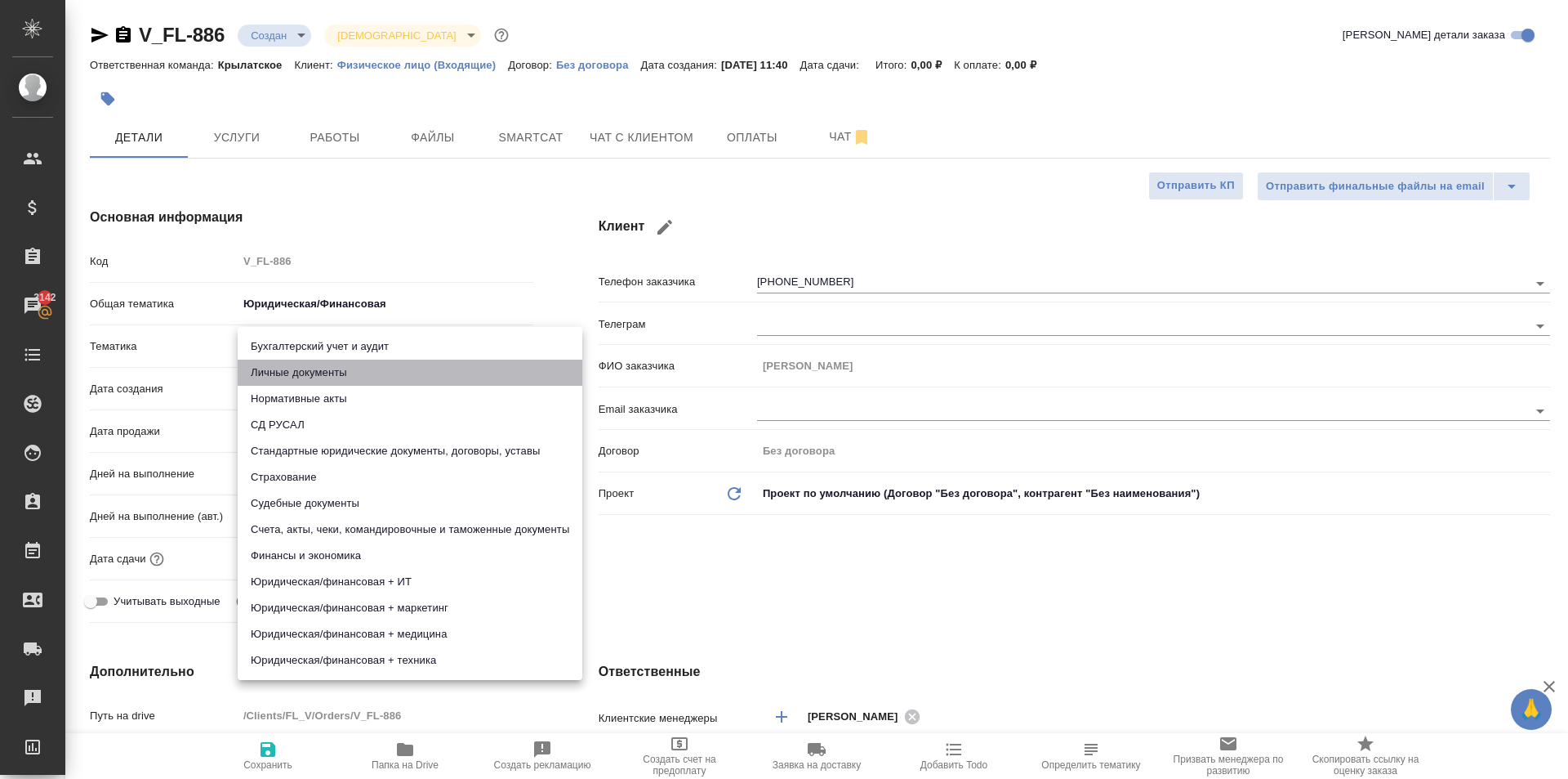
click at [290, 374] on li "Личные документы" at bounding box center [410, 373] width 344 height 26
type textarea "x"
type input "5a8b8b956a9677013d343cfe"
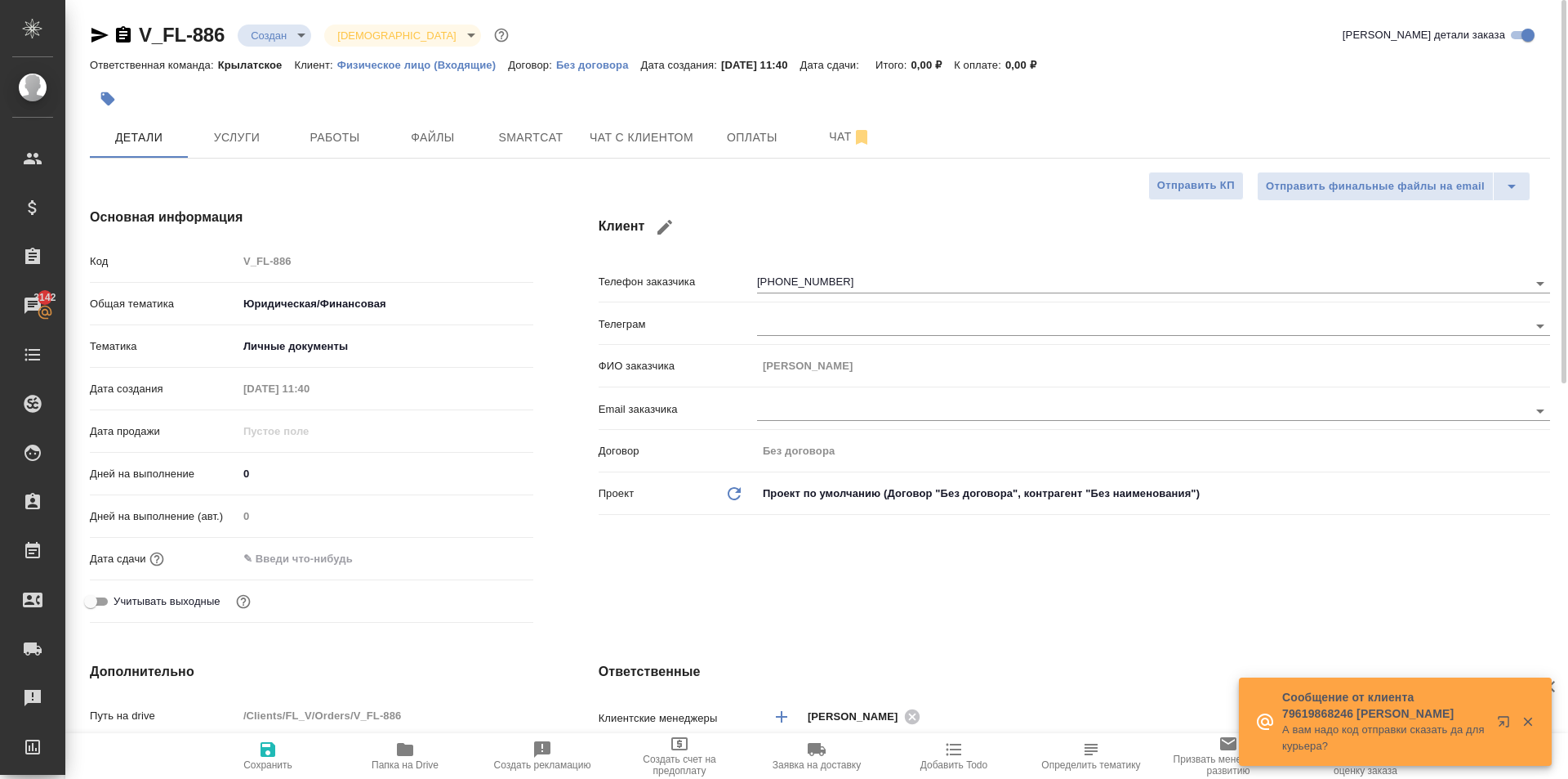
click at [290, 561] on input "text" at bounding box center [309, 559] width 143 height 24
click at [480, 551] on icon "button" at bounding box center [485, 557] width 15 height 16
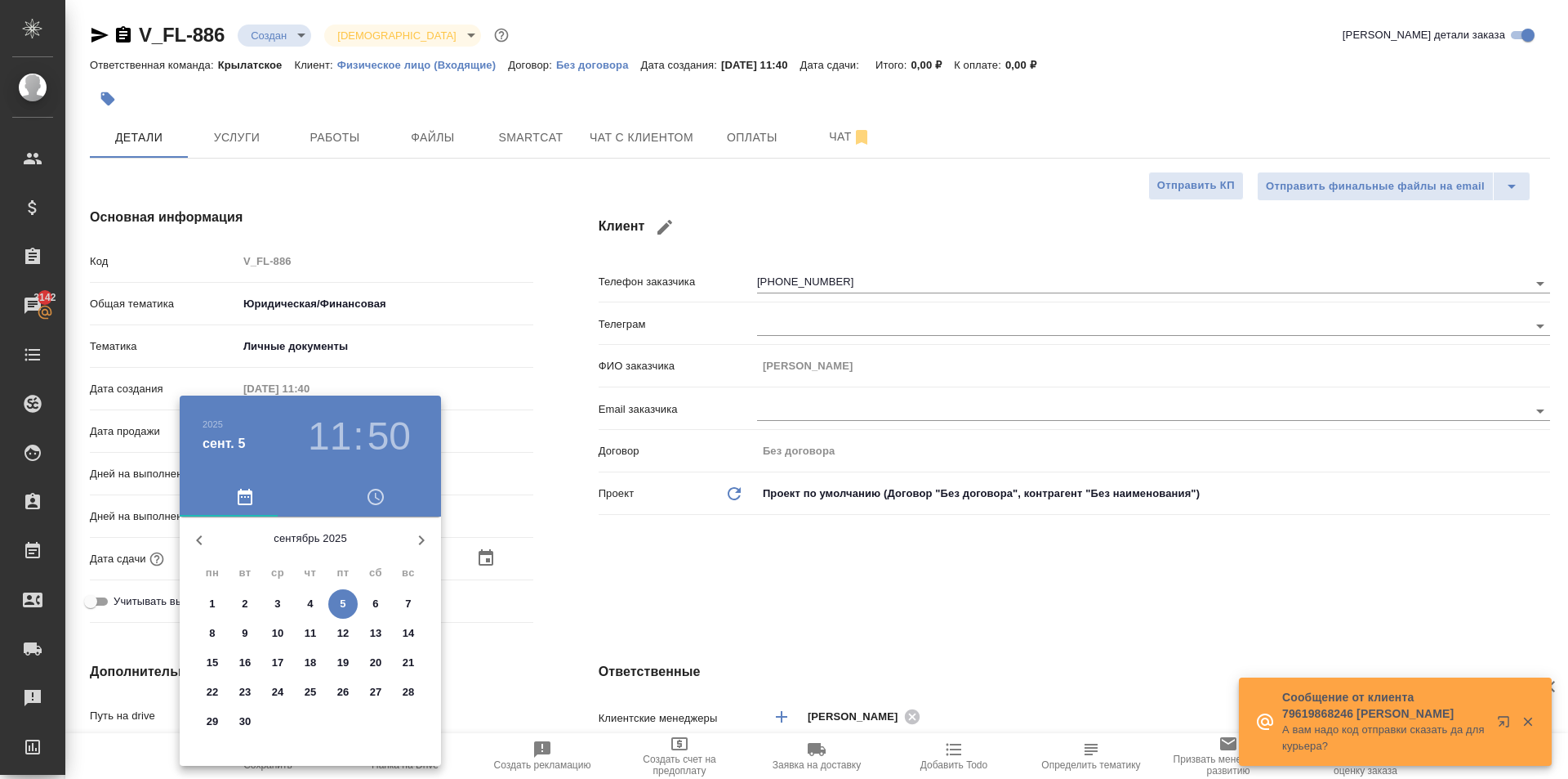
click at [219, 630] on span "8" at bounding box center [212, 633] width 29 height 16
type input "08.09.2025 11:50"
type textarea "x"
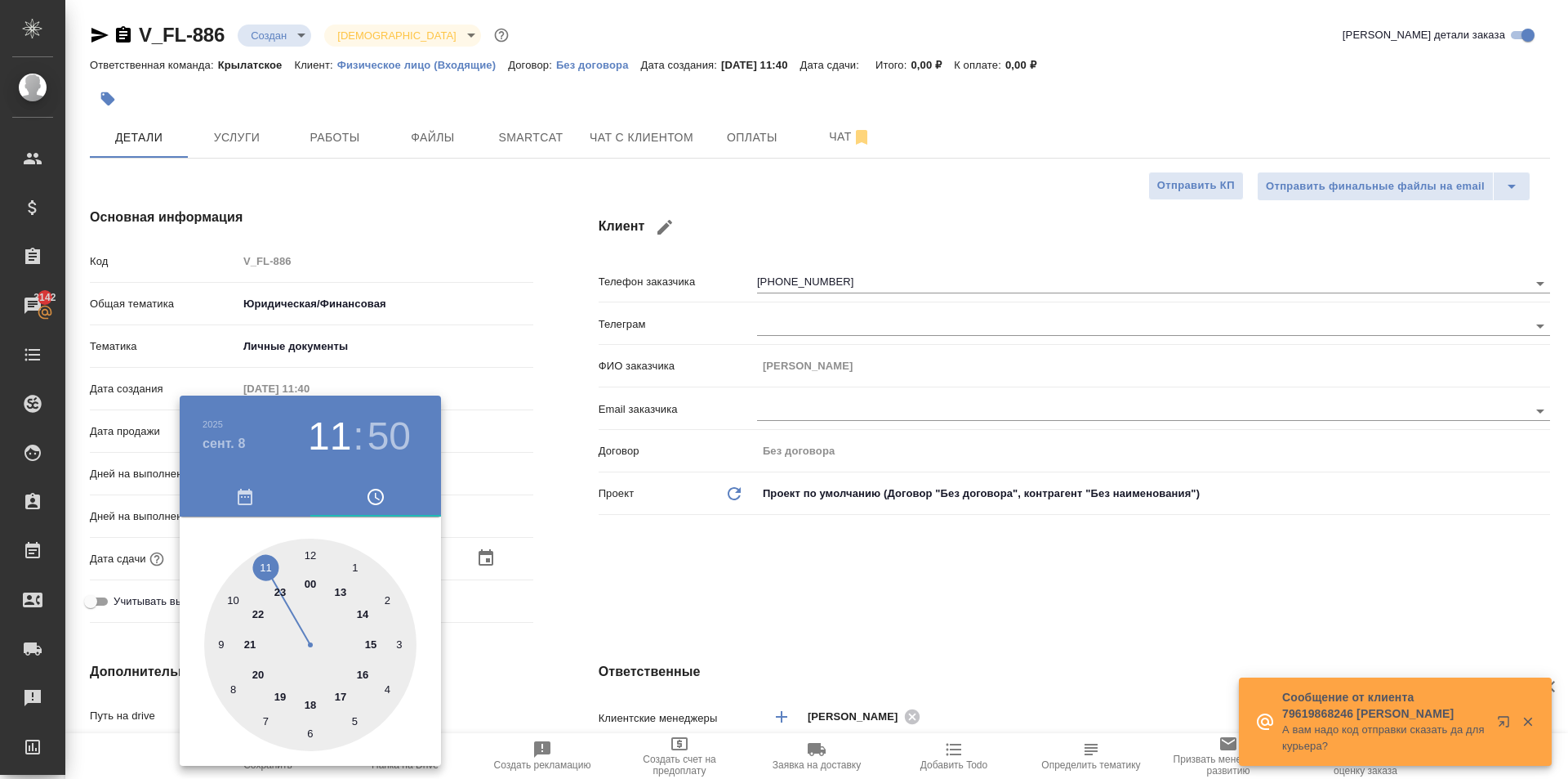
click at [310, 552] on div at bounding box center [310, 644] width 212 height 212
type input "08.09.2025 12:50"
type textarea "x"
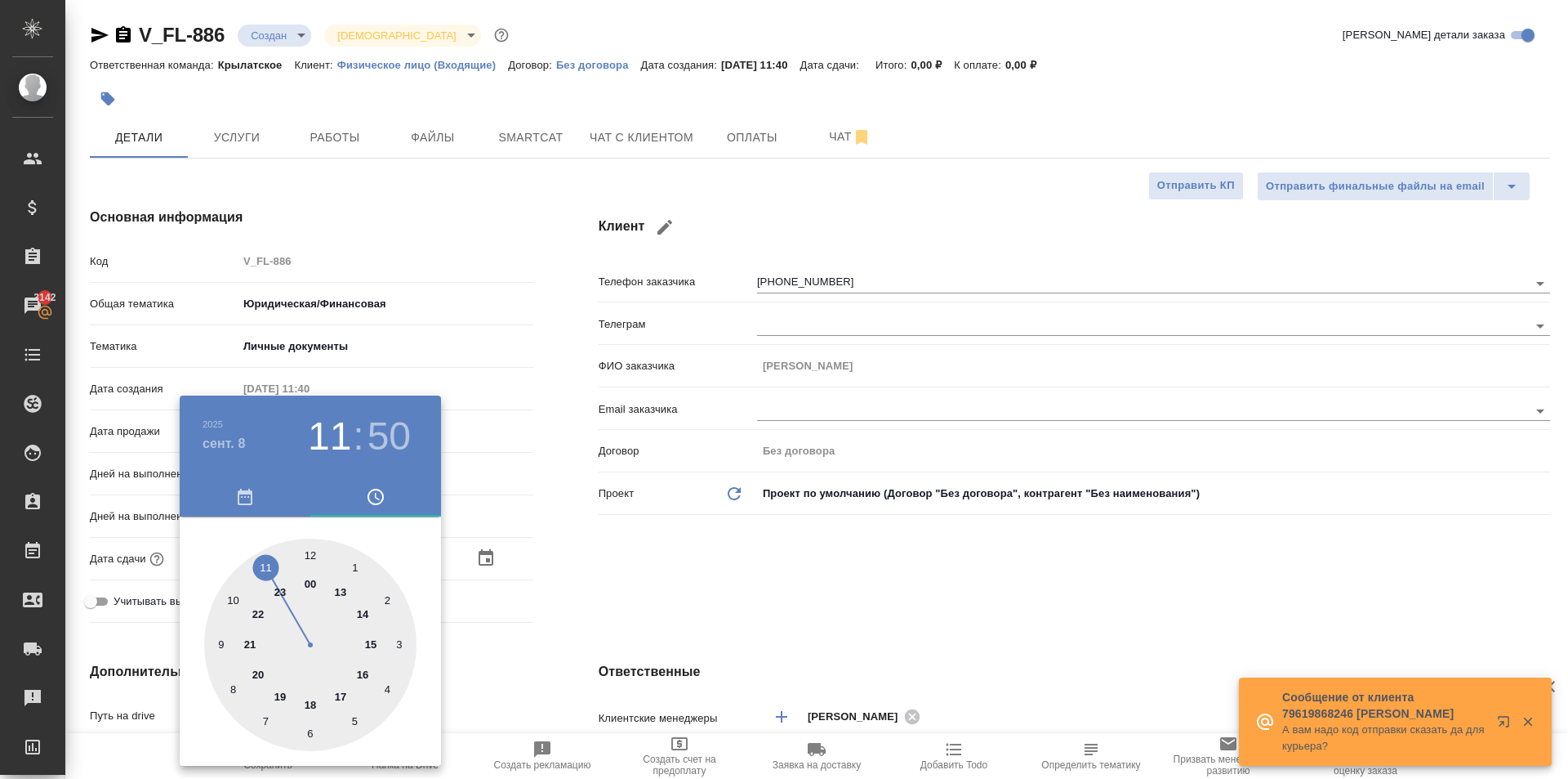
click at [310, 552] on div at bounding box center [310, 644] width 212 height 212
type input "[DATE] 12:00"
type textarea "x"
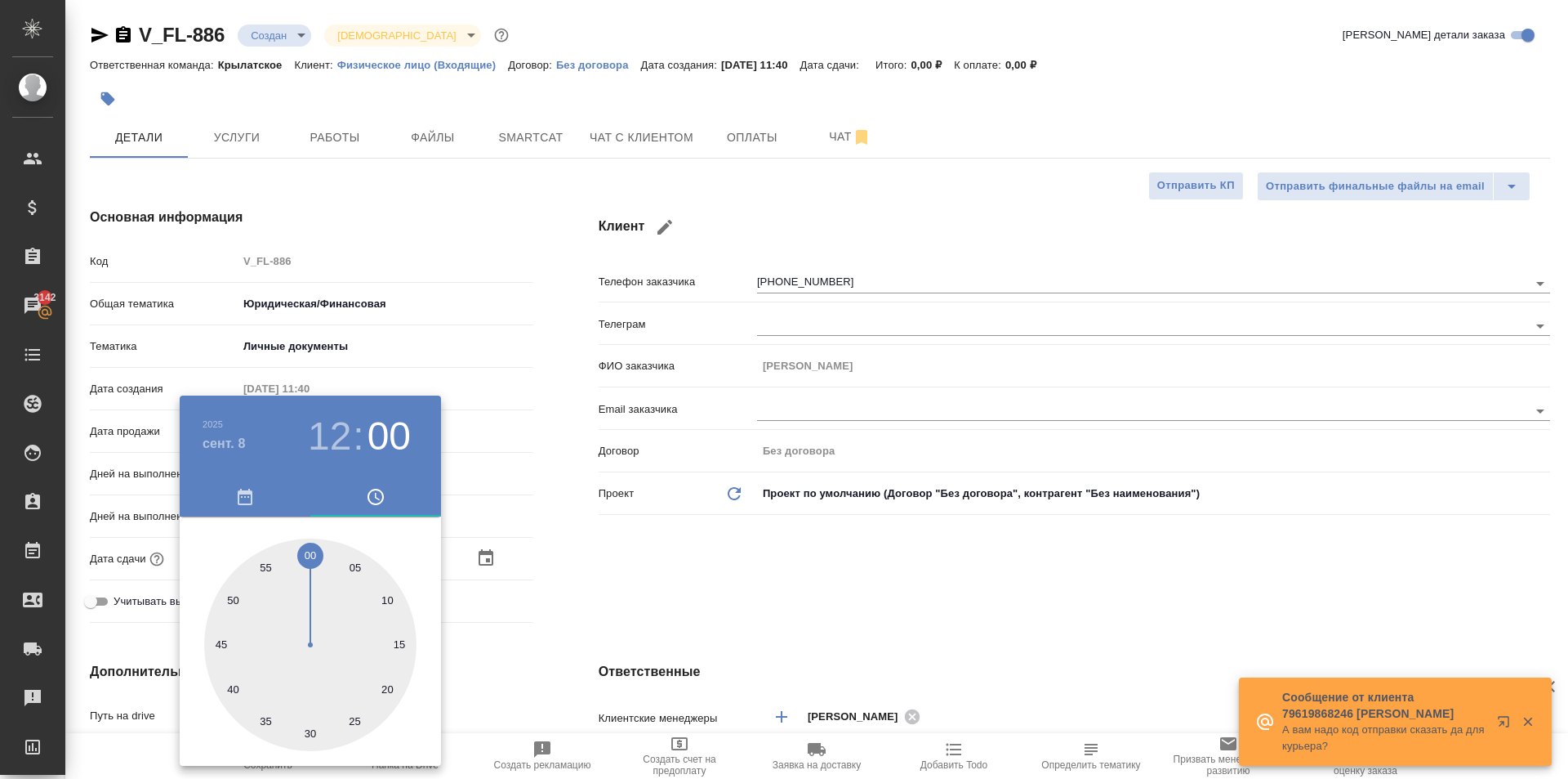
drag, startPoint x: 310, startPoint y: 552, endPoint x: 359, endPoint y: 565, distance: 50.7
click at [309, 552] on div at bounding box center [310, 644] width 212 height 212
type textarea "x"
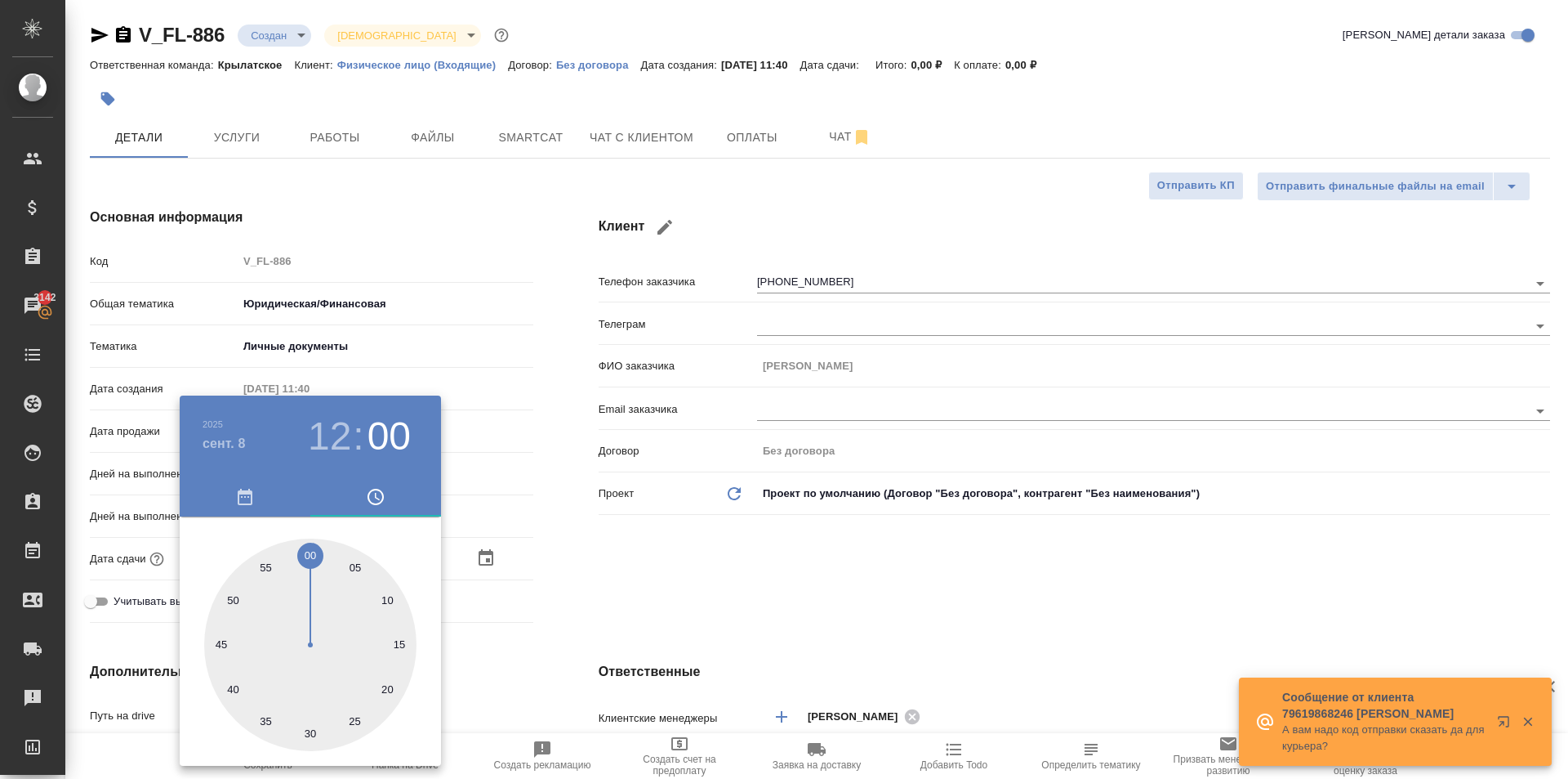
drag, startPoint x: 544, startPoint y: 594, endPoint x: 443, endPoint y: 634, distance: 108.6
click at [543, 594] on div at bounding box center [784, 389] width 1568 height 779
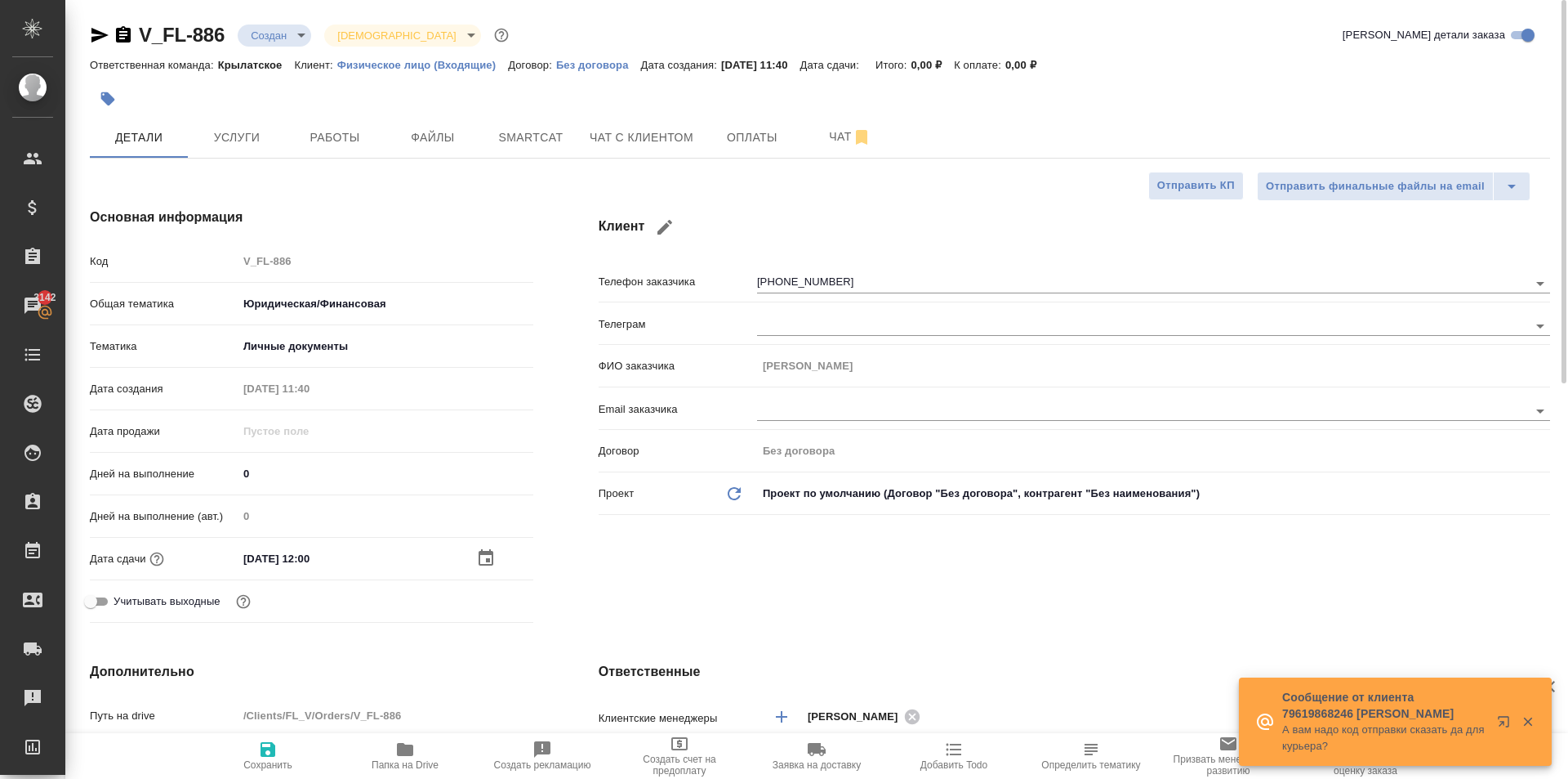
click at [269, 744] on icon "button" at bounding box center [268, 750] width 20 height 20
type textarea "x"
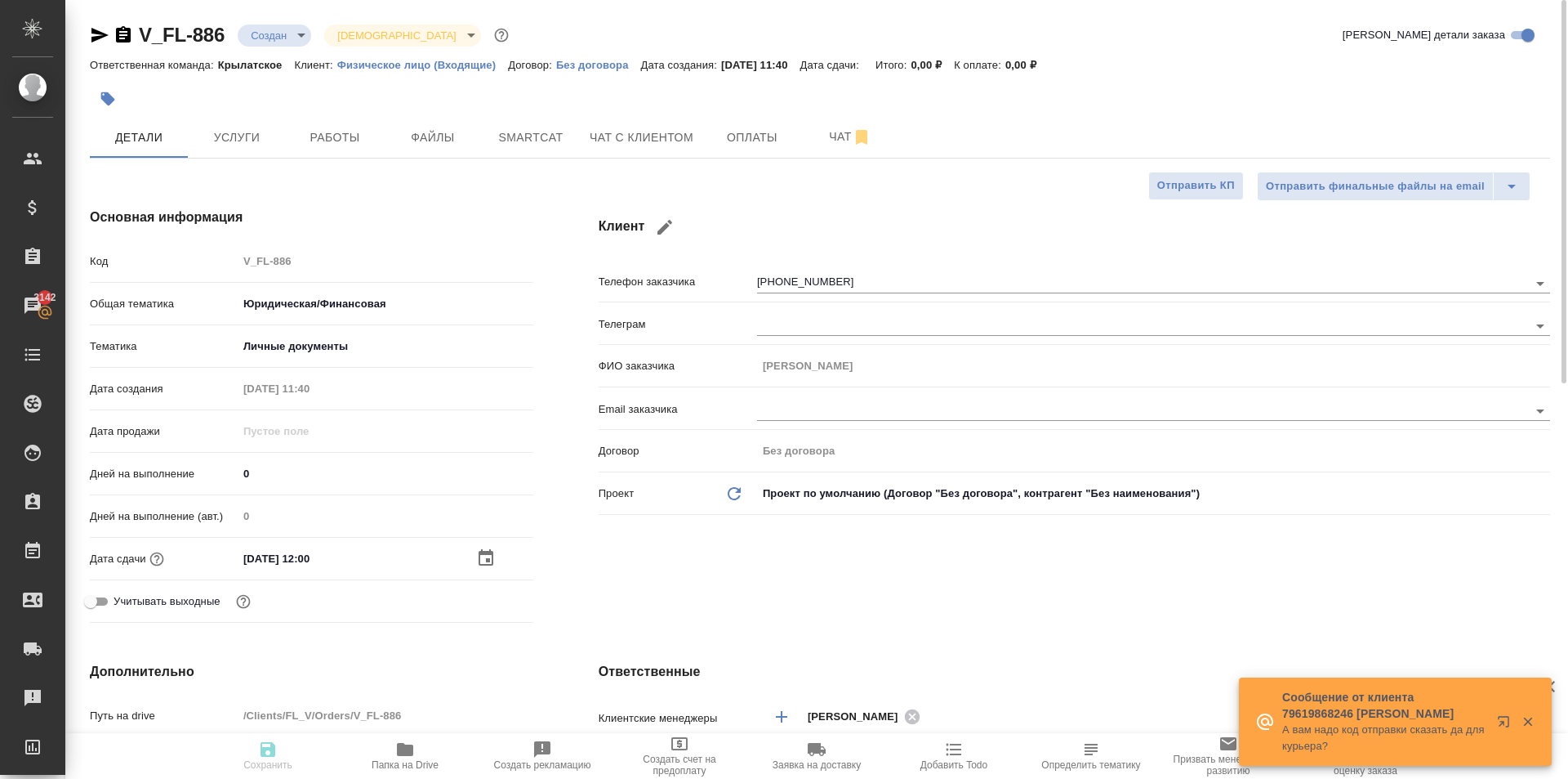
type textarea "x"
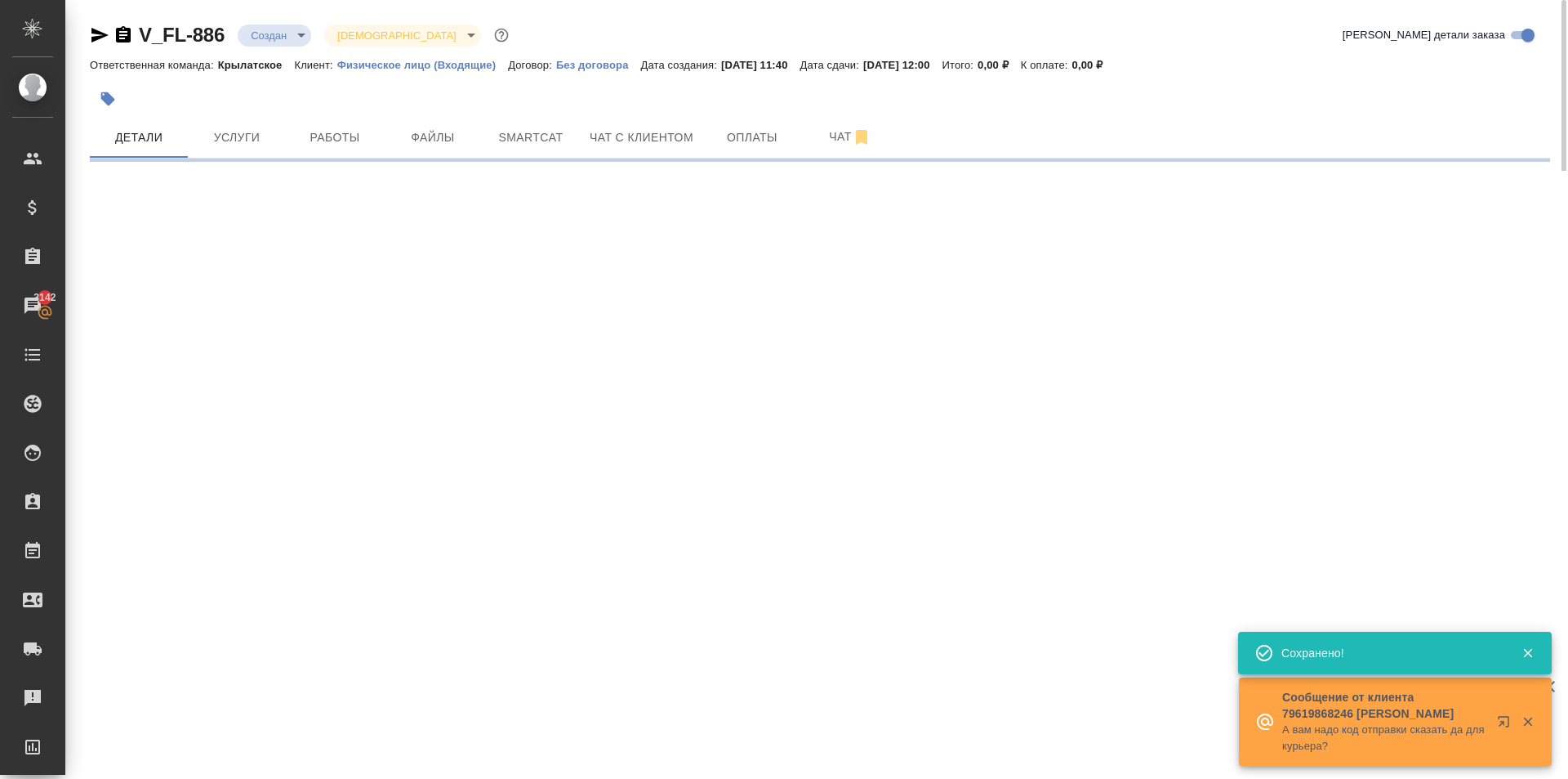
select select "RU"
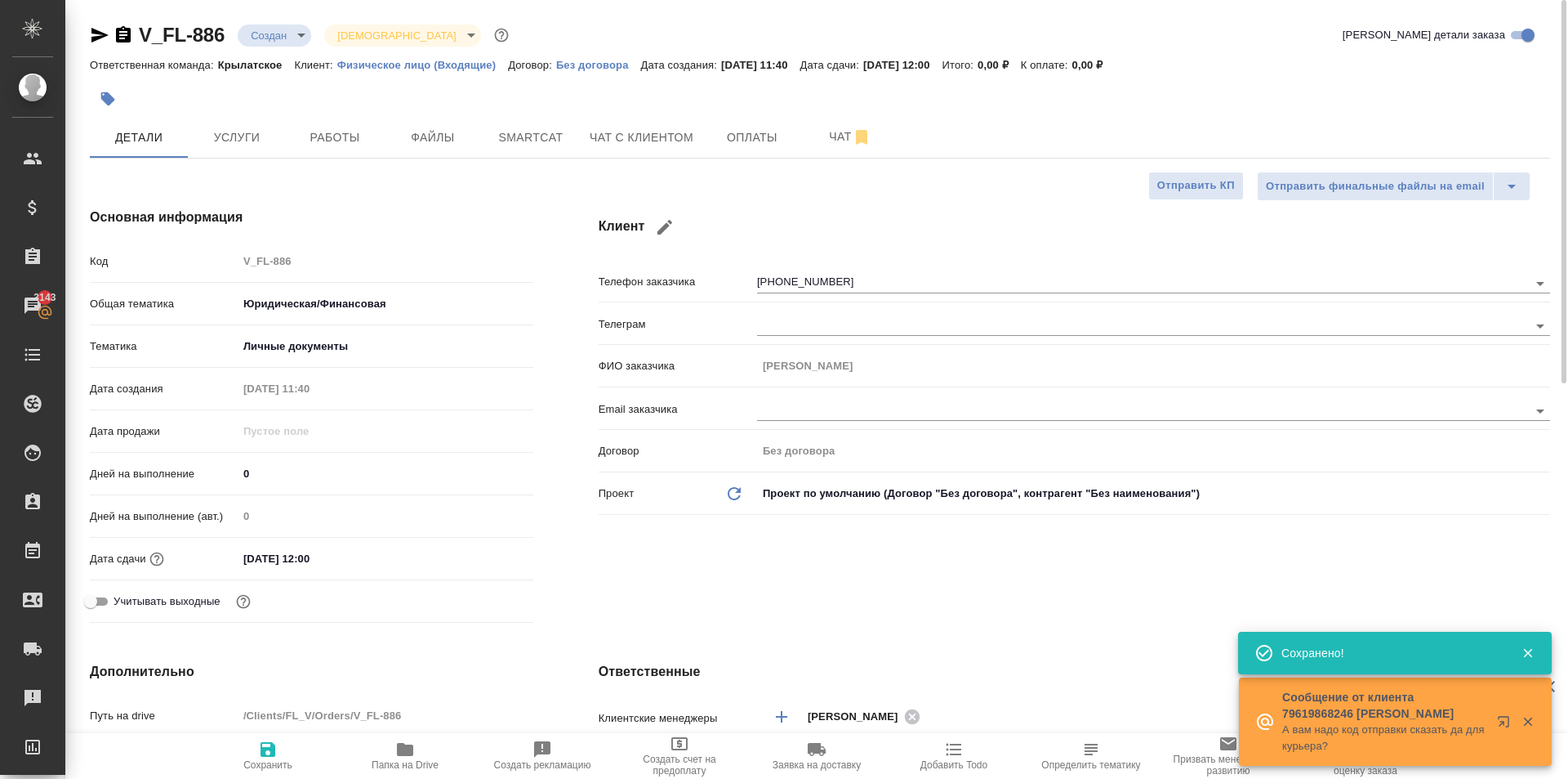
type textarea "x"
click at [602, 152] on button "Чат с клиентом" at bounding box center [641, 137] width 123 height 41
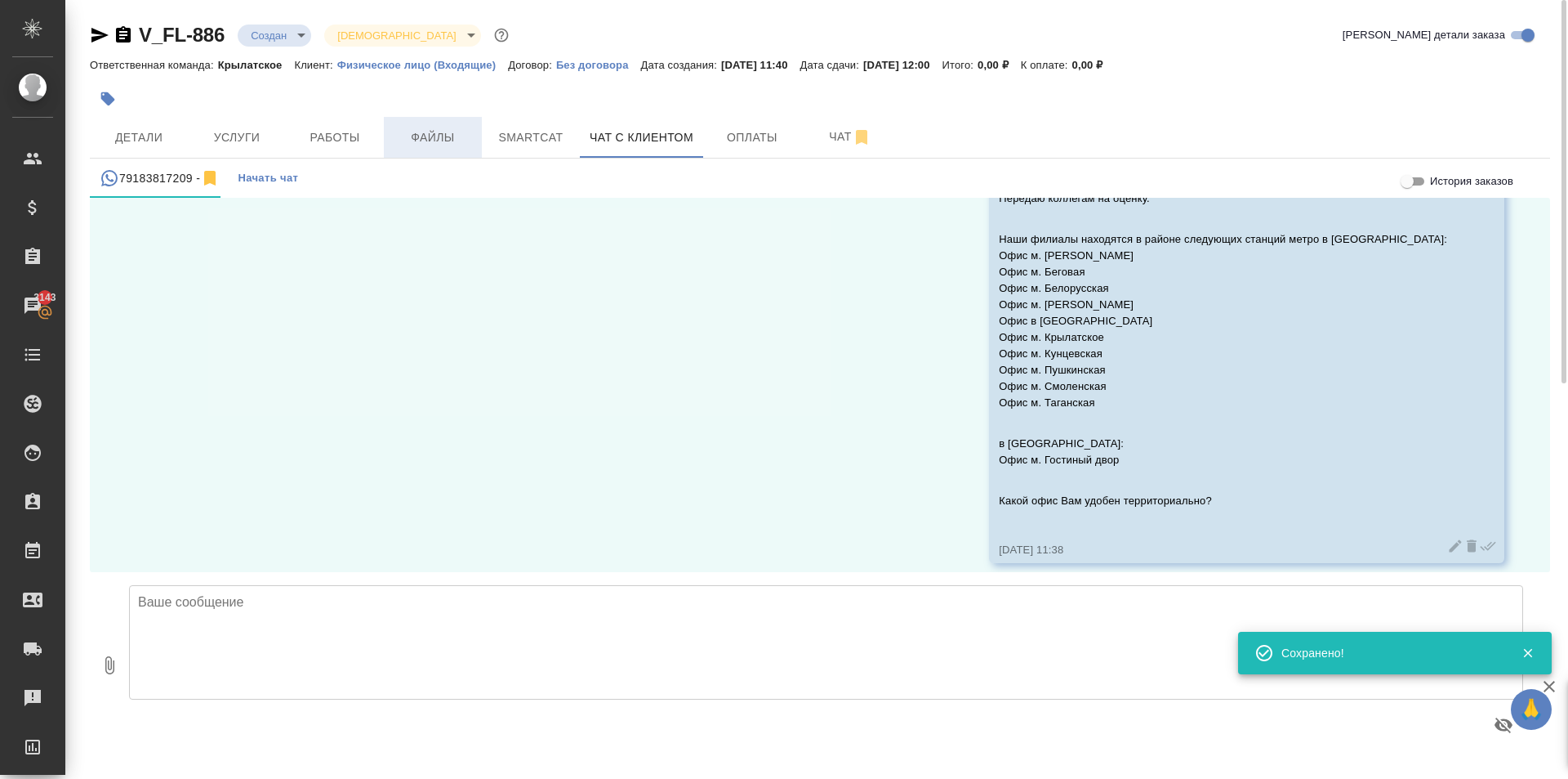
scroll to position [1447, 0]
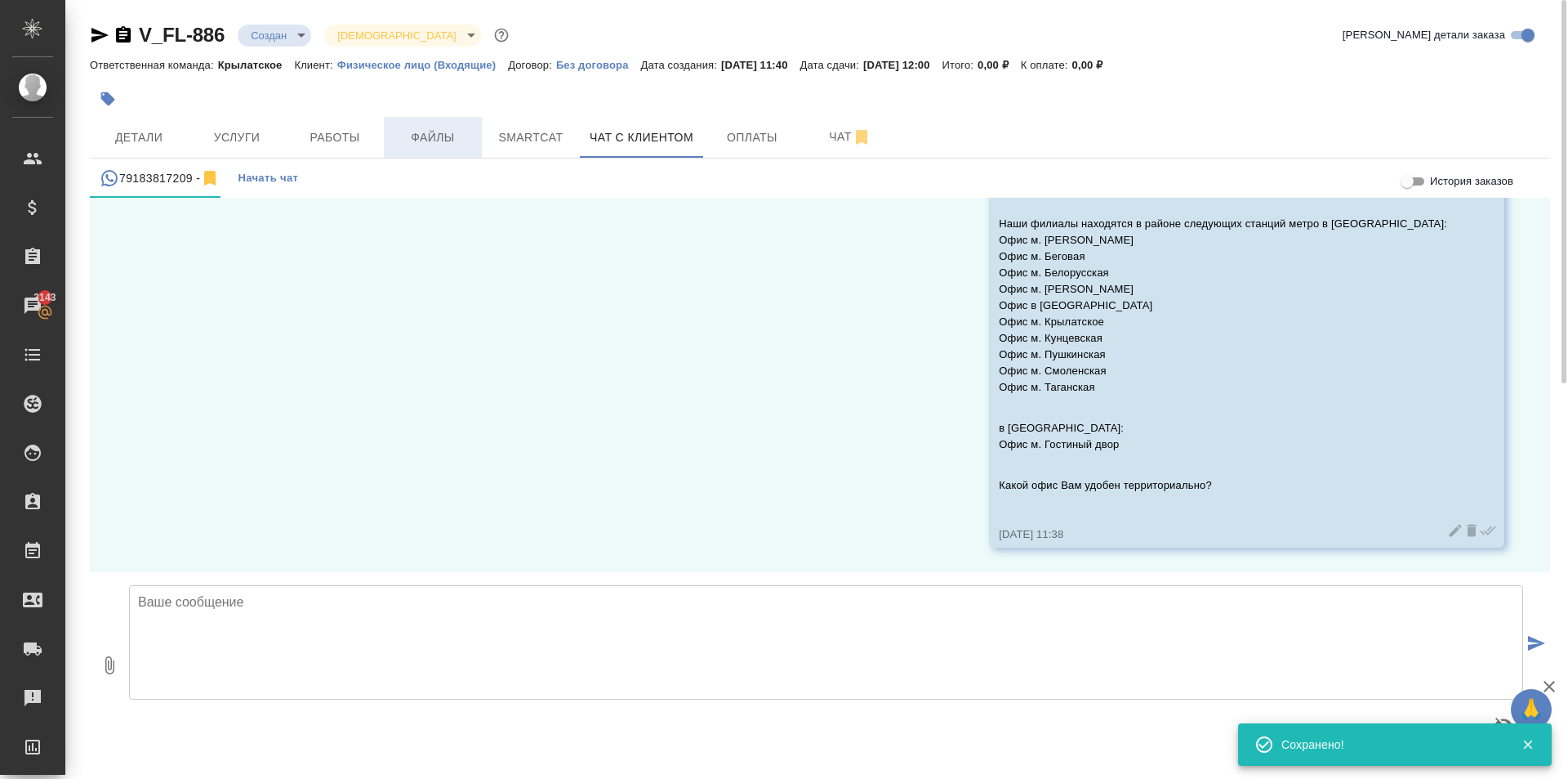
click at [454, 125] on button "Файлы" at bounding box center [433, 137] width 98 height 41
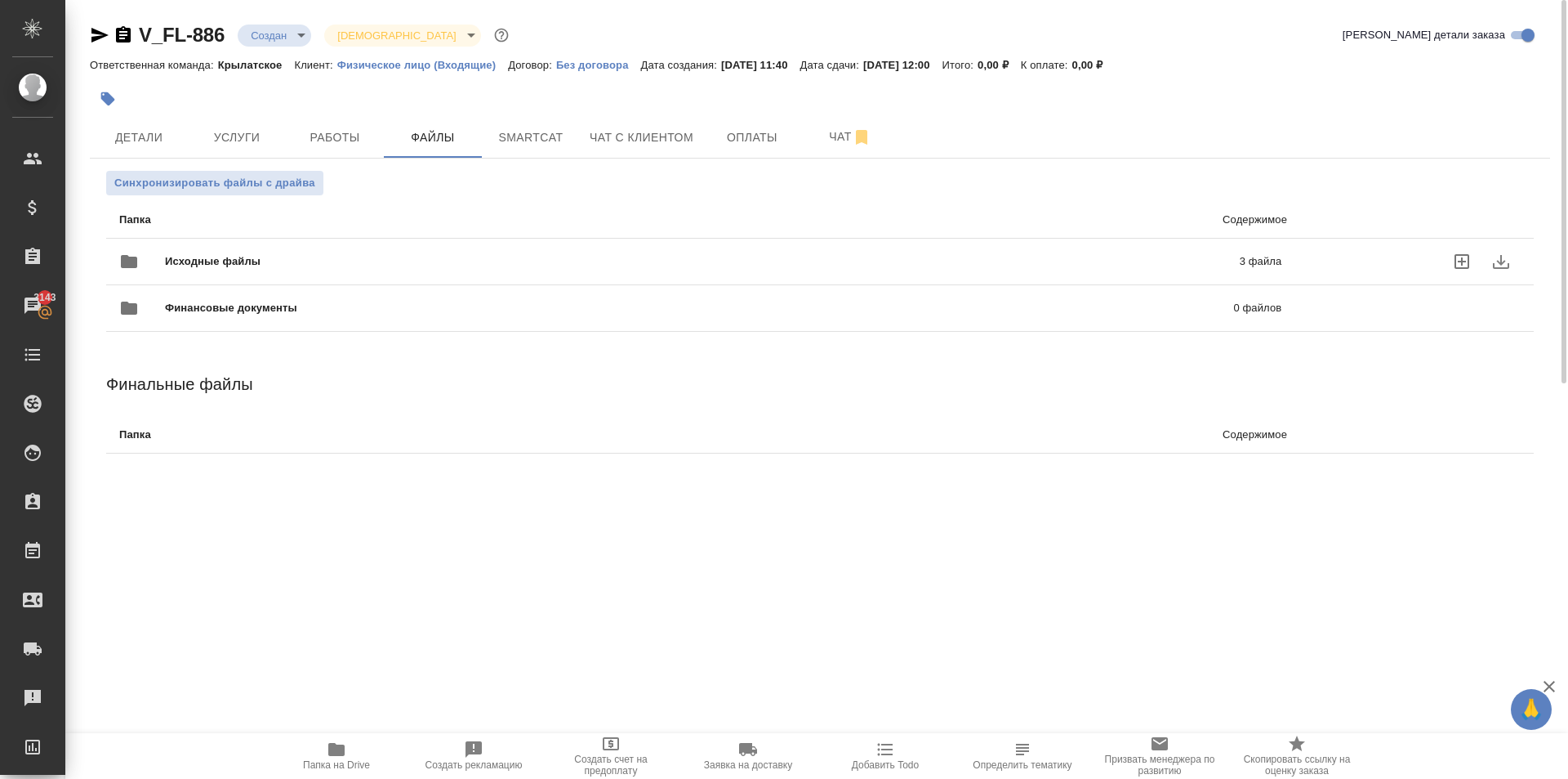
click at [241, 252] on div "Исходные файлы 3 файла" at bounding box center [700, 261] width 1162 height 39
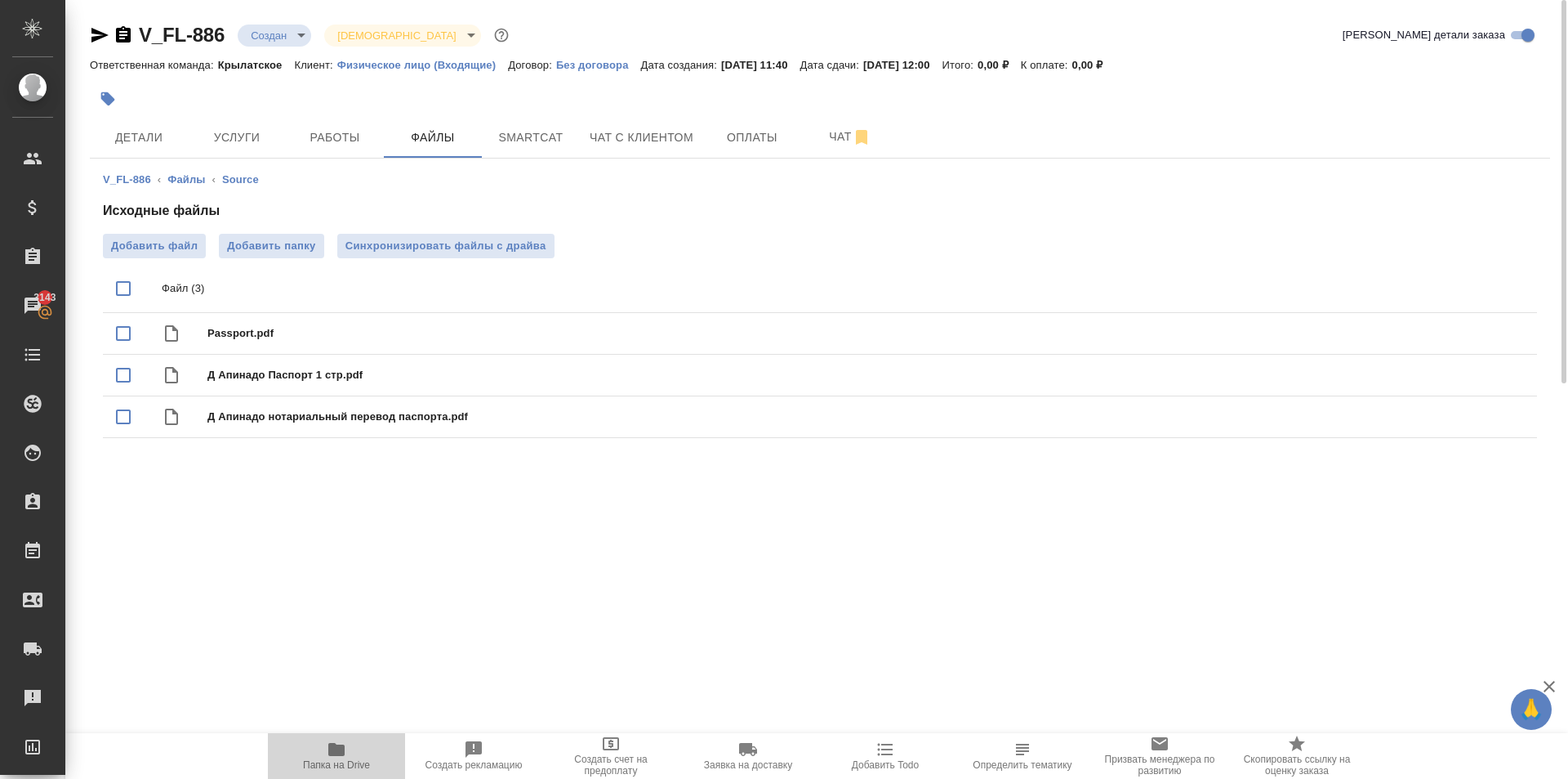
click at [313, 741] on span "Папка на Drive" at bounding box center [336, 755] width 117 height 31
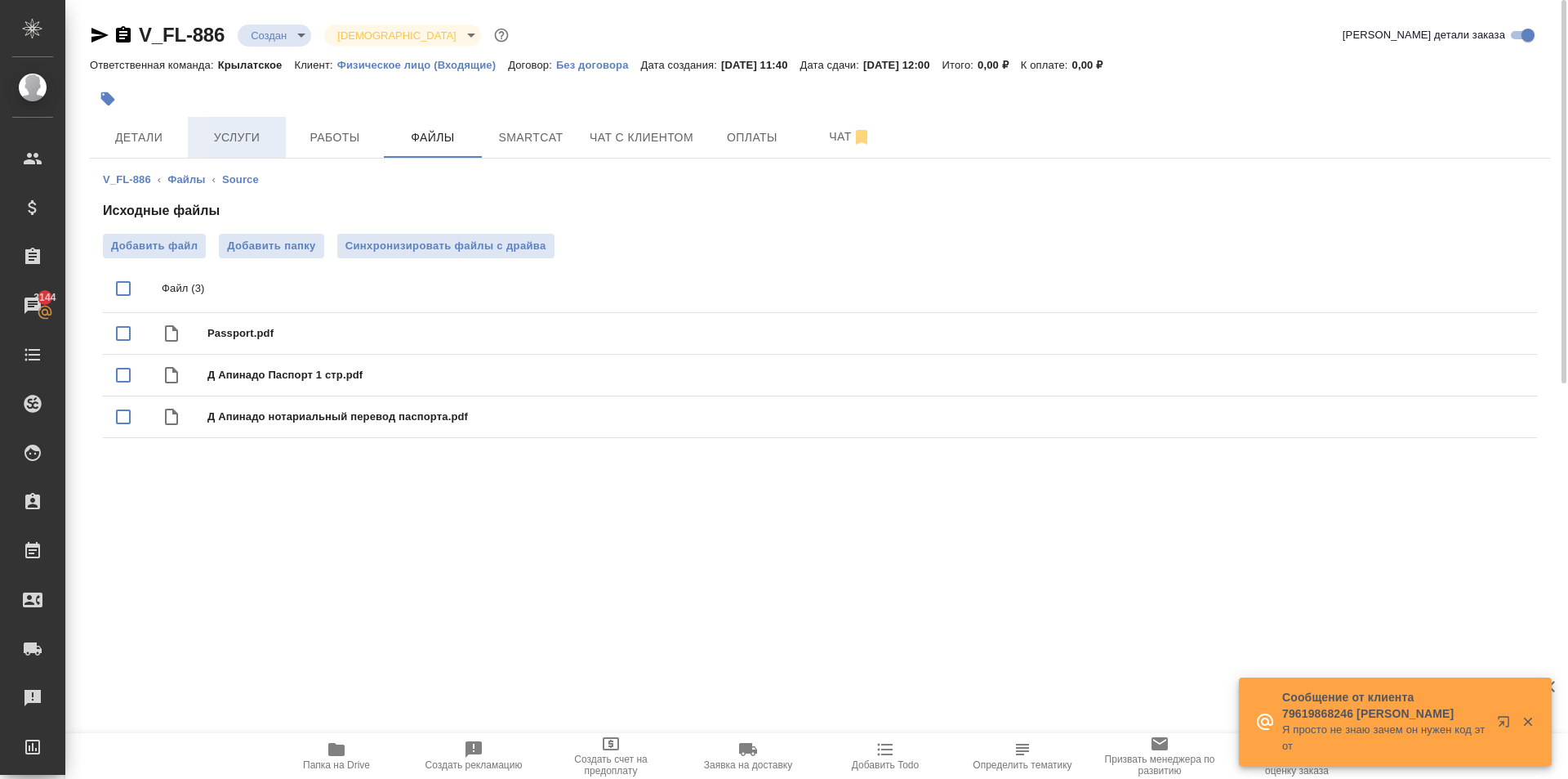
click at [277, 146] on button "Услуги" at bounding box center [237, 137] width 98 height 41
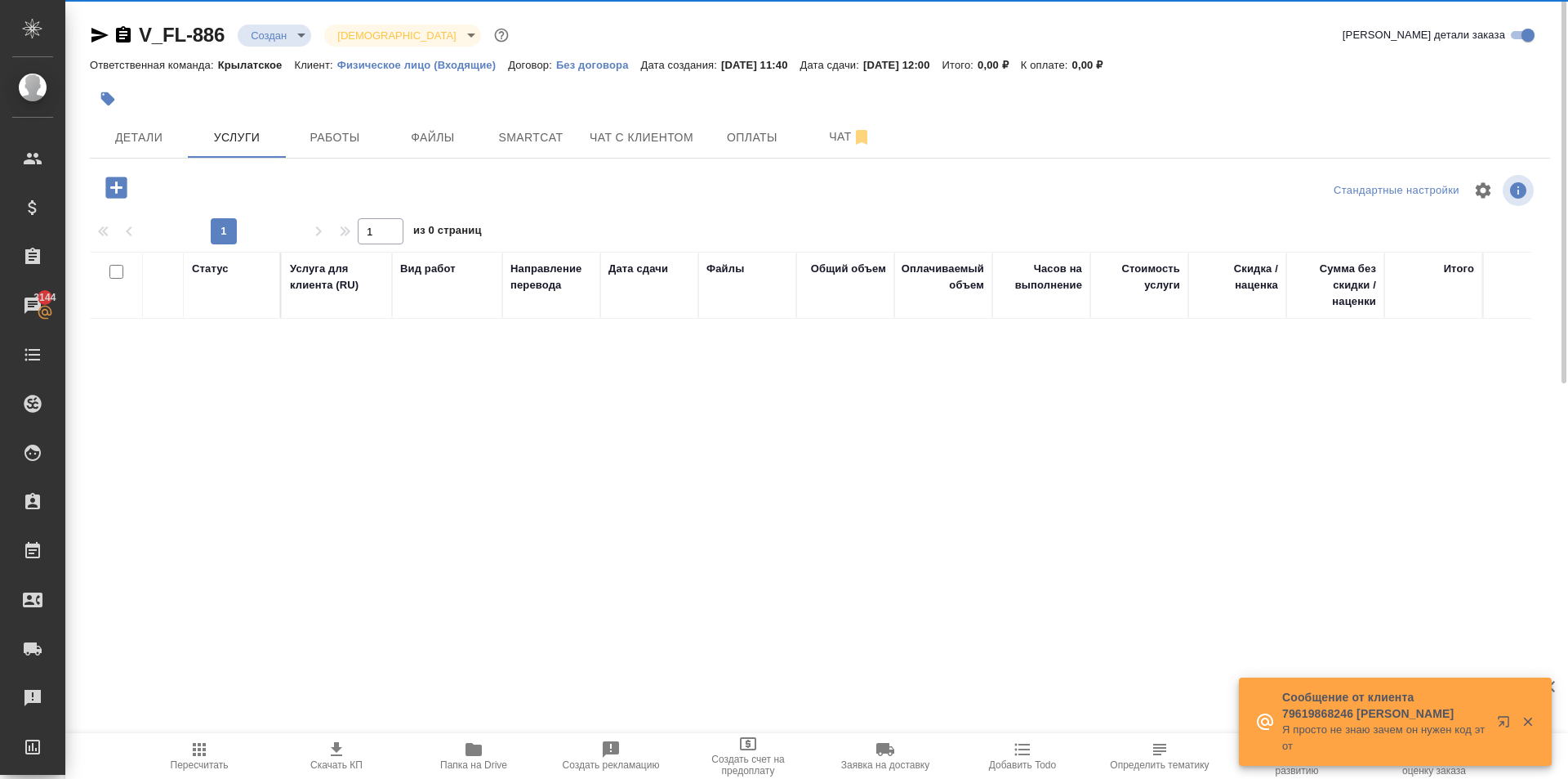
click at [121, 179] on icon "button" at bounding box center [116, 187] width 21 height 21
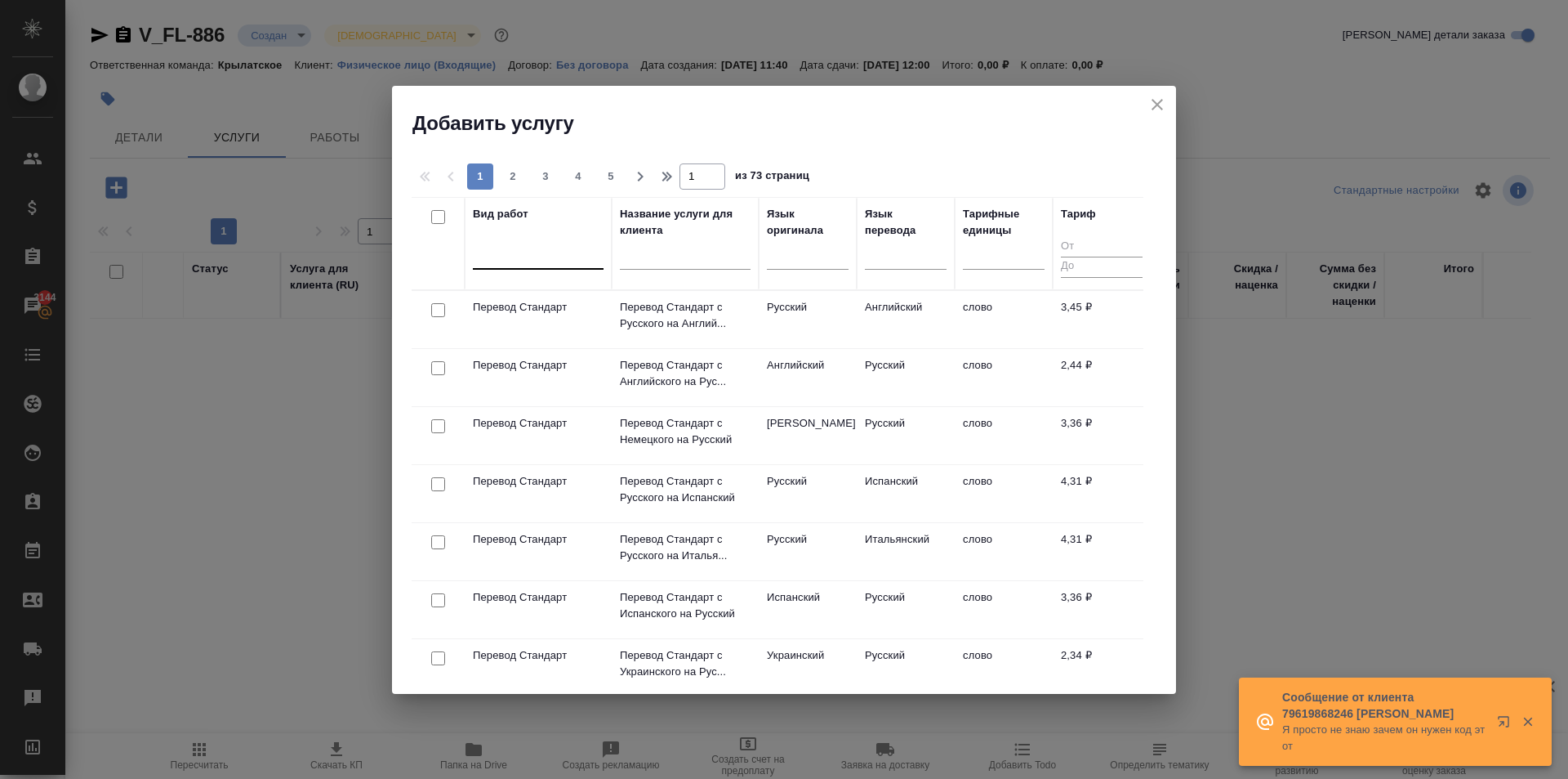
click at [534, 258] on div at bounding box center [537, 253] width 130 height 24
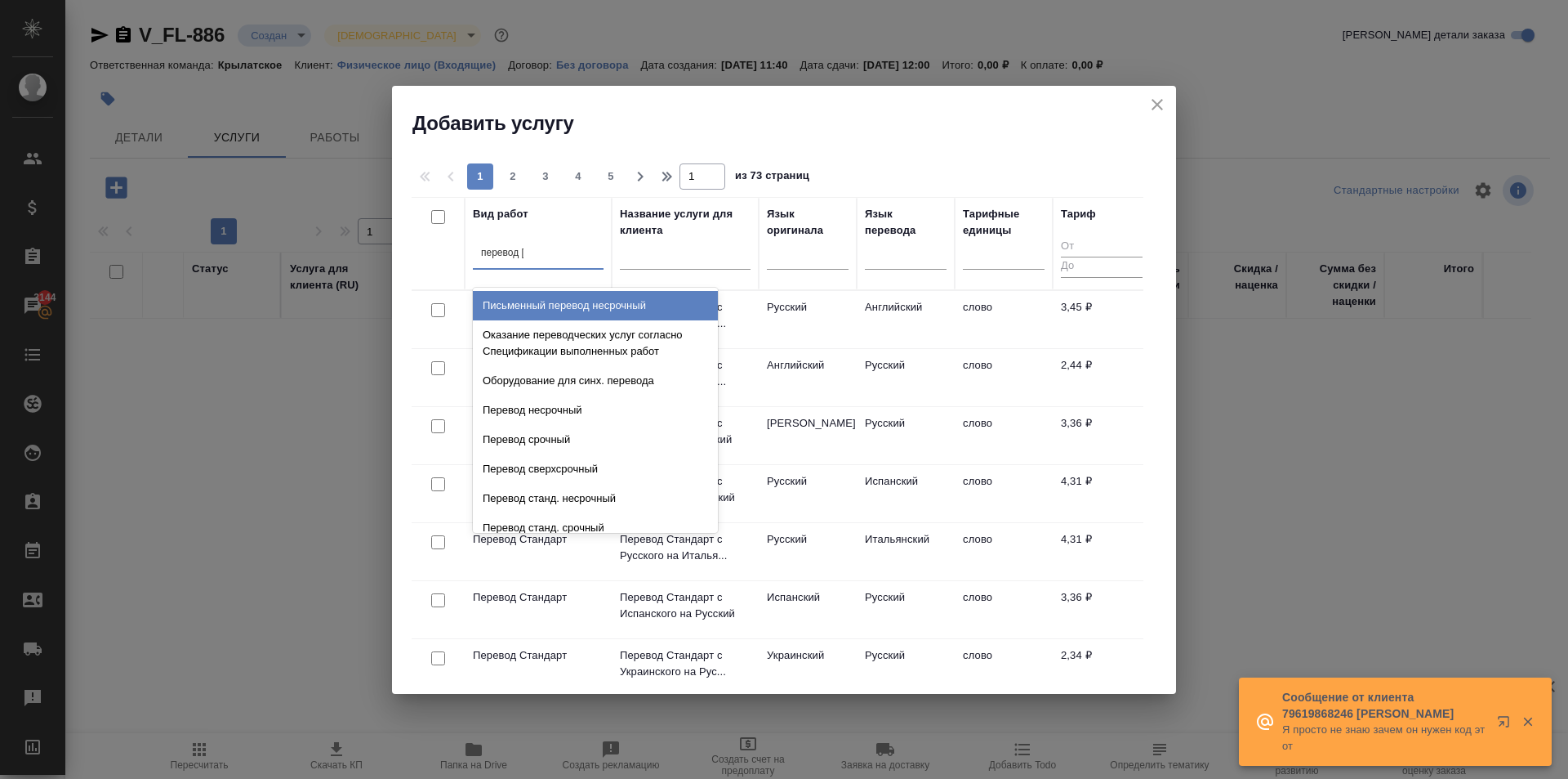
type input "перевод ст"
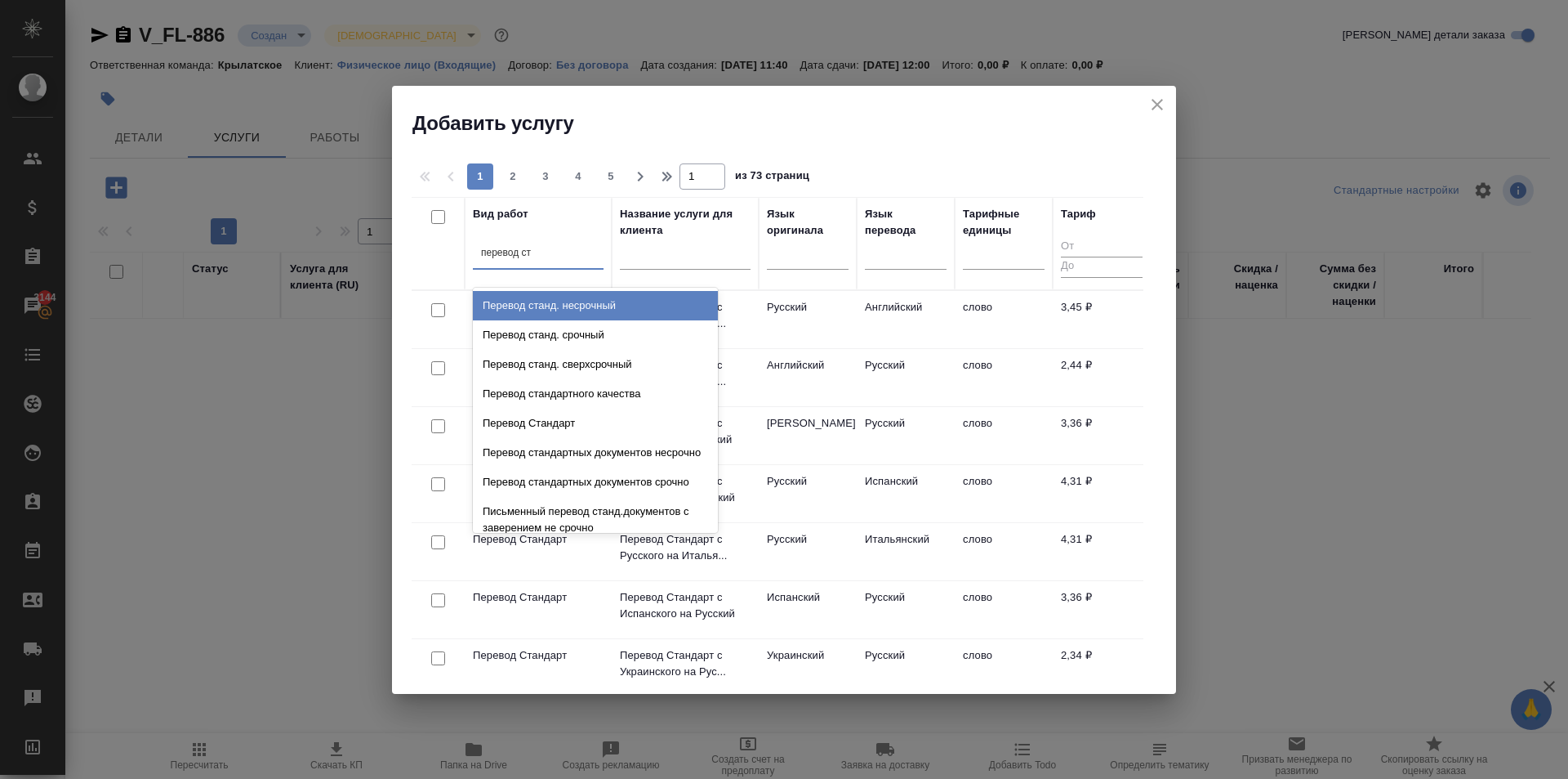
drag, startPoint x: 665, startPoint y: 306, endPoint x: 768, endPoint y: 297, distance: 103.4
click at [666, 306] on div "Перевод станд. несрочный" at bounding box center [595, 305] width 245 height 29
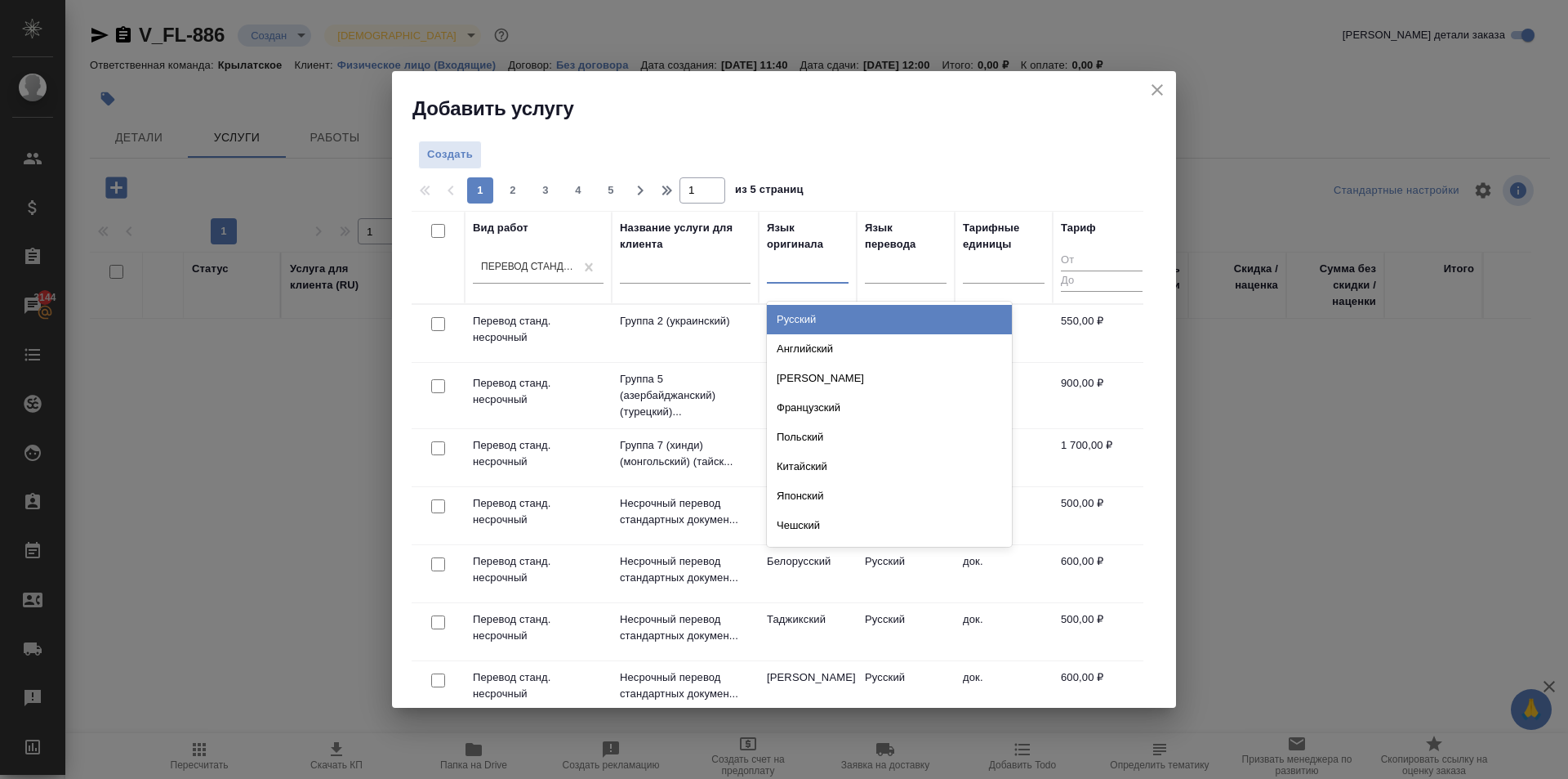
click at [790, 272] on div at bounding box center [808, 267] width 82 height 24
type input "ф"
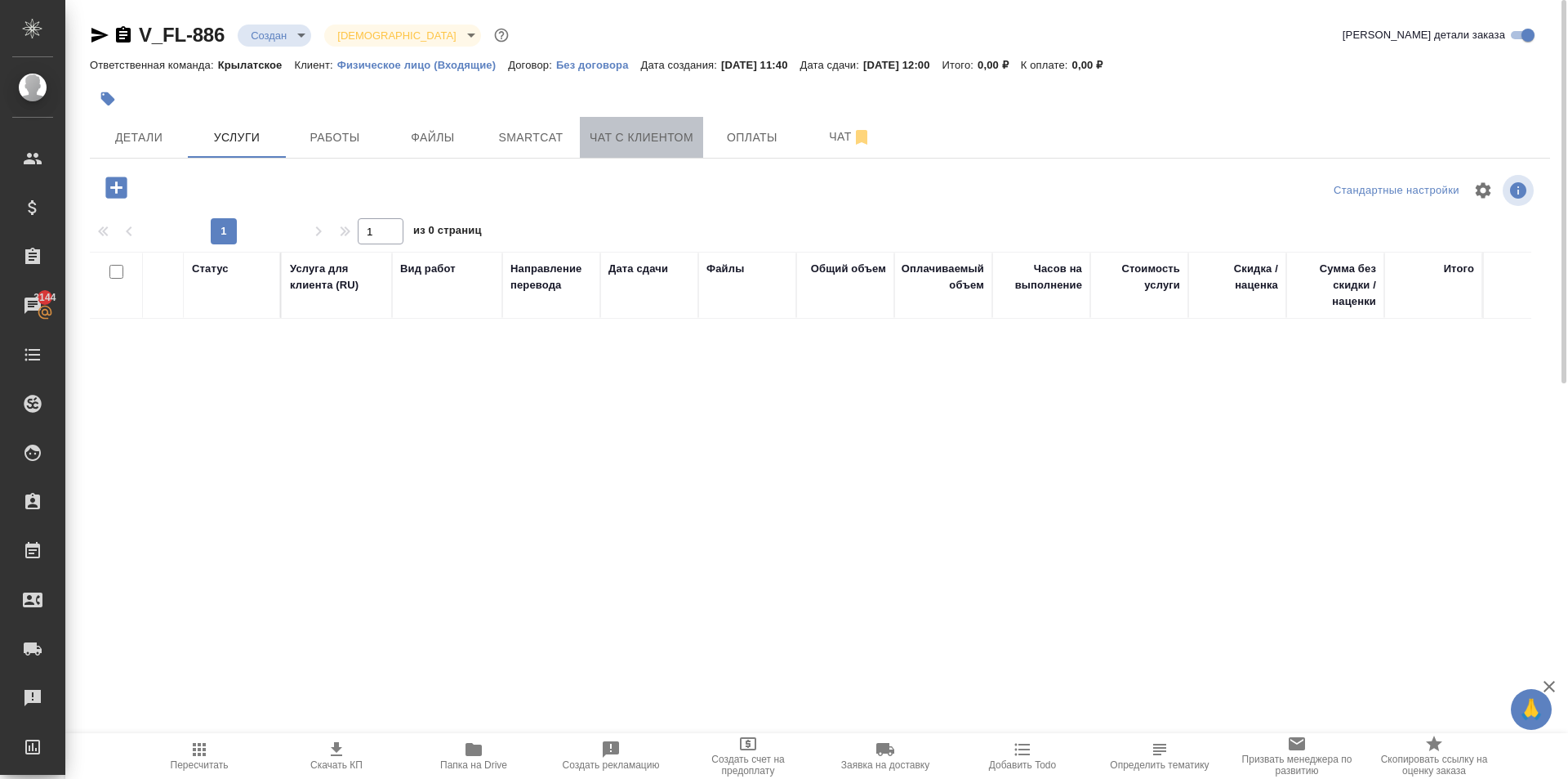
click at [652, 149] on button "Чат с клиентом" at bounding box center [641, 137] width 123 height 41
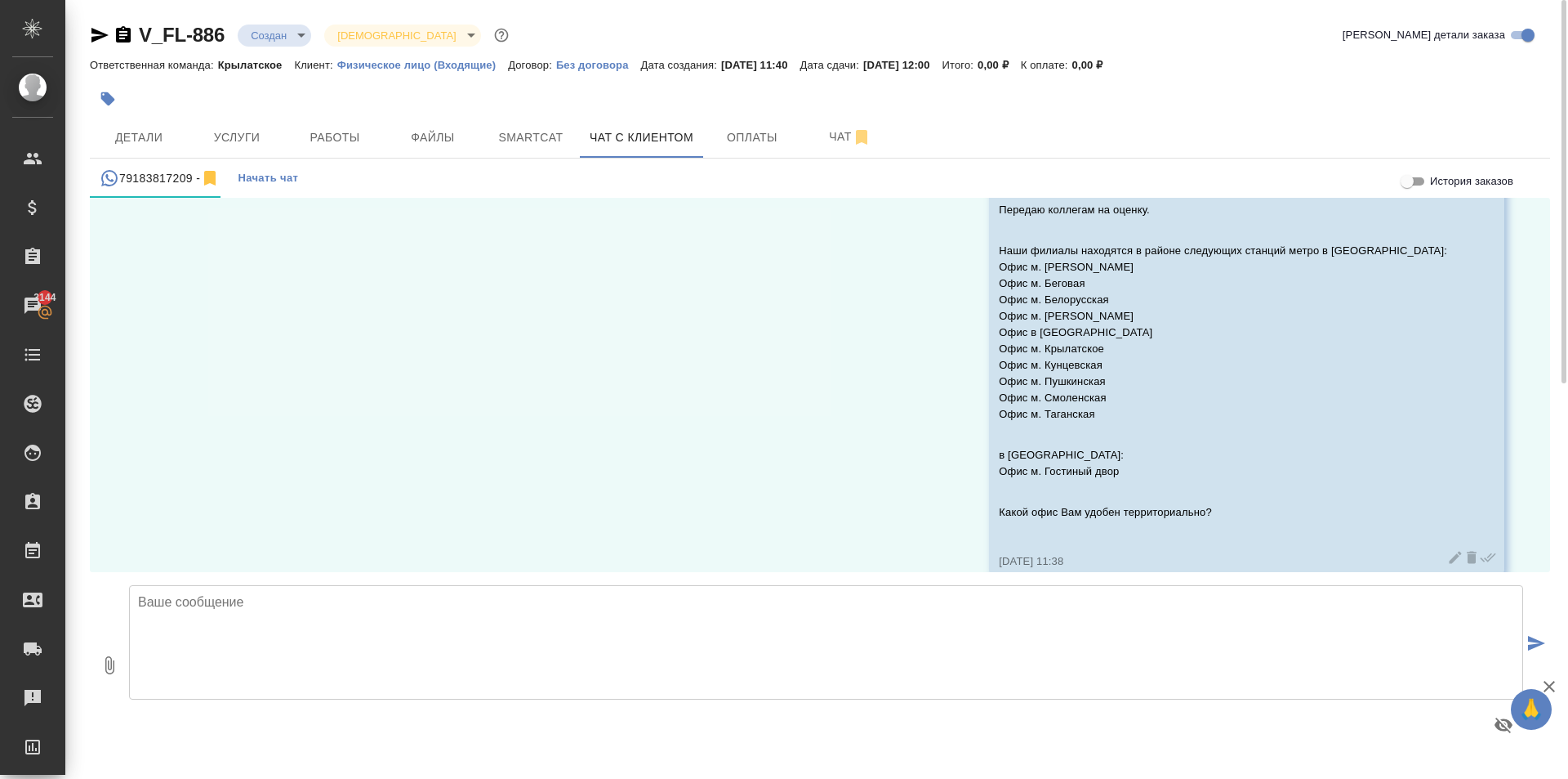
scroll to position [1447, 0]
